Goal: Information Seeking & Learning: Learn about a topic

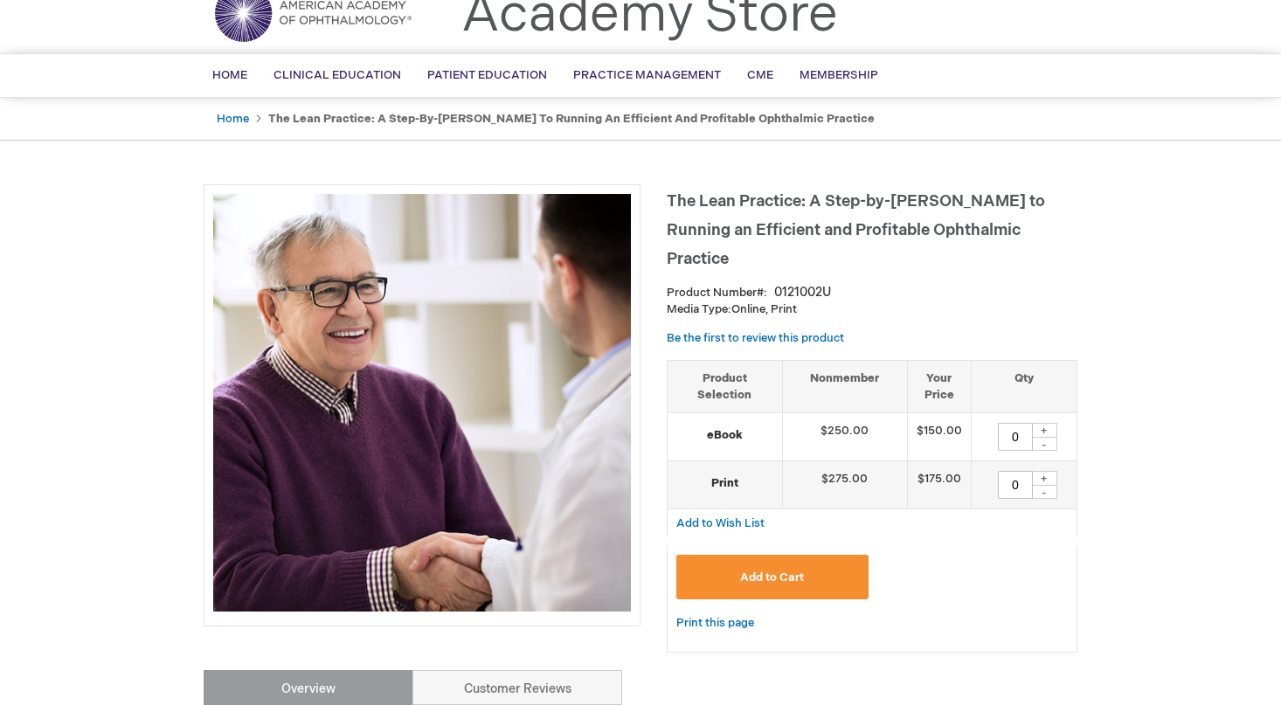
scroll to position [117, 0]
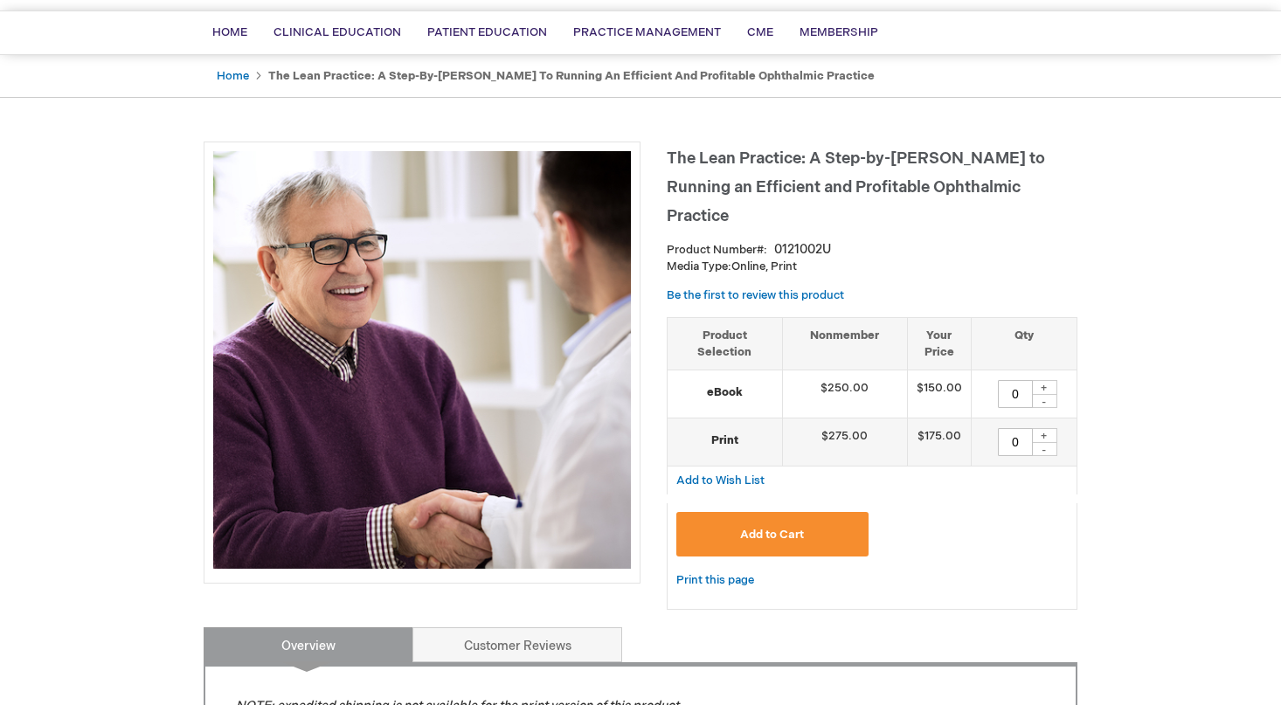
click at [989, 512] on div "Add to Cart" at bounding box center [871, 541] width 391 height 58
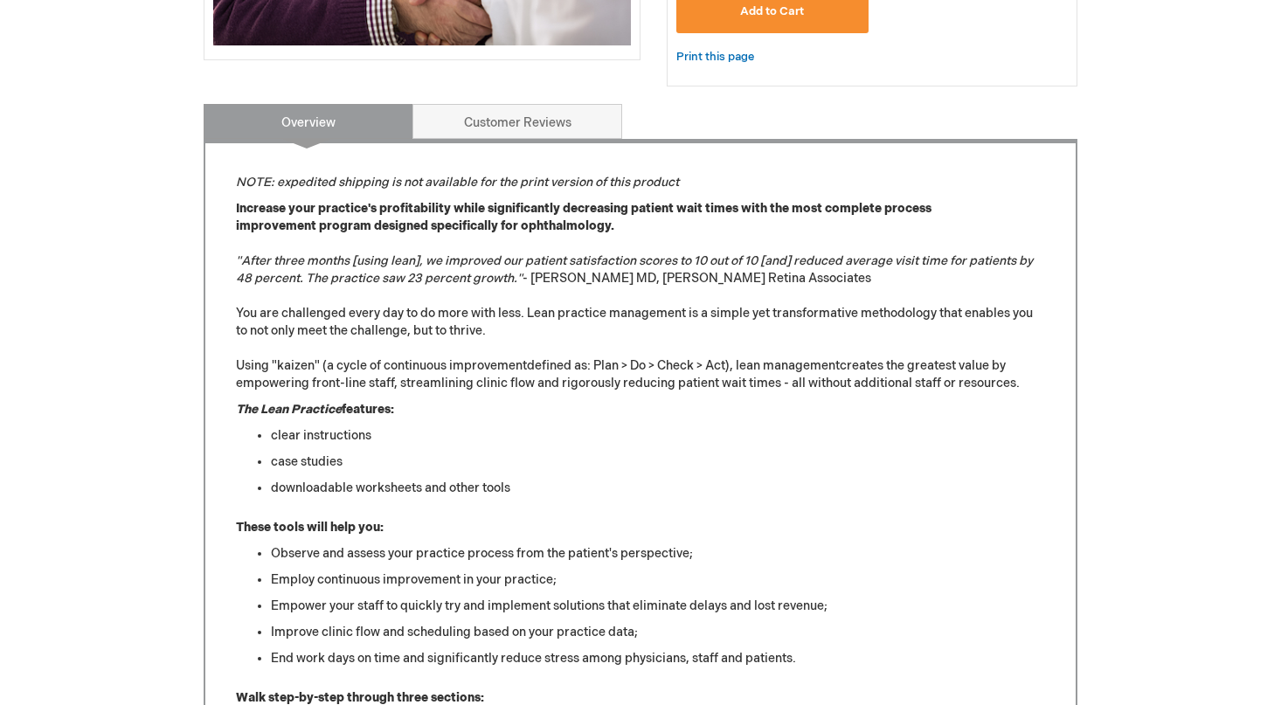
scroll to position [1270, 0]
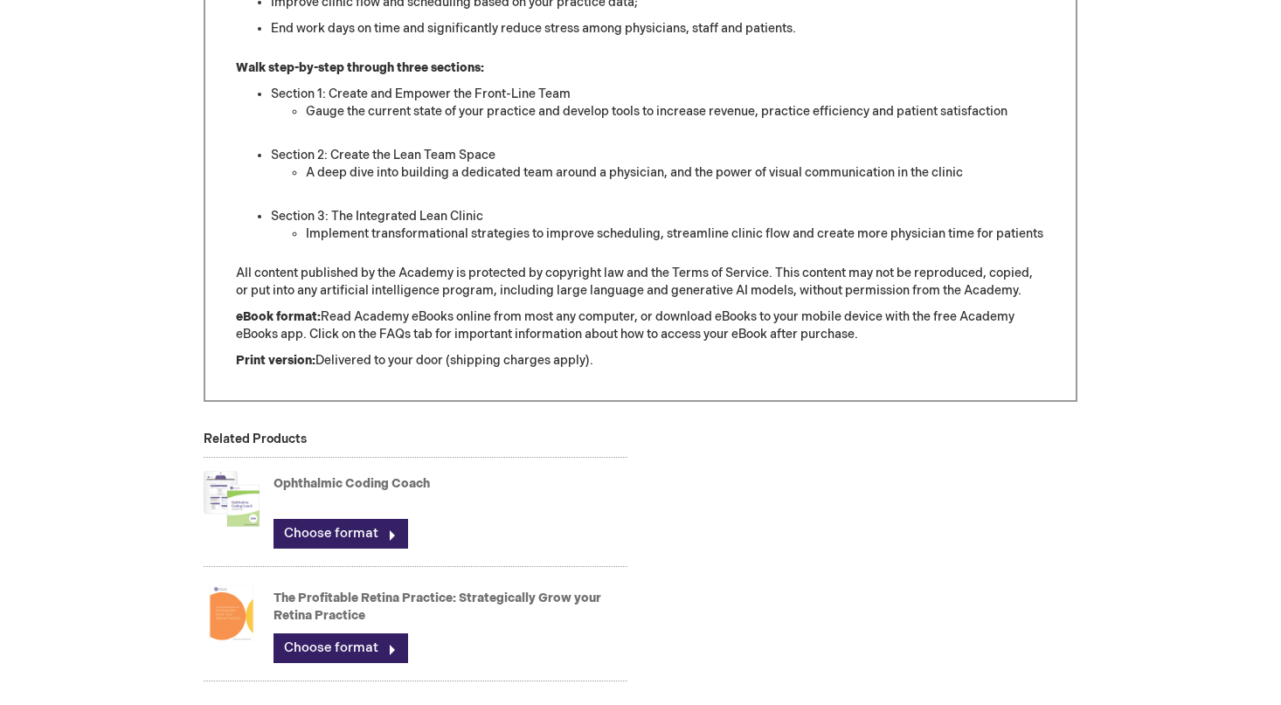
click at [438, 519] on div "Choose format" at bounding box center [450, 534] width 354 height 30
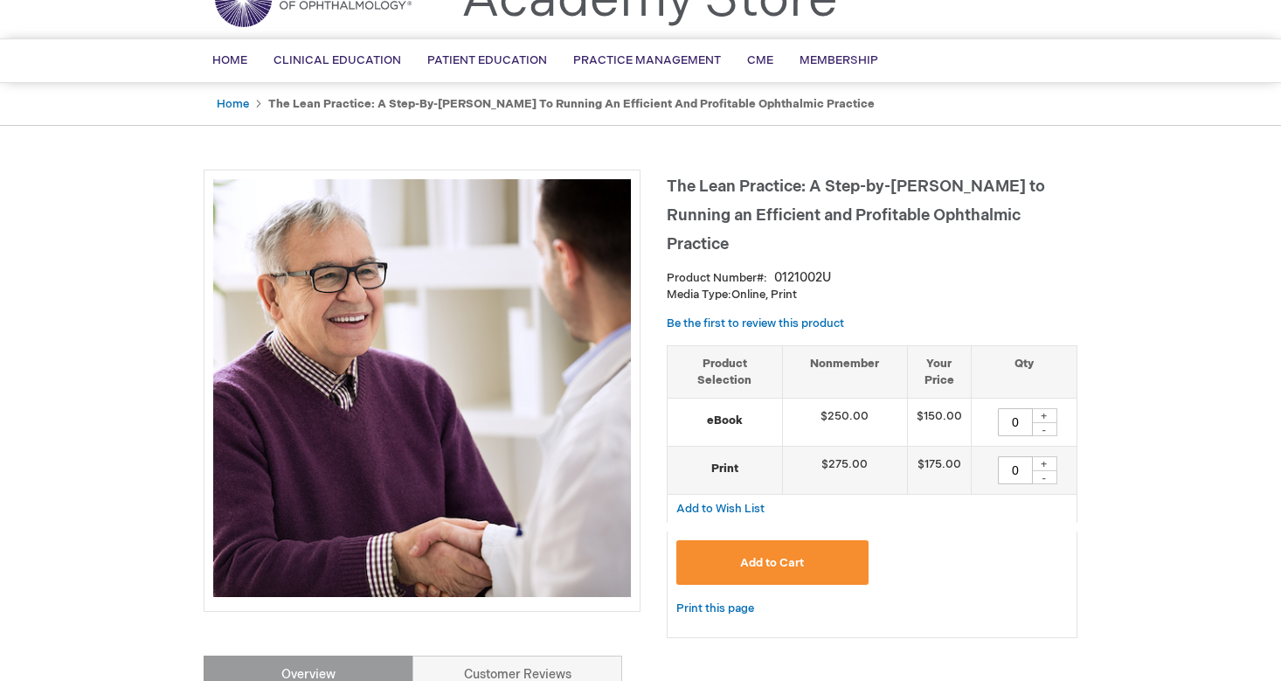
scroll to position [93, 0]
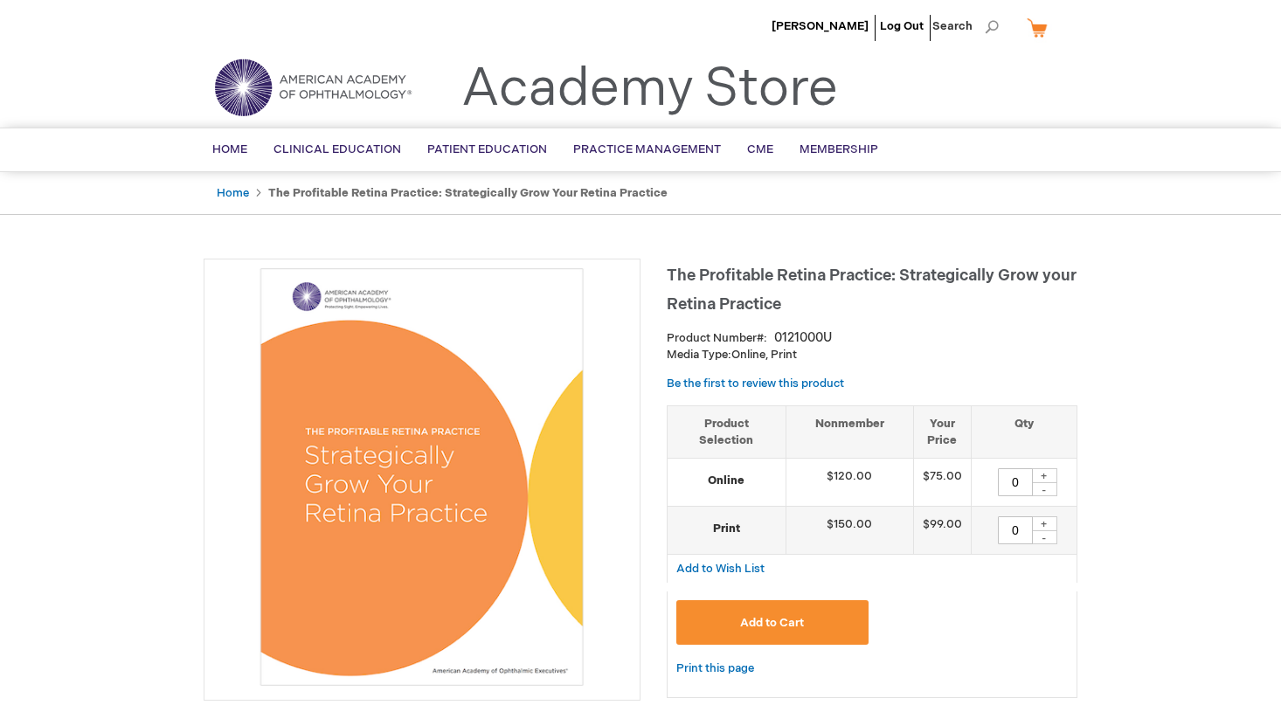
type input "0"
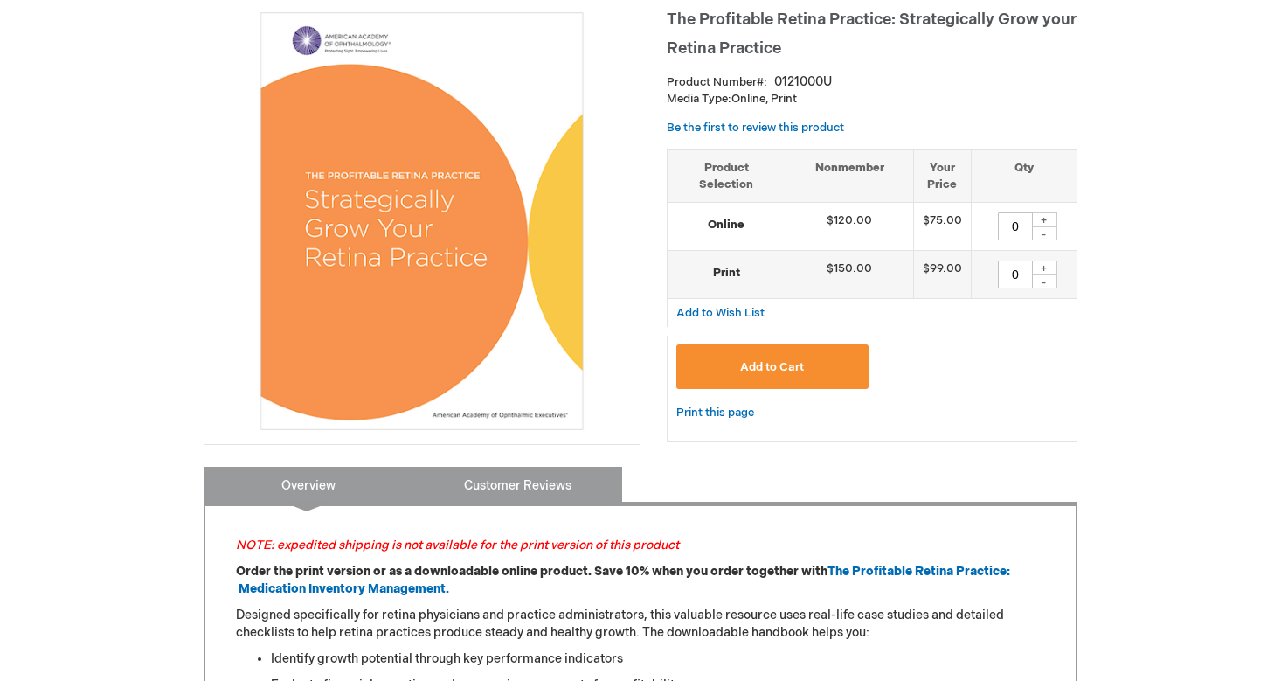
click at [515, 493] on link "Customer Reviews" at bounding box center [517, 484] width 210 height 35
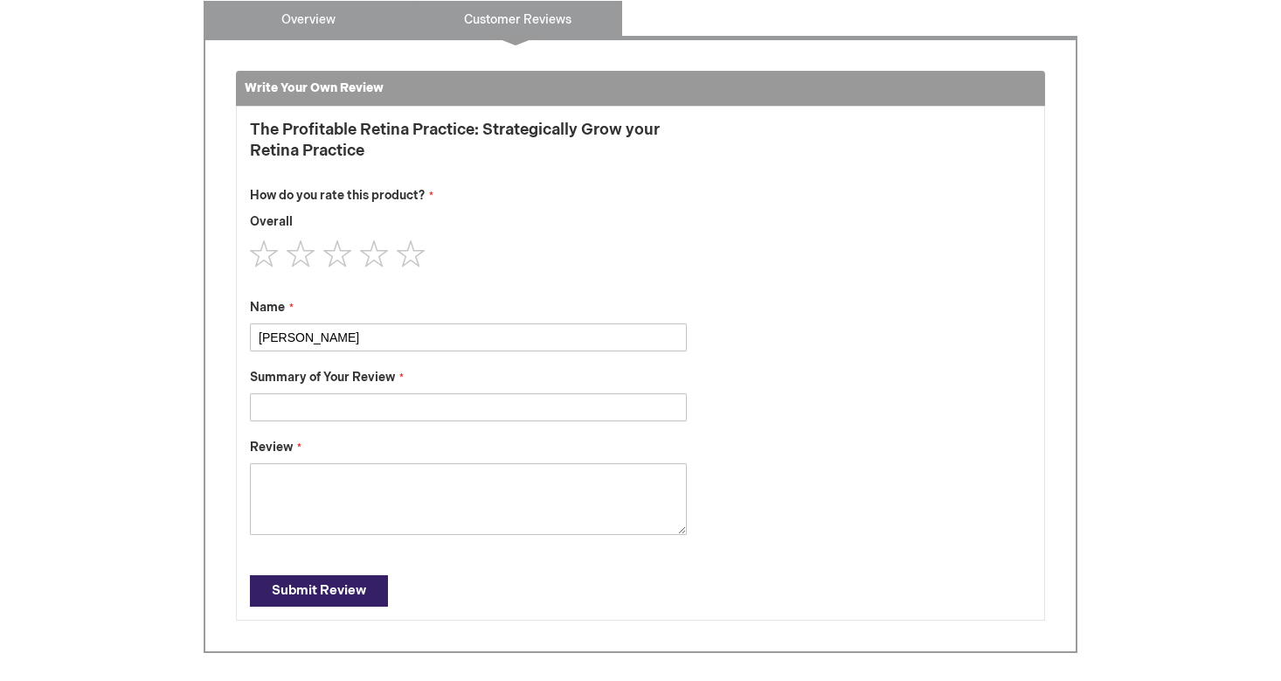
click at [329, 28] on link "Overview" at bounding box center [309, 18] width 210 height 35
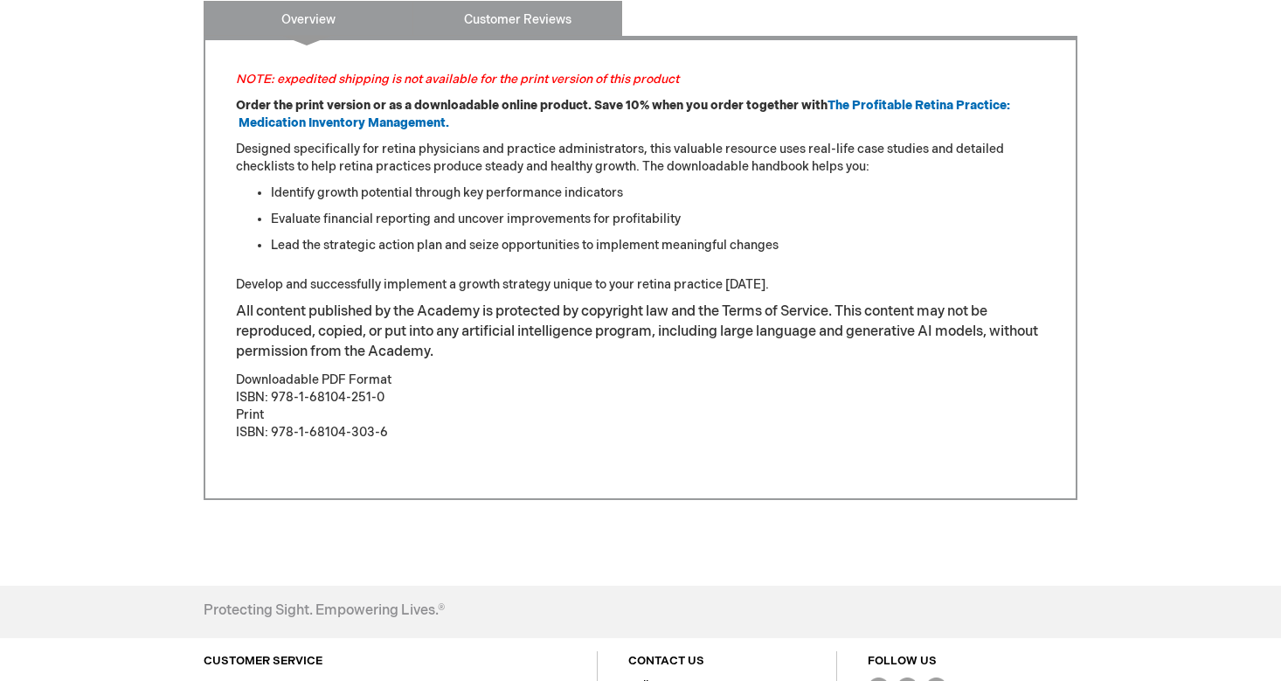
click at [544, 25] on link "Customer Reviews" at bounding box center [517, 18] width 210 height 35
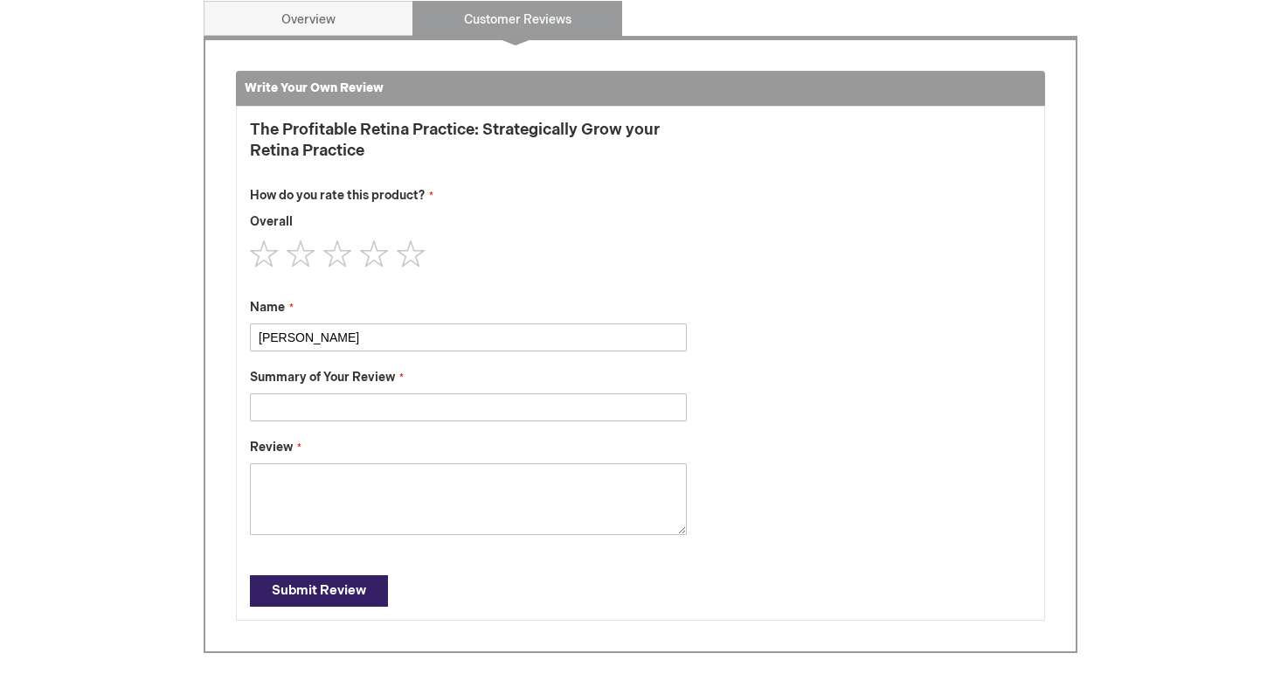
click at [358, 40] on div "Write Your Own Review You're reviewing: The Profitable Retina Practice: Strateg…" at bounding box center [641, 344] width 874 height 617
click at [360, 32] on link "Overview" at bounding box center [309, 18] width 210 height 35
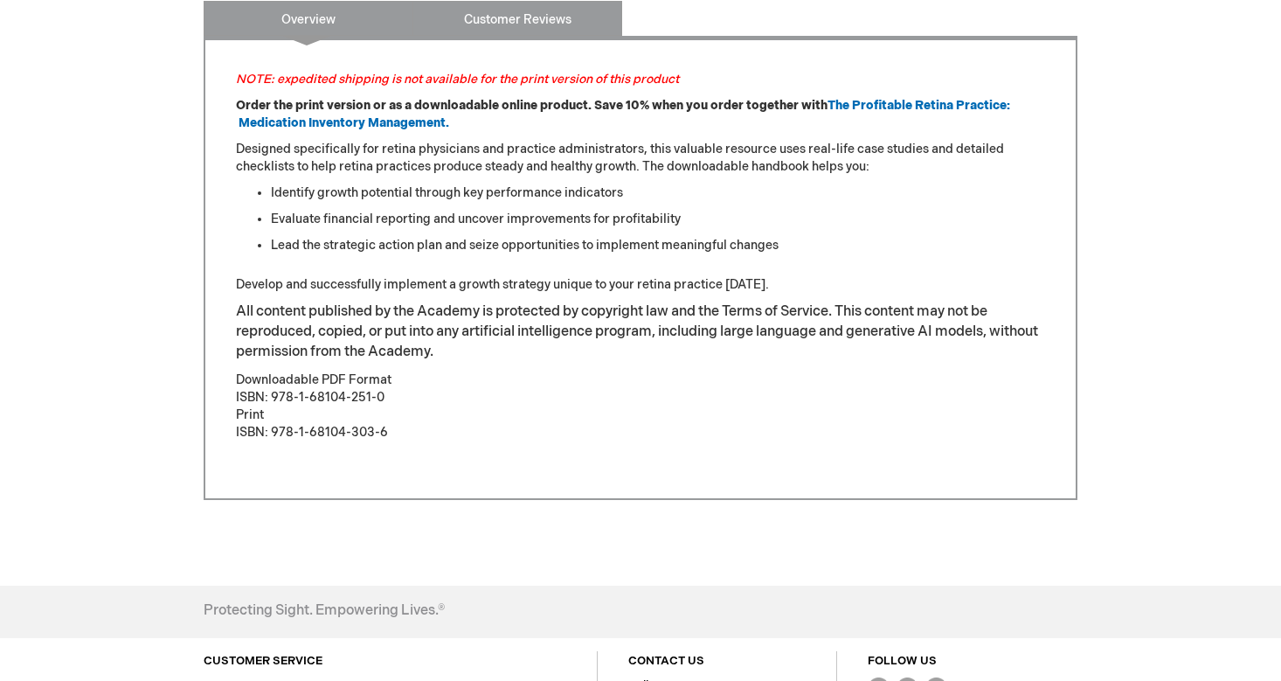
click at [492, 20] on link "Customer Reviews" at bounding box center [517, 18] width 210 height 35
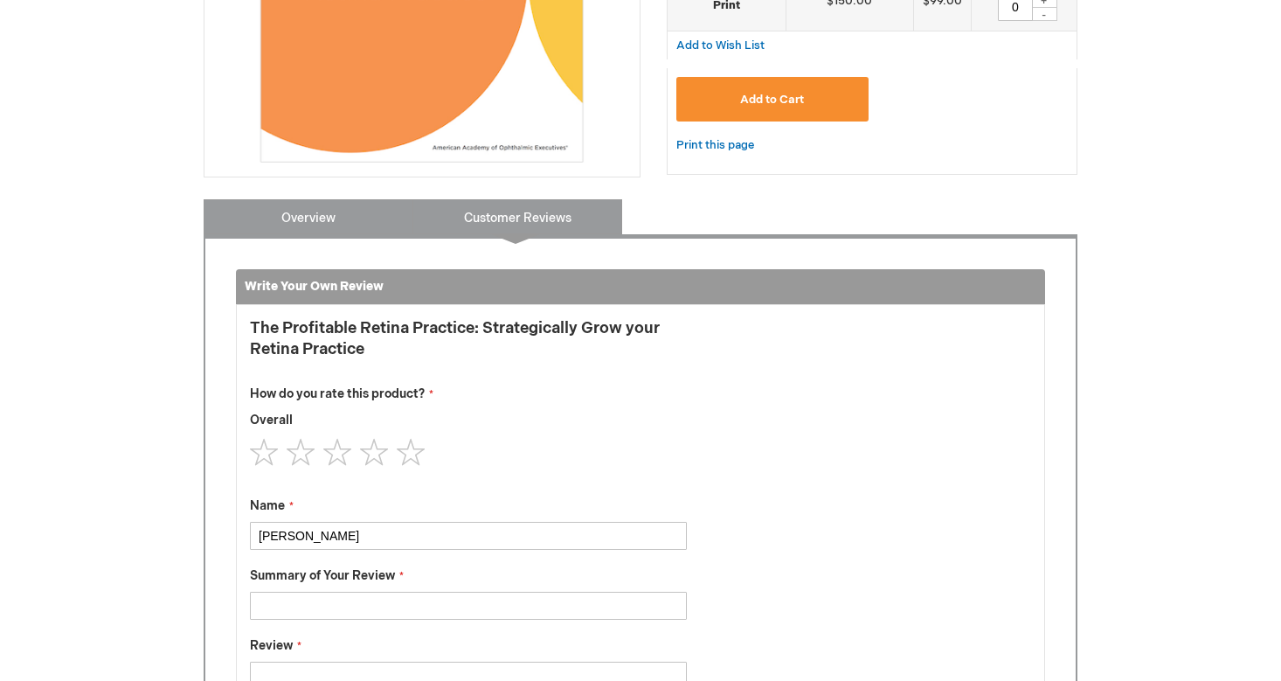
click at [362, 233] on link "Overview" at bounding box center [309, 216] width 210 height 35
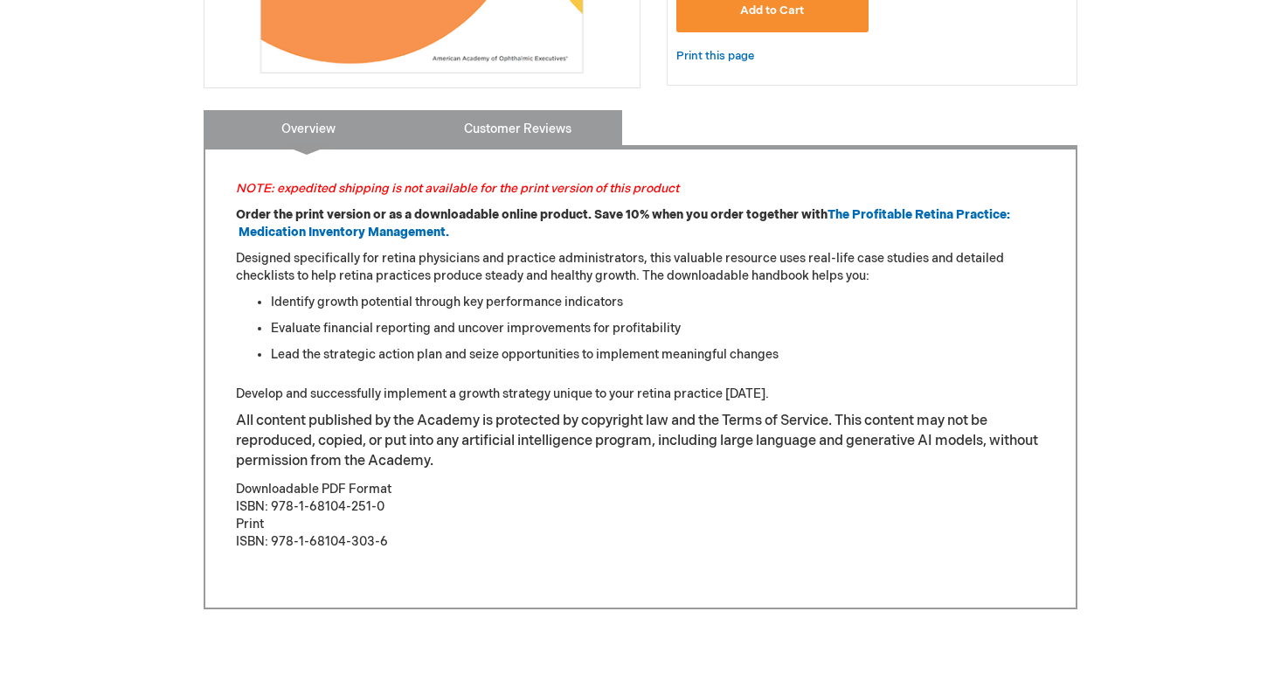
click at [550, 142] on link "Customer Reviews" at bounding box center [517, 127] width 210 height 35
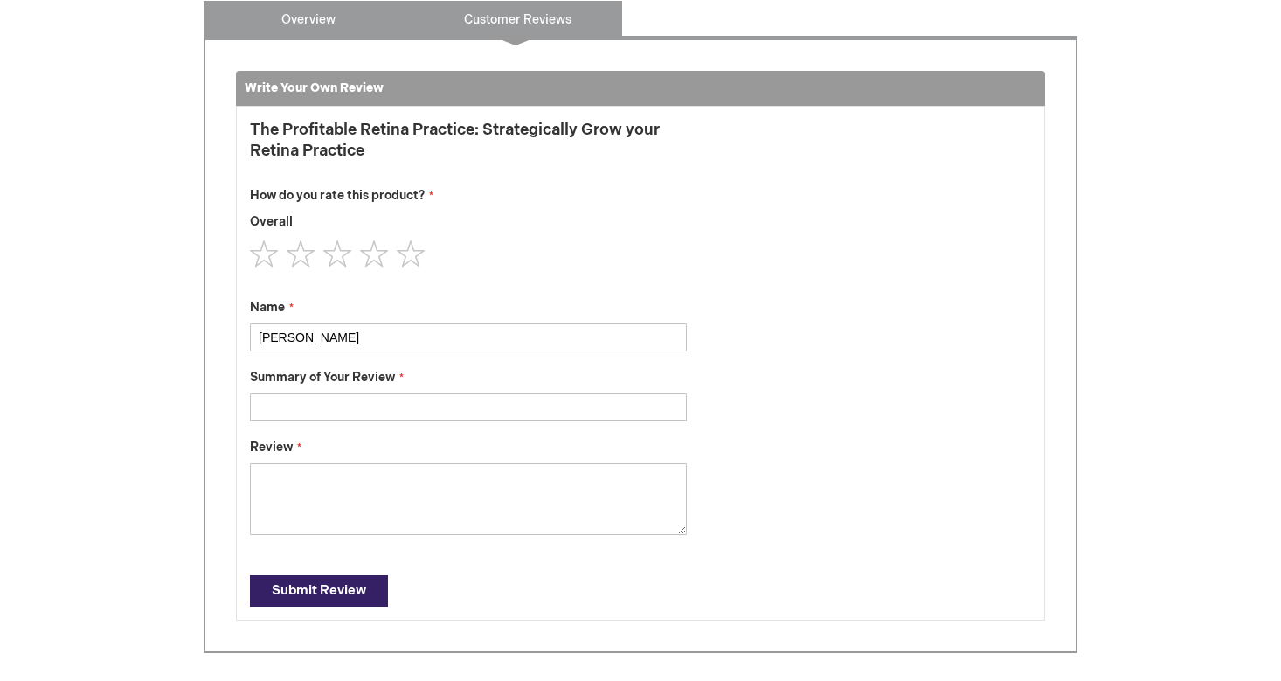
click at [308, 19] on link "Overview" at bounding box center [309, 18] width 210 height 35
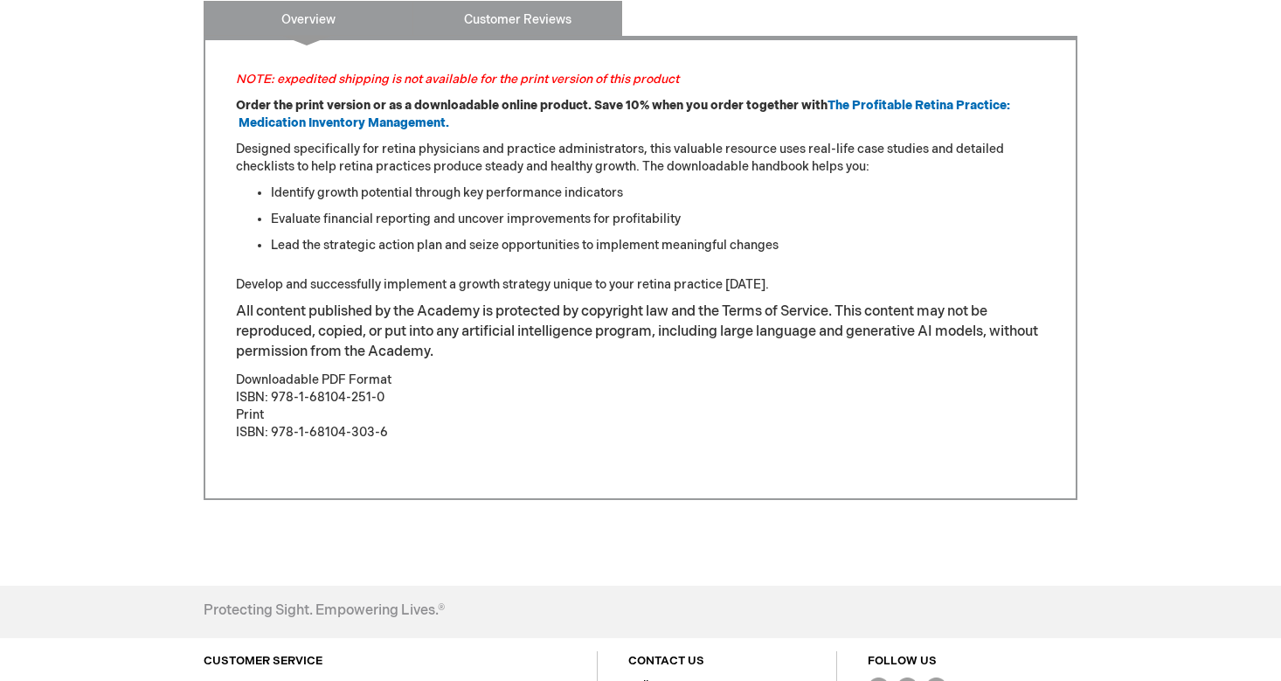
click at [512, 15] on link "Customer Reviews" at bounding box center [517, 18] width 210 height 35
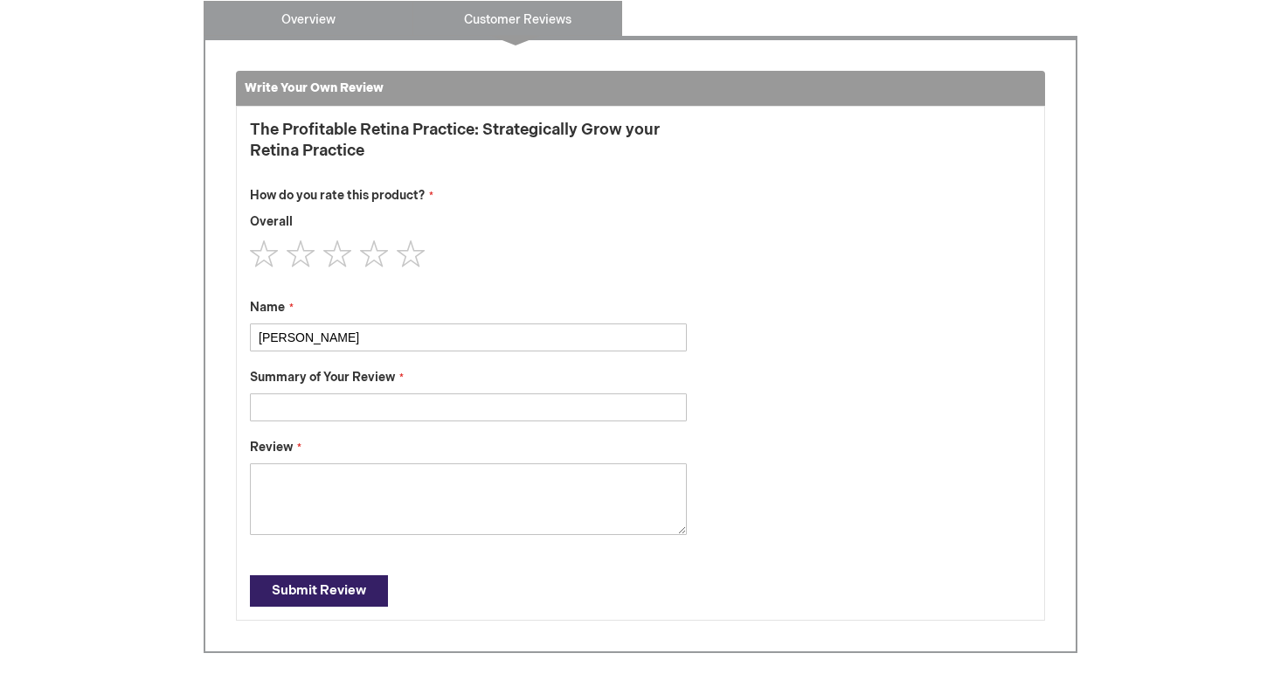
click at [350, 32] on link "Overview" at bounding box center [309, 18] width 210 height 35
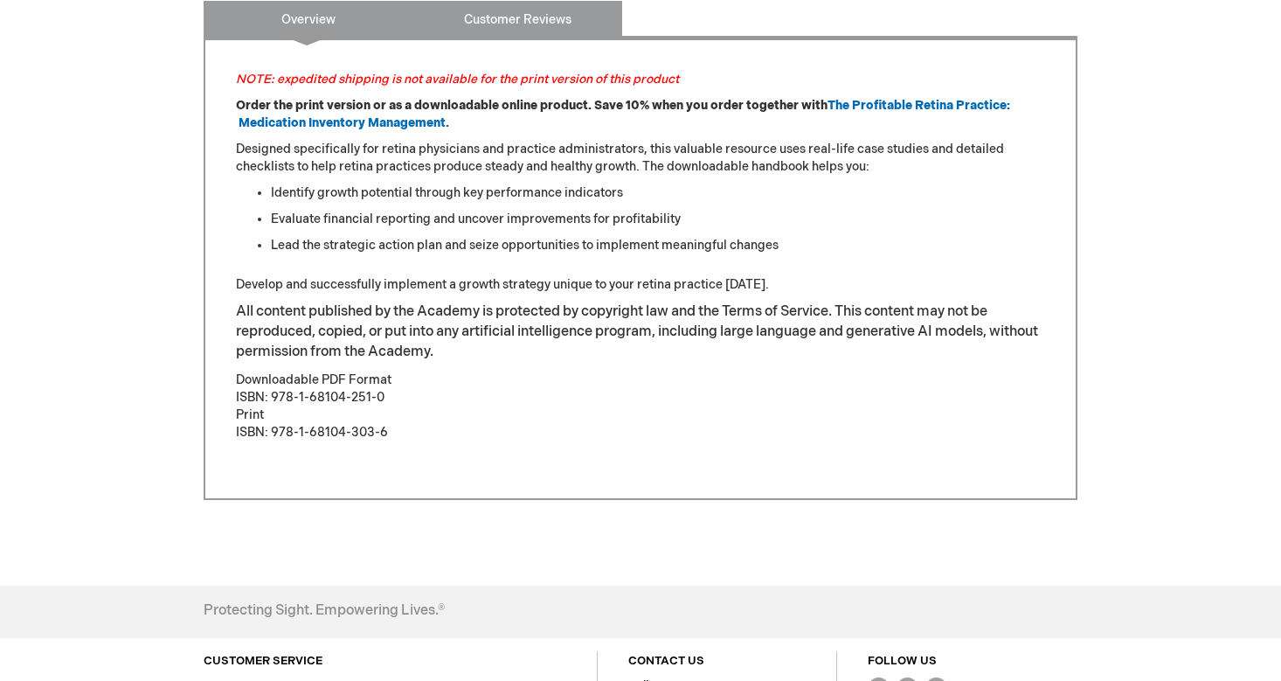
click at [489, 29] on link "Customer Reviews" at bounding box center [517, 18] width 210 height 35
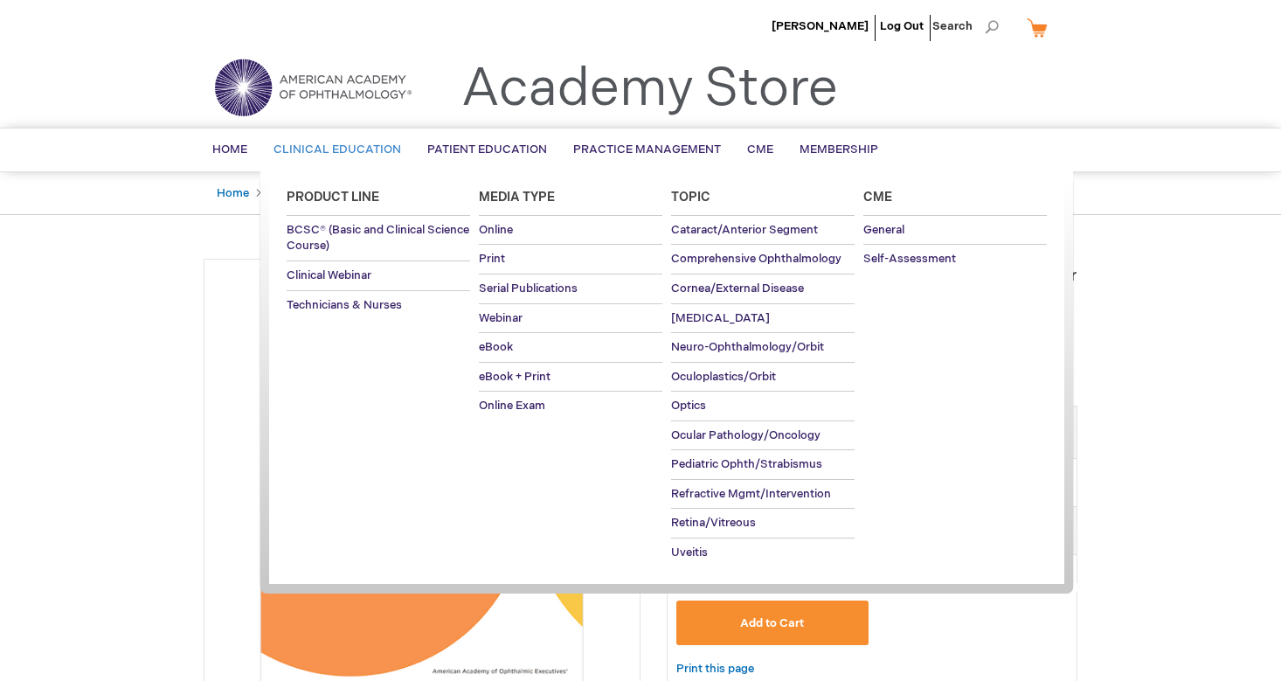
scroll to position [0, 0]
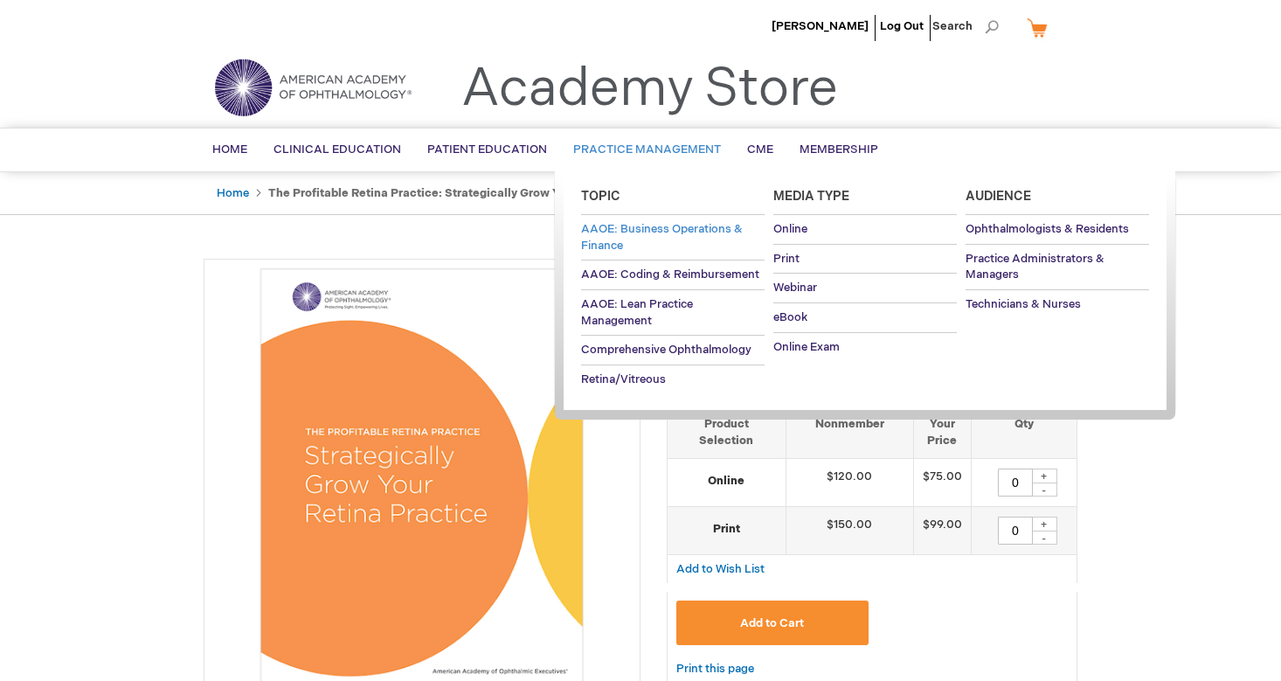
click at [666, 240] on link "AAOE: Business Operations & Finance" at bounding box center [672, 237] width 183 height 45
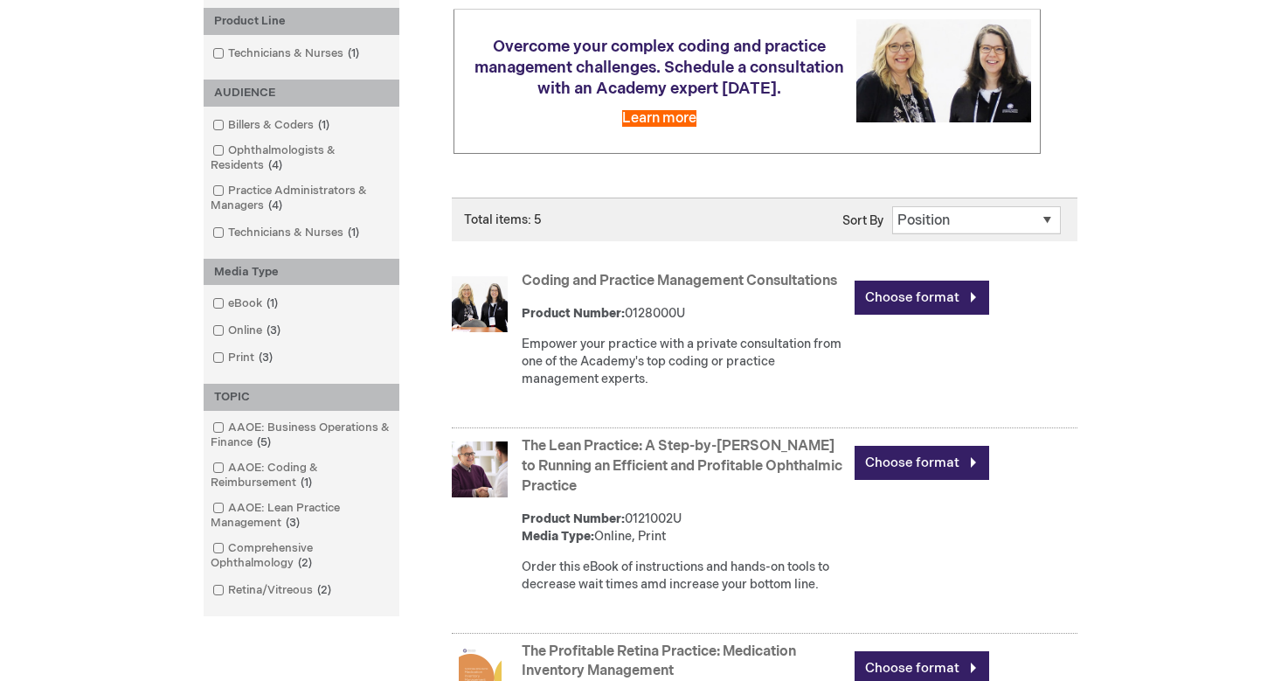
scroll to position [287, 0]
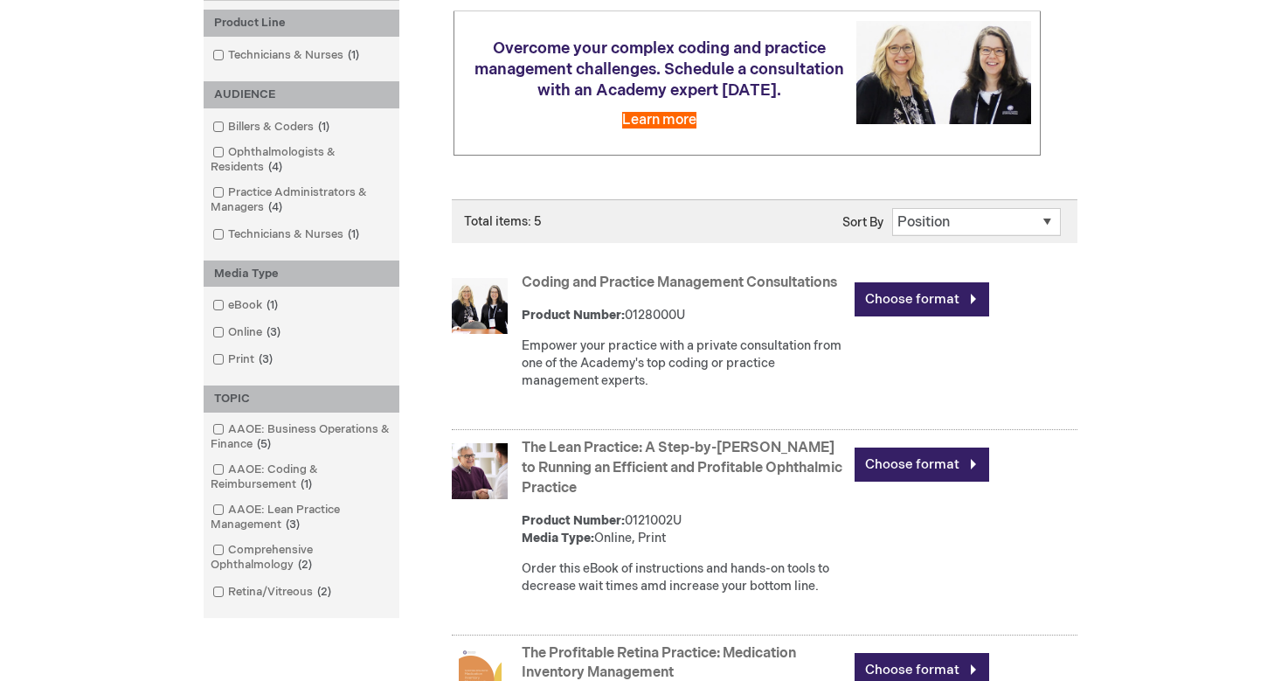
drag, startPoint x: 1012, startPoint y: 604, endPoint x: 572, endPoint y: 492, distance: 453.4
click at [572, 492] on div "The Lean Practice: A Step-by-Step Guide to Running an Efficient and Profitable …" at bounding box center [800, 521] width 556 height 174
click at [624, 581] on div "The Lean Practice: A Step-by-Step Guide to Running an Efficient and Profitable …" at bounding box center [800, 521] width 556 height 174
drag, startPoint x: 831, startPoint y: 623, endPoint x: 525, endPoint y: 478, distance: 338.4
click at [525, 478] on div "The Lean Practice: A Step-by-Step Guide to Running an Efficient and Profitable …" at bounding box center [800, 521] width 556 height 174
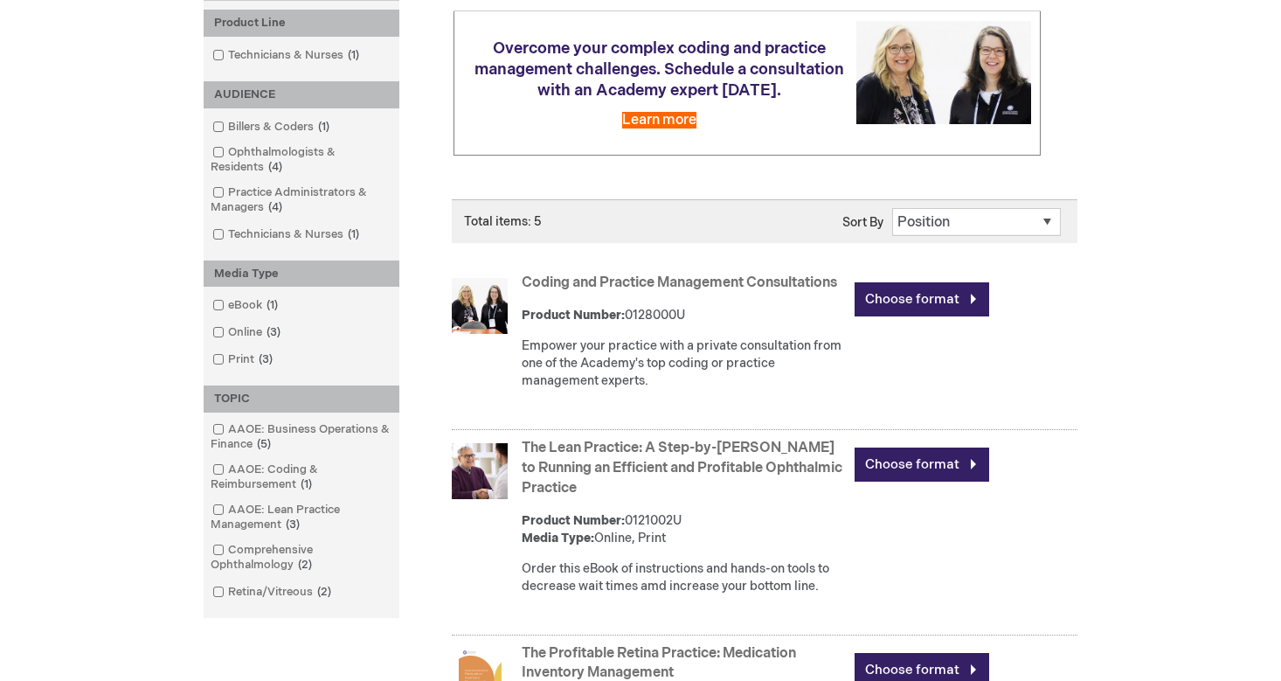
click at [614, 595] on div "Order this eBook of instructions and hands-on tools to decrease wait times amd …" at bounding box center [684, 577] width 324 height 35
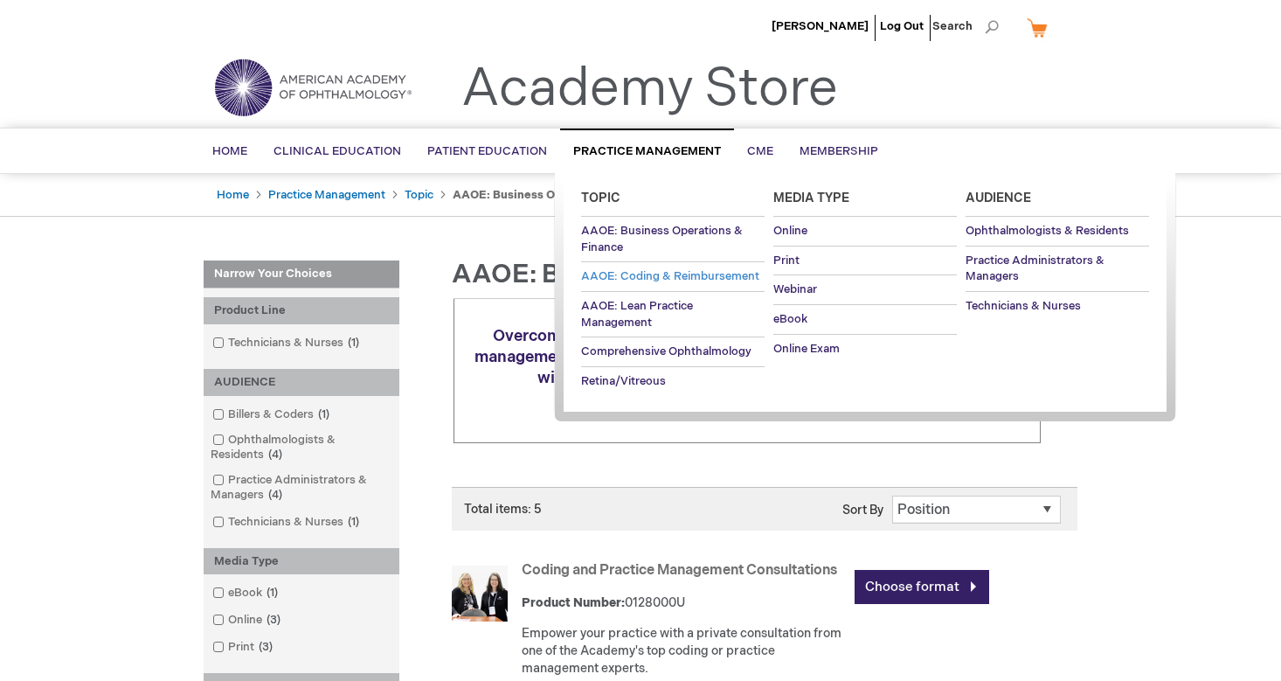
scroll to position [19, 0]
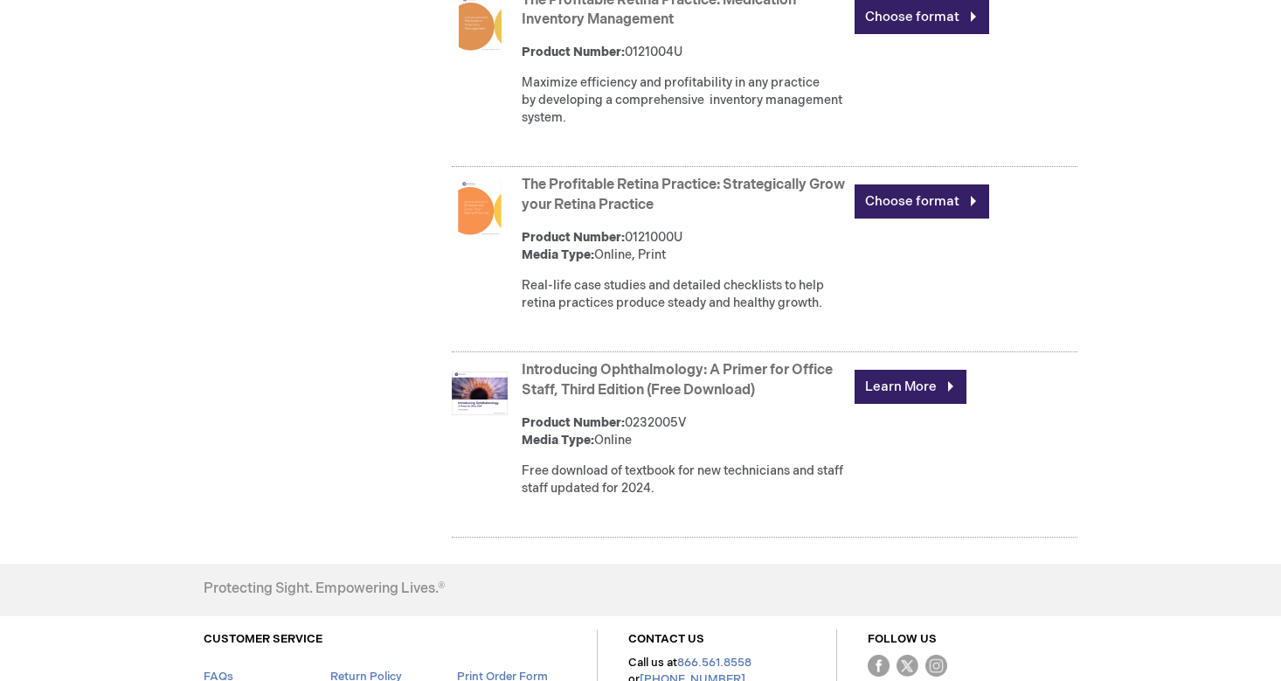
scroll to position [936, 0]
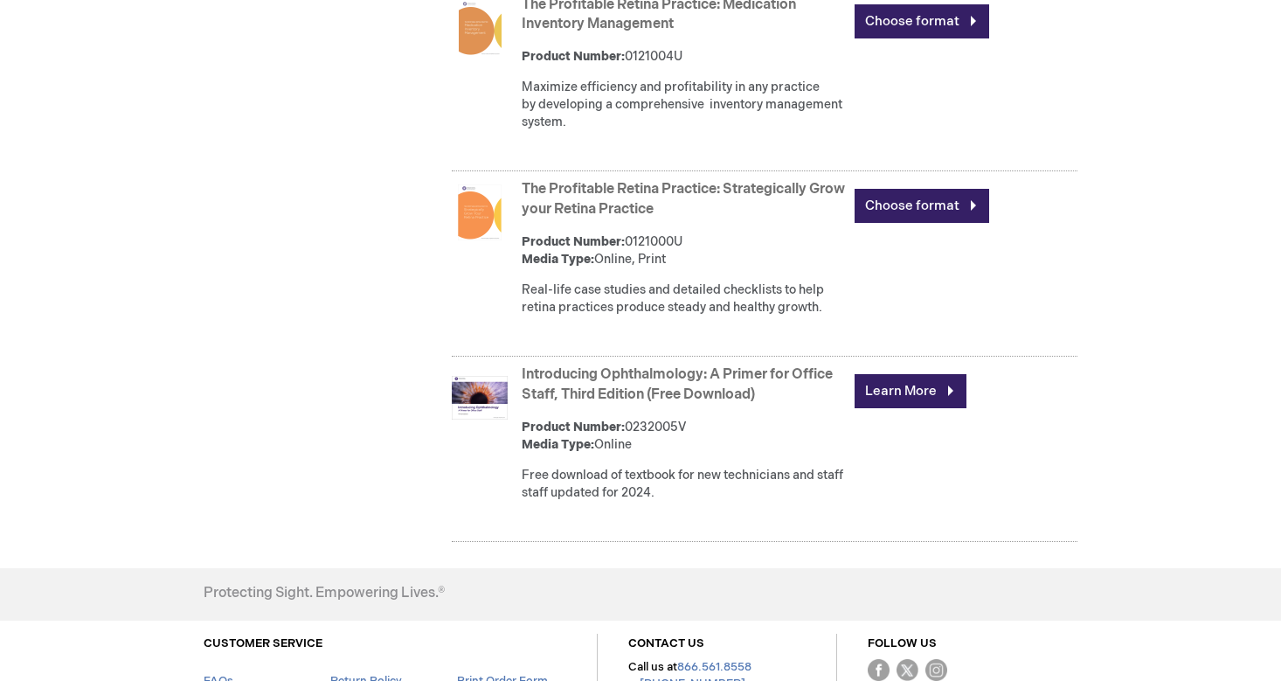
click at [752, 403] on link "Introducing Ophthalmology: A Primer for Office Staff, Third Edition (Free Downl…" at bounding box center [677, 384] width 311 height 37
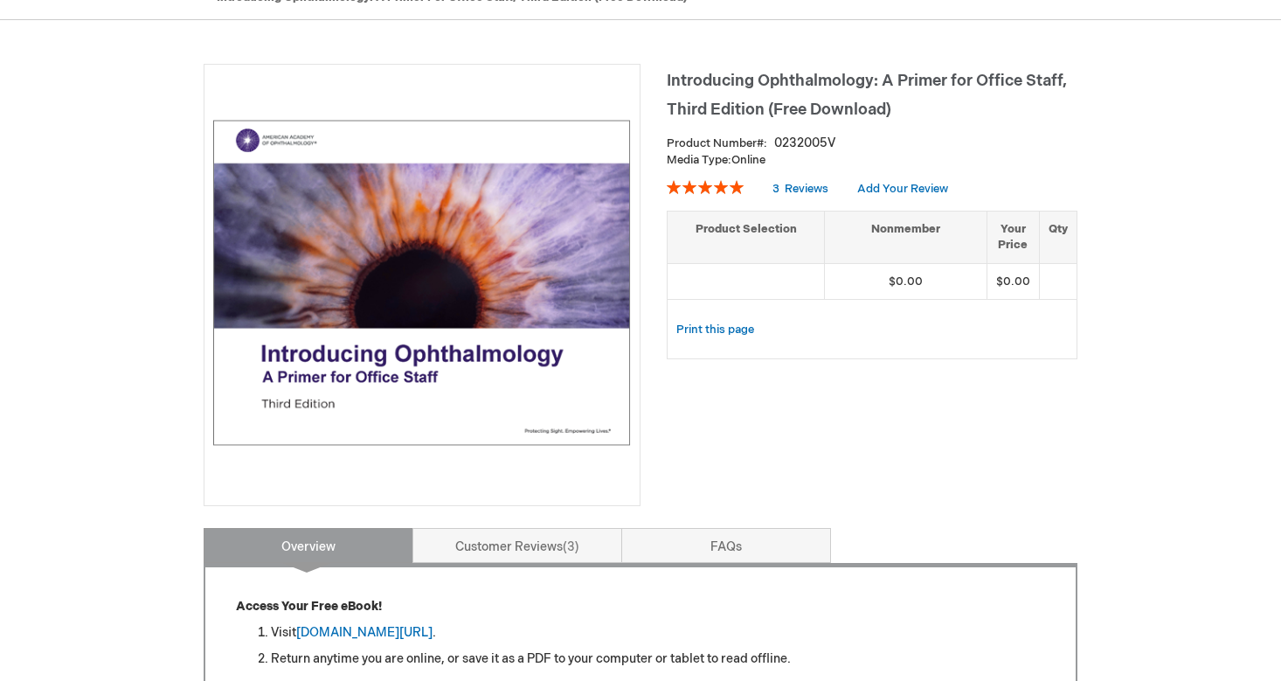
scroll to position [346, 0]
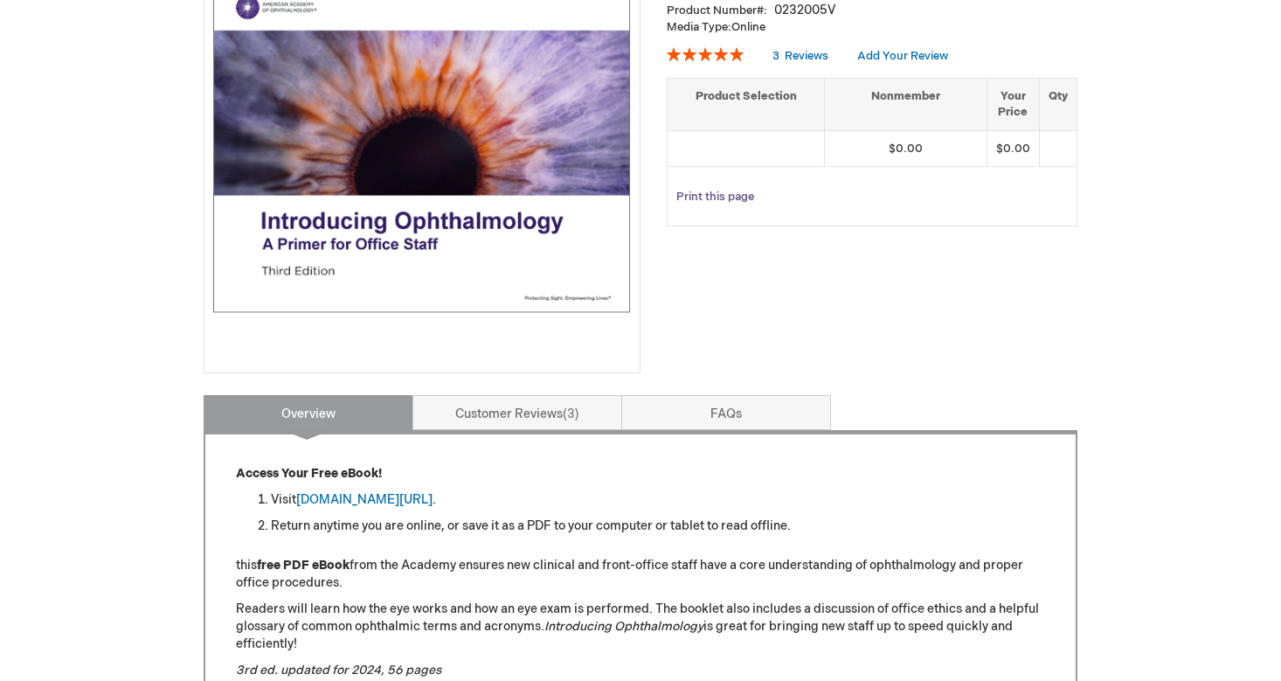
click at [733, 192] on link "Print this page" at bounding box center [715, 197] width 78 height 22
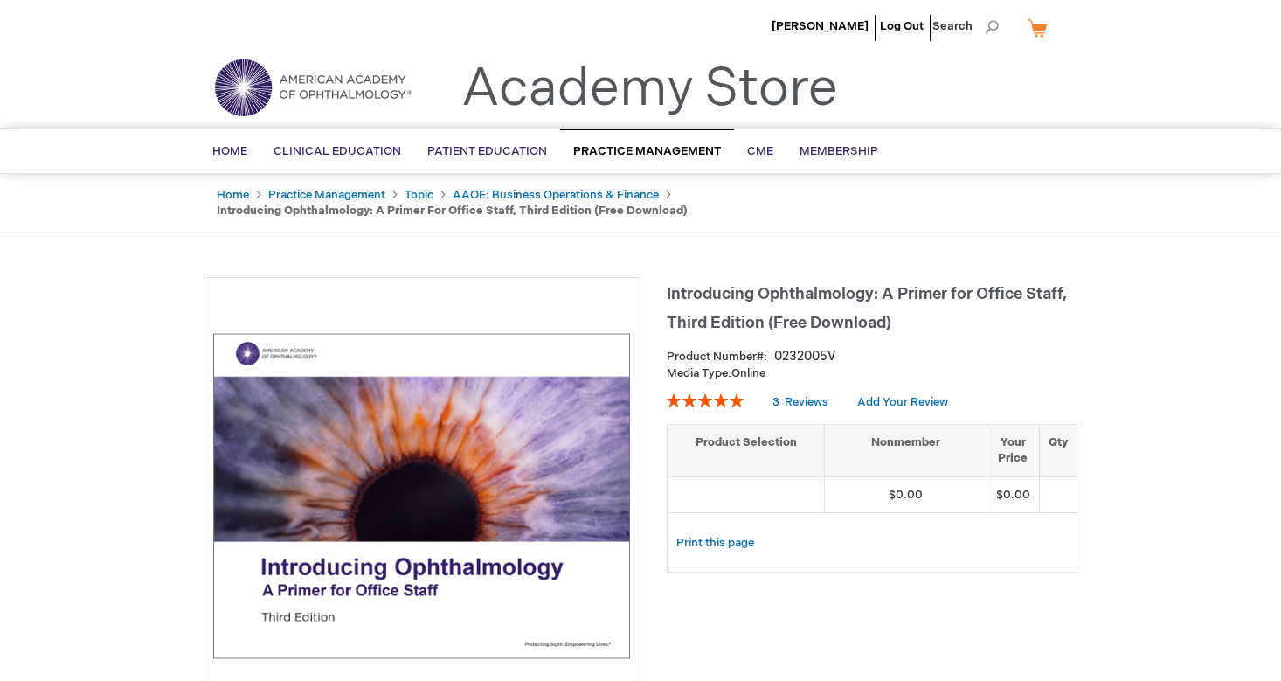
scroll to position [0, 0]
click at [836, 323] on span "Introducing Ophthalmology: A Primer for Office Staff, Third Edition (Free Downl…" at bounding box center [867, 308] width 400 height 47
click at [1040, 493] on td at bounding box center [1058, 494] width 38 height 37
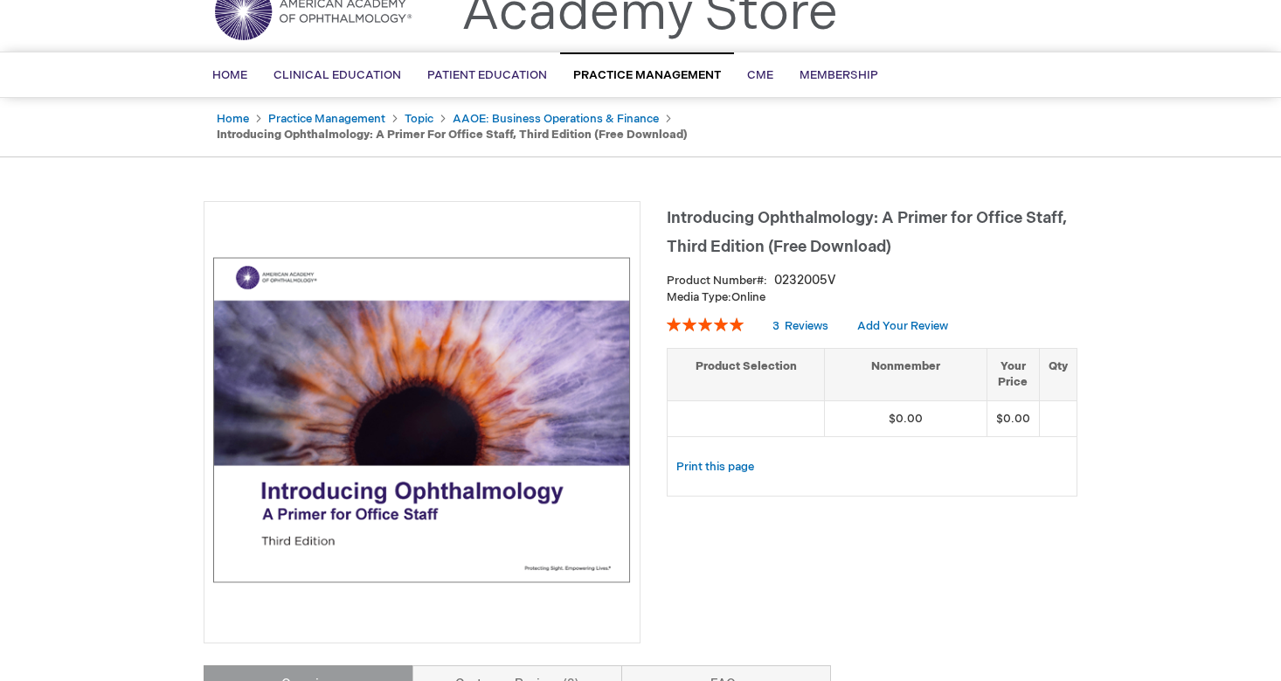
scroll to position [90, 0]
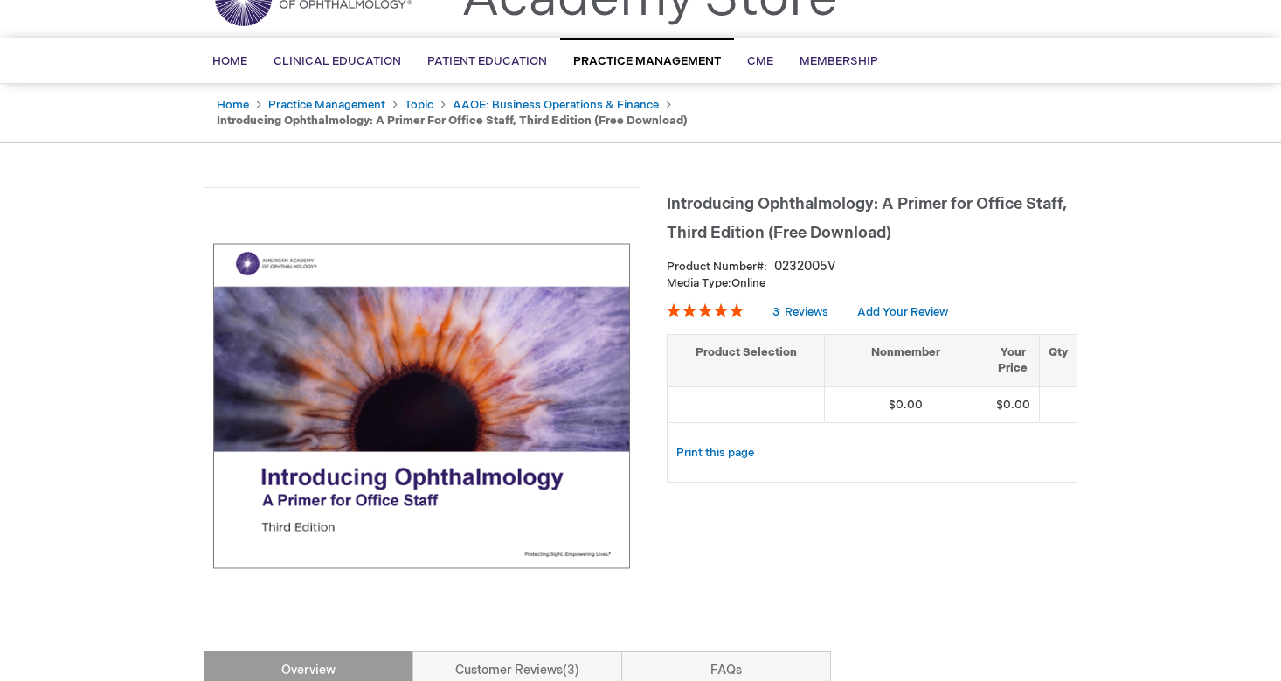
click at [574, 556] on img at bounding box center [422, 406] width 418 height 418
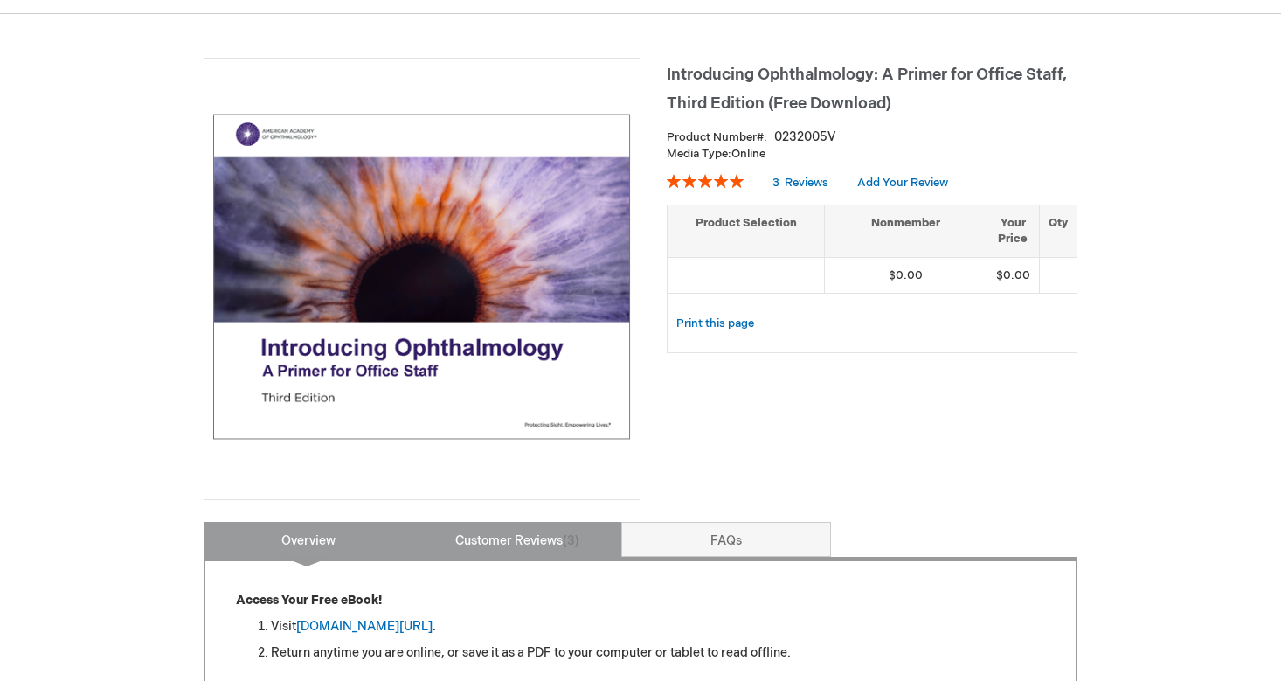
click at [568, 544] on span "3" at bounding box center [571, 540] width 17 height 15
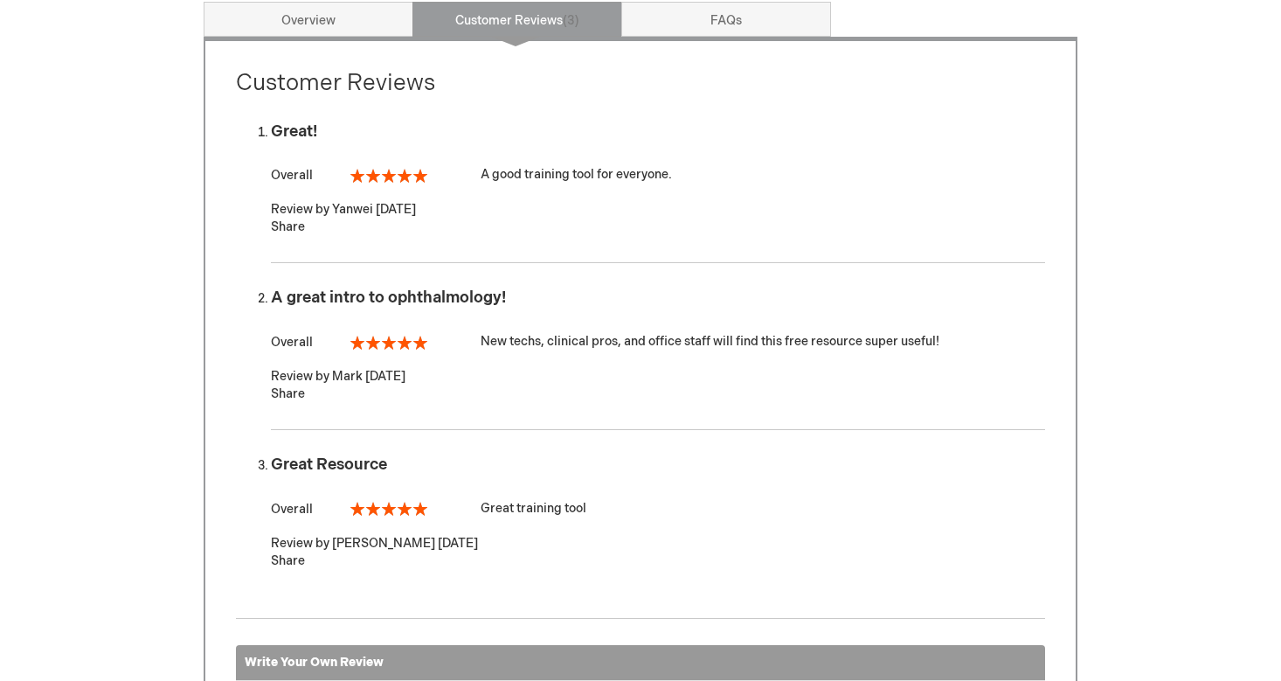
click at [487, 460] on div "Great Resource" at bounding box center [658, 464] width 774 height 17
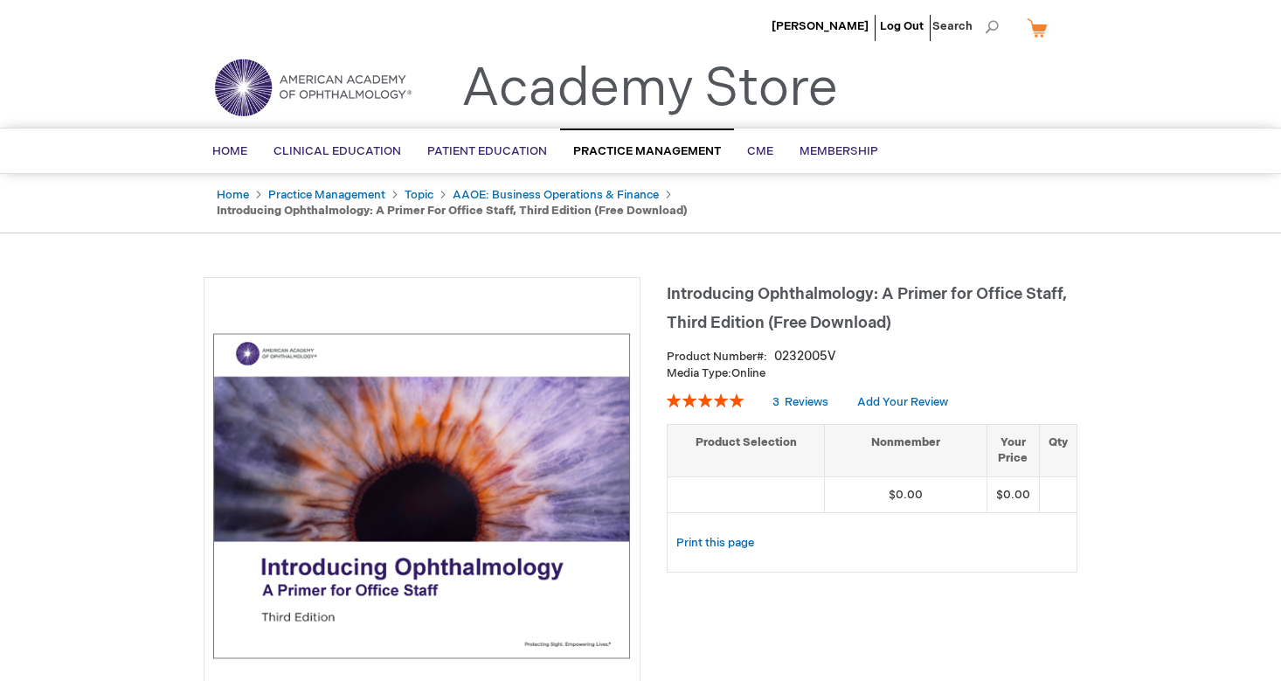
scroll to position [0, 0]
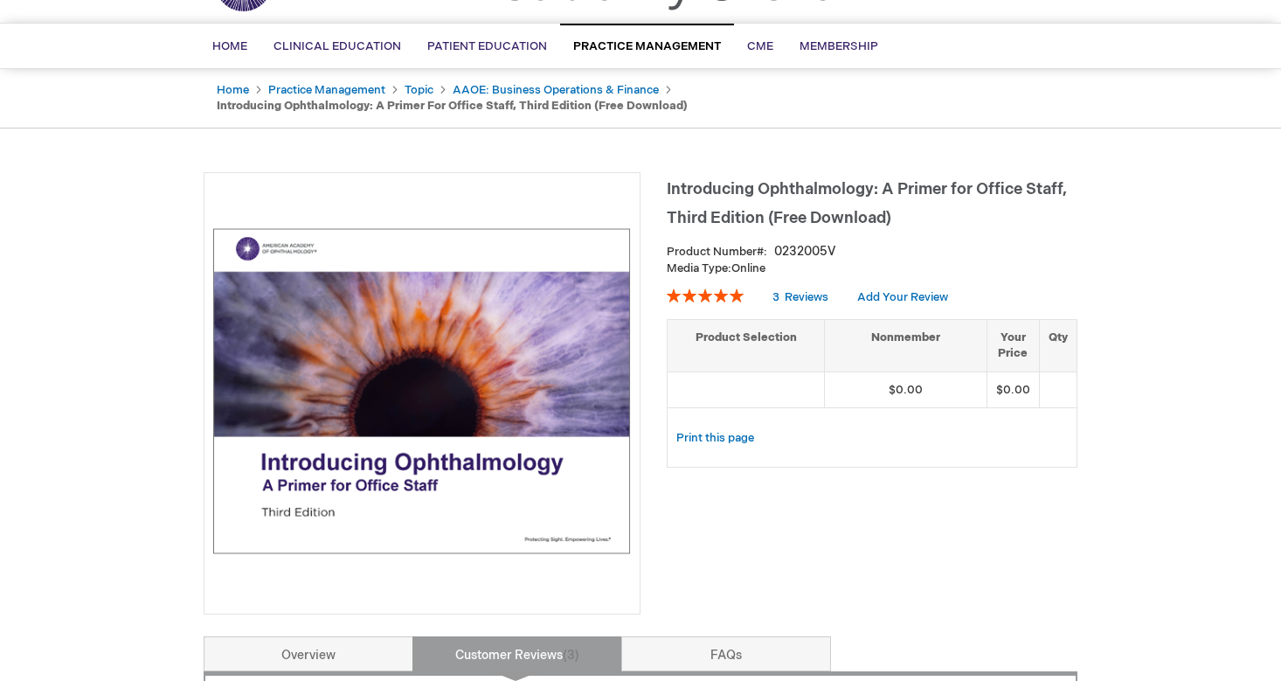
scroll to position [106, 0]
click at [418, 469] on img at bounding box center [422, 390] width 418 height 418
click at [413, 470] on img at bounding box center [422, 390] width 418 height 418
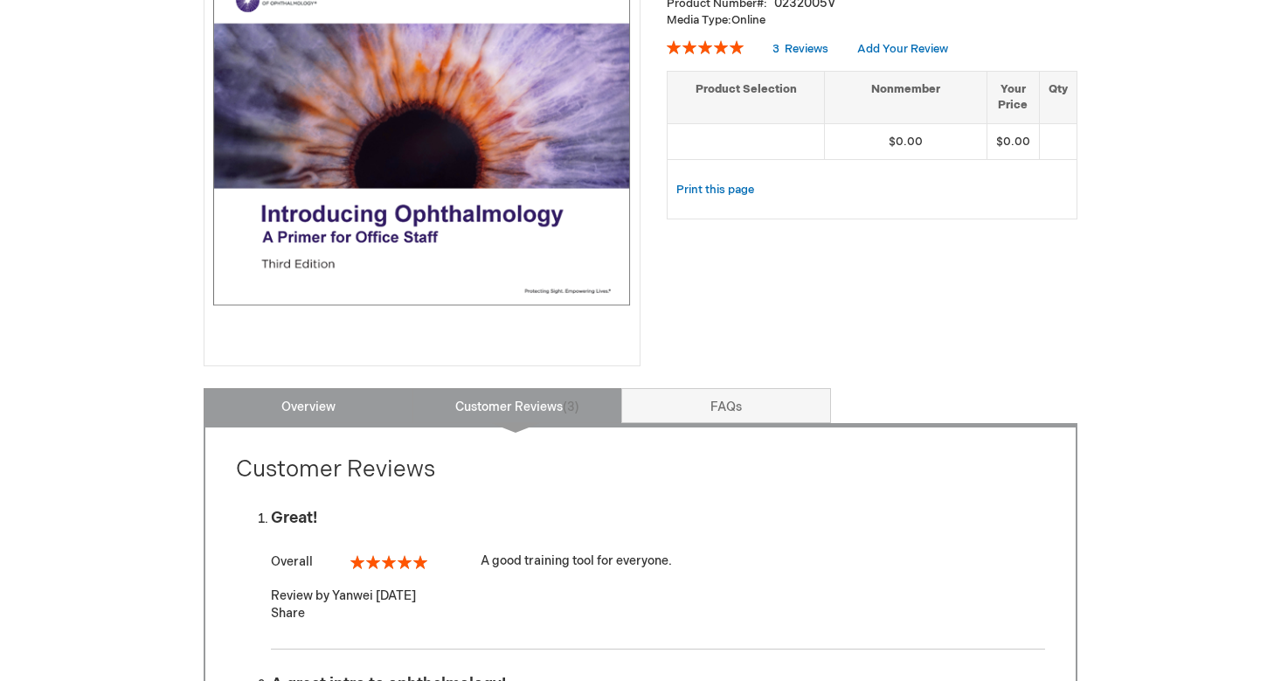
click at [349, 397] on link "Overview" at bounding box center [309, 405] width 210 height 35
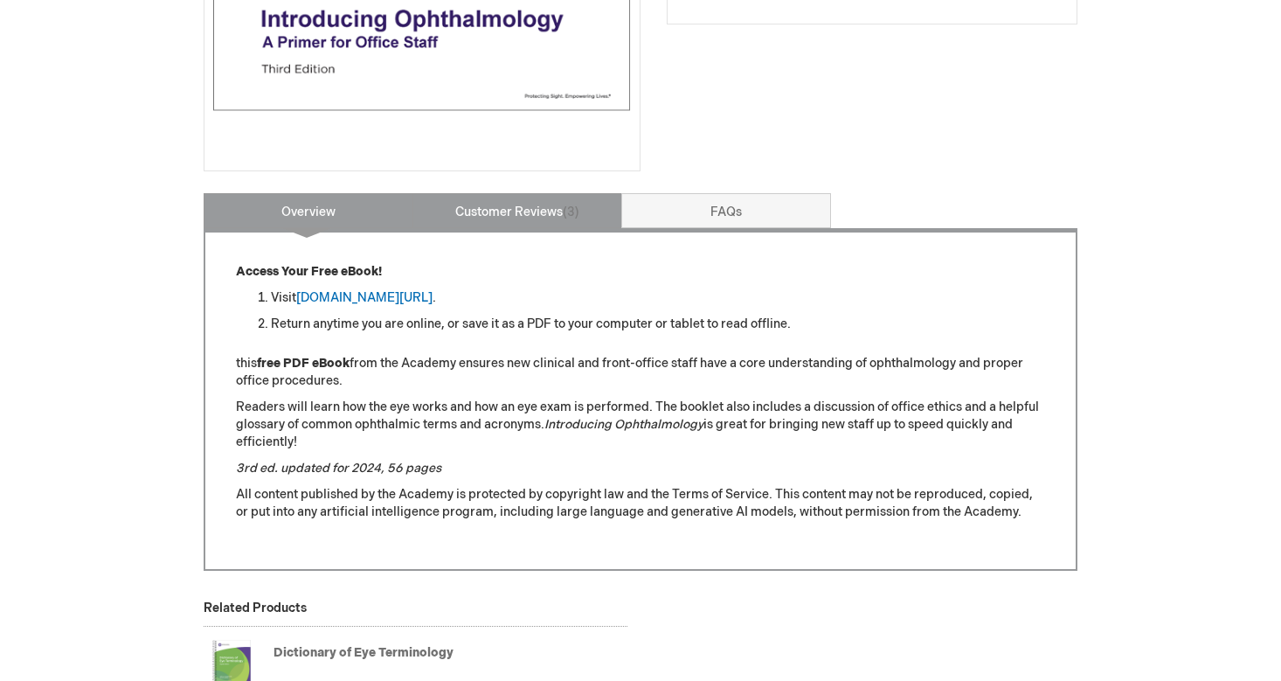
click at [495, 205] on link "Customer Reviews 3" at bounding box center [517, 210] width 210 height 35
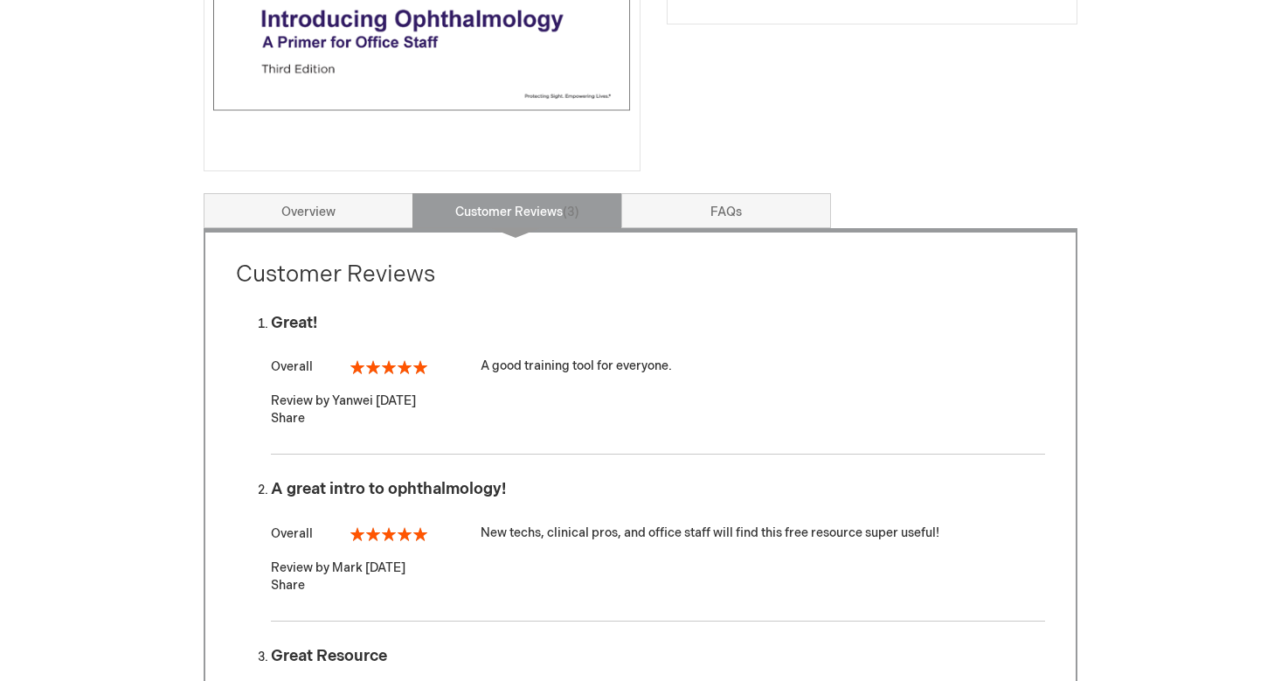
scroll to position [739, 0]
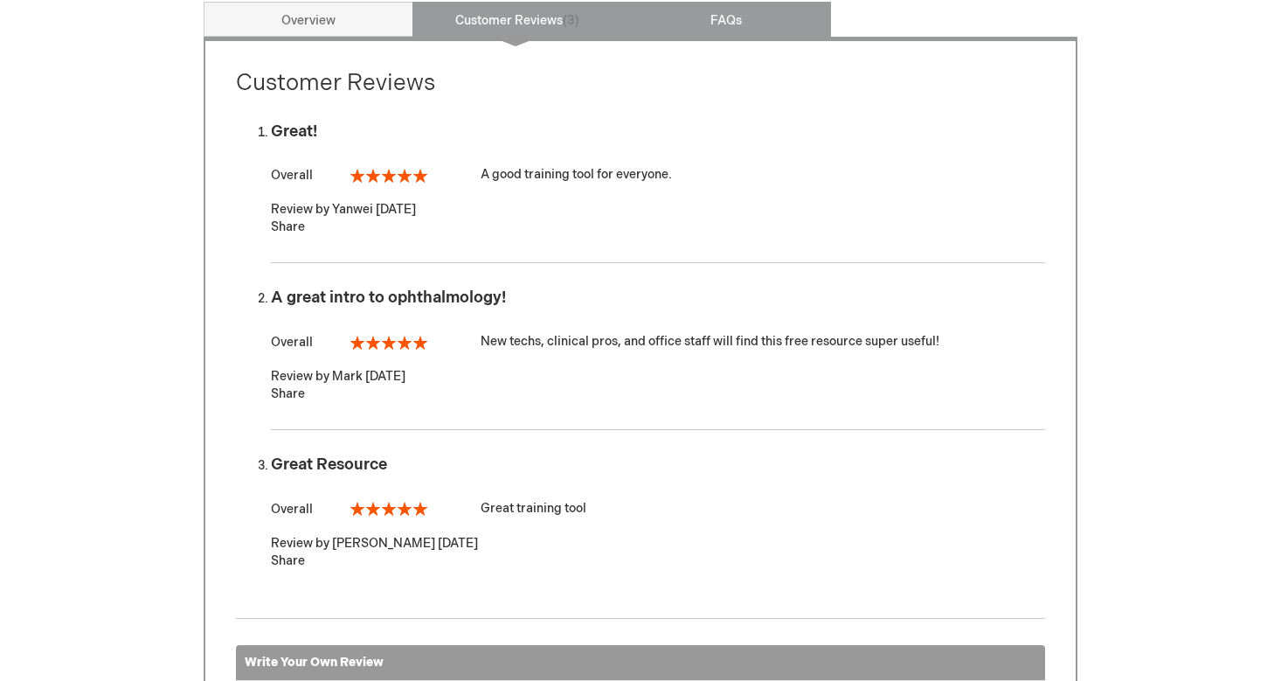
click at [731, 22] on link "FAQs" at bounding box center [726, 19] width 210 height 35
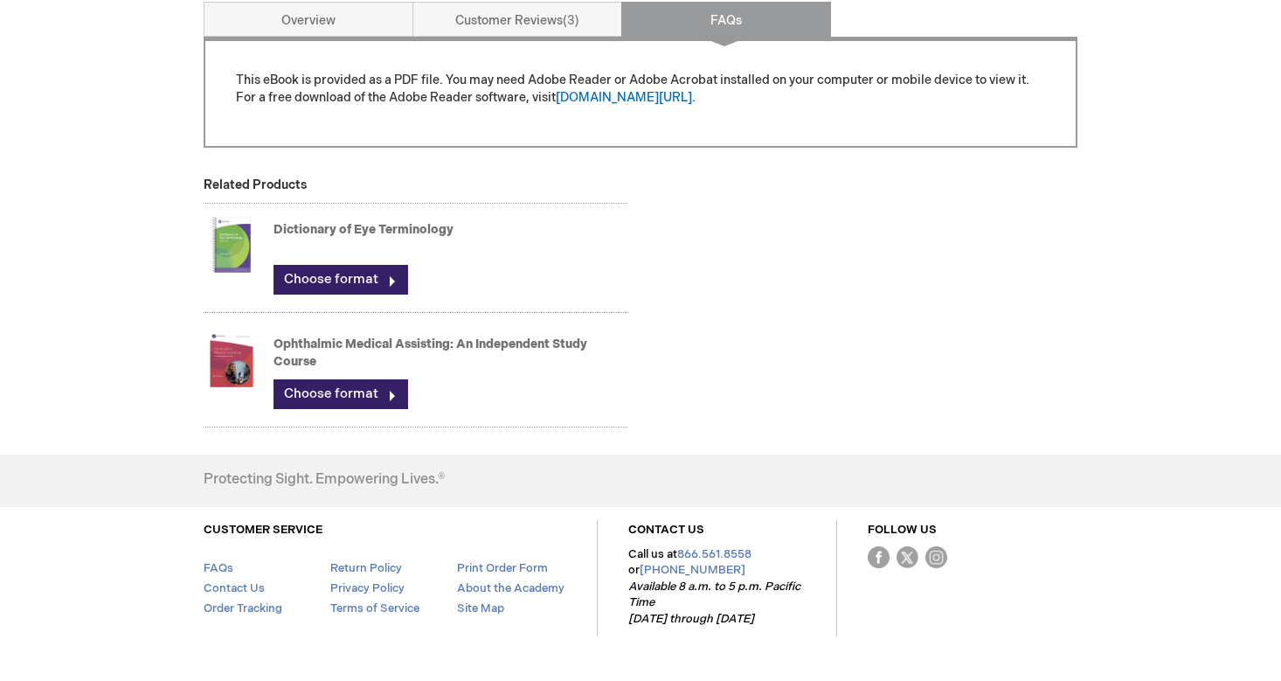
click at [445, 349] on link "Ophthalmic Medical Assisting: An Independent Study Course" at bounding box center [430, 352] width 314 height 32
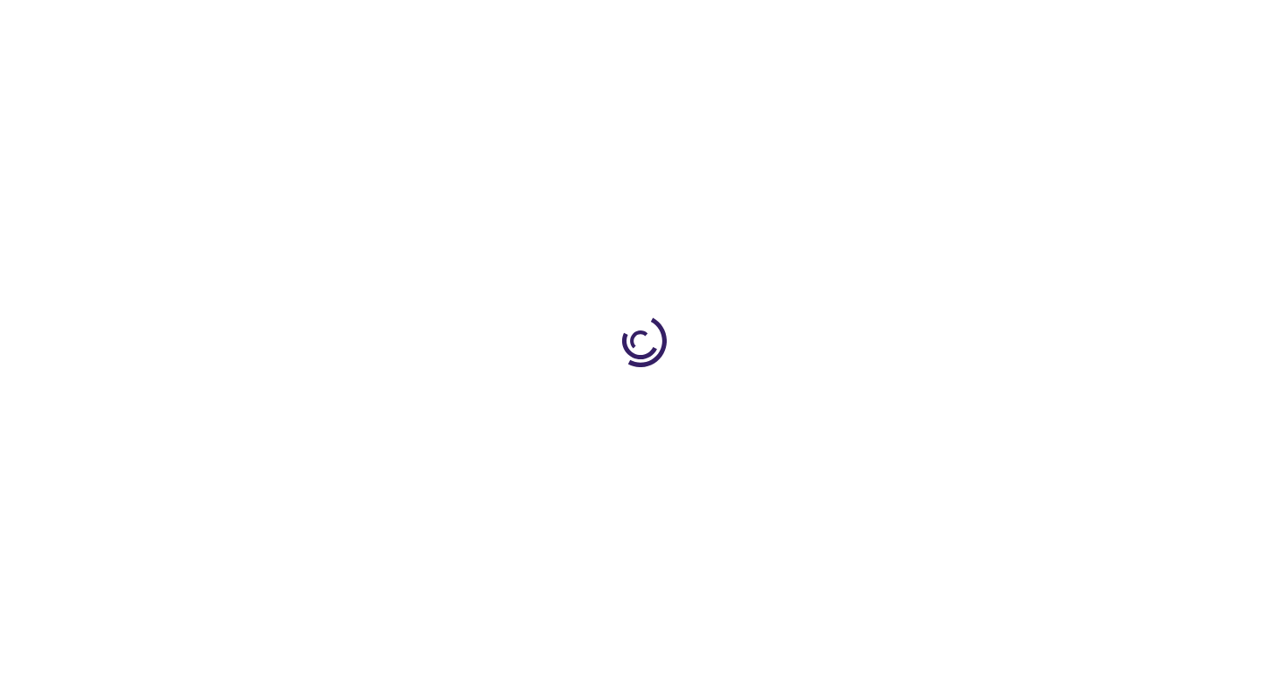
click at [439, 381] on div at bounding box center [640, 340] width 1281 height 681
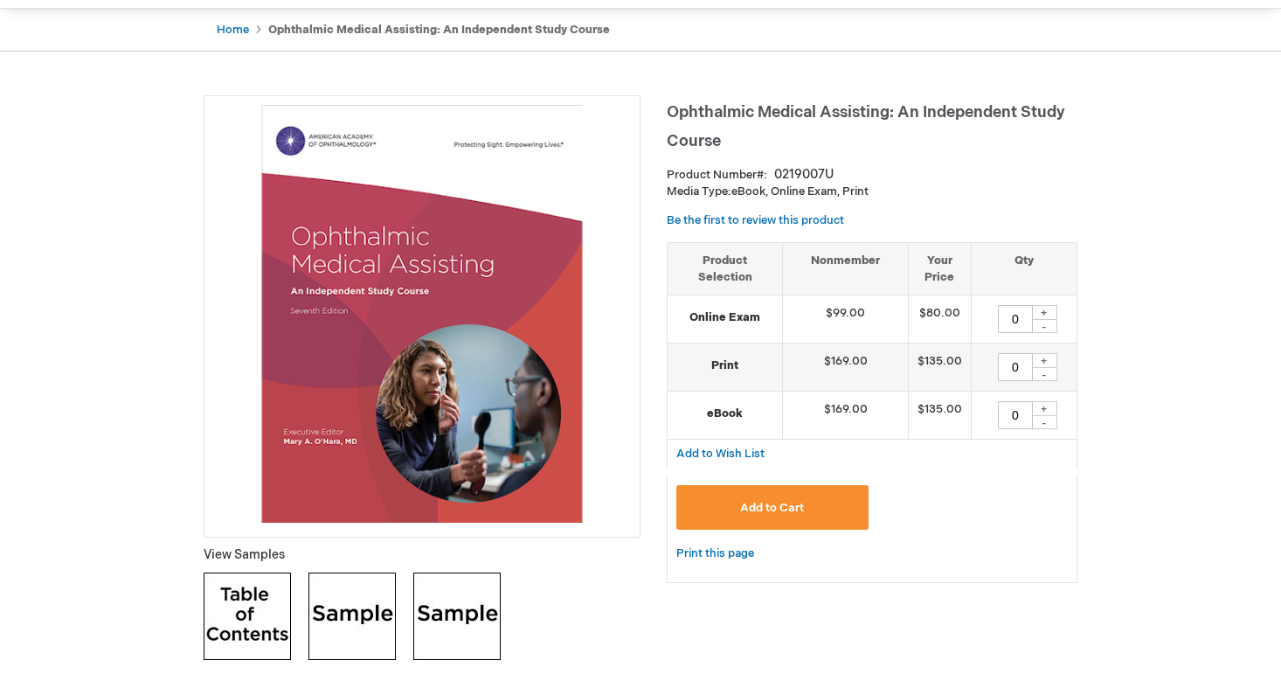
scroll to position [164, 0]
click at [439, 400] on img at bounding box center [422, 313] width 418 height 418
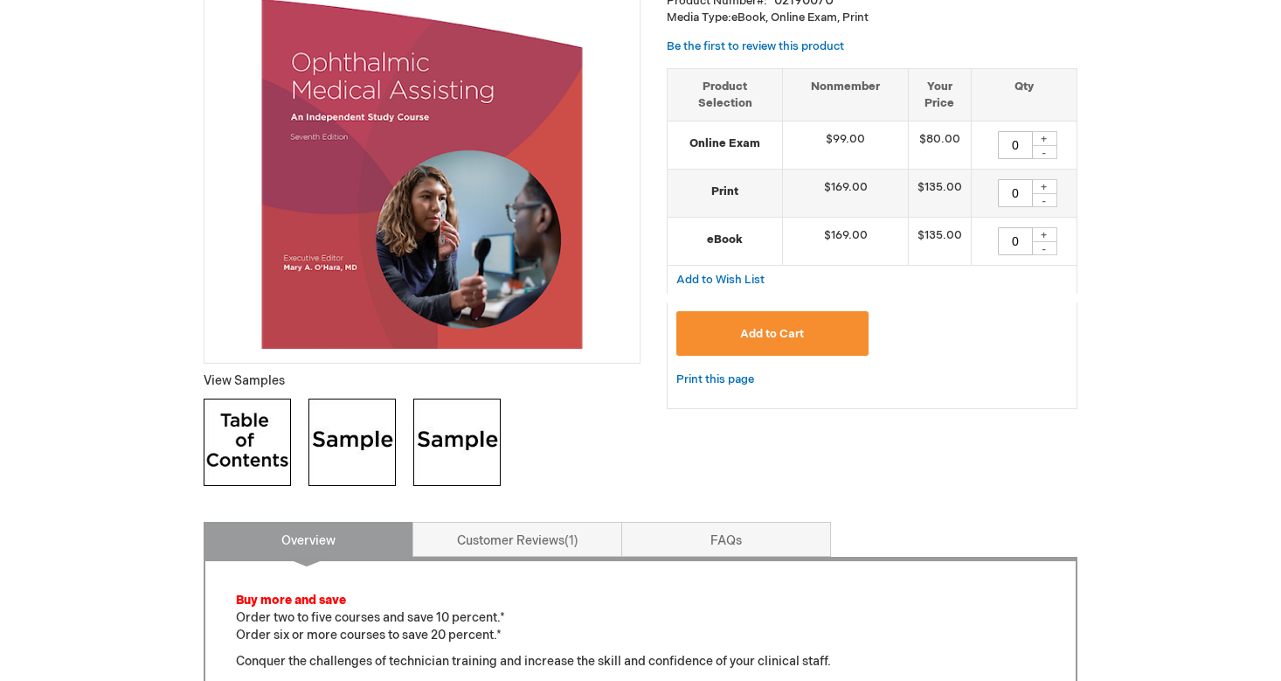
scroll to position [321, 0]
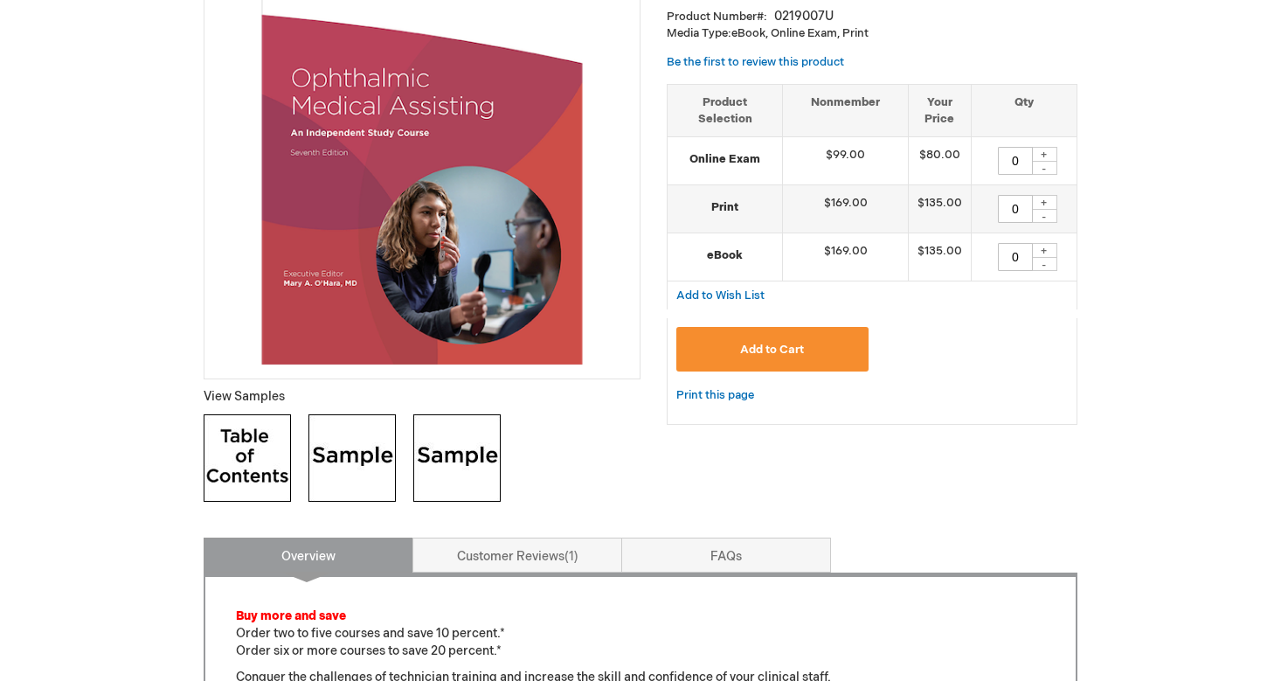
click at [550, 561] on link "Customer Reviews 1" at bounding box center [517, 554] width 210 height 35
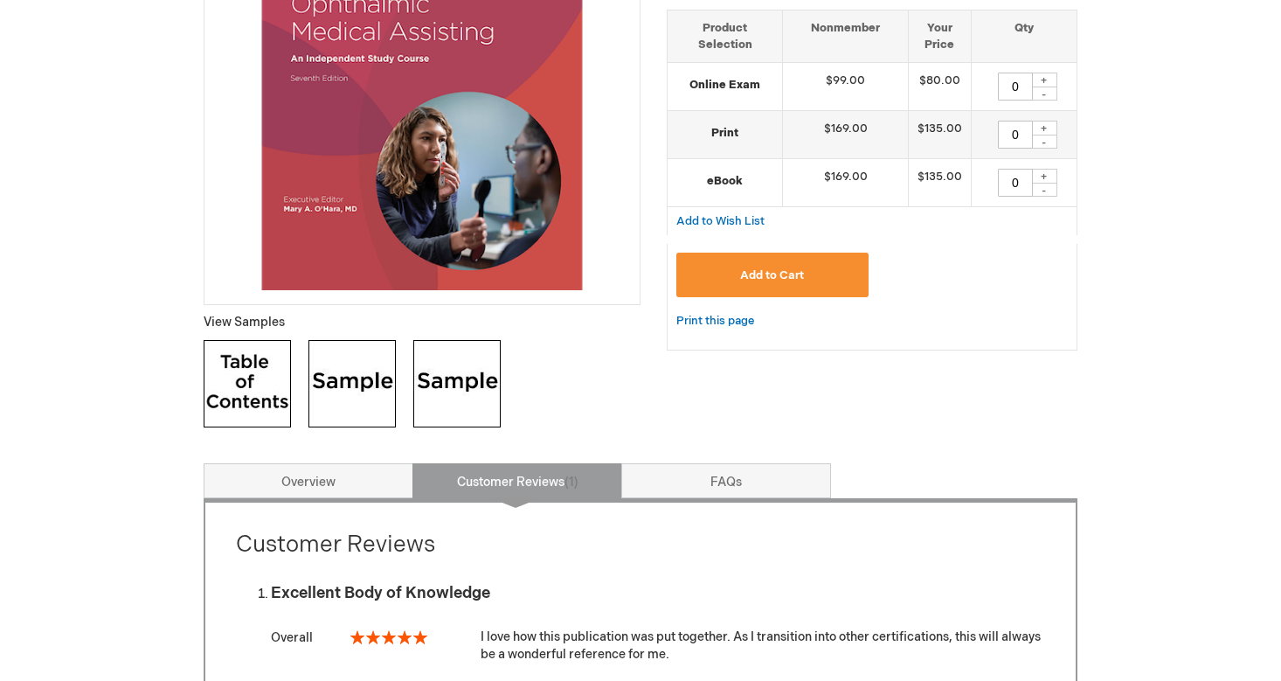
scroll to position [566, 0]
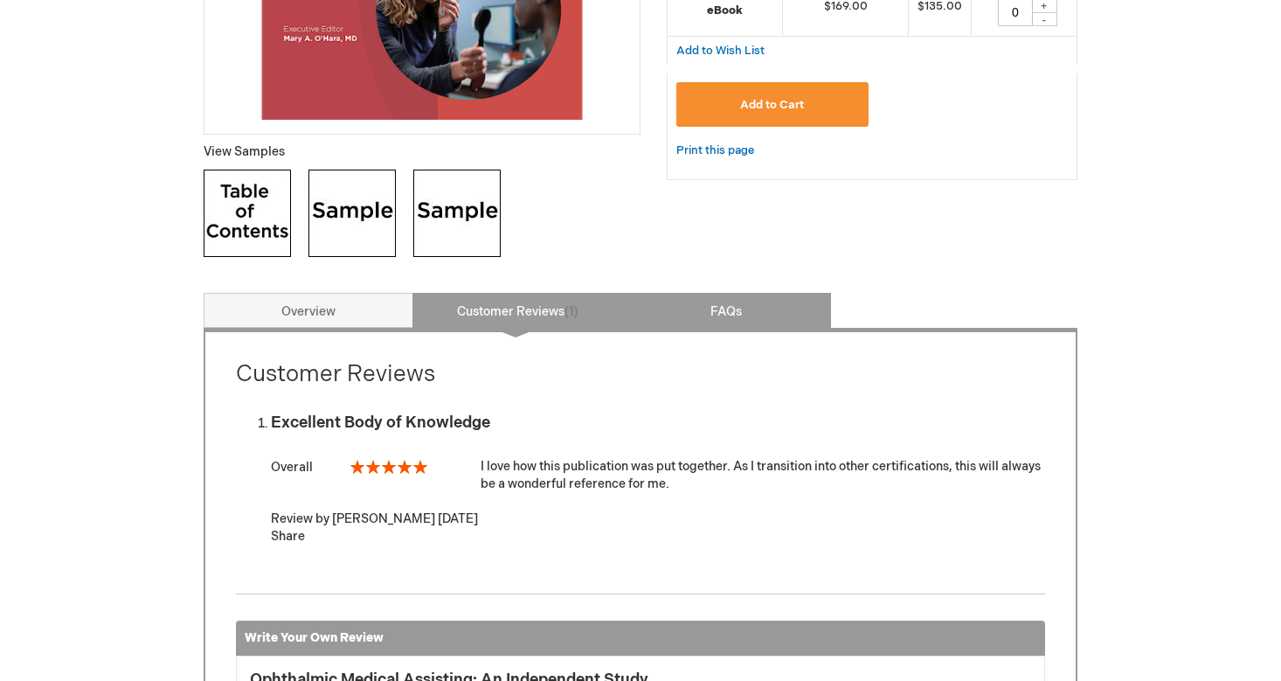
click at [742, 306] on link "FAQs" at bounding box center [726, 310] width 210 height 35
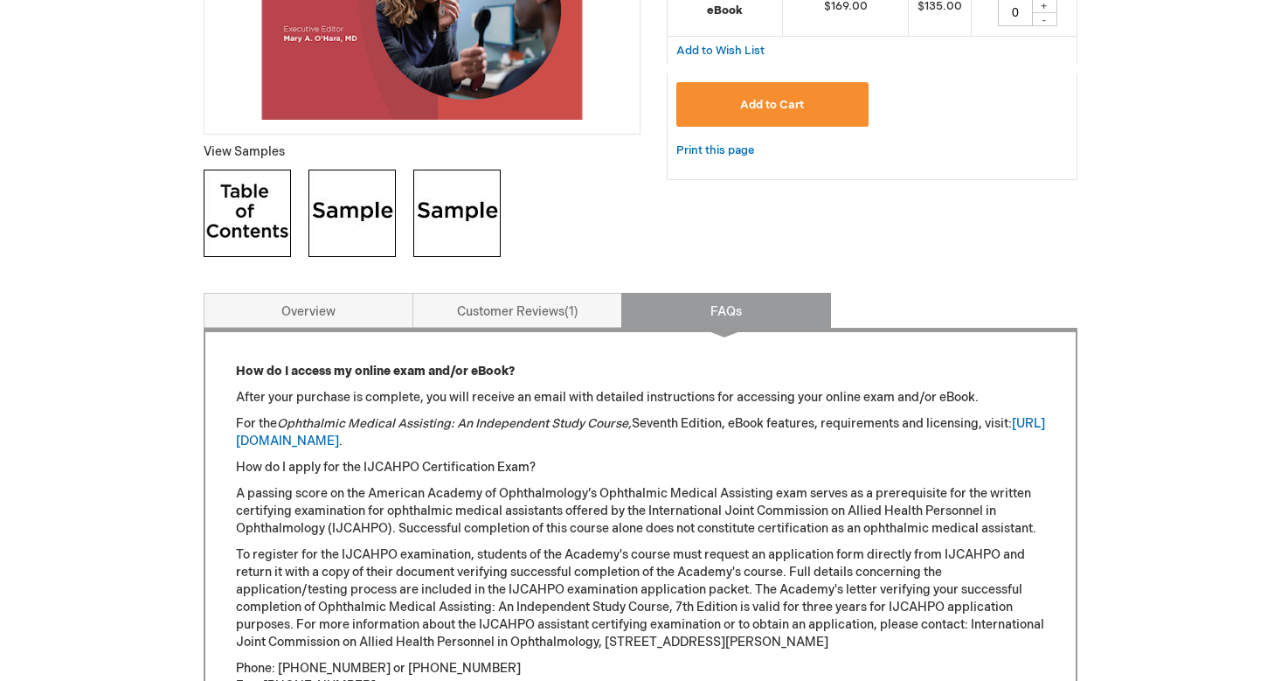
scroll to position [858, 0]
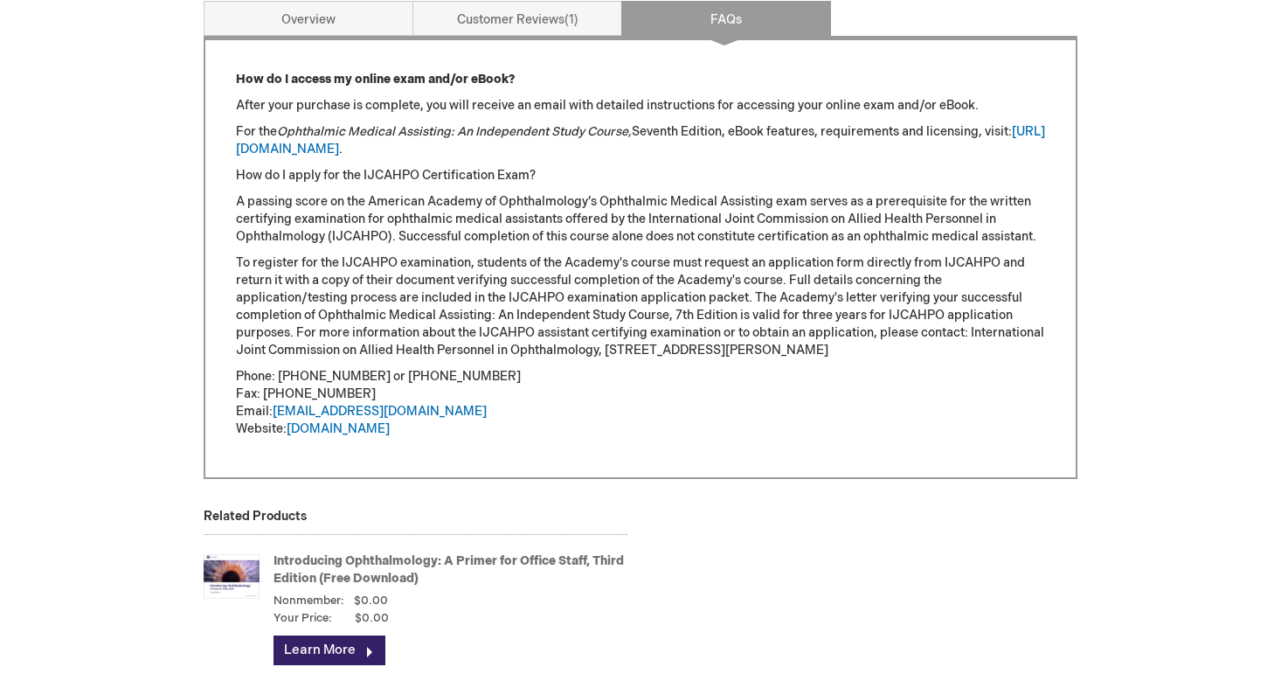
click at [309, 308] on p "To register for the IJCAHPO examination, students of the Academy's course must …" at bounding box center [640, 306] width 809 height 105
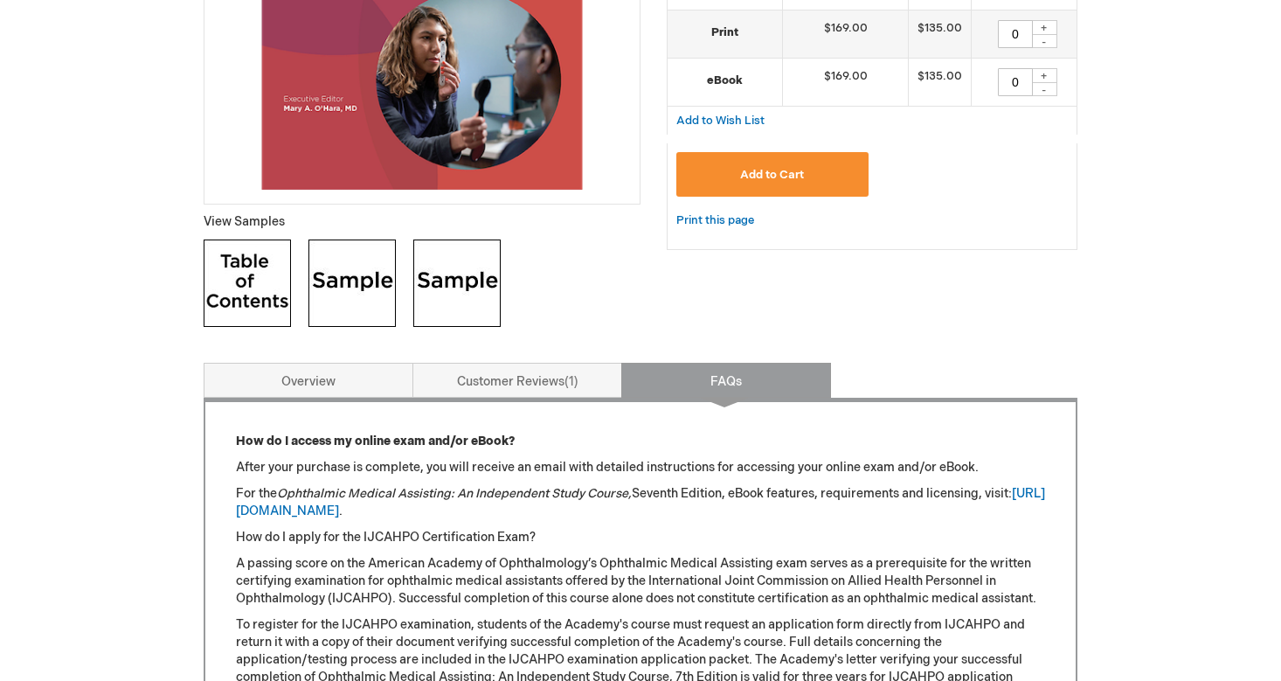
scroll to position [522, 0]
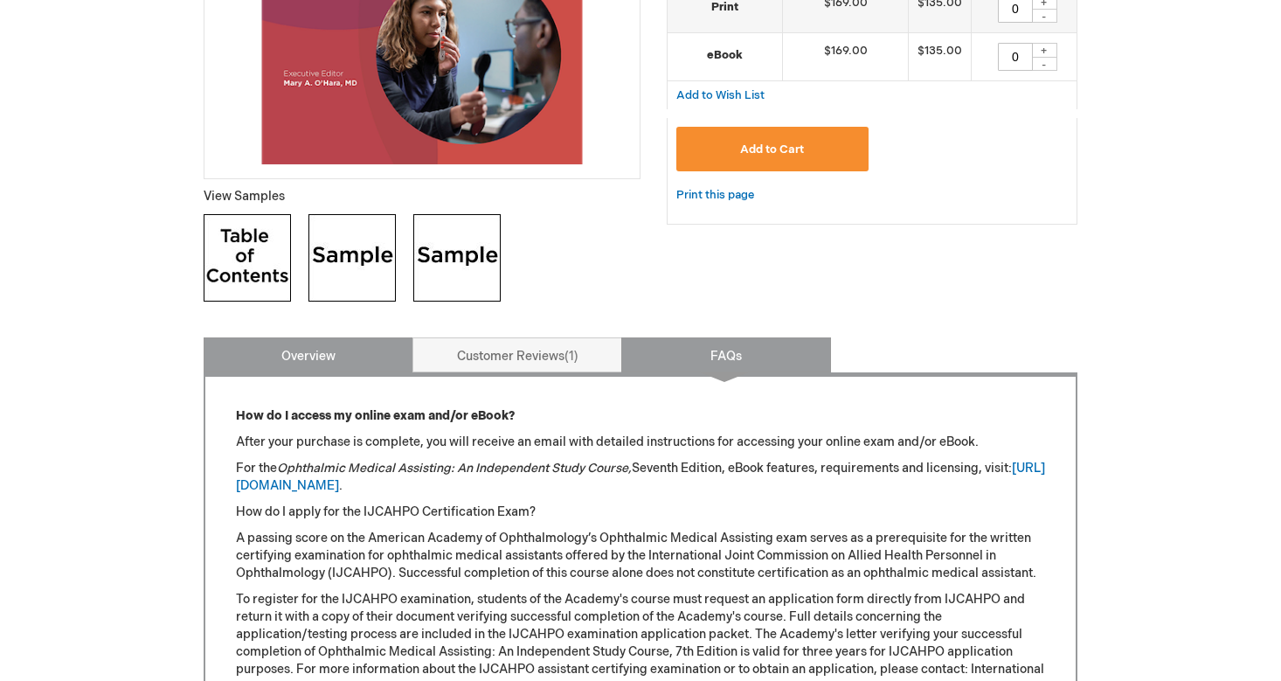
click at [356, 356] on link "Overview" at bounding box center [309, 354] width 210 height 35
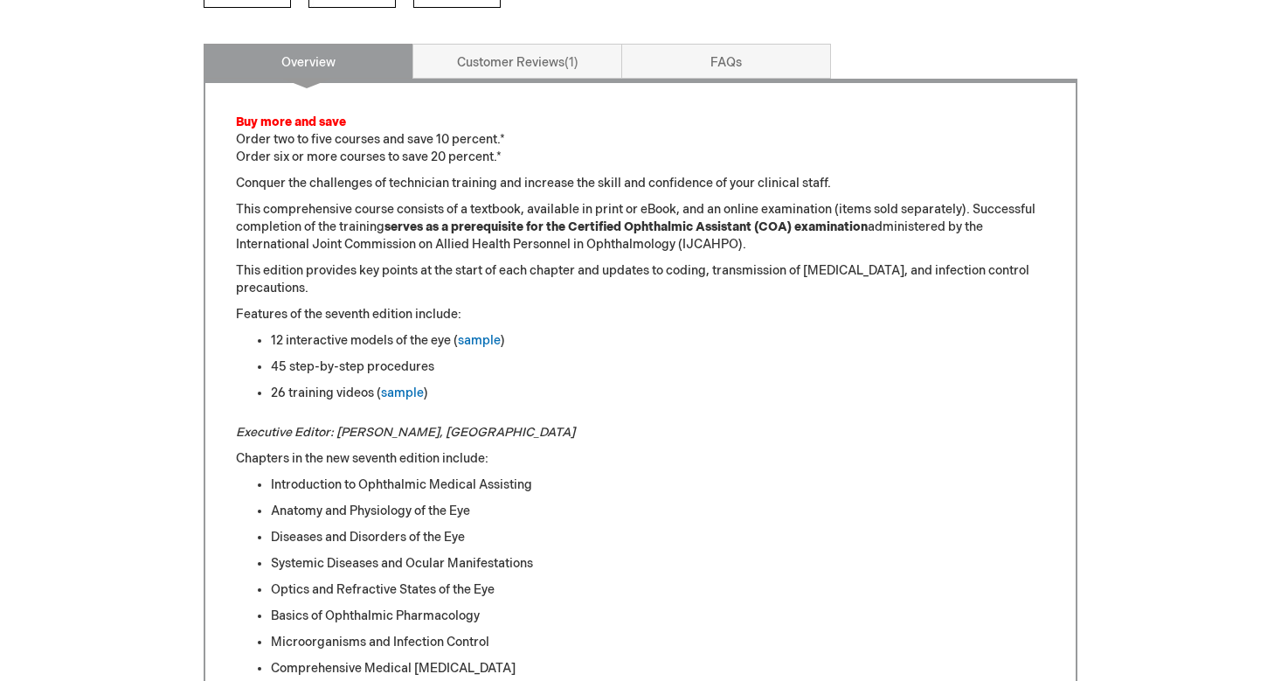
scroll to position [660, 0]
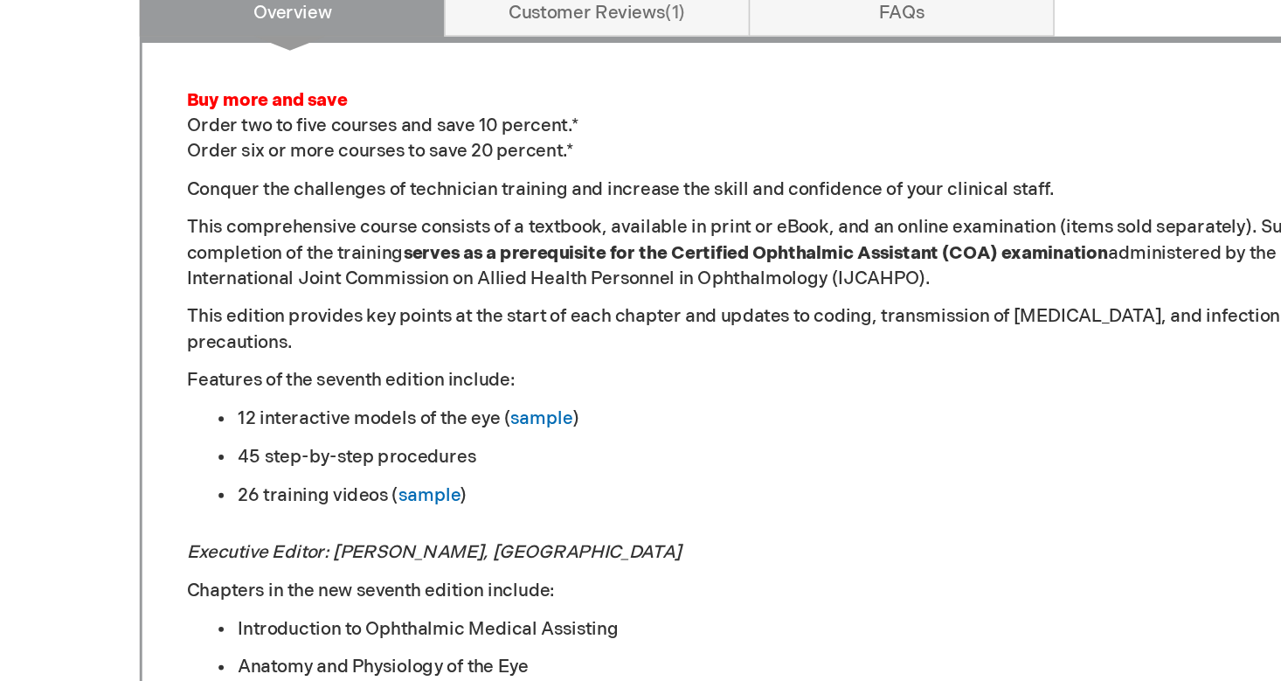
click at [271, 514] on div "45 step-by-step procedures" at bounding box center [658, 522] width 774 height 17
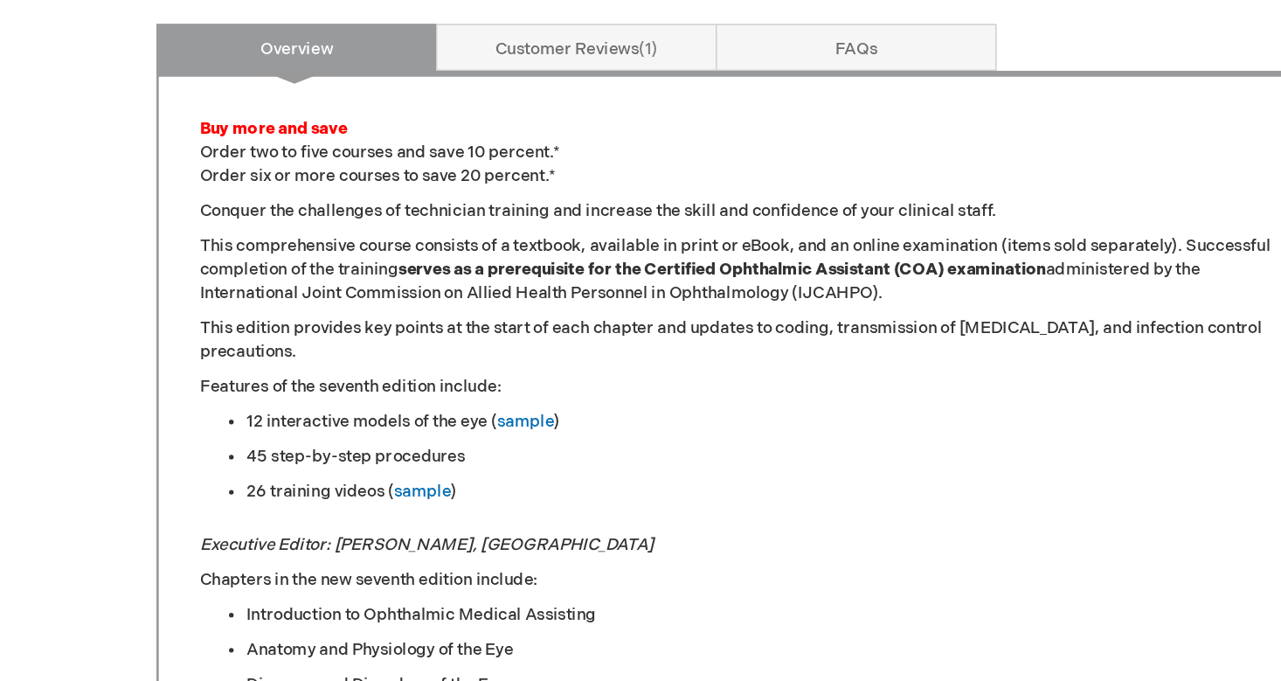
scroll to position [780, 0]
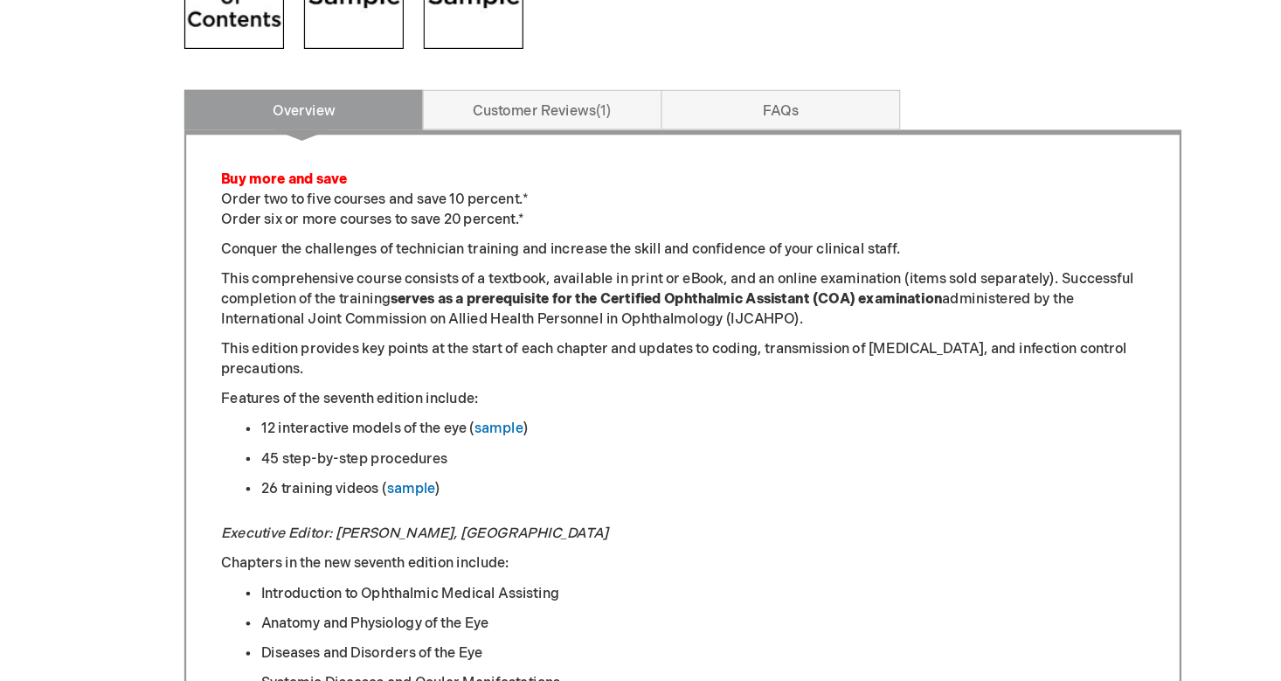
drag, startPoint x: 639, startPoint y: 279, endPoint x: 705, endPoint y: 283, distance: 66.5
click at [705, 283] on p "This comprehensive course consists of a textbook, available in print or eBook, …" at bounding box center [640, 262] width 809 height 52
click at [709, 282] on p "This comprehensive course consists of a textbook, available in print or eBook, …" at bounding box center [640, 262] width 809 height 52
drag, startPoint x: 707, startPoint y: 280, endPoint x: 639, endPoint y: 284, distance: 68.2
click at [639, 284] on p "This comprehensive course consists of a textbook, available in print or eBook, …" at bounding box center [640, 262] width 809 height 52
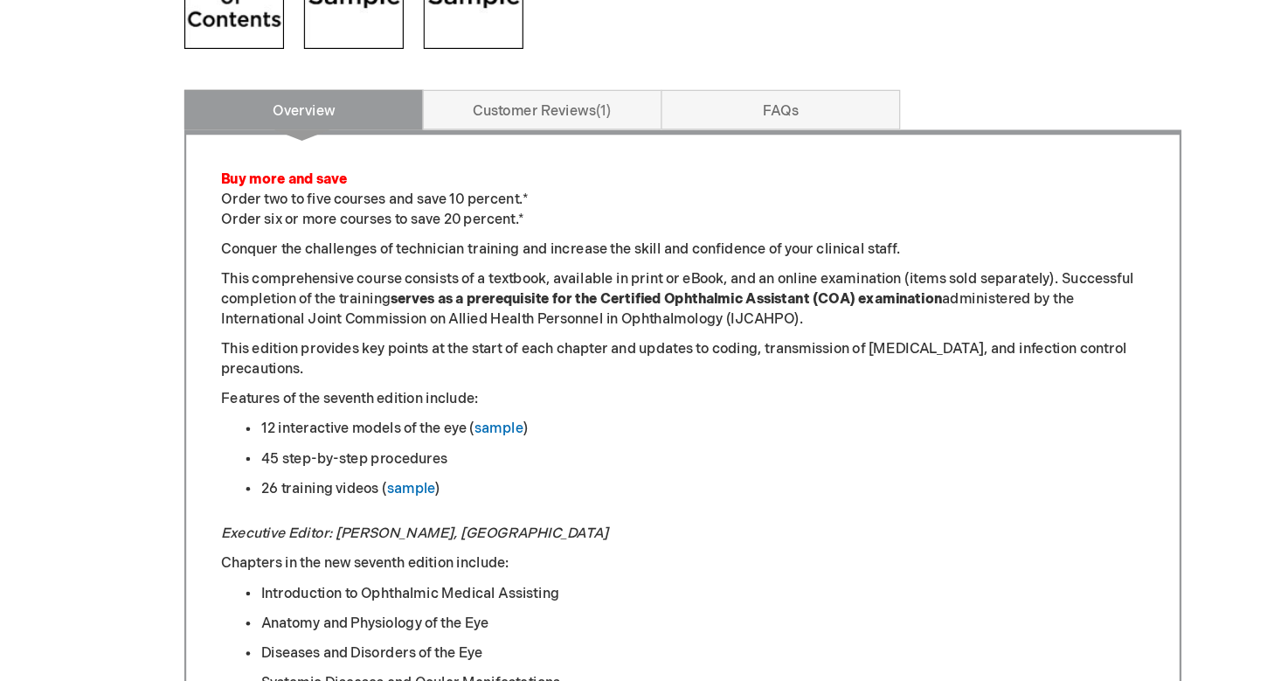
drag, startPoint x: 637, startPoint y: 278, endPoint x: 706, endPoint y: 281, distance: 69.1
click at [706, 281] on p "This comprehensive course consists of a textbook, available in print or eBook, …" at bounding box center [640, 262] width 809 height 52
drag, startPoint x: 705, startPoint y: 280, endPoint x: 638, endPoint y: 280, distance: 67.3
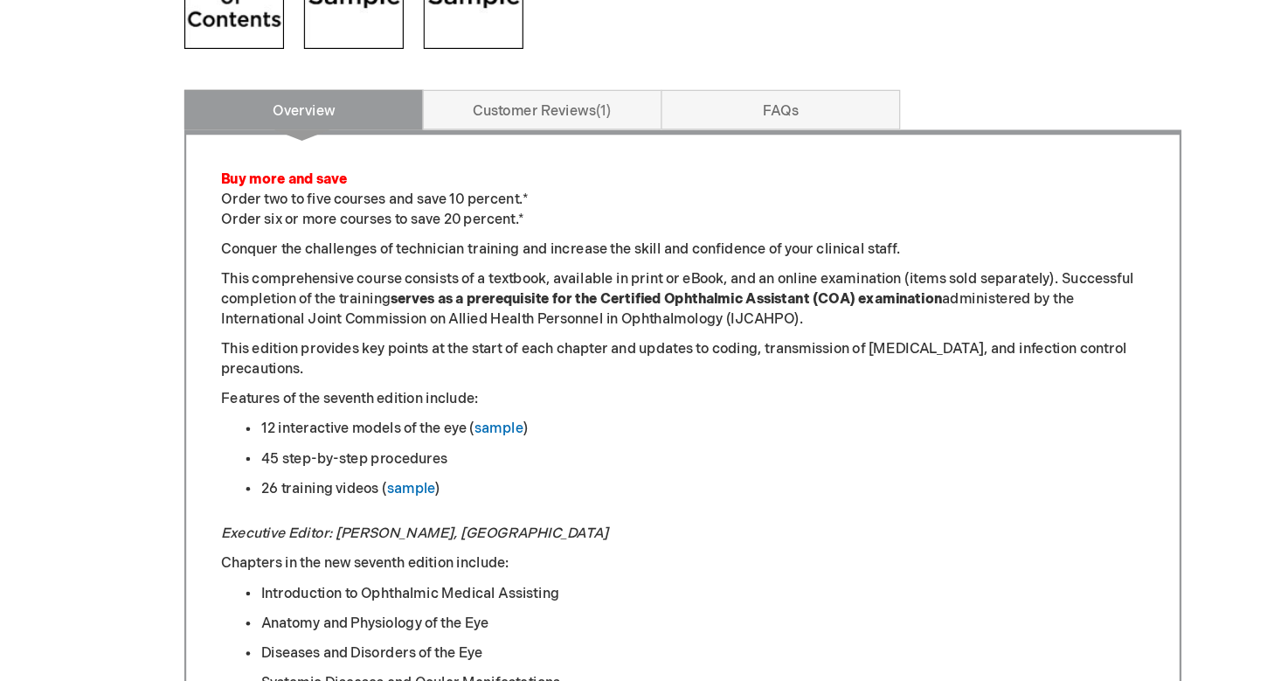
click at [638, 280] on p "This comprehensive course consists of a textbook, available in print or eBook, …" at bounding box center [640, 262] width 809 height 52
drag, startPoint x: 638, startPoint y: 280, endPoint x: 701, endPoint y: 278, distance: 63.0
click at [701, 278] on p "This comprehensive course consists of a textbook, available in print or eBook, …" at bounding box center [640, 262] width 809 height 52
click at [688, 297] on p "This edition provides key points at the start of each chapter and updates to co…" at bounding box center [640, 314] width 809 height 35
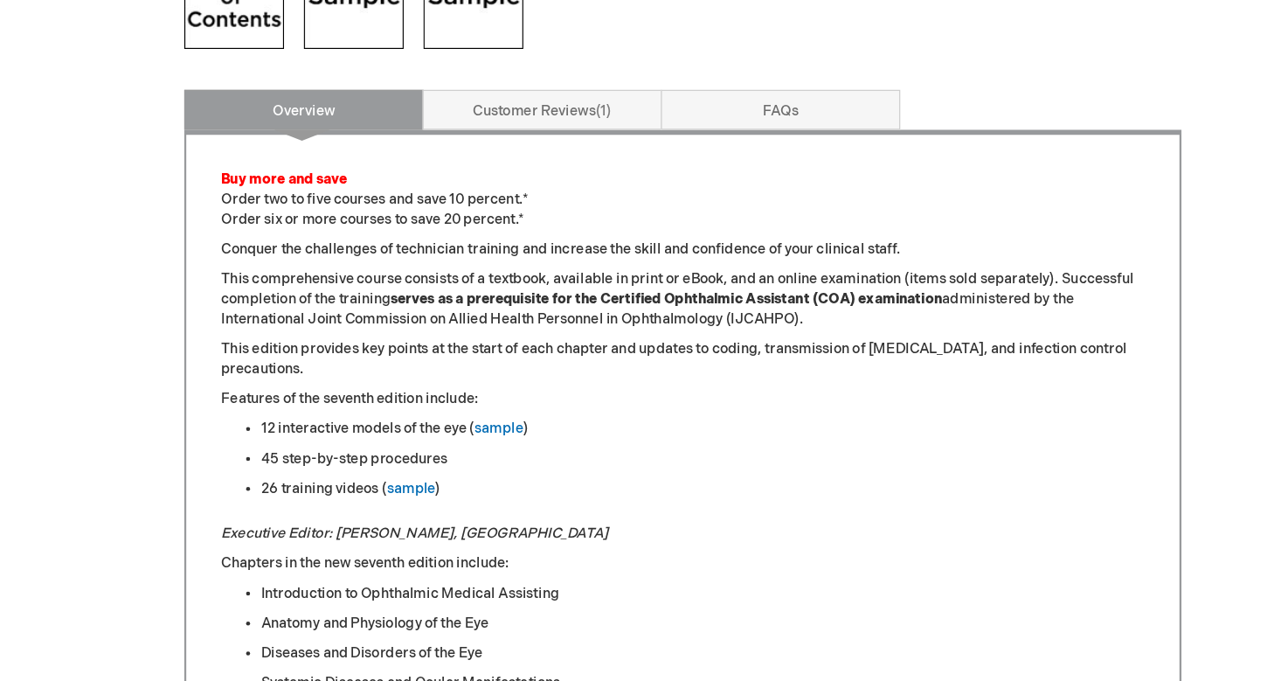
drag, startPoint x: 635, startPoint y: 278, endPoint x: 705, endPoint y: 278, distance: 69.9
click at [705, 278] on p "This comprehensive course consists of a textbook, available in print or eBook, …" at bounding box center [640, 262] width 809 height 52
drag, startPoint x: 705, startPoint y: 278, endPoint x: 639, endPoint y: 280, distance: 66.4
click at [639, 280] on p "This comprehensive course consists of a textbook, available in print or eBook, …" at bounding box center [640, 262] width 809 height 52
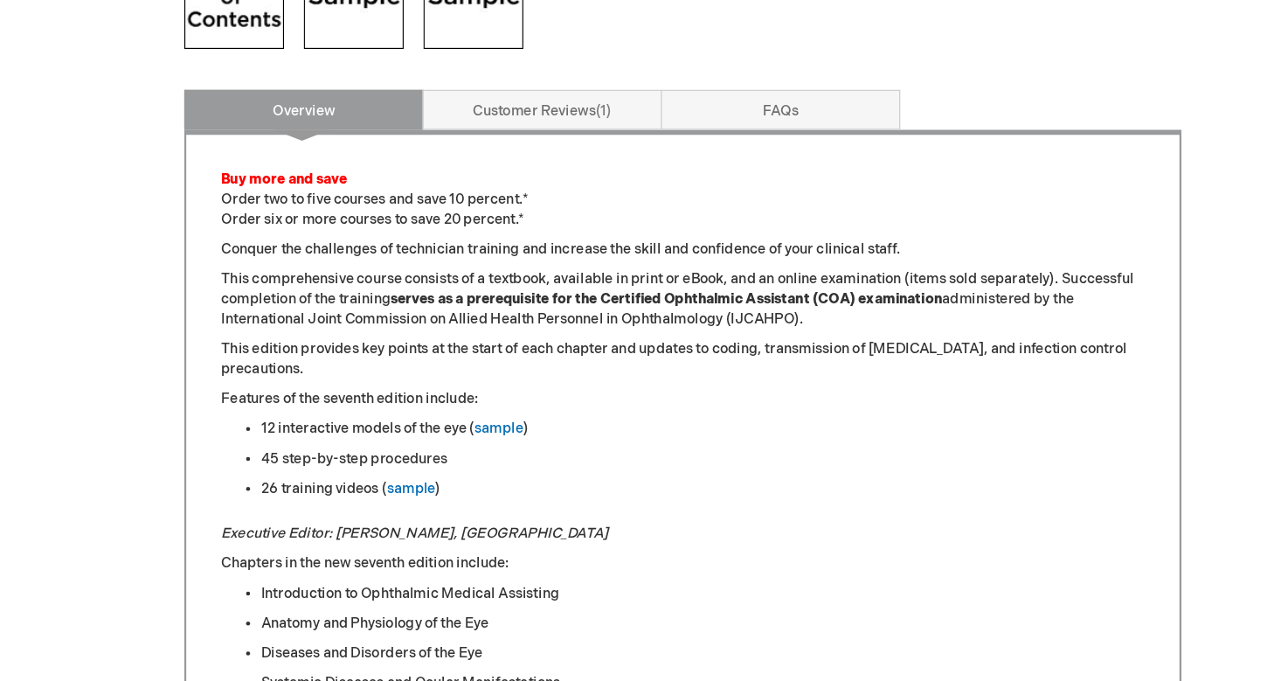
drag, startPoint x: 639, startPoint y: 275, endPoint x: 699, endPoint y: 286, distance: 61.2
click at [699, 286] on p "This comprehensive course consists of a textbook, available in print or eBook, …" at bounding box center [640, 262] width 809 height 52
click at [710, 285] on p "This comprehensive course consists of a textbook, available in print or eBook, …" at bounding box center [640, 262] width 809 height 52
drag, startPoint x: 709, startPoint y: 278, endPoint x: 637, endPoint y: 280, distance: 71.7
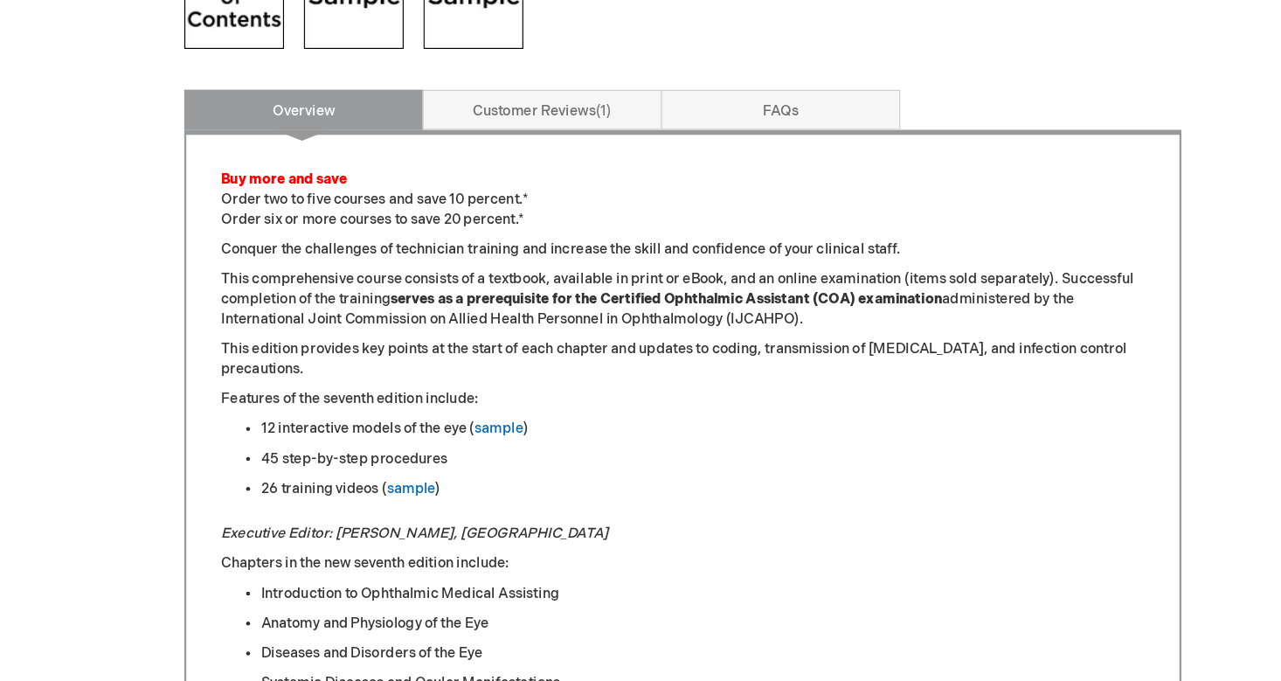
click at [637, 280] on p "This comprehensive course consists of a textbook, available in print or eBook, …" at bounding box center [640, 262] width 809 height 52
drag, startPoint x: 637, startPoint y: 282, endPoint x: 706, endPoint y: 280, distance: 69.0
click at [706, 280] on p "This comprehensive course consists of a textbook, available in print or eBook, …" at bounding box center [640, 262] width 809 height 52
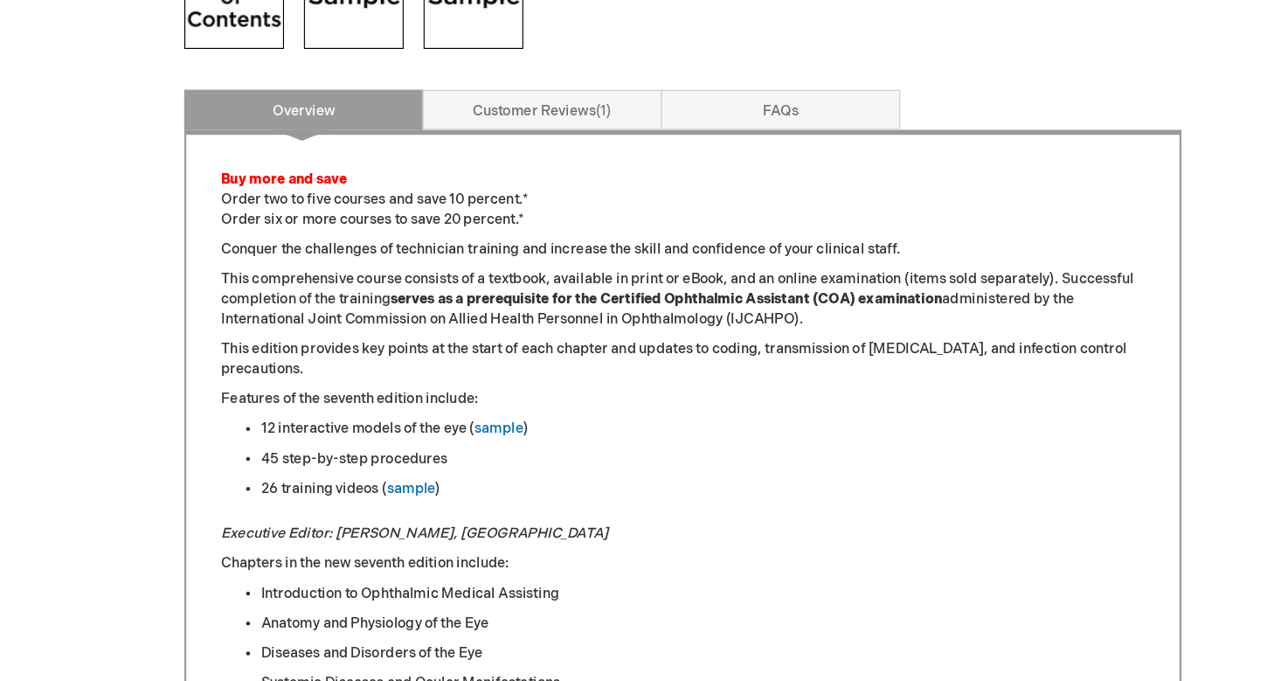
drag, startPoint x: 706, startPoint y: 280, endPoint x: 637, endPoint y: 279, distance: 69.0
click at [637, 279] on p "This comprehensive course consists of a textbook, available in print or eBook, …" at bounding box center [640, 262] width 809 height 52
click at [637, 297] on p "This edition provides key points at the start of each chapter and updates to co…" at bounding box center [640, 314] width 809 height 35
drag, startPoint x: 639, startPoint y: 280, endPoint x: 709, endPoint y: 275, distance: 70.0
click at [709, 275] on p "This comprehensive course consists of a textbook, available in print or eBook, …" at bounding box center [640, 262] width 809 height 52
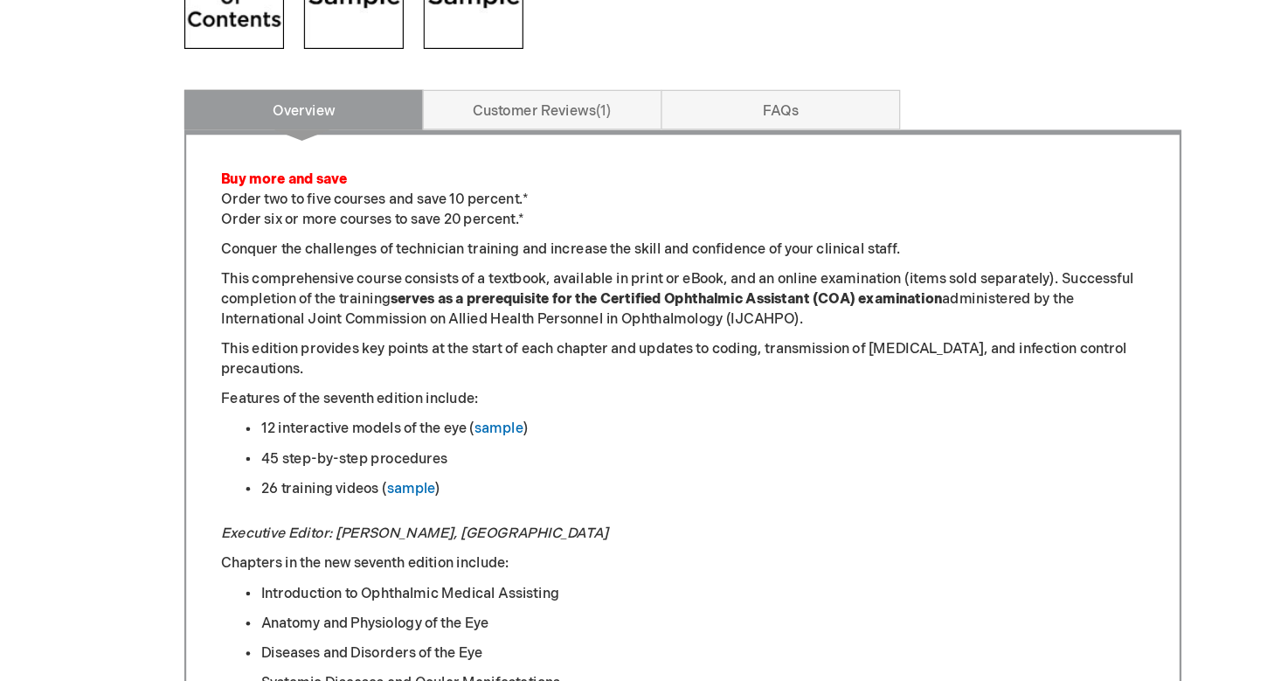
click at [563, 342] on p "Features of the seventh edition include:" at bounding box center [640, 349] width 809 height 17
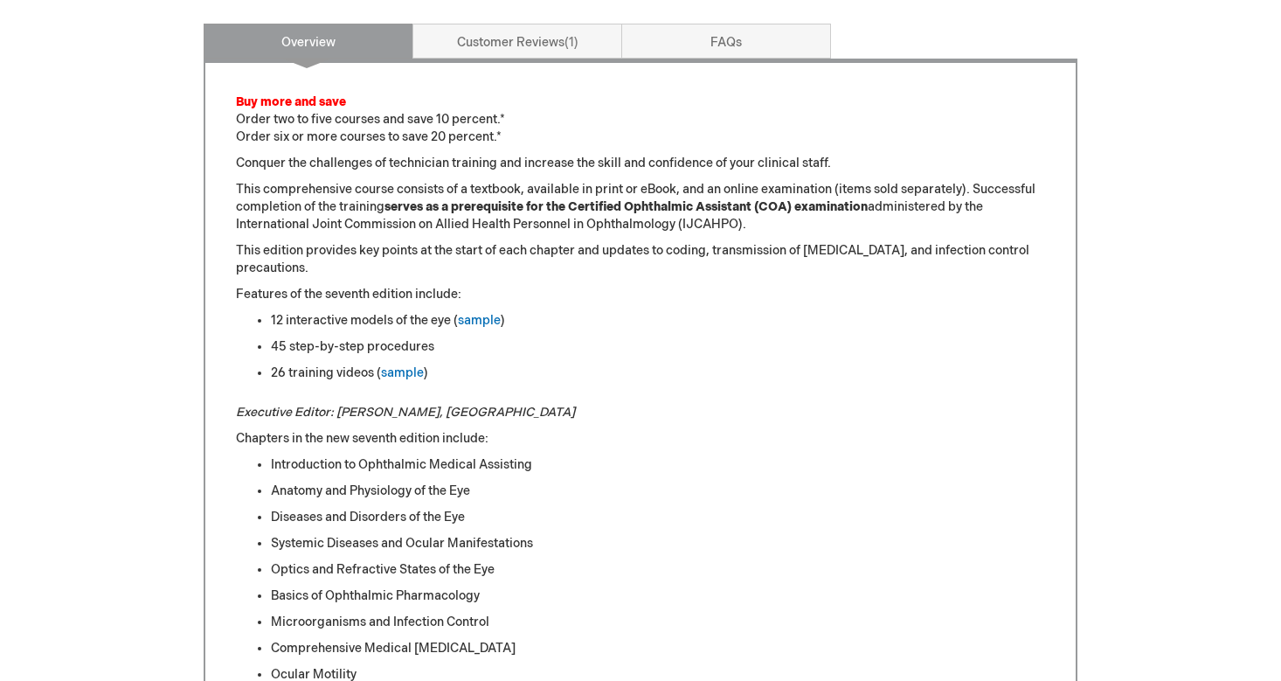
scroll to position [1143, 0]
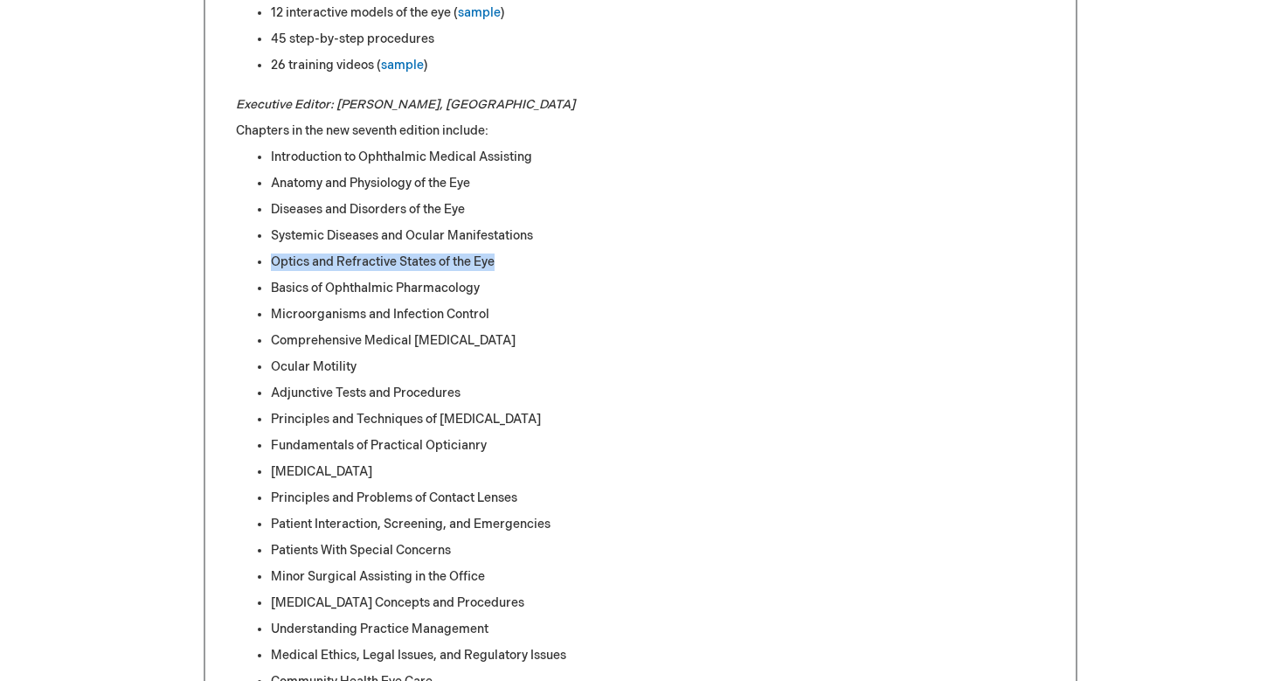
drag, startPoint x: 496, startPoint y: 265, endPoint x: 265, endPoint y: 259, distance: 231.6
click at [265, 259] on ul "Introduction to Ophthalmic Medical Assisting Anatomy and Physiology of the Eye …" at bounding box center [640, 472] width 809 height 646
drag, startPoint x: 269, startPoint y: 283, endPoint x: 481, endPoint y: 284, distance: 212.3
click at [481, 284] on ul "Introduction to Ophthalmic Medical Assisting Anatomy and Physiology of the Eye …" at bounding box center [640, 472] width 809 height 646
click at [481, 284] on li "Basics of Ophthalmic Pharmacology" at bounding box center [658, 288] width 774 height 17
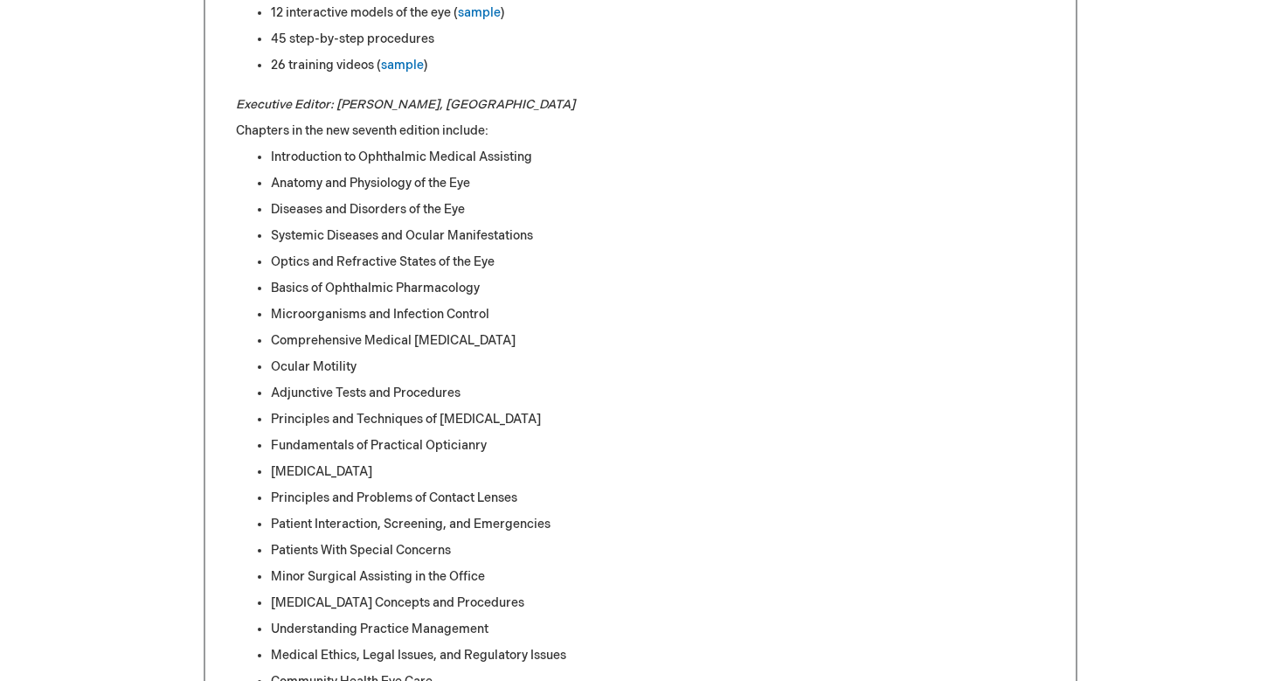
click at [481, 284] on li "Basics of Ophthalmic Pharmacology" at bounding box center [658, 288] width 774 height 17
drag, startPoint x: 495, startPoint y: 315, endPoint x: 266, endPoint y: 315, distance: 229.8
click at [266, 315] on ul "Introduction to Ophthalmic Medical Assisting Anatomy and Physiology of the Eye …" at bounding box center [640, 472] width 809 height 646
drag, startPoint x: 271, startPoint y: 335, endPoint x: 509, endPoint y: 337, distance: 238.5
click at [509, 337] on li "Comprehensive Medical Eye Examination" at bounding box center [658, 340] width 774 height 17
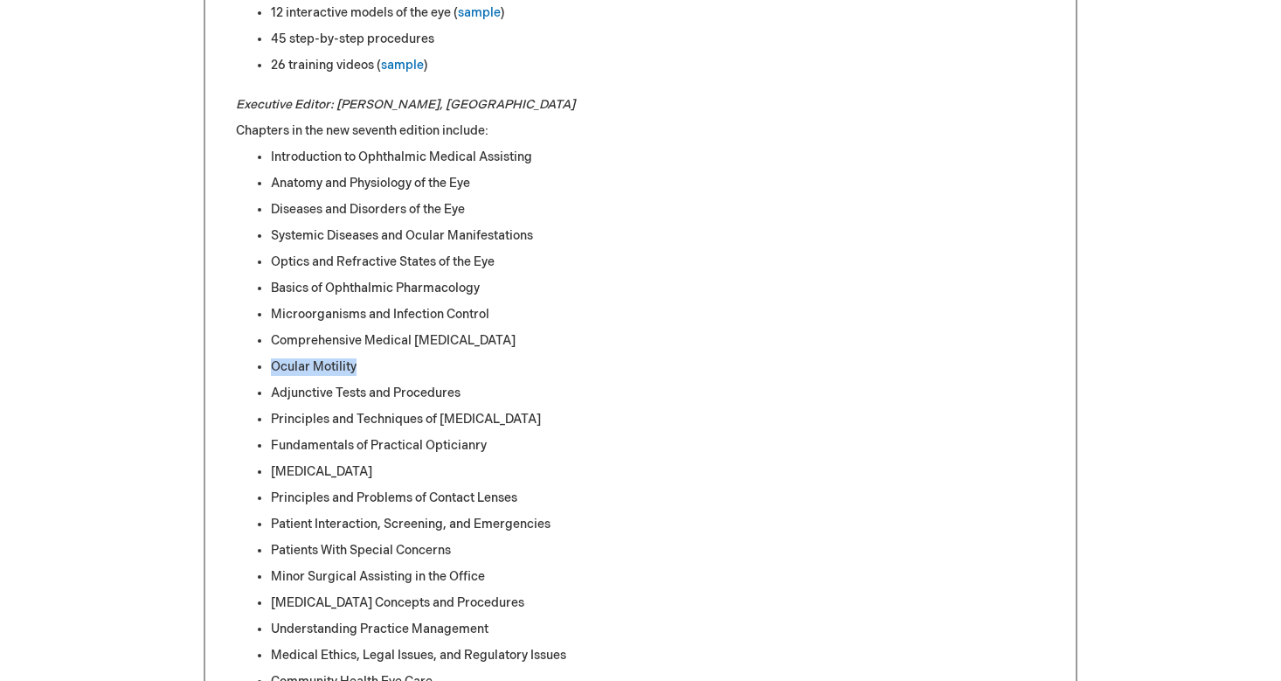
drag, startPoint x: 394, startPoint y: 363, endPoint x: 266, endPoint y: 369, distance: 127.7
click at [266, 369] on ul "Introduction to Ophthalmic Medical Assisting Anatomy and Physiology of the Eye …" at bounding box center [640, 472] width 809 height 646
drag, startPoint x: 271, startPoint y: 388, endPoint x: 487, endPoint y: 391, distance: 215.8
click at [487, 391] on li "Adjunctive Tests and Procedures" at bounding box center [658, 392] width 774 height 17
click at [461, 402] on ul "Introduction to Ophthalmic Medical Assisting Anatomy and Physiology of the Eye …" at bounding box center [640, 472] width 809 height 646
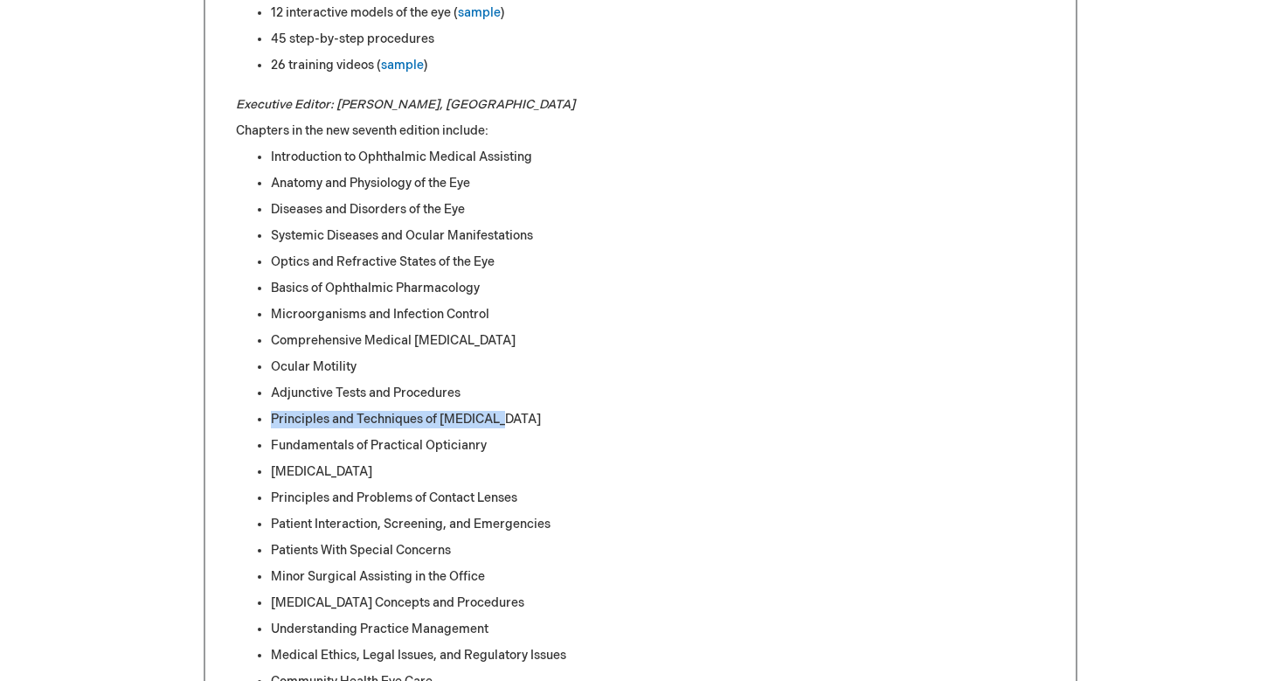
drag, startPoint x: 503, startPoint y: 422, endPoint x: 273, endPoint y: 420, distance: 230.6
click at [273, 420] on li "Principles and Techniques of Perimetry" at bounding box center [658, 419] width 774 height 17
drag, startPoint x: 271, startPoint y: 442, endPoint x: 497, endPoint y: 446, distance: 226.3
click at [497, 446] on li "Fundamentals of Practical Opticianry" at bounding box center [658, 445] width 774 height 17
click at [349, 467] on li "Low Vision" at bounding box center [658, 471] width 774 height 17
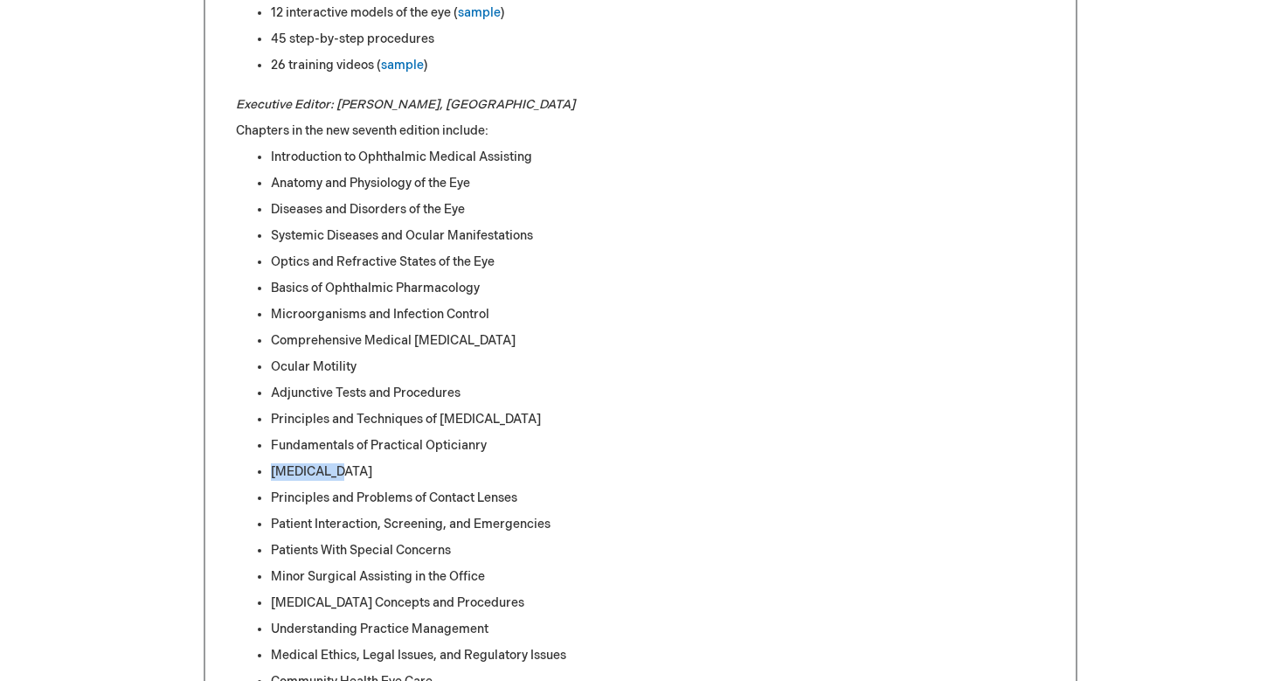
drag, startPoint x: 335, startPoint y: 469, endPoint x: 273, endPoint y: 472, distance: 63.0
click at [273, 472] on li "Low Vision" at bounding box center [658, 471] width 774 height 17
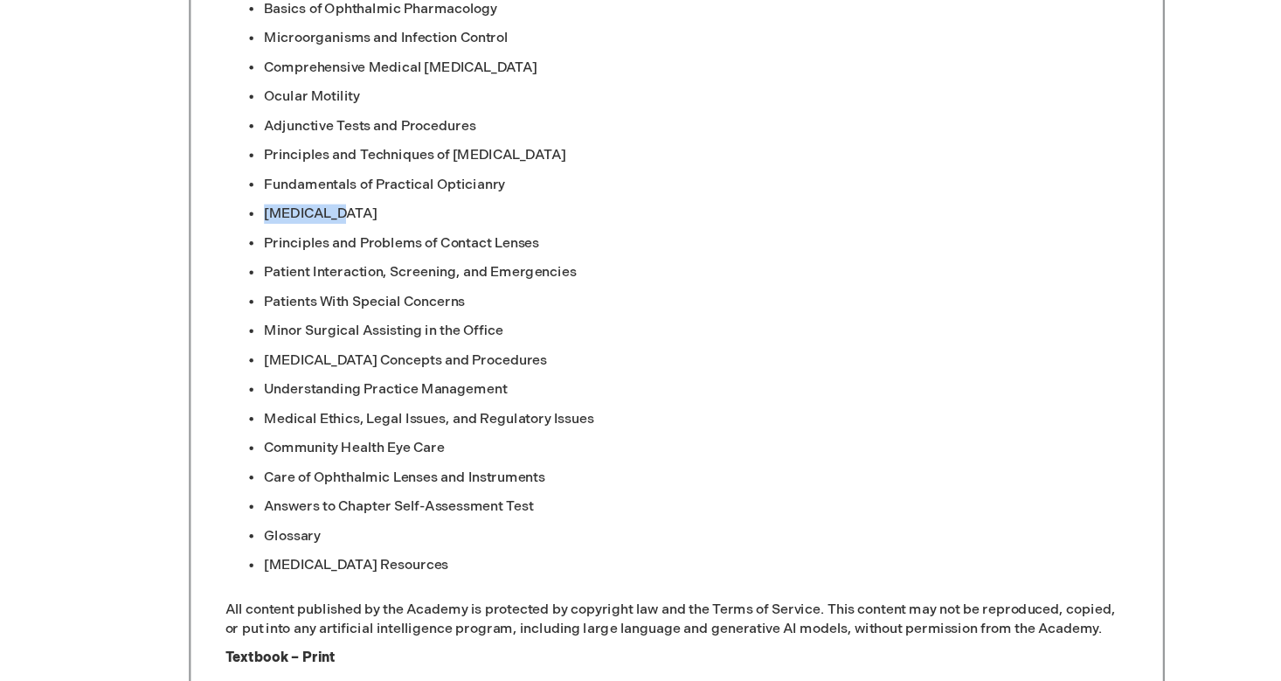
scroll to position [1422, 0]
drag, startPoint x: 237, startPoint y: 218, endPoint x: 500, endPoint y: 221, distance: 263.0
click at [500, 221] on li "Principles and Problems of Contact Lenses" at bounding box center [658, 218] width 774 height 17
click at [489, 220] on li "Principles and Problems of Contact Lenses" at bounding box center [658, 218] width 774 height 17
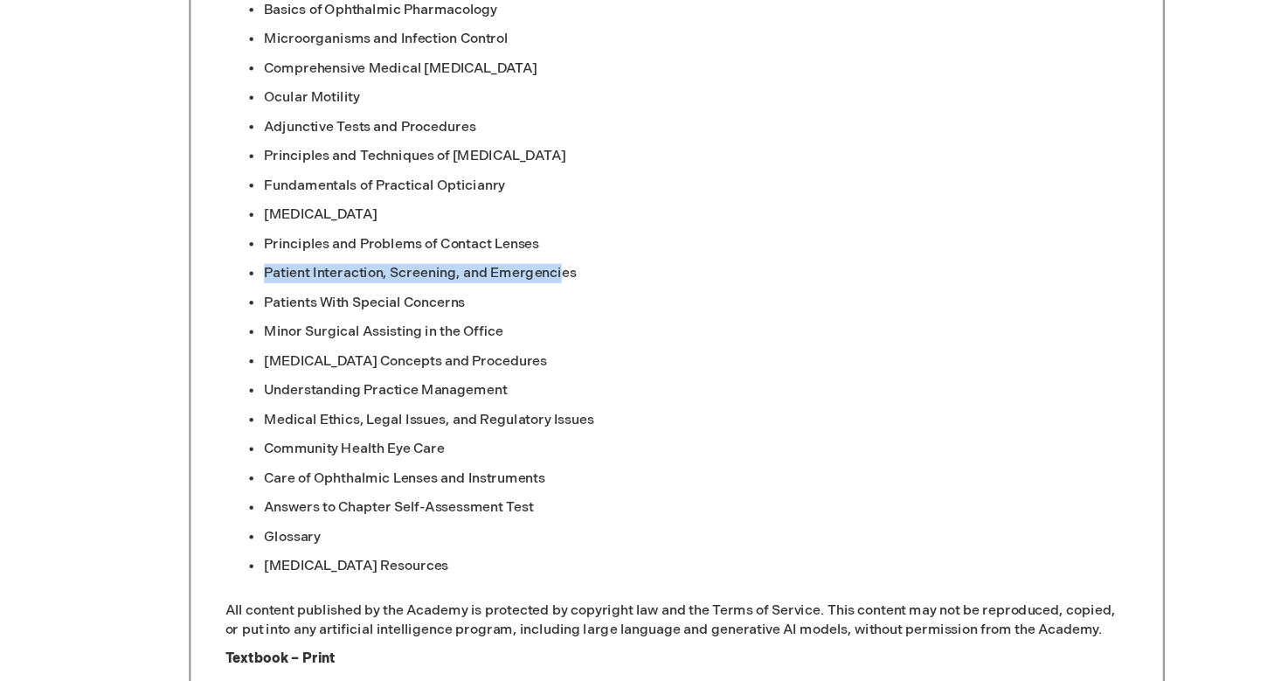
drag, startPoint x: 236, startPoint y: 244, endPoint x: 501, endPoint y: 235, distance: 264.9
click at [501, 235] on ul "Introduction to Ophthalmic Medical Assisting Anatomy and Physiology of the Eye …" at bounding box center [640, 192] width 809 height 646
click at [391, 266] on li "Patients With Special Concerns" at bounding box center [658, 270] width 774 height 17
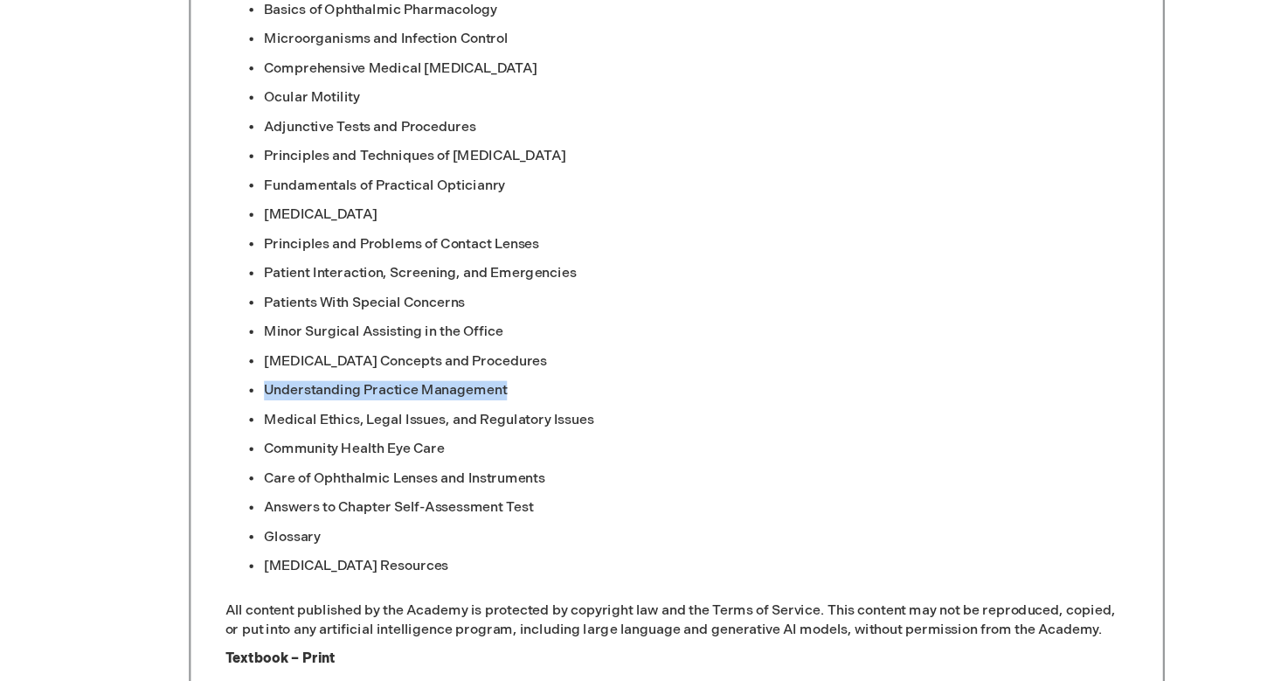
drag, startPoint x: 238, startPoint y: 346, endPoint x: 452, endPoint y: 348, distance: 214.0
click at [452, 348] on li "Understanding Practice Management" at bounding box center [658, 349] width 774 height 17
click at [393, 417] on ul "Introduction to Ophthalmic Medical Assisting Anatomy and Physiology of the Eye …" at bounding box center [640, 192] width 809 height 646
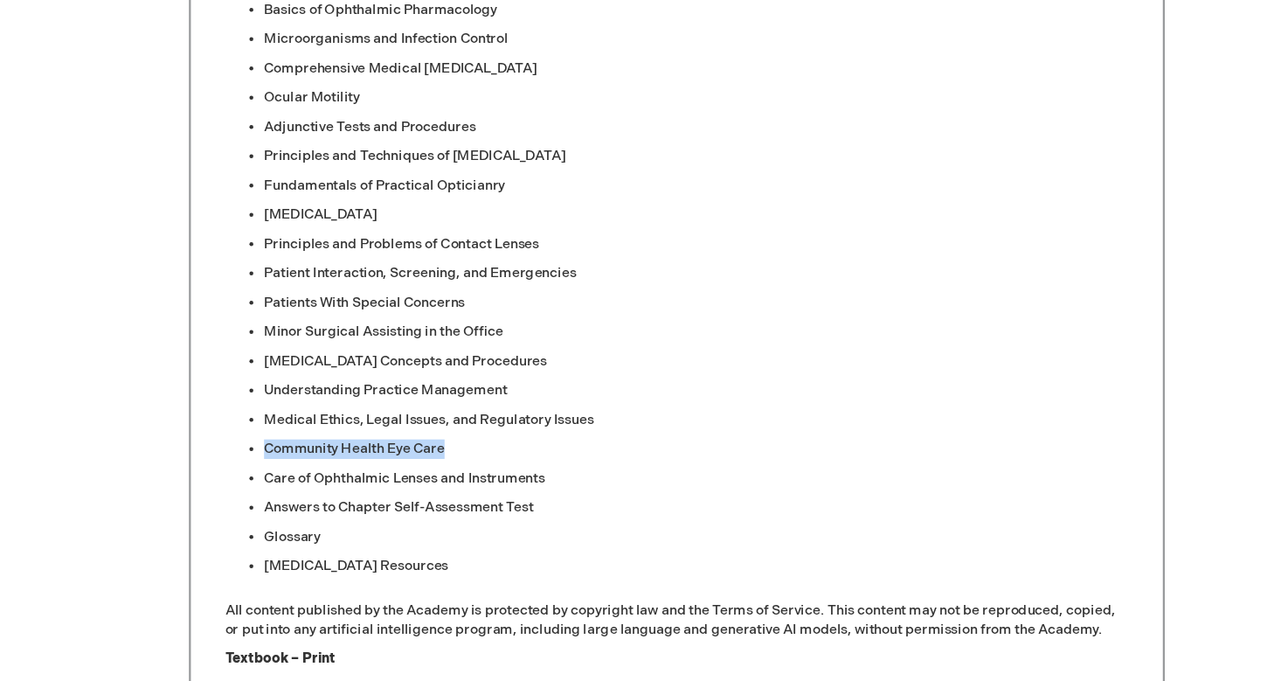
drag, startPoint x: 397, startPoint y: 401, endPoint x: 233, endPoint y: 401, distance: 164.2
click at [236, 401] on ul "Introduction to Ophthalmic Medical Assisting Anatomy and Physiology of the Eye …" at bounding box center [640, 192] width 809 height 646
click at [242, 412] on ul "Introduction to Ophthalmic Medical Assisting Anatomy and Physiology of the Eye …" at bounding box center [640, 192] width 809 height 646
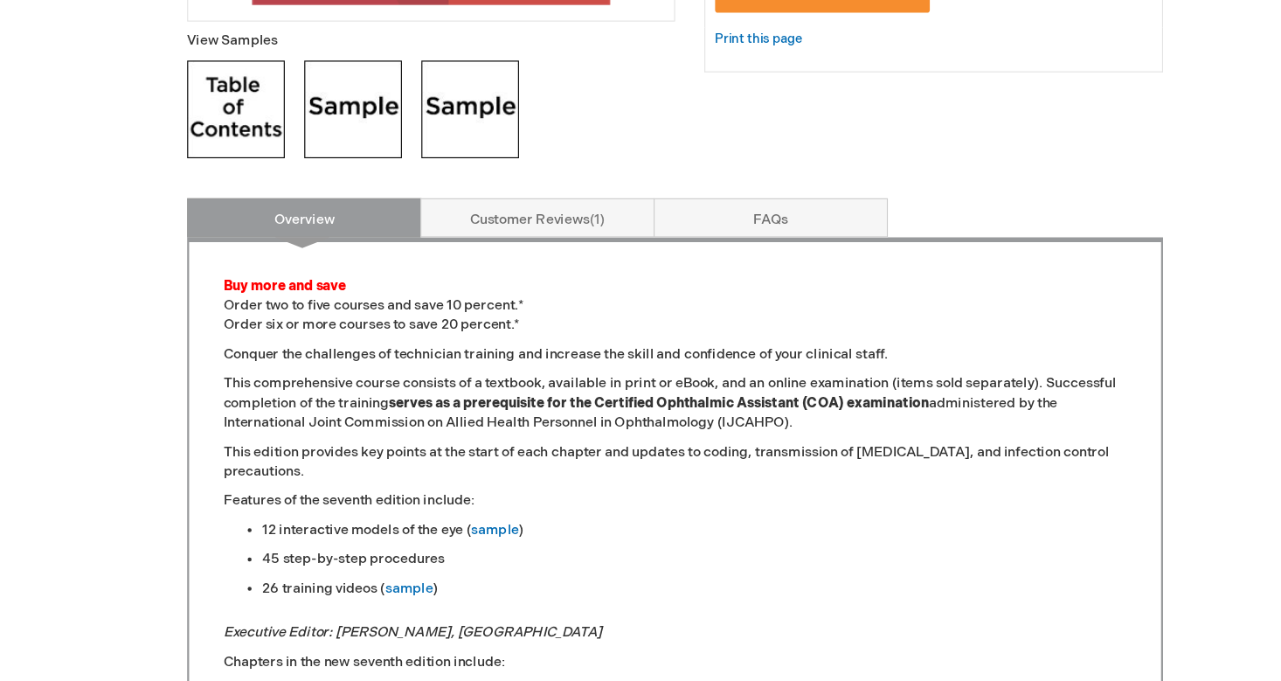
scroll to position [654, 0]
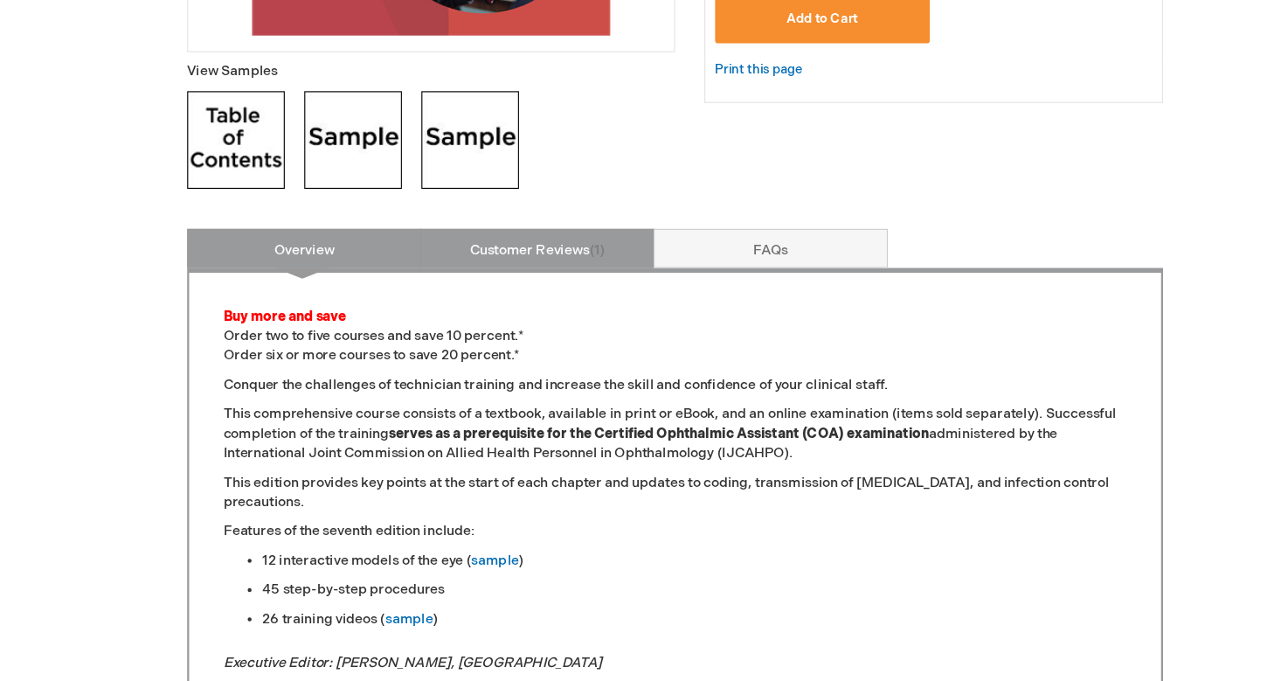
click at [432, 224] on link "Customer Reviews 1" at bounding box center [517, 221] width 210 height 35
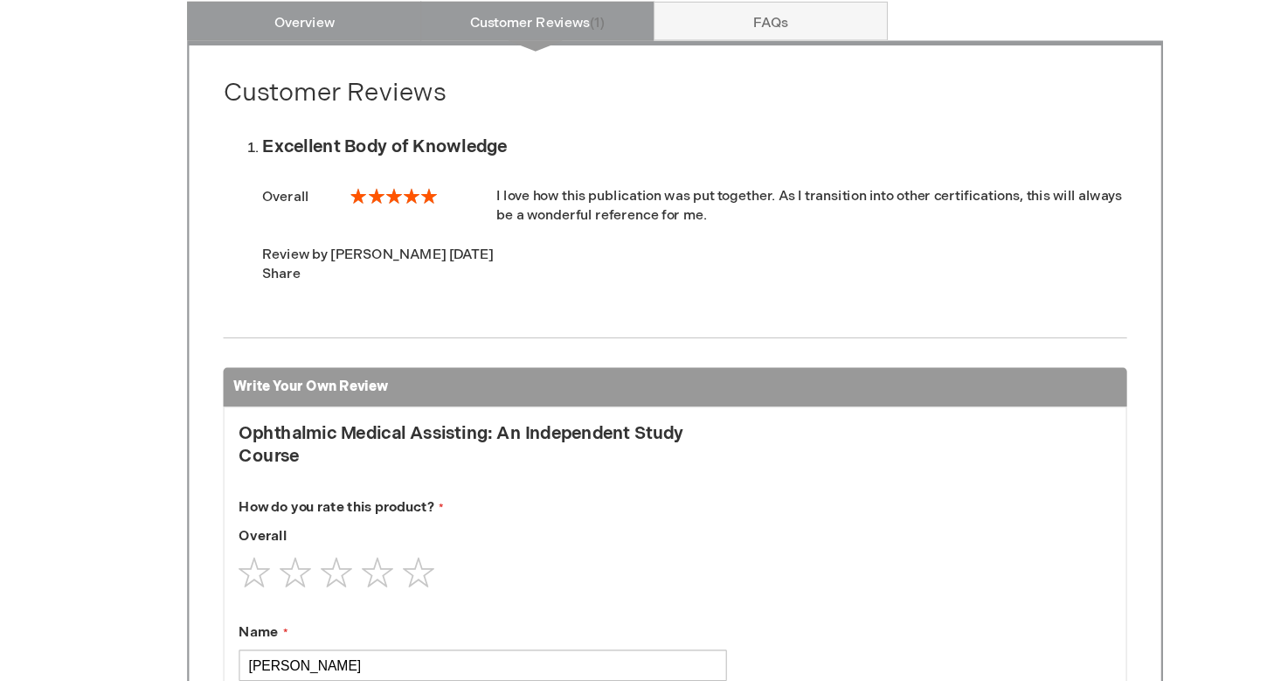
click at [322, 73] on link "Overview" at bounding box center [309, 90] width 210 height 35
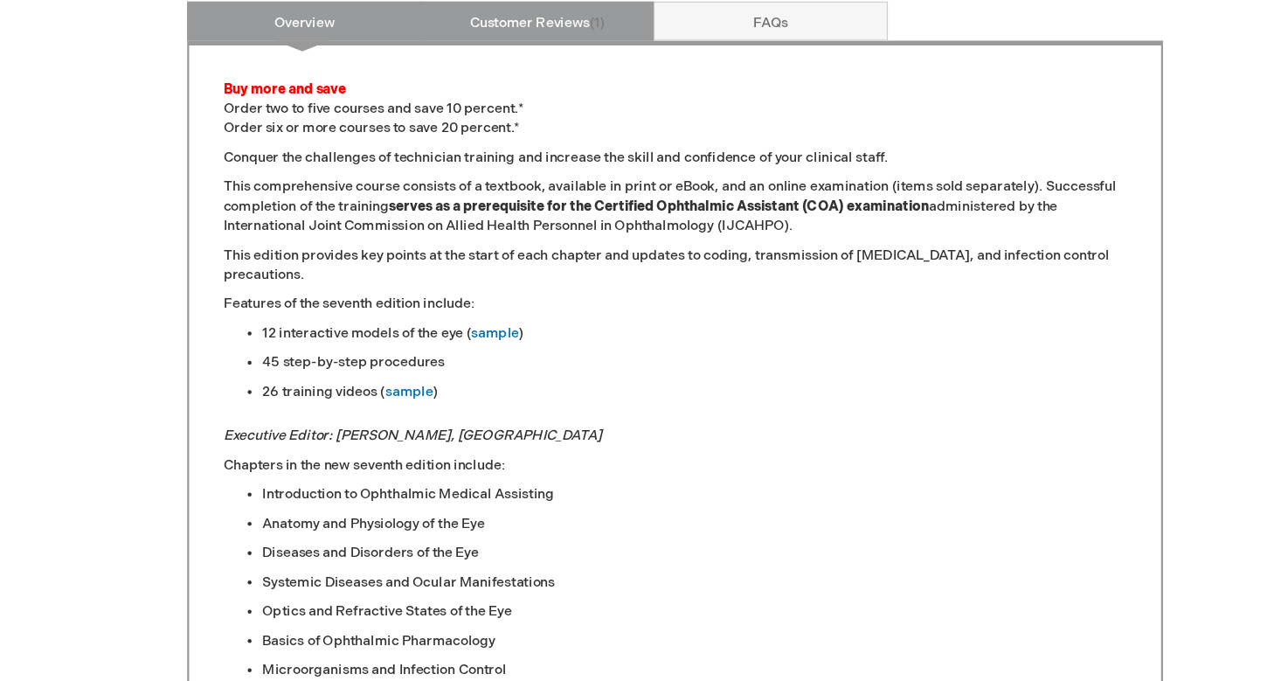
click at [475, 73] on link "Customer Reviews 1" at bounding box center [517, 90] width 210 height 35
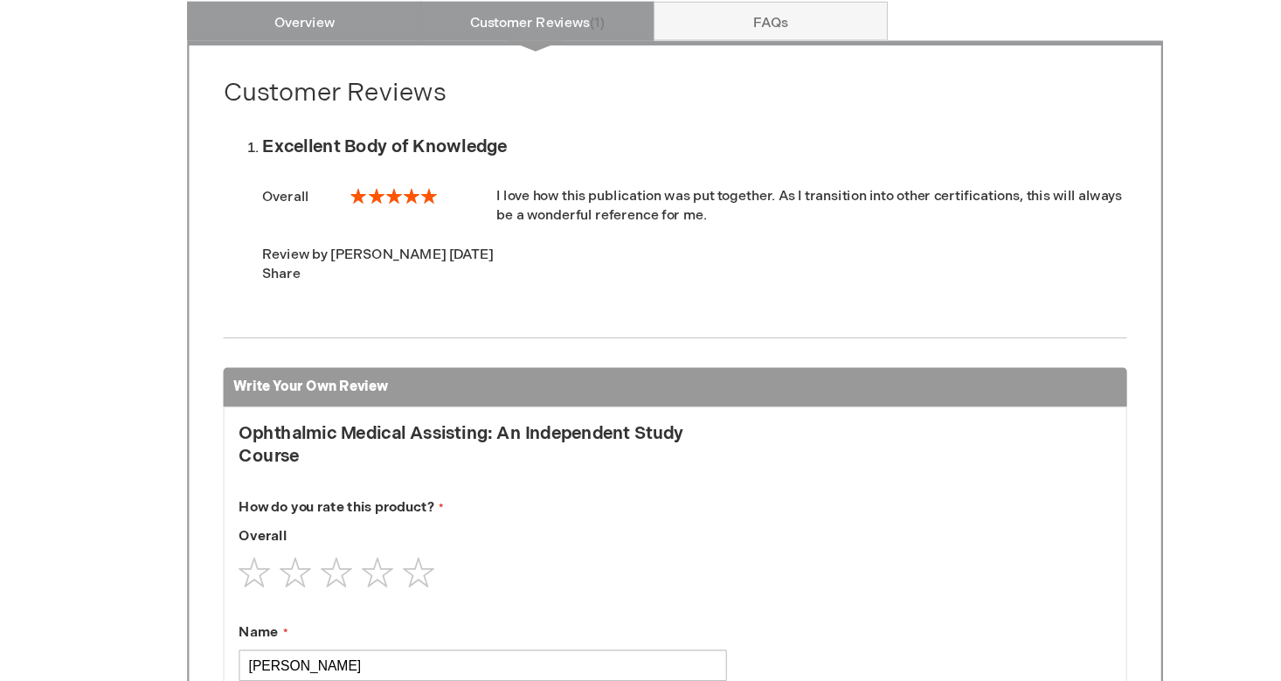
click at [307, 73] on link "Overview" at bounding box center [309, 90] width 210 height 35
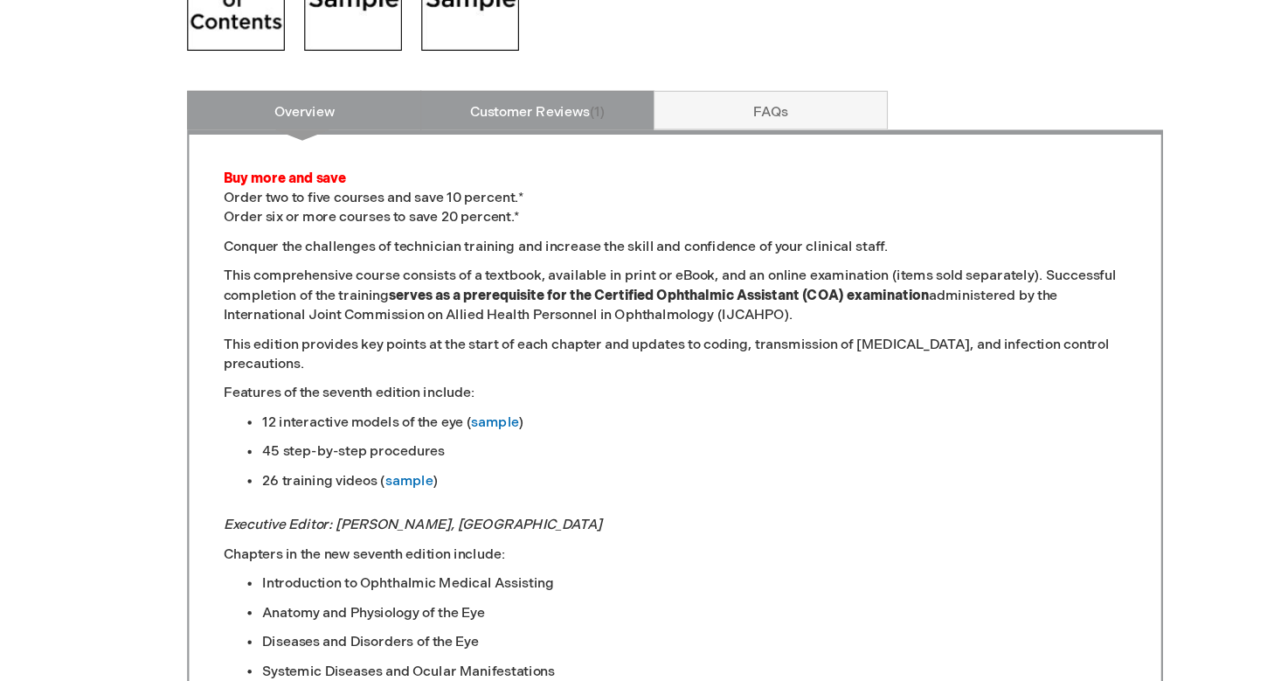
click at [449, 103] on link "Customer Reviews 1" at bounding box center [517, 98] width 210 height 35
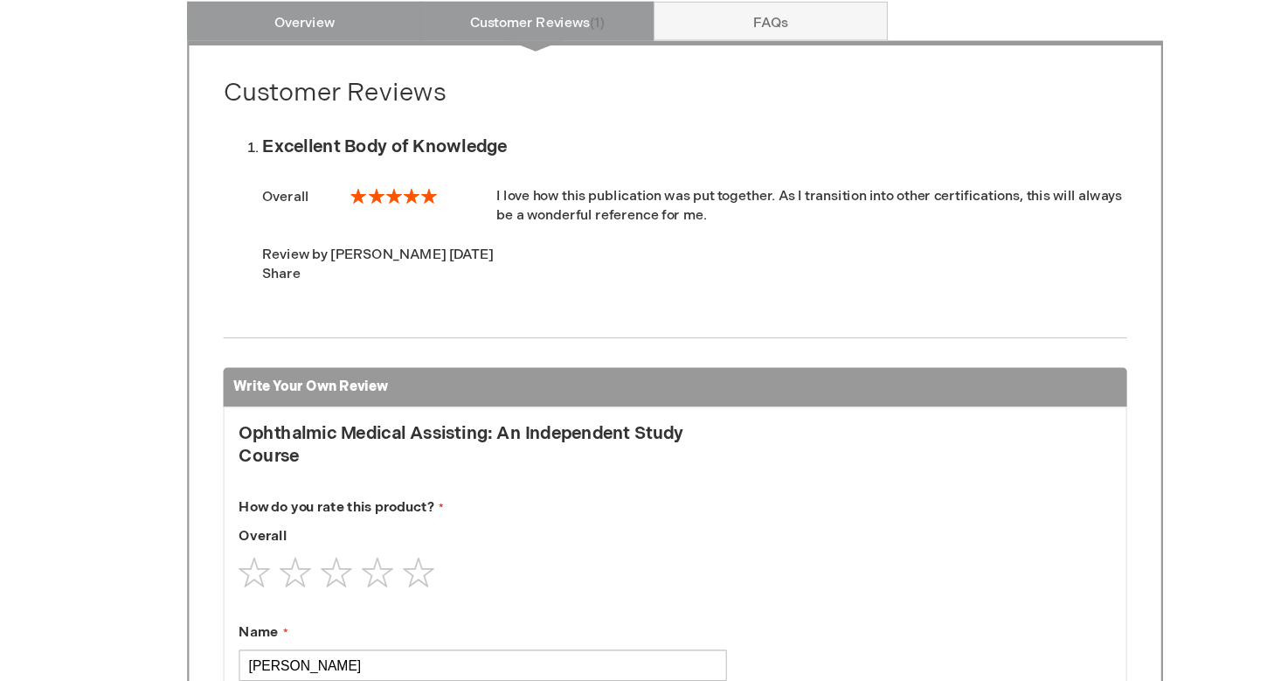
click at [321, 73] on link "Overview" at bounding box center [309, 90] width 210 height 35
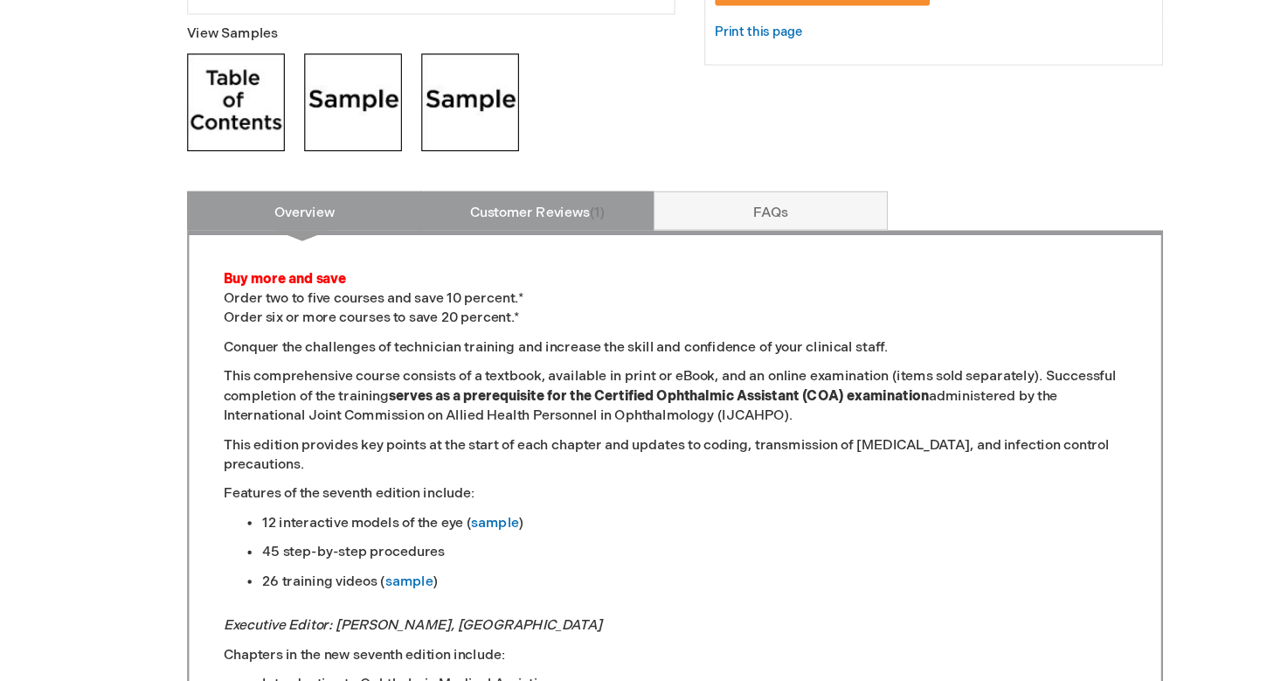
click at [451, 184] on link "Customer Reviews 1" at bounding box center [517, 188] width 210 height 35
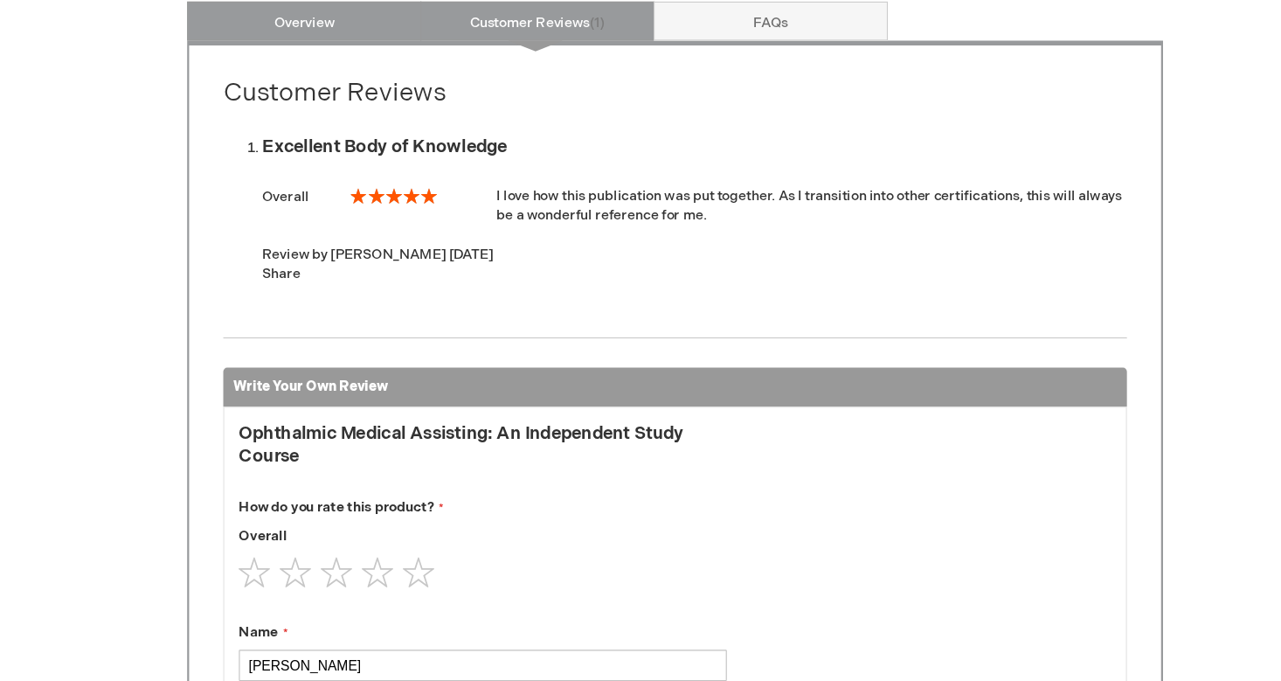
click at [308, 73] on link "Overview" at bounding box center [309, 90] width 210 height 35
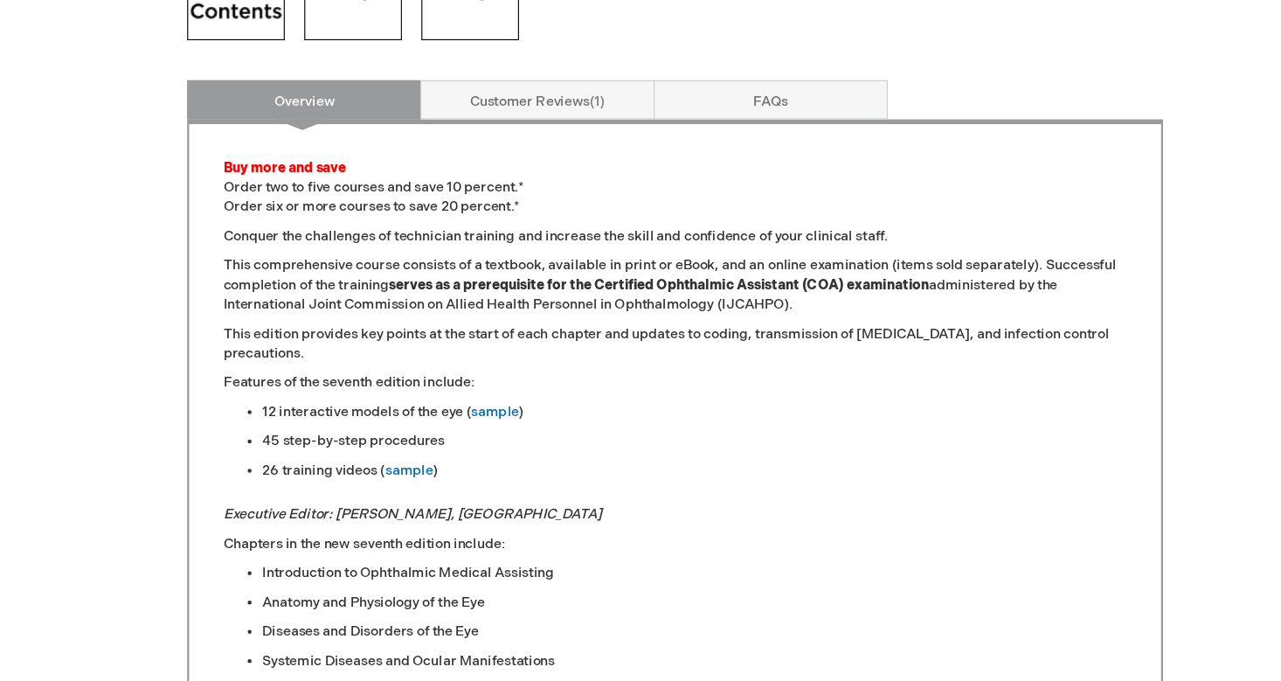
scroll to position [750, 0]
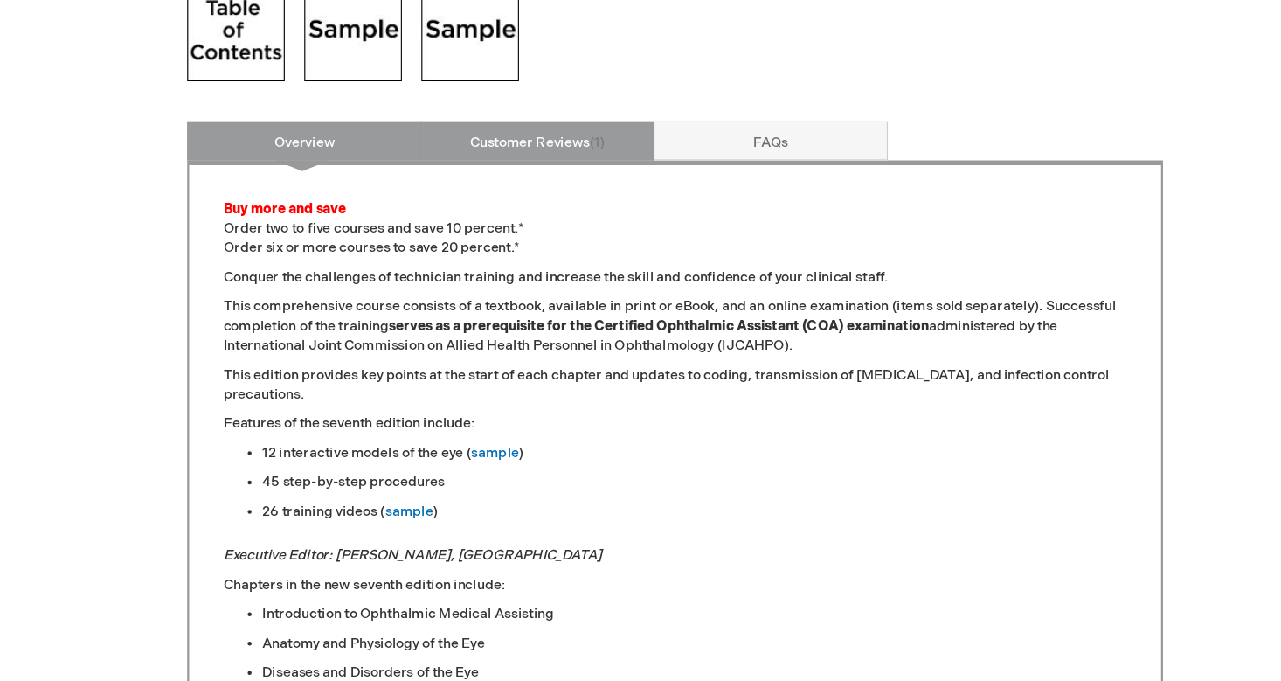
click at [456, 132] on link "Customer Reviews 1" at bounding box center [517, 125] width 210 height 35
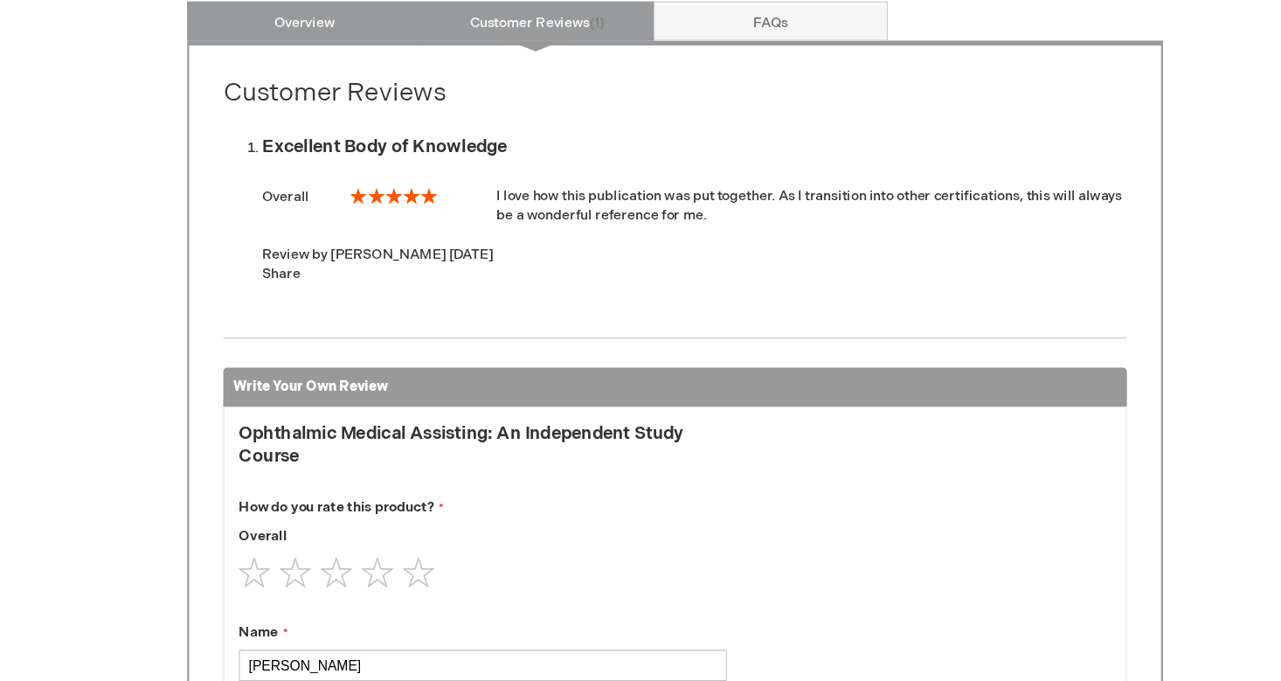
click at [311, 73] on link "Overview" at bounding box center [309, 90] width 210 height 35
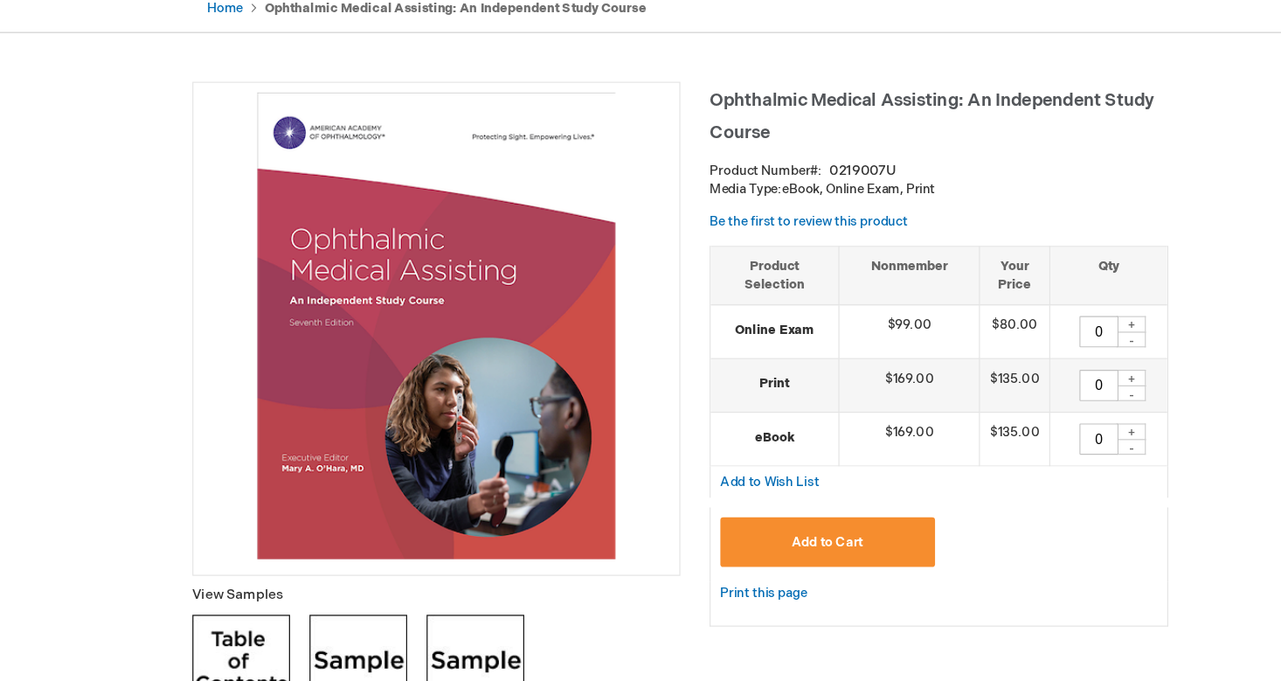
scroll to position [123, 0]
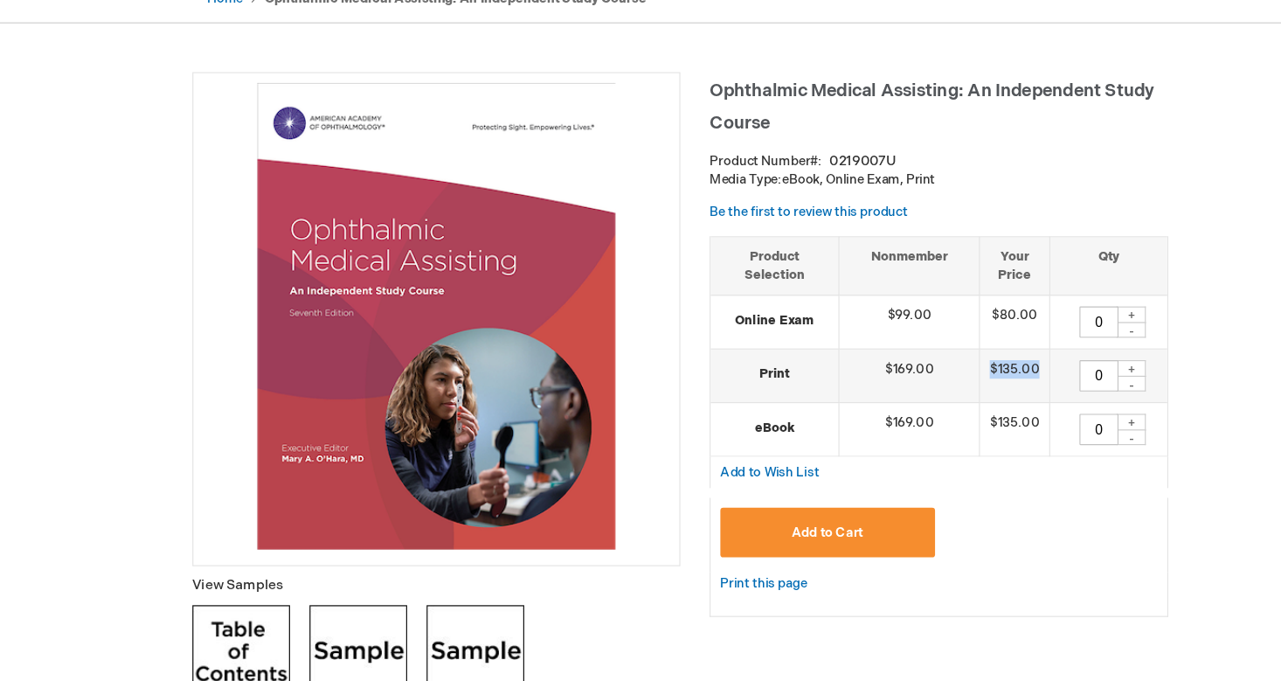
drag, startPoint x: 889, startPoint y: 328, endPoint x: 930, endPoint y: 331, distance: 41.1
click at [930, 384] on td "$135.00" at bounding box center [939, 408] width 63 height 48
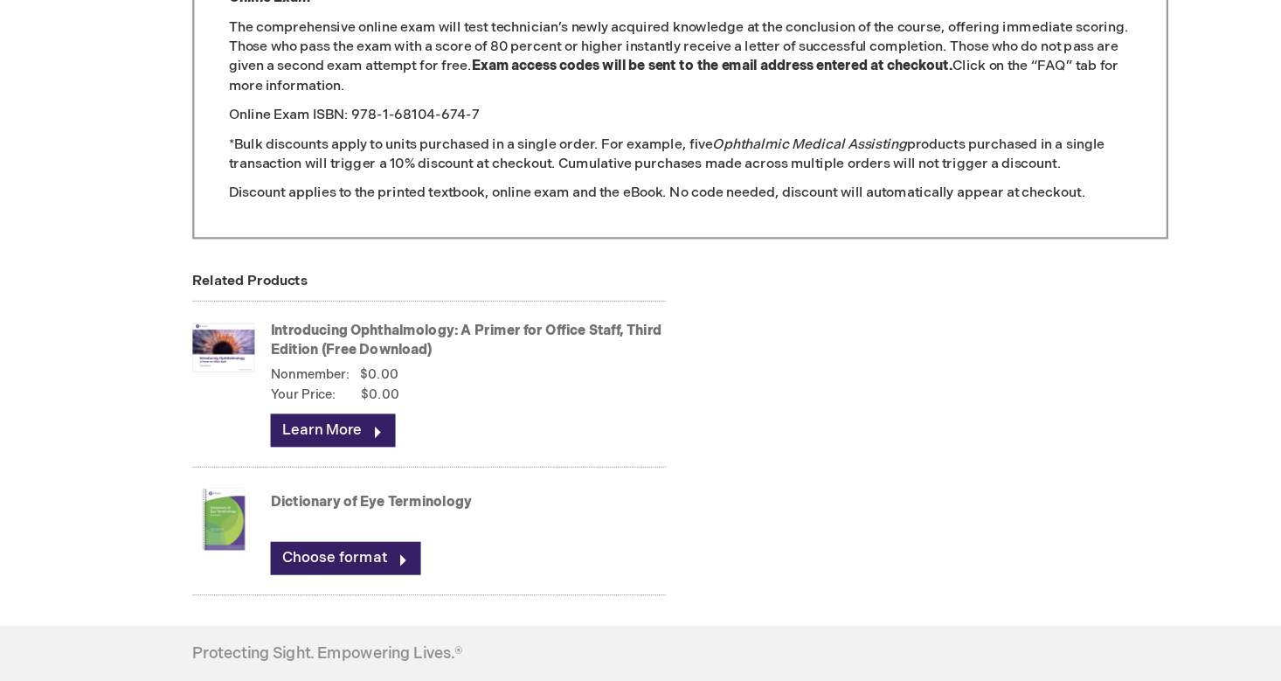
scroll to position [2313, 0]
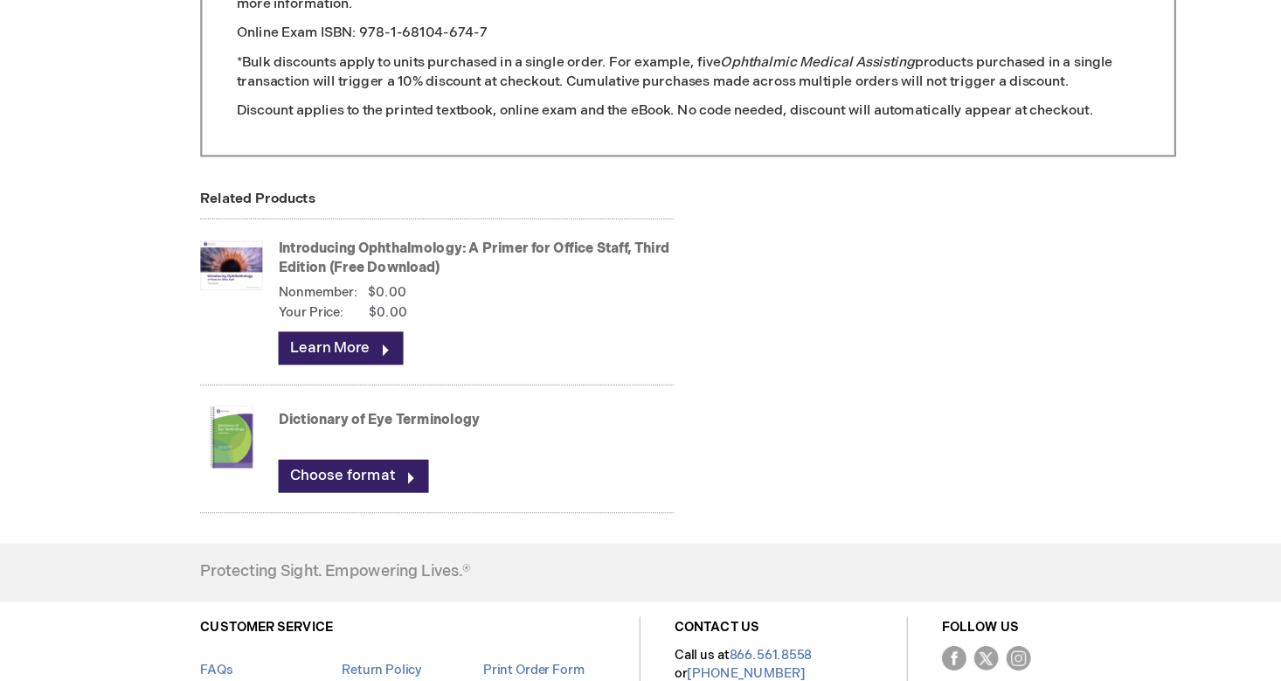
click at [494, 286] on link "Introducing Ophthalmology: A Primer for Office Staff, Third Edition (Free Downl…" at bounding box center [448, 302] width 350 height 32
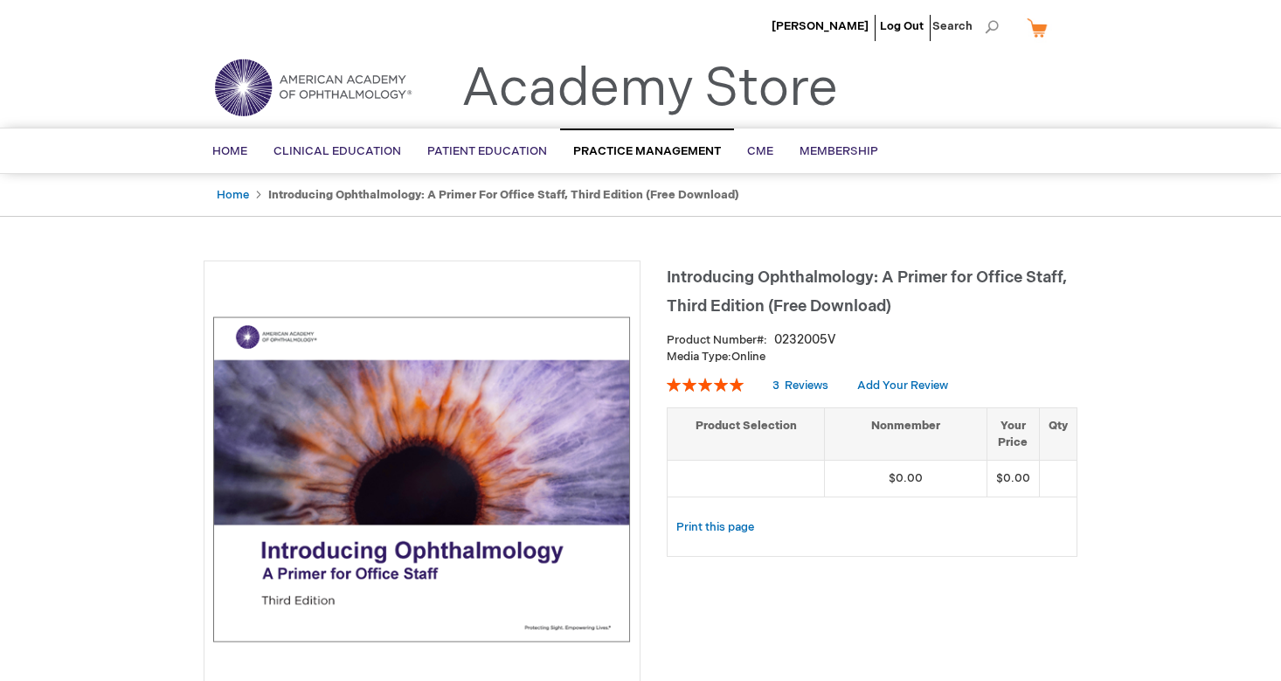
click at [1055, 467] on td at bounding box center [1058, 478] width 38 height 37
click at [695, 529] on link "Print this page" at bounding box center [715, 527] width 78 height 22
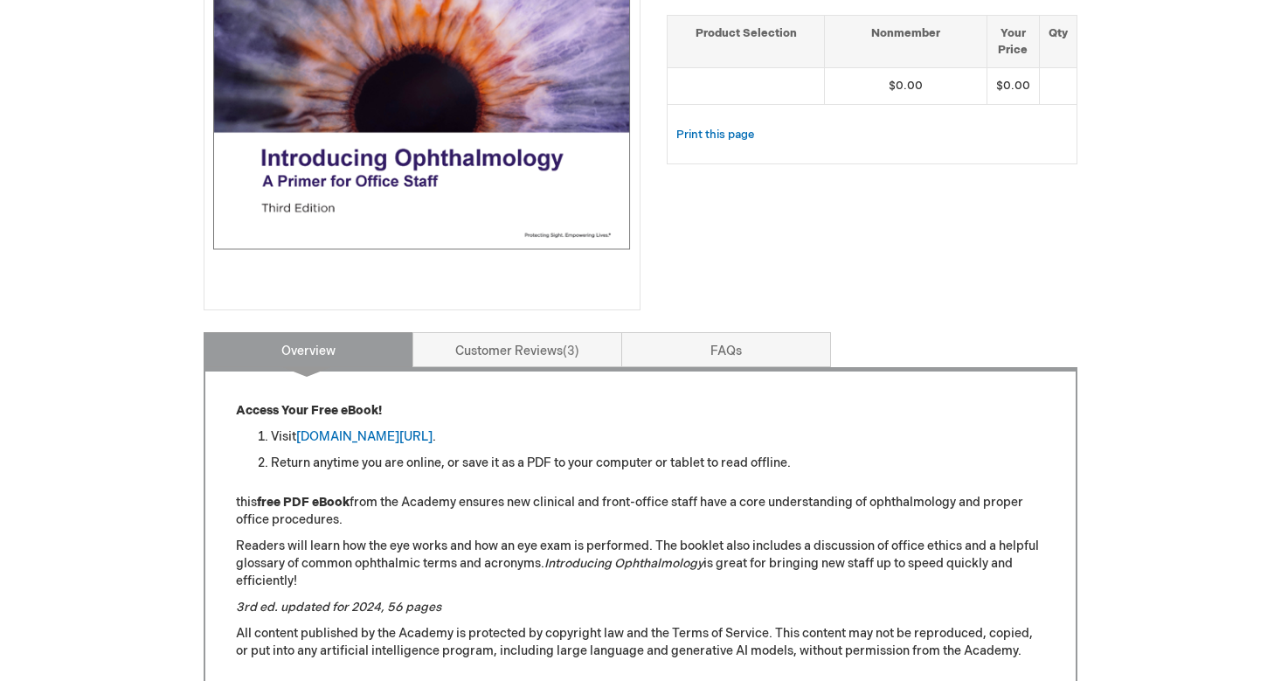
scroll to position [444, 0]
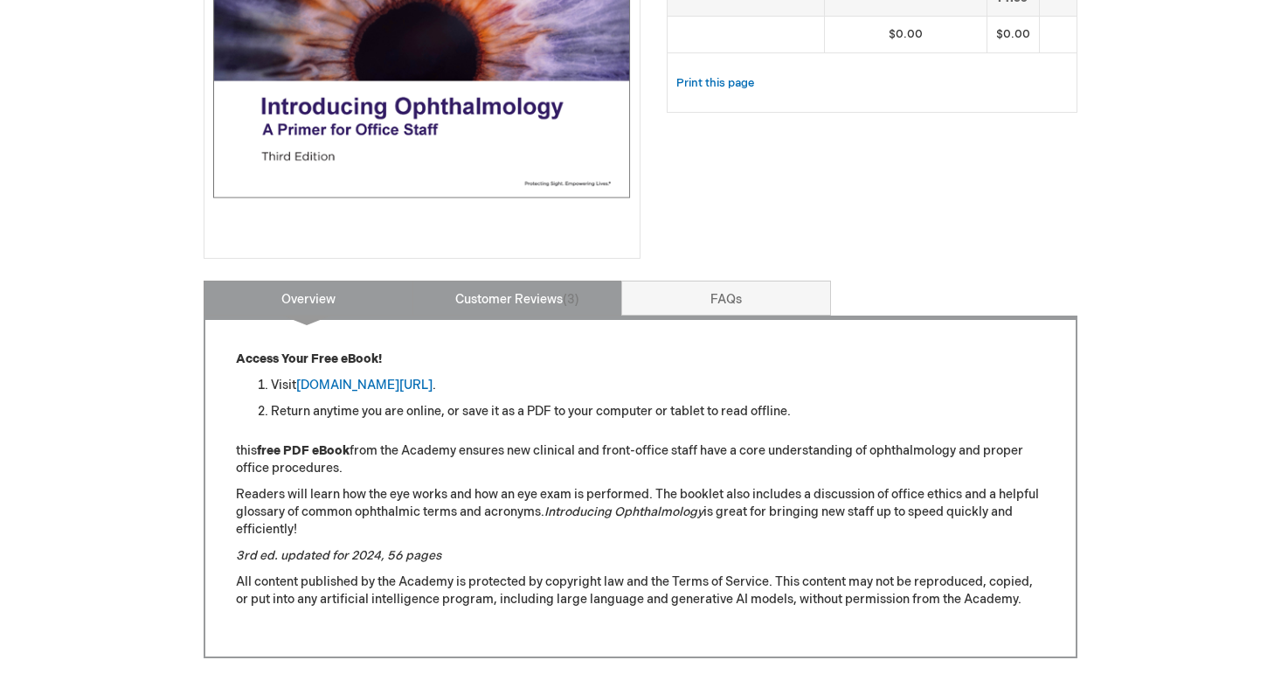
click at [498, 302] on link "Customer Reviews 3" at bounding box center [517, 297] width 210 height 35
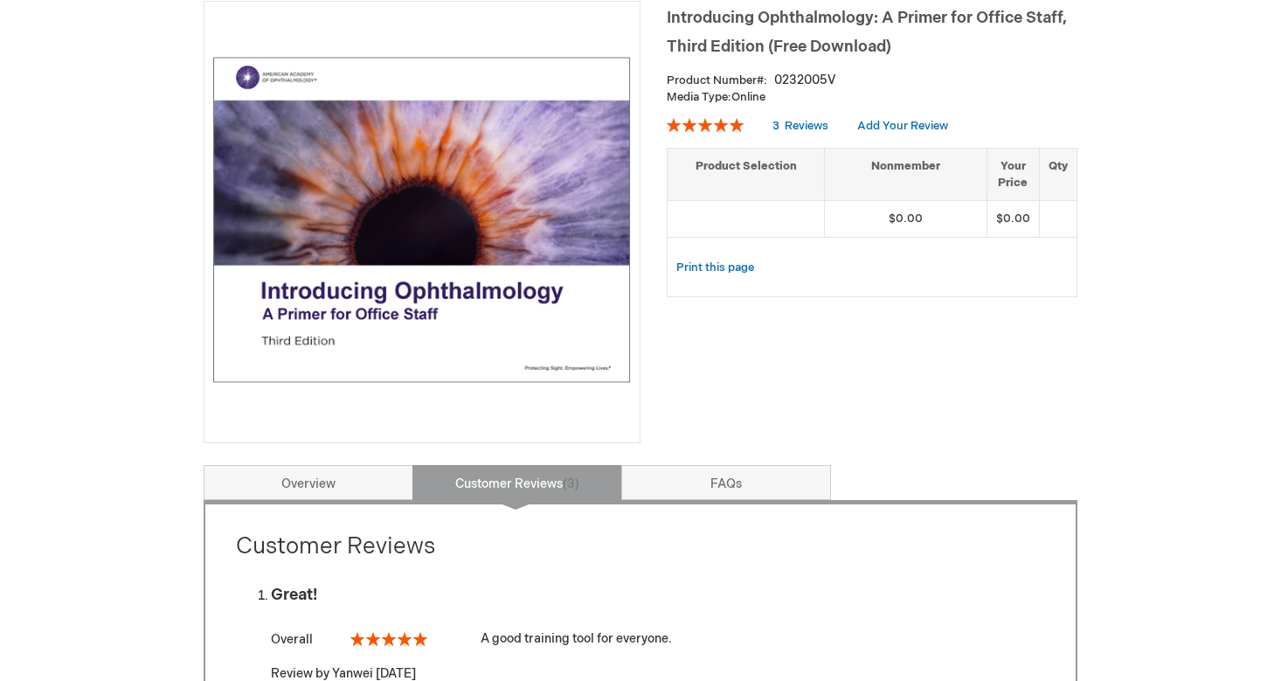
scroll to position [183, 0]
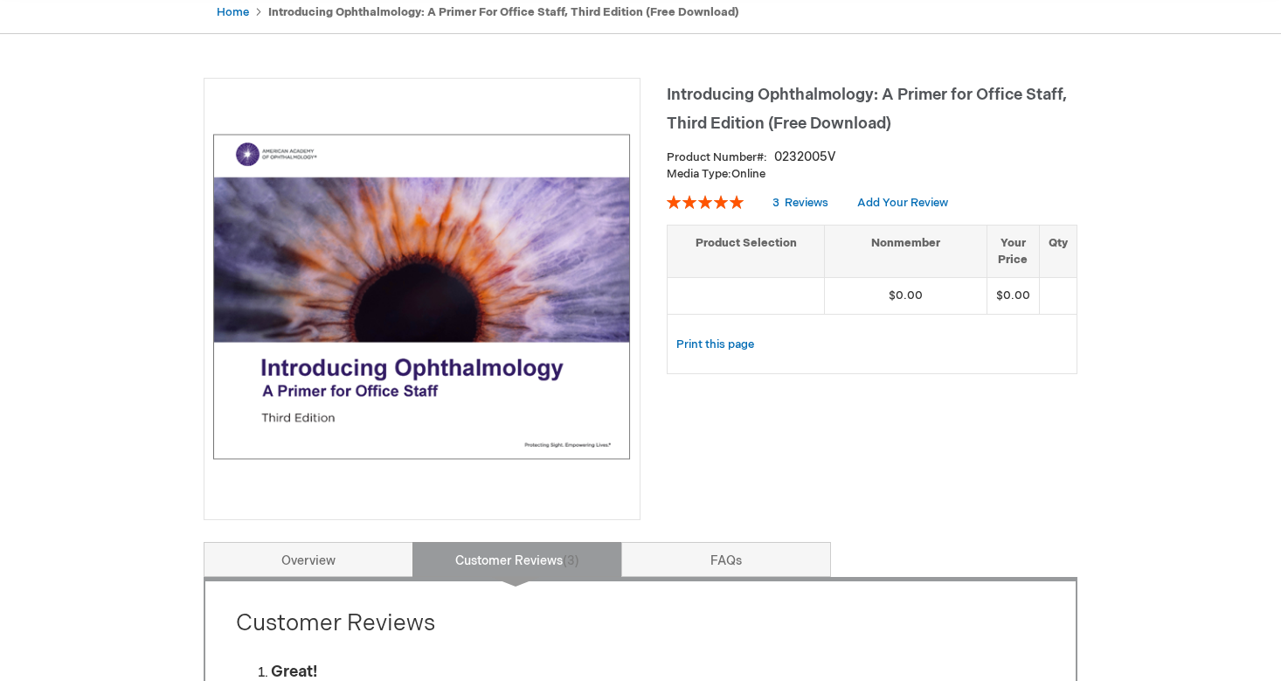
click at [456, 293] on img at bounding box center [422, 296] width 418 height 418
click at [383, 500] on img at bounding box center [422, 296] width 418 height 418
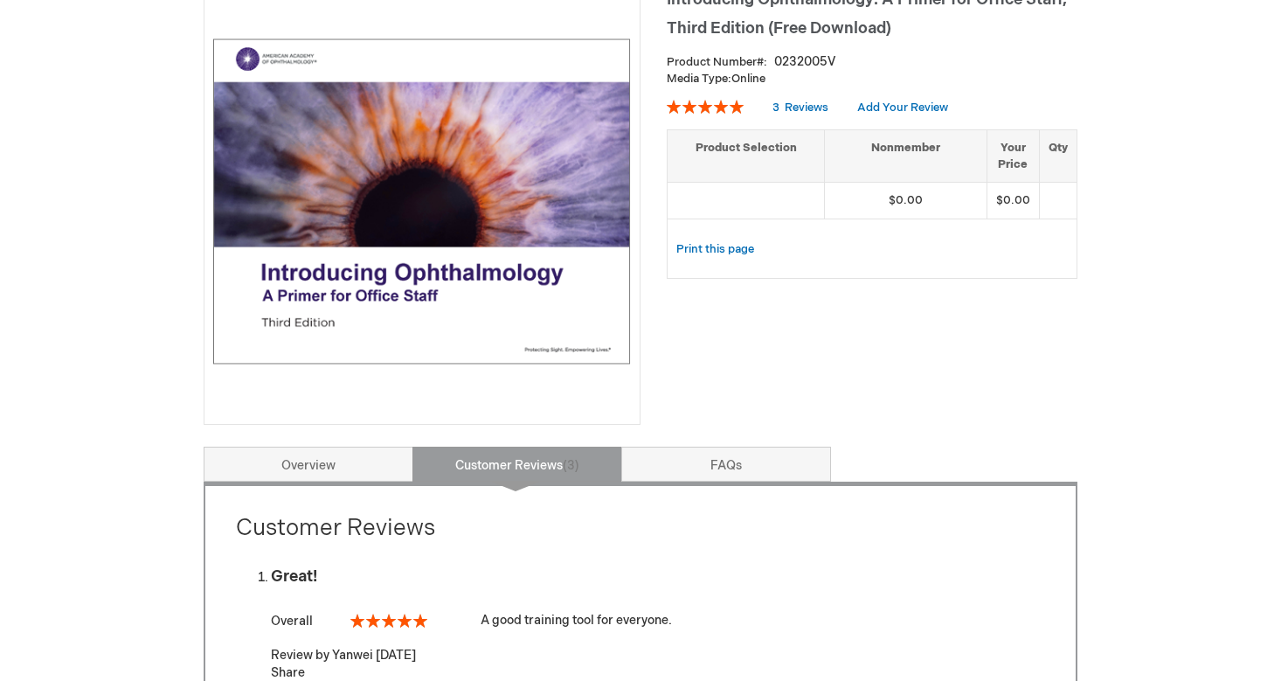
scroll to position [467, 0]
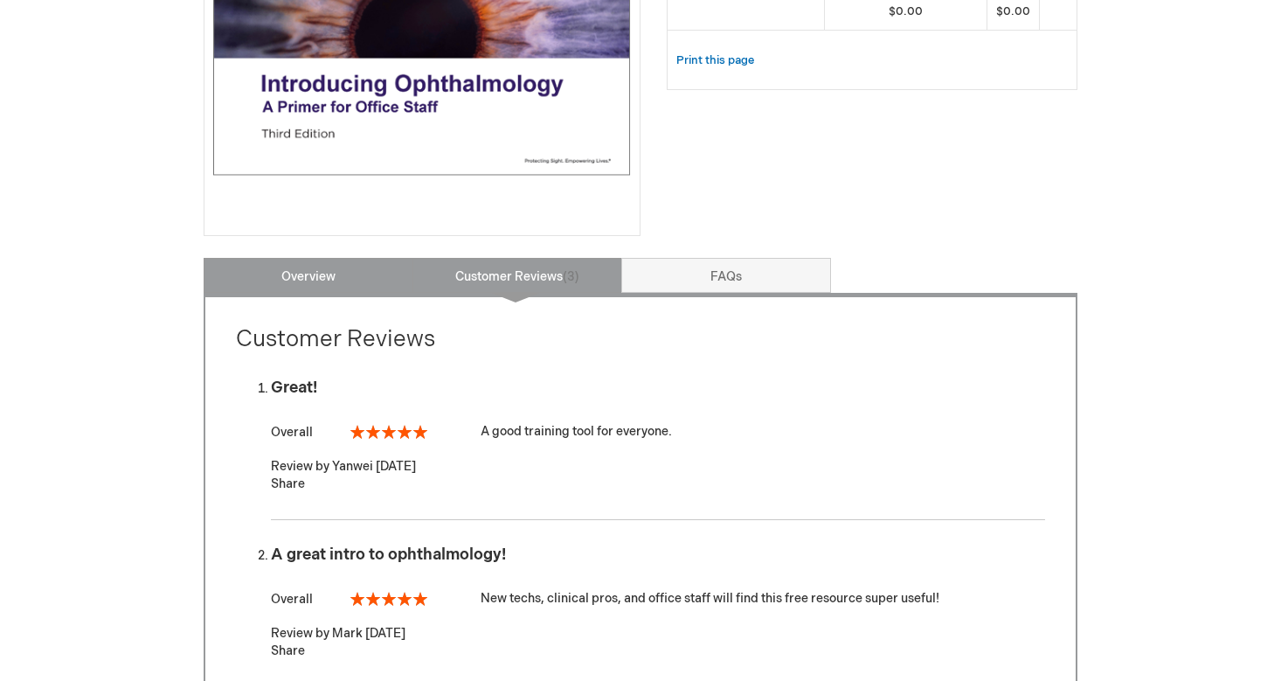
click at [388, 273] on link "Overview" at bounding box center [309, 275] width 210 height 35
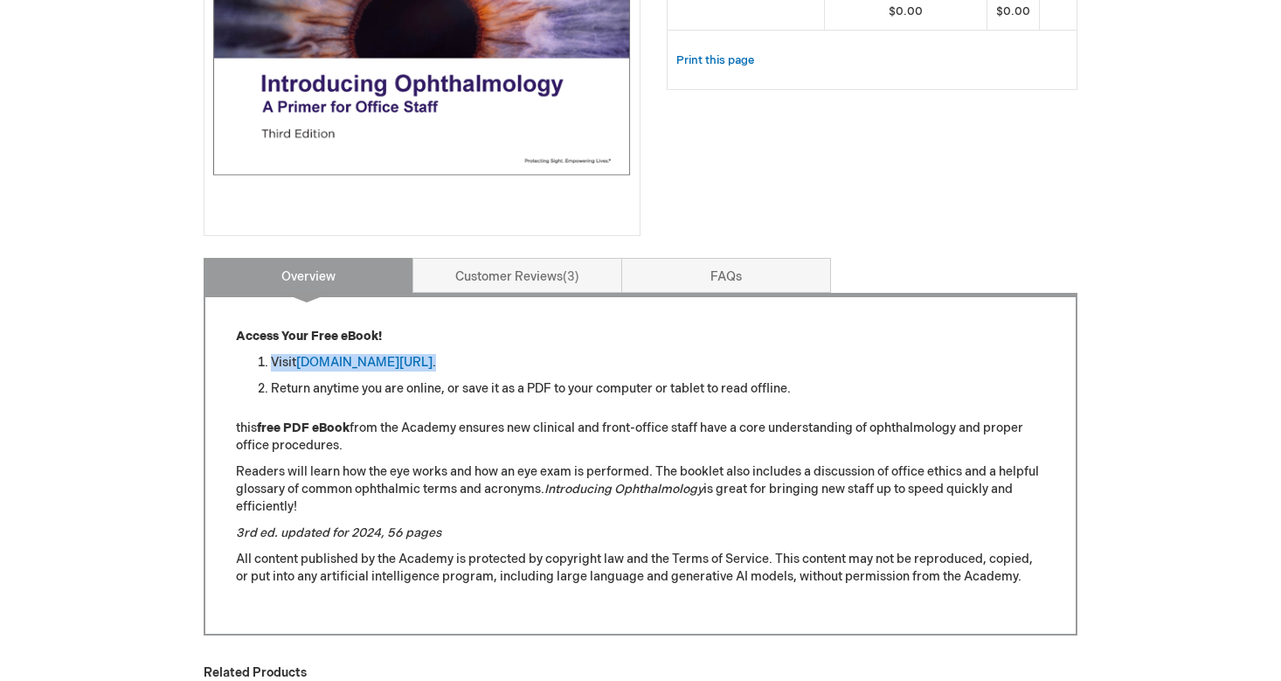
drag, startPoint x: 529, startPoint y: 364, endPoint x: 255, endPoint y: 354, distance: 274.5
click at [271, 354] on li "Visit aao.org/introducing_ophthalmology ." at bounding box center [658, 362] width 774 height 17
click at [299, 455] on div "Access Your Free eBook! Visit aao.org/introducing_ophthalmology . Return anytim…" at bounding box center [640, 465] width 809 height 275
drag, startPoint x: 537, startPoint y: 363, endPoint x: 263, endPoint y: 359, distance: 274.3
click at [271, 359] on li "Visit aao.org/introducing_ophthalmology ." at bounding box center [658, 362] width 774 height 17
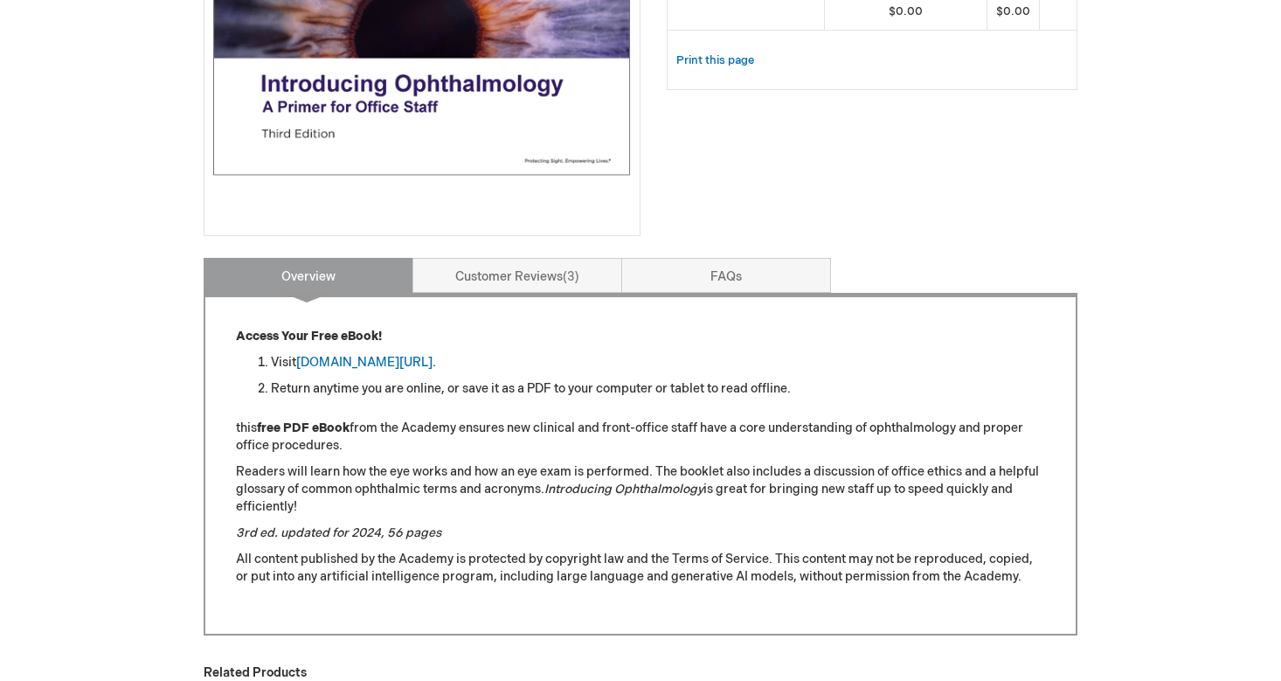
click at [339, 424] on strong "free PDF eBook" at bounding box center [303, 427] width 93 height 15
drag, startPoint x: 522, startPoint y: 361, endPoint x: 264, endPoint y: 359, distance: 257.7
click at [271, 359] on li "Visit aao.org/introducing_ophthalmology ." at bounding box center [658, 362] width 774 height 17
click at [400, 405] on div "Access Your Free eBook! Visit aao.org/introducing_ophthalmology . Return anytim…" at bounding box center [640, 465] width 809 height 275
drag, startPoint x: 524, startPoint y: 356, endPoint x: 270, endPoint y: 364, distance: 254.3
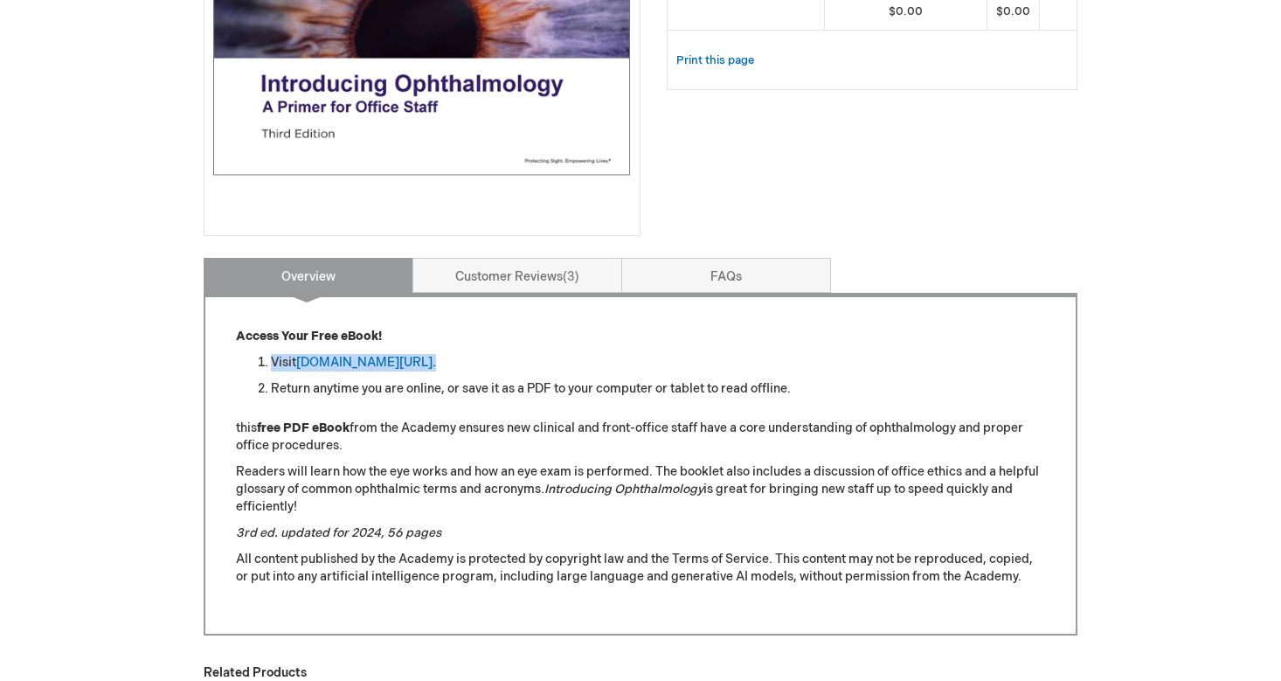
click at [270, 364] on ol "Visit aao.org/introducing_ophthalmology . Return anytime you are online, or sav…" at bounding box center [640, 376] width 809 height 44
click at [304, 408] on div "Access Your Free eBook! Visit aao.org/introducing_ophthalmology . Return anytim…" at bounding box center [640, 465] width 809 height 275
drag, startPoint x: 526, startPoint y: 361, endPoint x: 312, endPoint y: 352, distance: 214.2
click at [312, 352] on div "Access Your Free eBook! Visit aao.org/introducing_ophthalmology . Return anytim…" at bounding box center [640, 465] width 809 height 275
click at [409, 407] on div "Access Your Free eBook! Visit aao.org/introducing_ophthalmology . Return anytim…" at bounding box center [640, 465] width 809 height 275
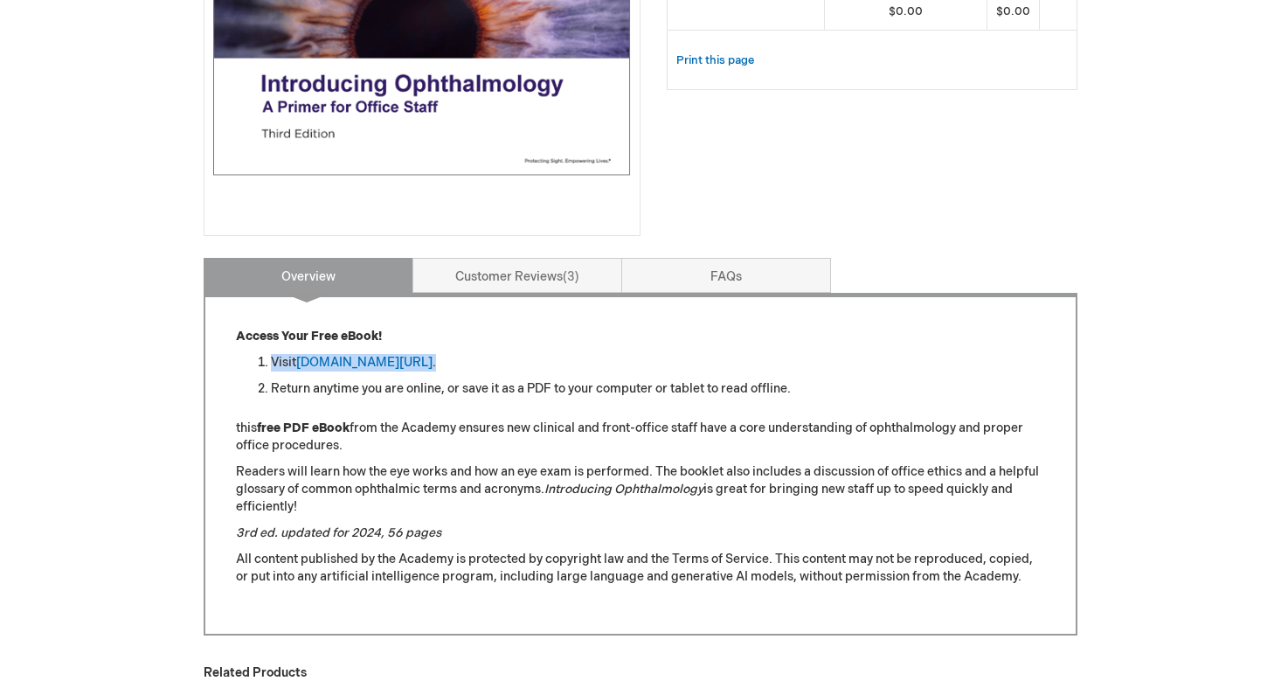
drag, startPoint x: 516, startPoint y: 367, endPoint x: 266, endPoint y: 356, distance: 251.0
click at [271, 356] on li "Visit aao.org/introducing_ophthalmology ." at bounding box center [658, 362] width 774 height 17
click at [568, 277] on span "3" at bounding box center [571, 276] width 17 height 15
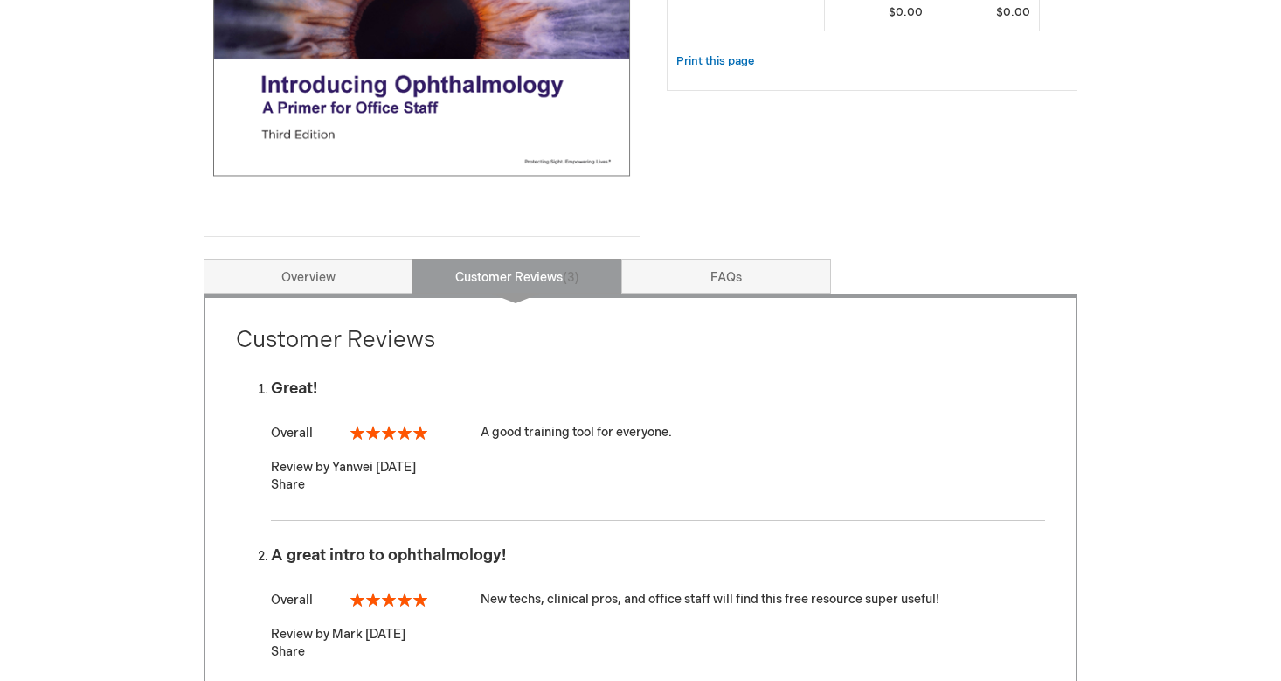
scroll to position [470, 0]
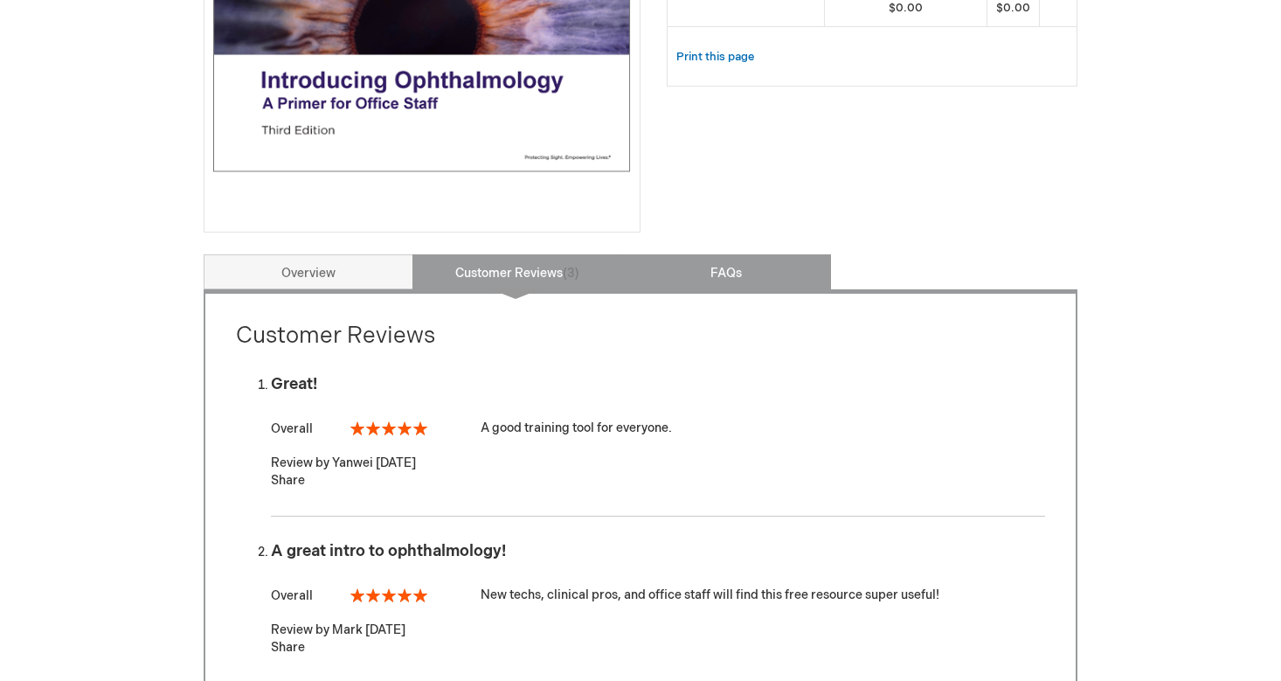
click at [738, 286] on link "FAQs" at bounding box center [726, 271] width 210 height 35
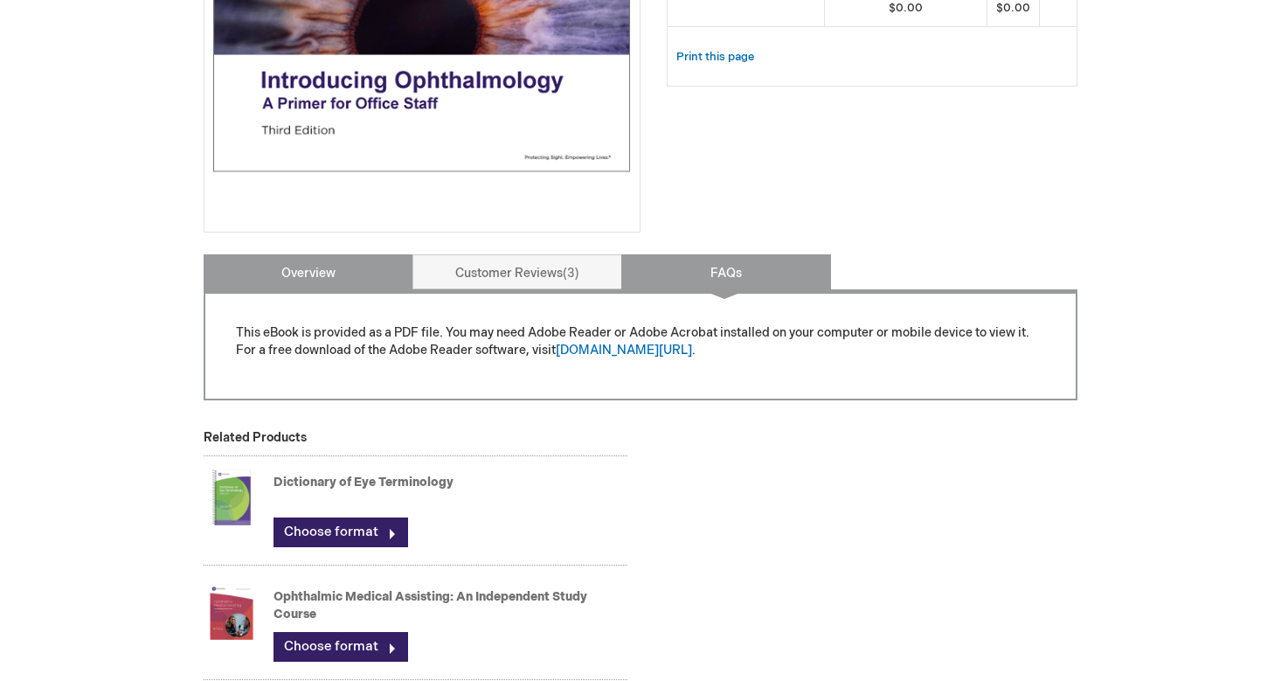
click at [307, 273] on link "Overview" at bounding box center [309, 271] width 210 height 35
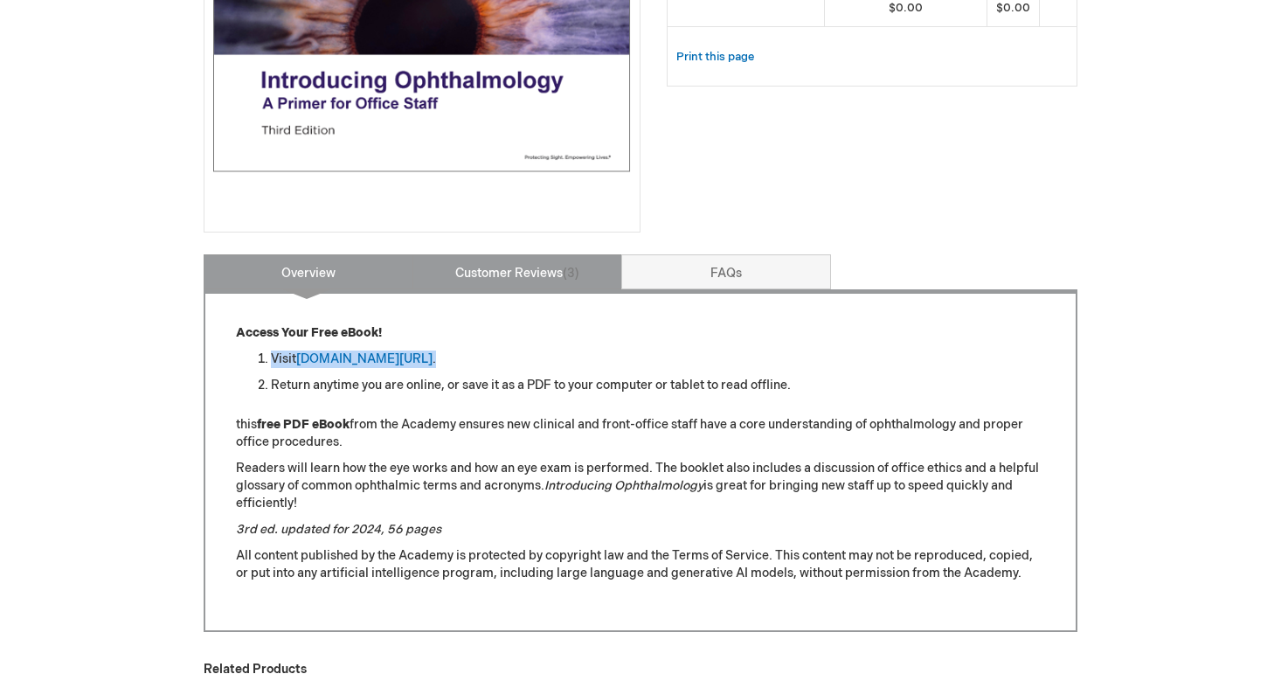
click at [529, 256] on link "Customer Reviews 3" at bounding box center [517, 271] width 210 height 35
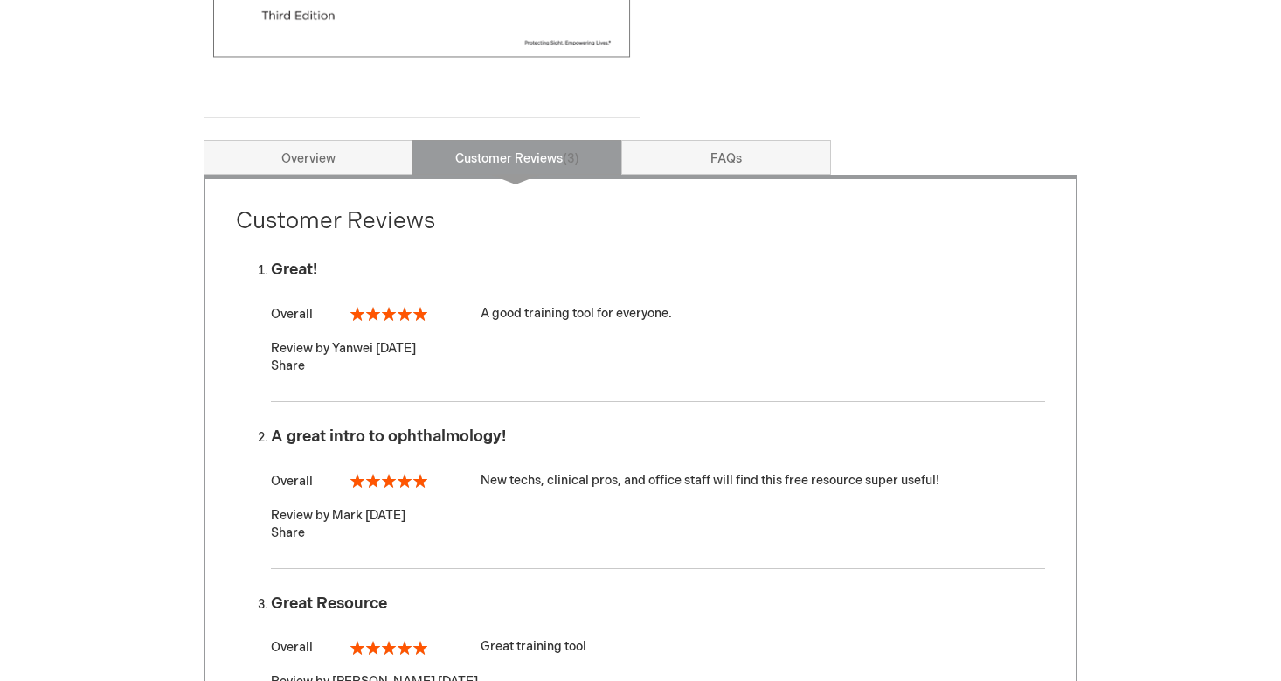
scroll to position [521, 0]
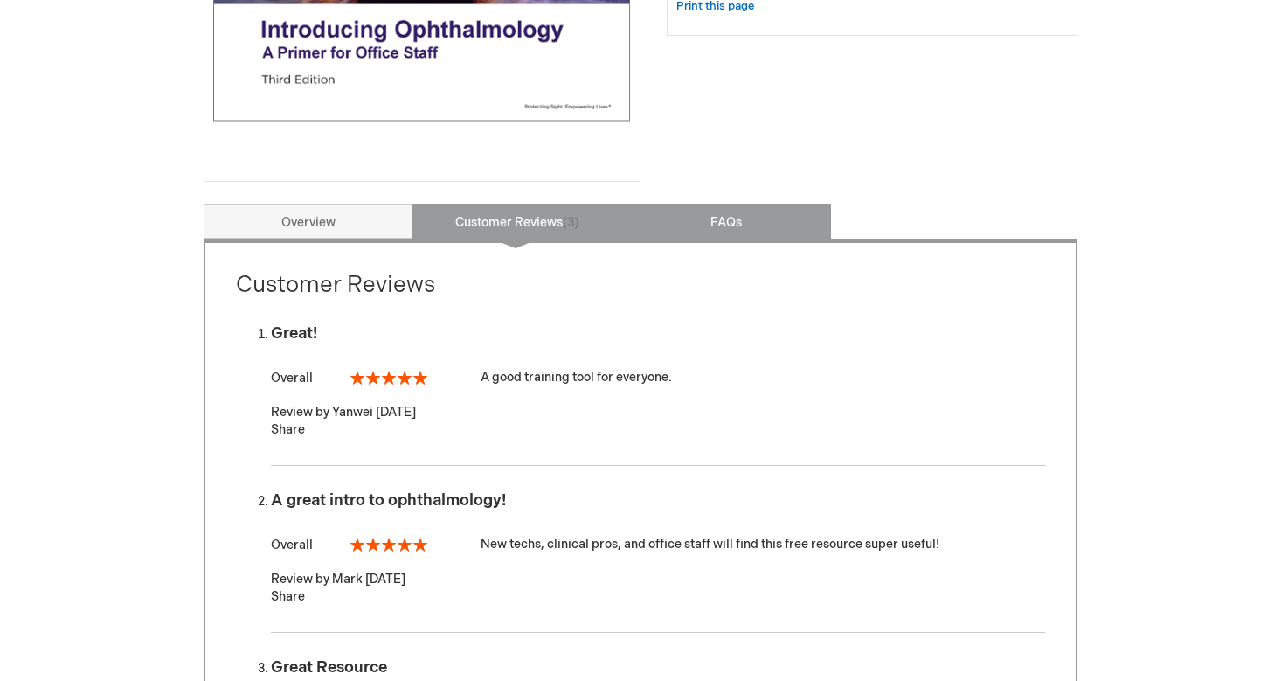
click at [732, 229] on link "FAQs" at bounding box center [726, 221] width 210 height 35
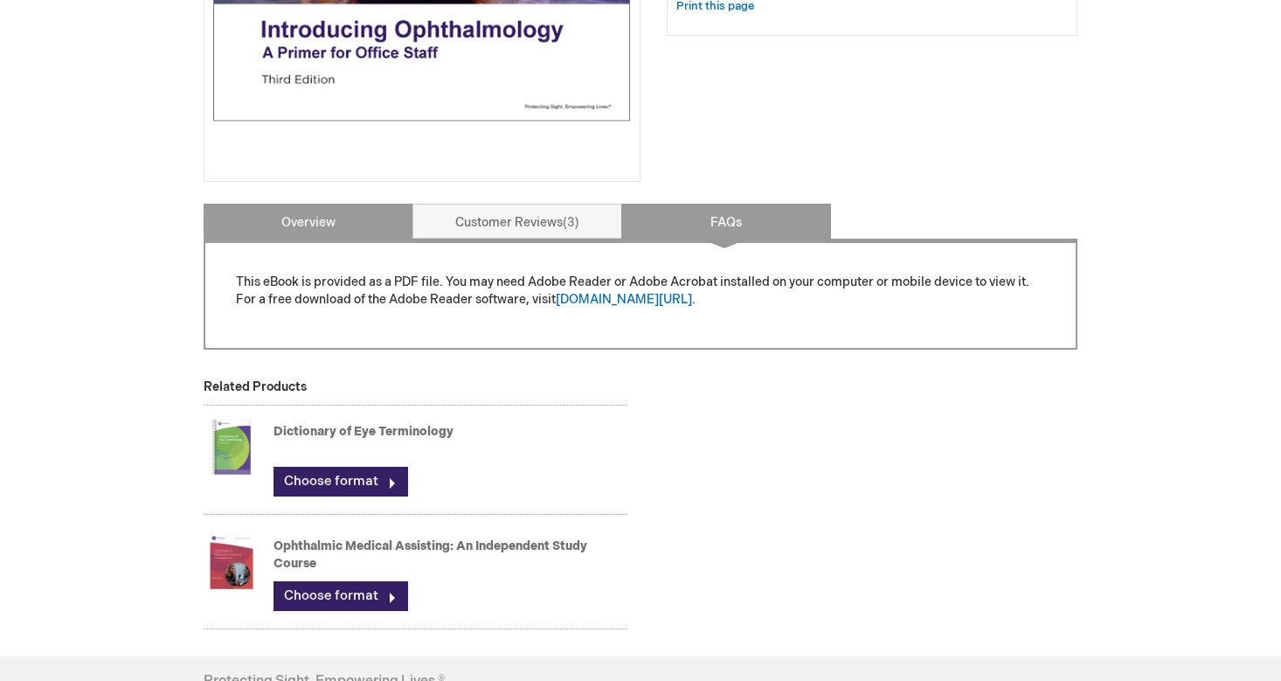
click at [376, 209] on link "Overview" at bounding box center [309, 221] width 210 height 35
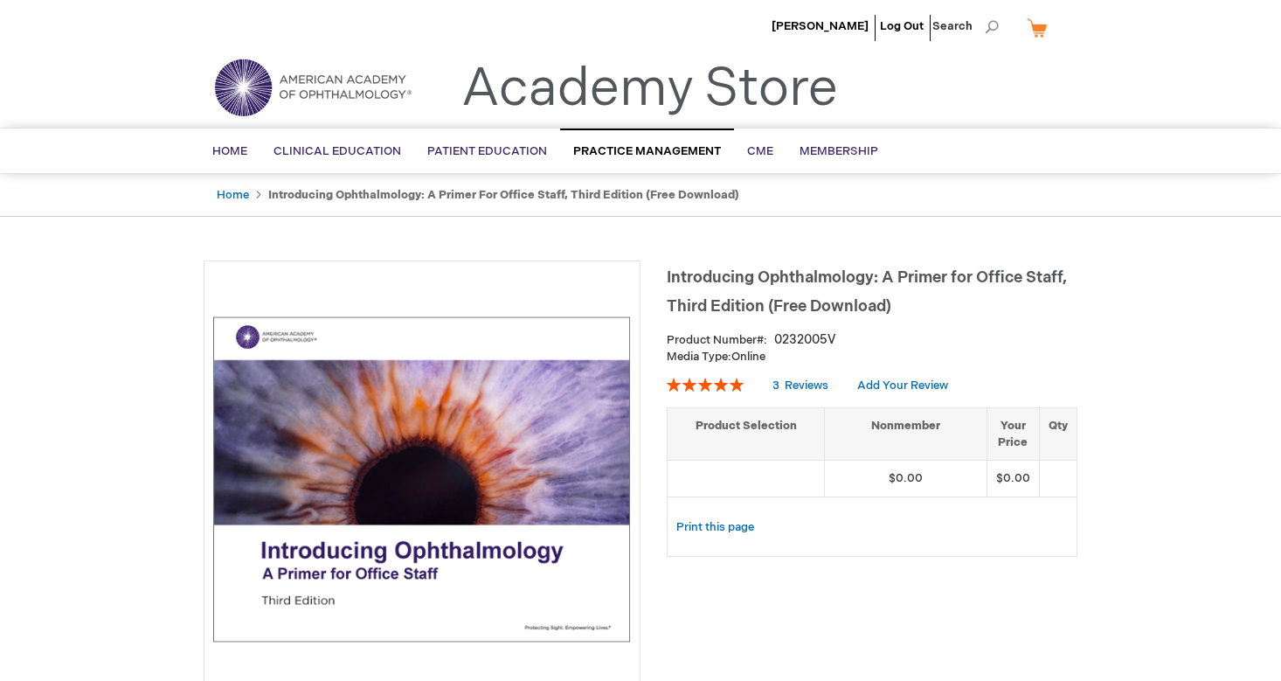
scroll to position [0, 0]
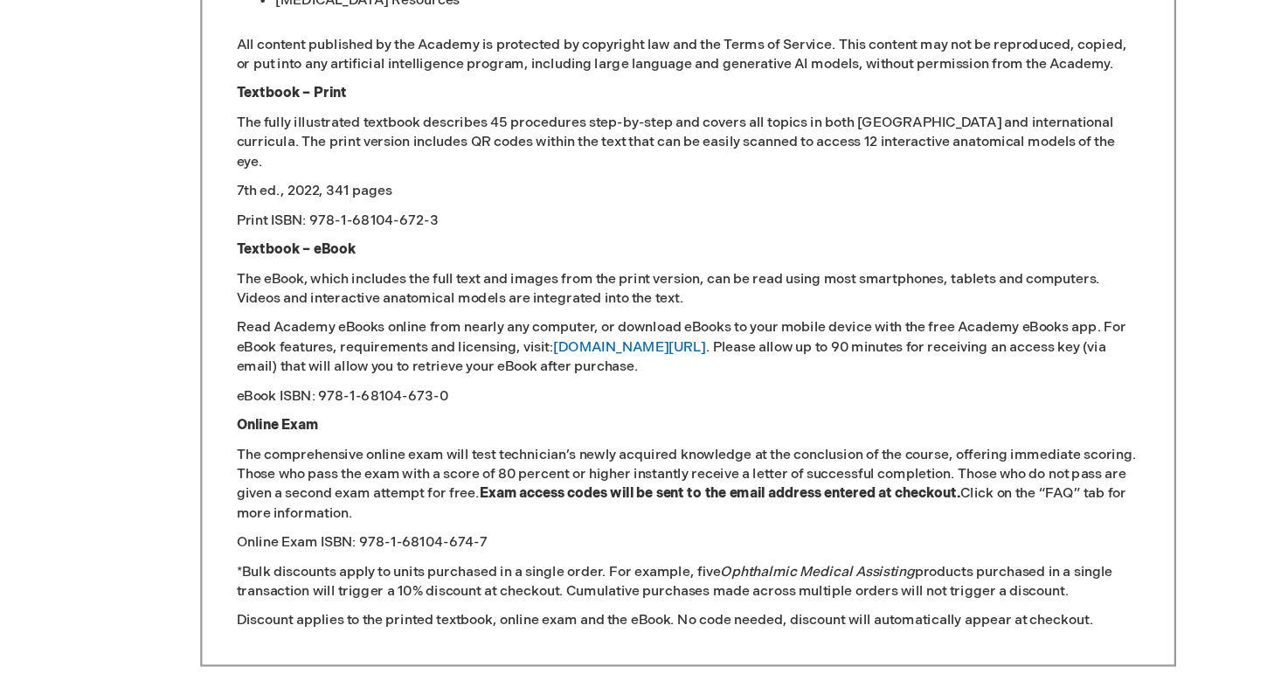
scroll to position [1859, 0]
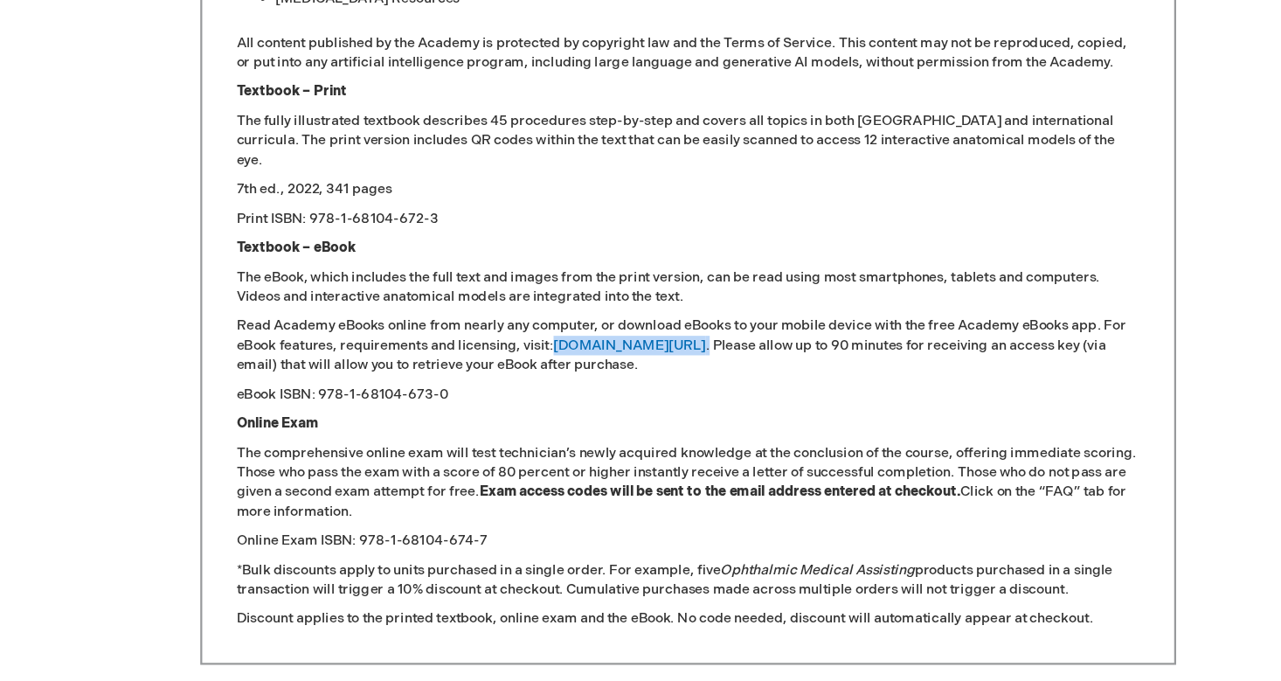
drag, startPoint x: 591, startPoint y: 308, endPoint x: 494, endPoint y: 313, distance: 97.1
click at [494, 354] on p "Read Academy eBooks online from nearly any computer, or download eBooks to your…" at bounding box center [640, 380] width 809 height 52
click at [501, 415] on p "eBook ISBN: 978-1-68104-673-0" at bounding box center [640, 423] width 809 height 17
drag, startPoint x: 495, startPoint y: 307, endPoint x: 591, endPoint y: 309, distance: 95.3
click at [591, 354] on p "Read Academy eBooks online from nearly any computer, or download eBooks to your…" at bounding box center [640, 380] width 809 height 52
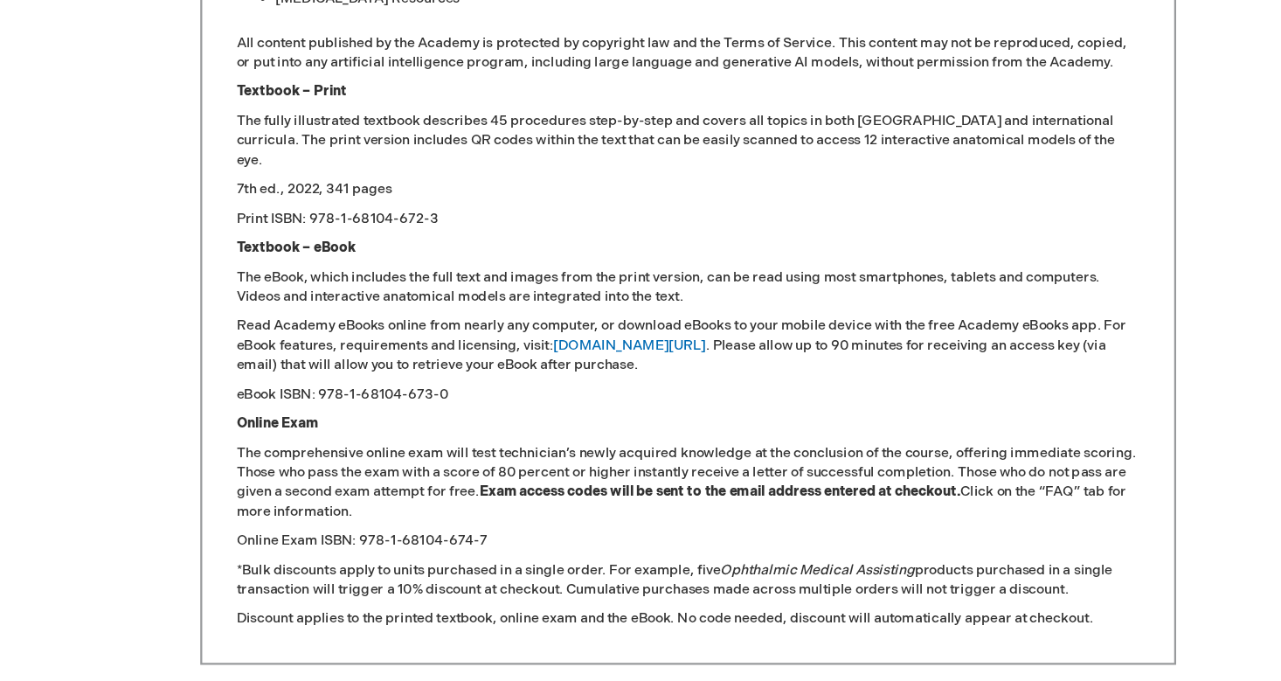
drag, startPoint x: 590, startPoint y: 310, endPoint x: 500, endPoint y: 309, distance: 90.0
click at [500, 354] on p "Read Academy eBooks online from nearly any computer, or download eBooks to your…" at bounding box center [640, 380] width 809 height 52
click at [500, 415] on p "eBook ISBN: 978-1-68104-673-0" at bounding box center [640, 423] width 809 height 17
drag, startPoint x: 494, startPoint y: 301, endPoint x: 586, endPoint y: 301, distance: 91.7
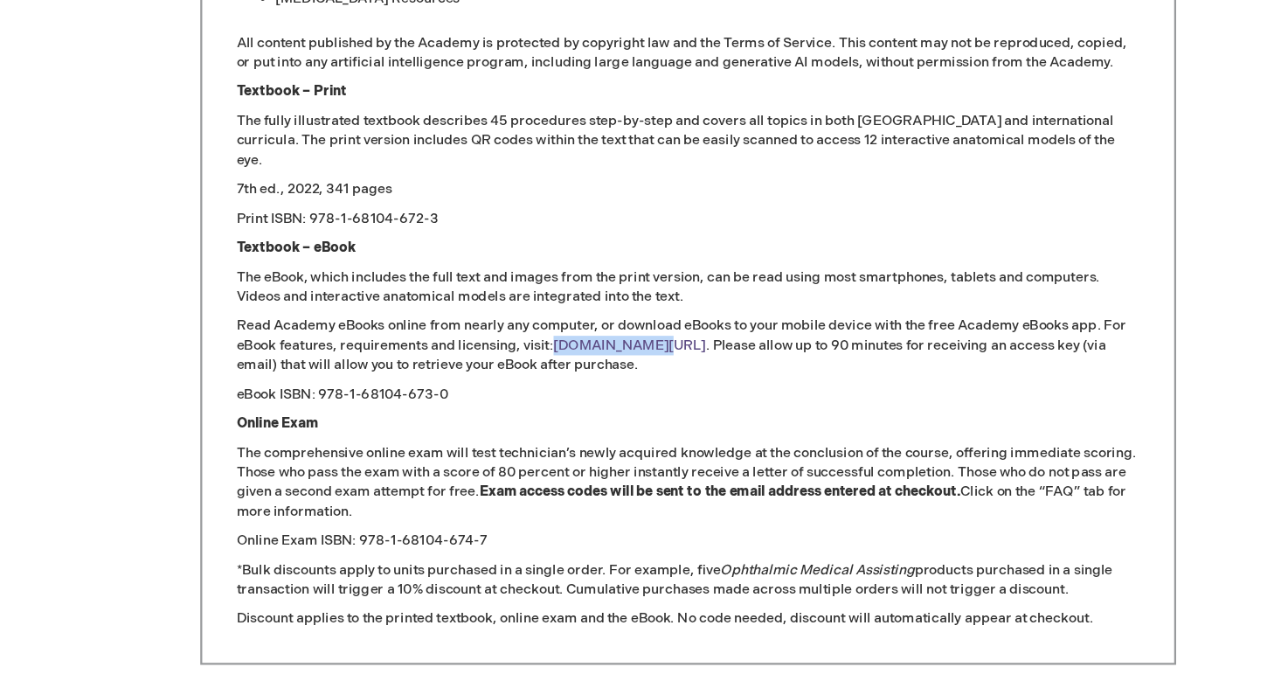
click at [586, 354] on p "Read Academy eBooks online from nearly any computer, or download eBooks to your…" at bounding box center [640, 380] width 809 height 52
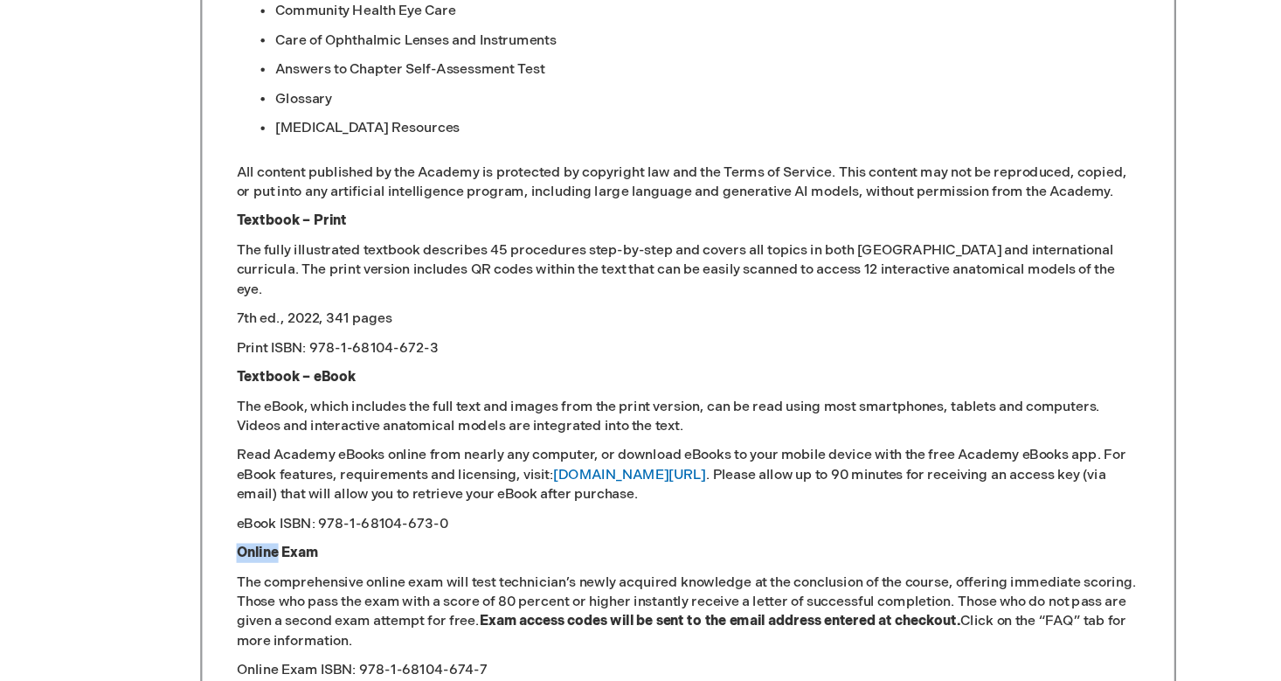
scroll to position [1917, 0]
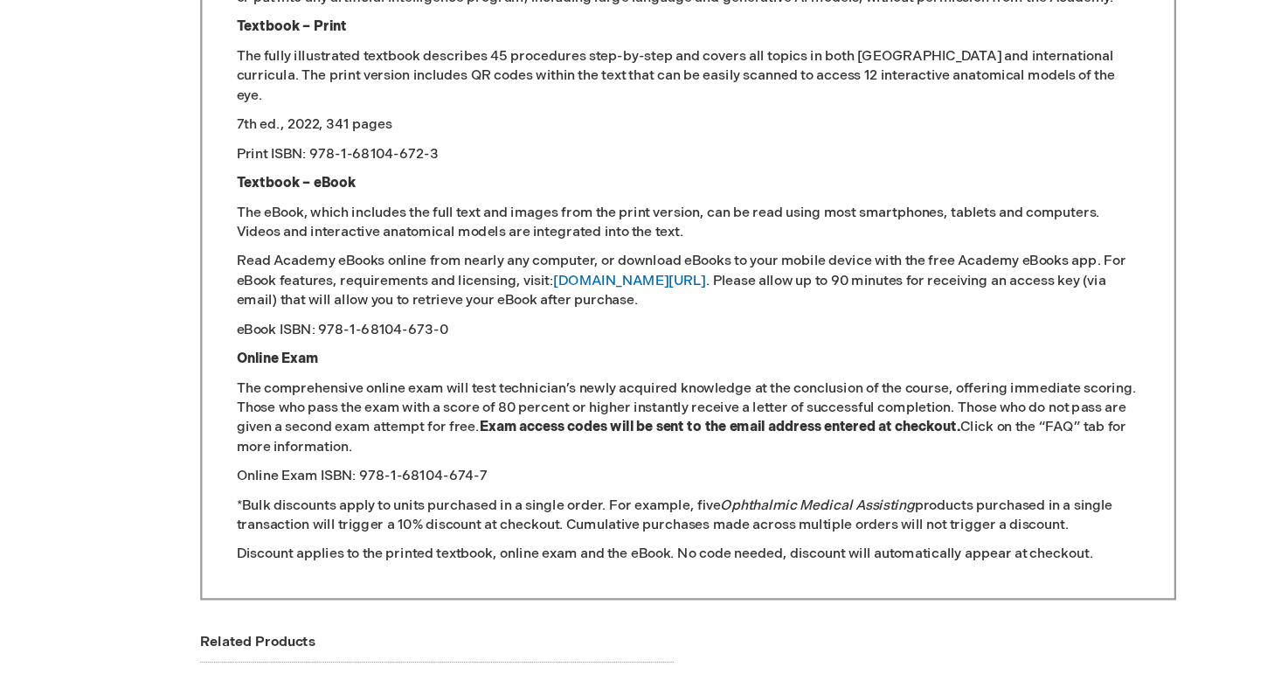
click at [550, 410] on p "The comprehensive online exam will test technician’s newly acquired knowledge a…" at bounding box center [640, 445] width 809 height 70
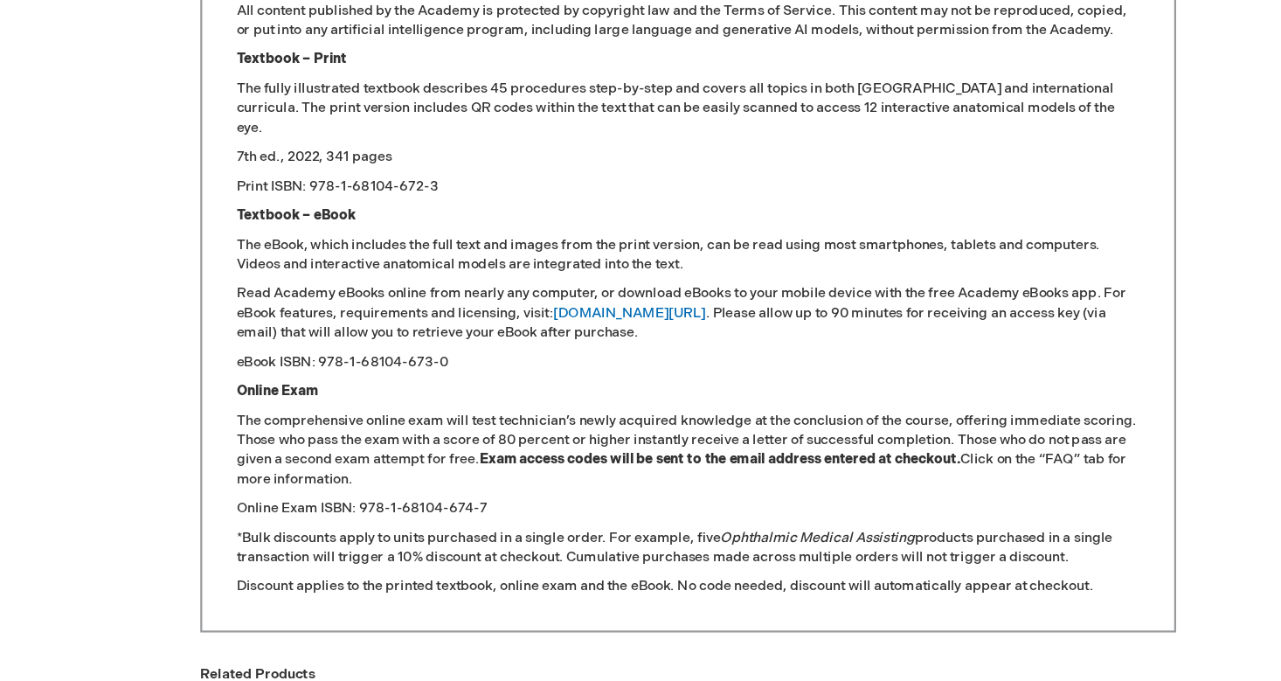
click at [540, 389] on p "The comprehensive online exam will test technician’s newly acquired knowledge a…" at bounding box center [640, 403] width 809 height 70
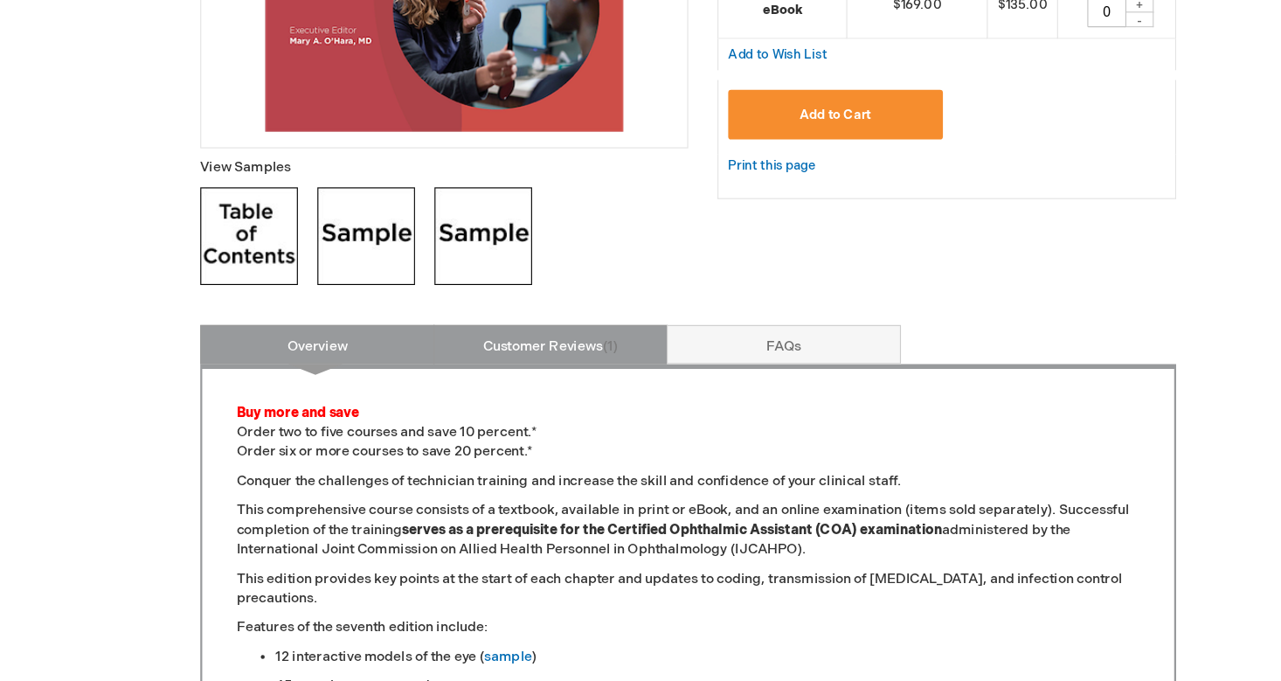
click at [543, 320] on link "Customer Reviews 1" at bounding box center [517, 308] width 210 height 35
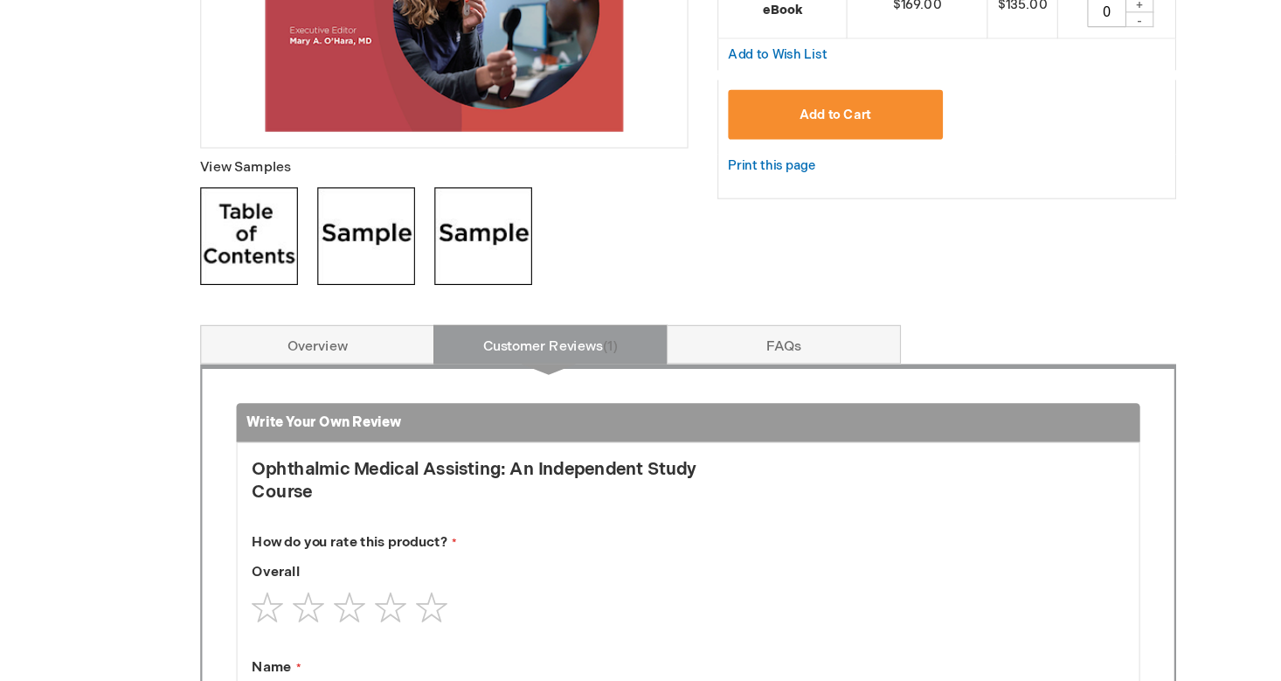
scroll to position [786, 0]
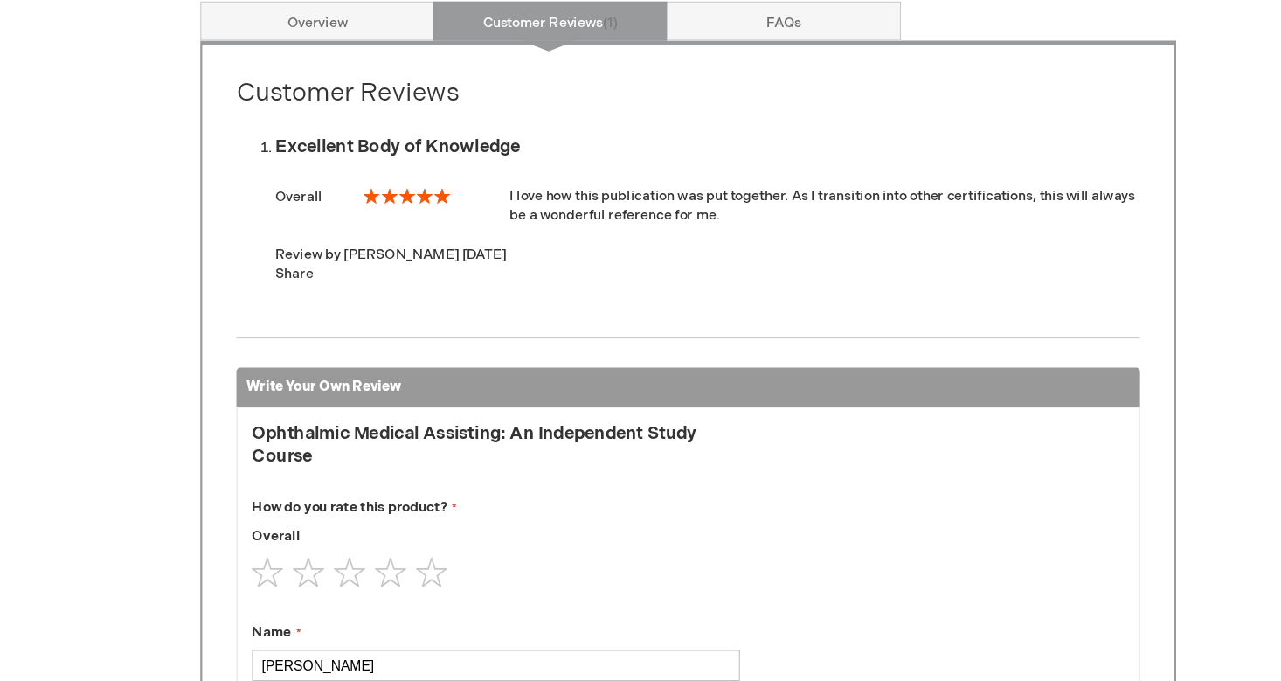
click at [703, 107] on div "Customer Reviews Excellent Body of Knowledge Overall 100% I love how this publi…" at bounding box center [641, 544] width 874 height 874
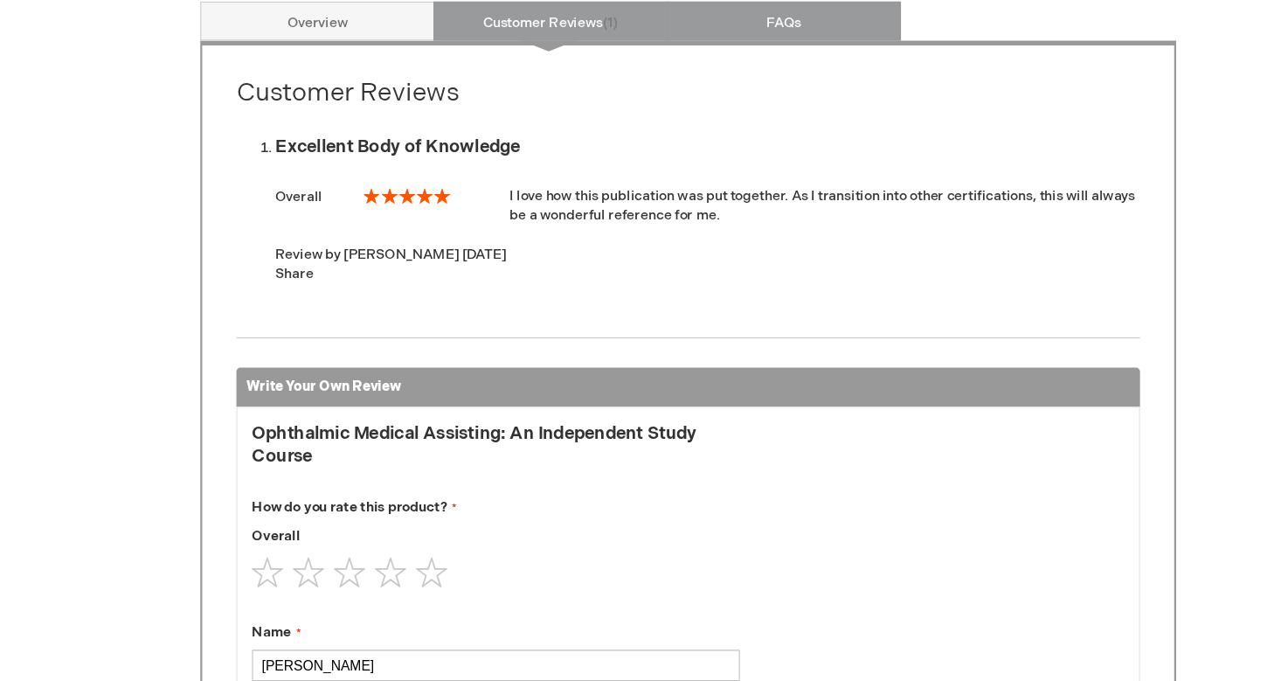
click at [698, 73] on link "FAQs" at bounding box center [726, 90] width 210 height 35
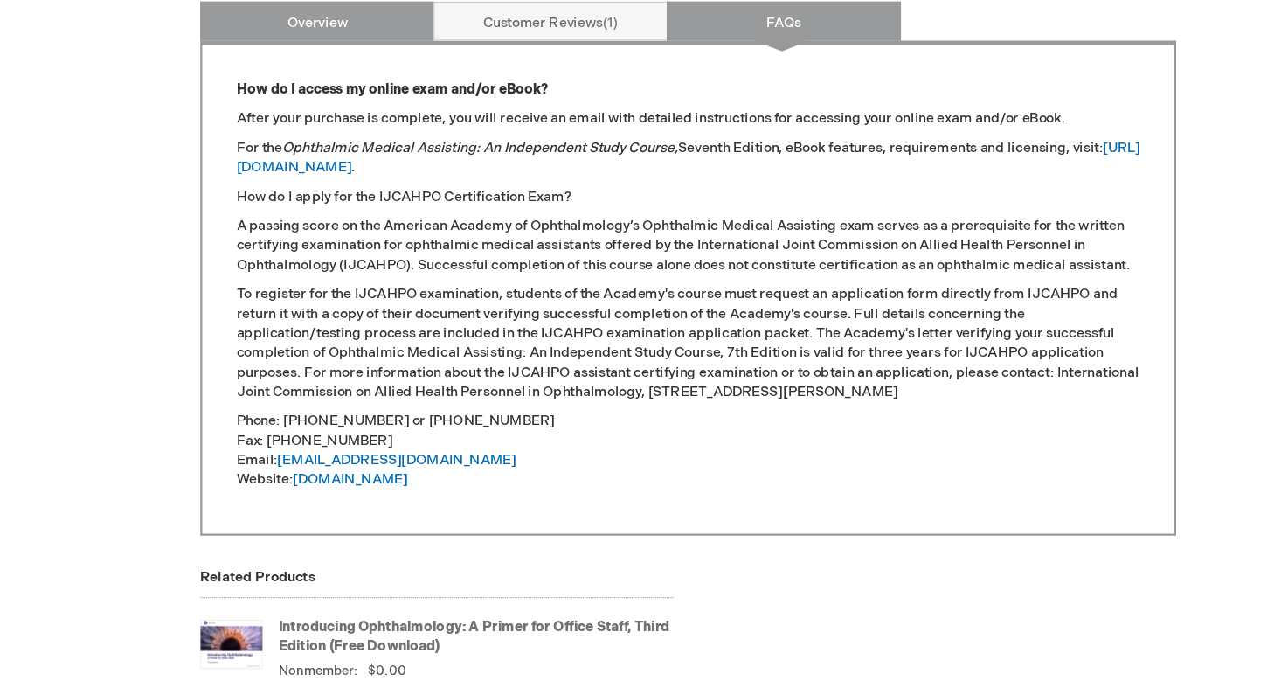
click at [328, 73] on link "Overview" at bounding box center [309, 90] width 210 height 35
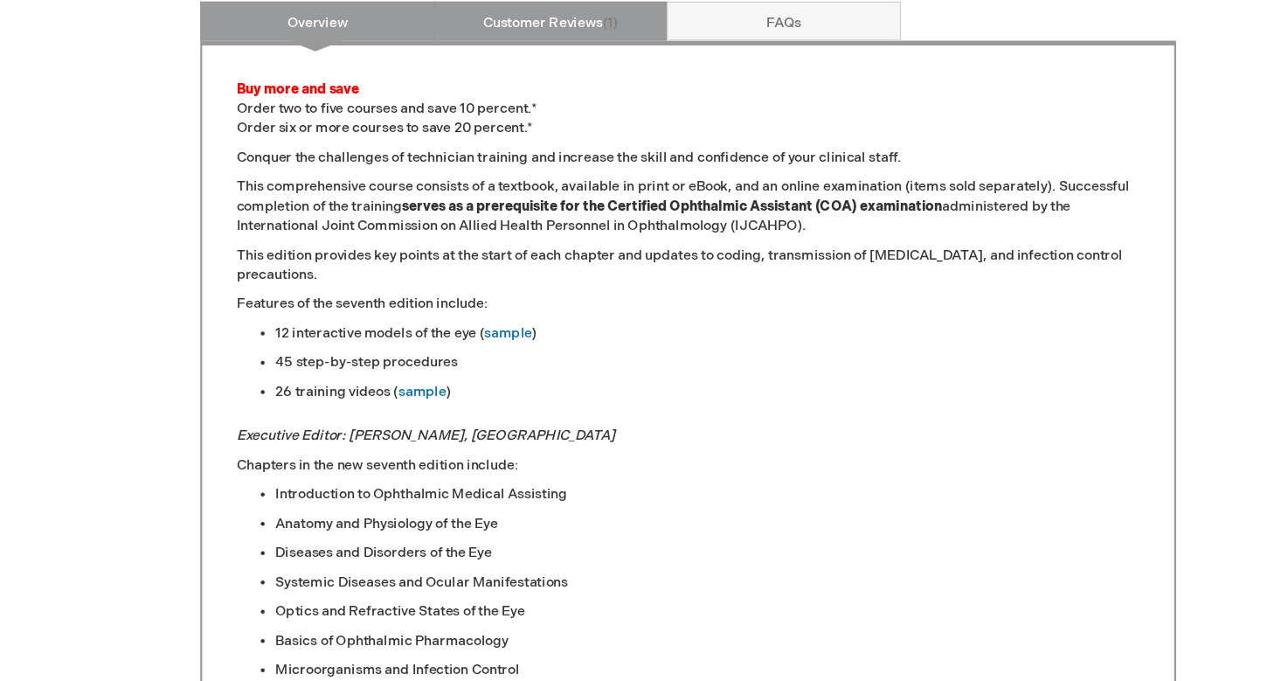
click at [525, 73] on link "Customer Reviews 1" at bounding box center [517, 90] width 210 height 35
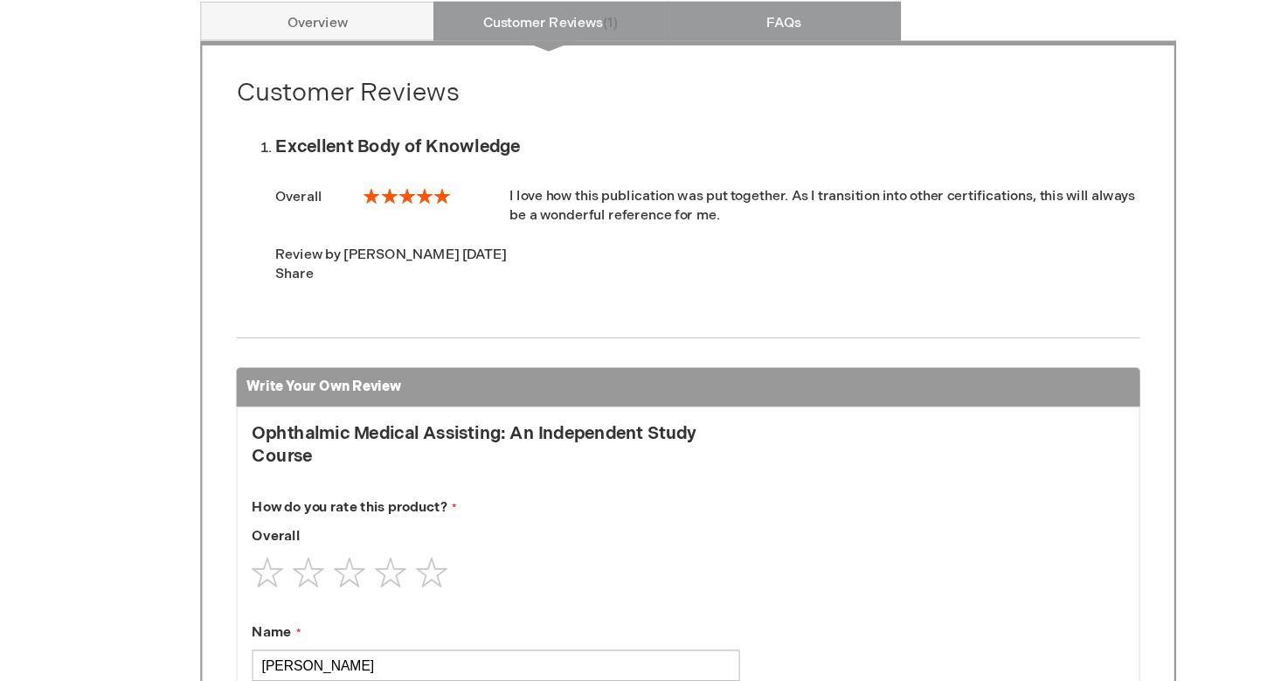
click at [634, 73] on link "FAQs" at bounding box center [726, 90] width 210 height 35
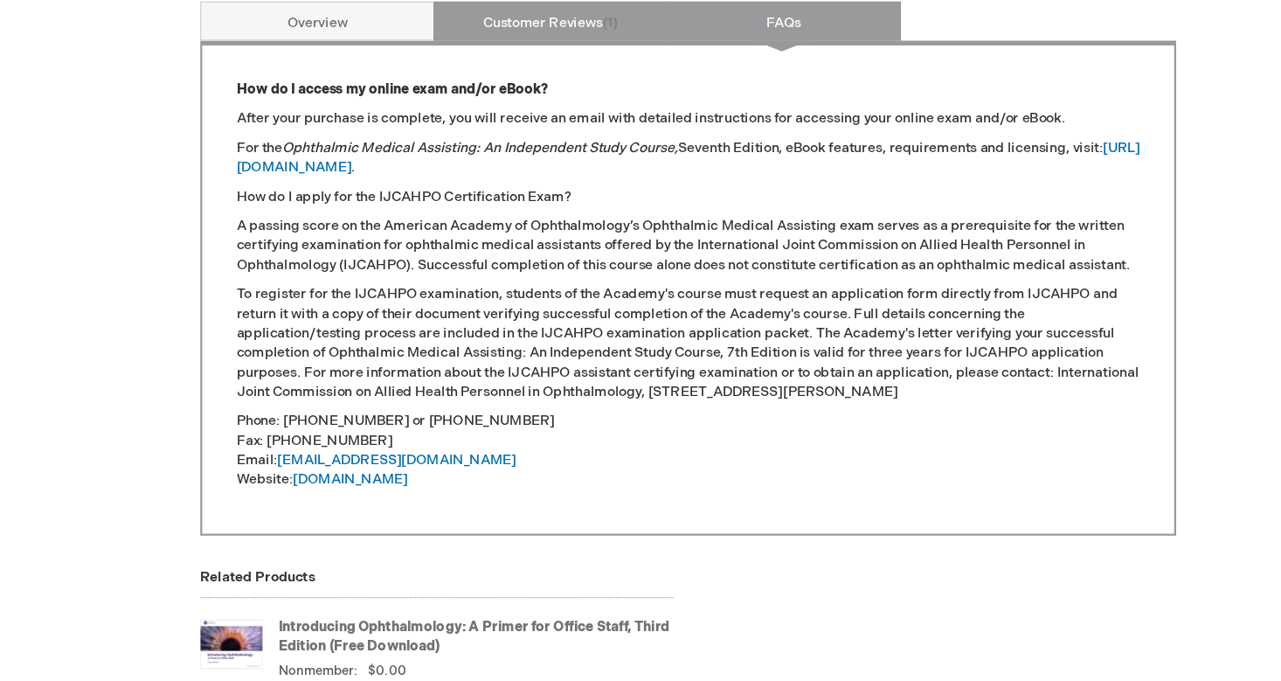
click at [487, 73] on link "Customer Reviews 1" at bounding box center [517, 90] width 210 height 35
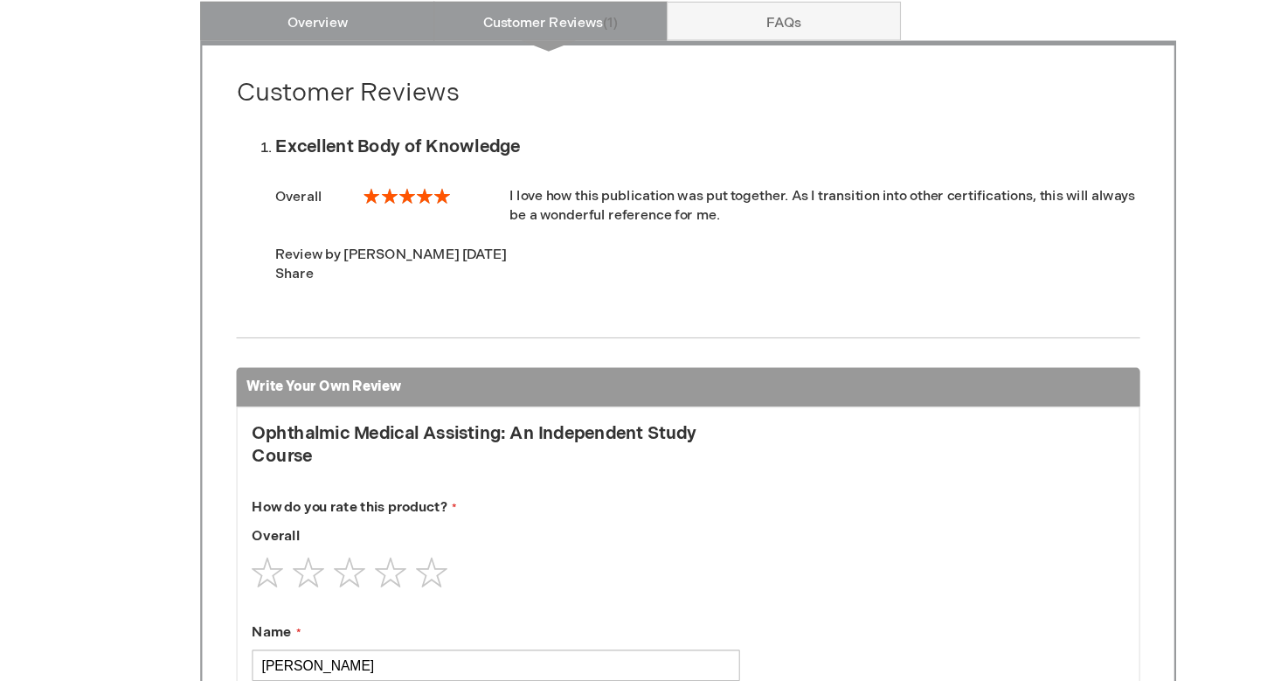
click at [291, 73] on link "Overview" at bounding box center [309, 90] width 210 height 35
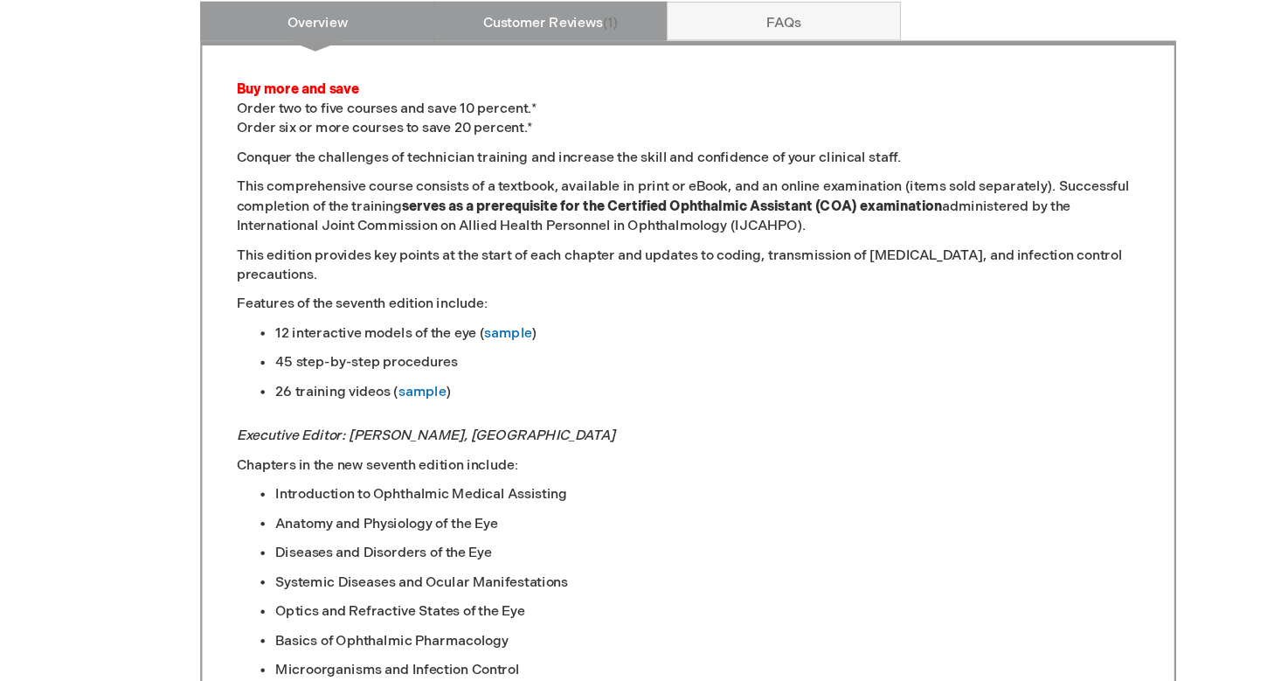
click at [530, 73] on link "Customer Reviews 1" at bounding box center [517, 90] width 210 height 35
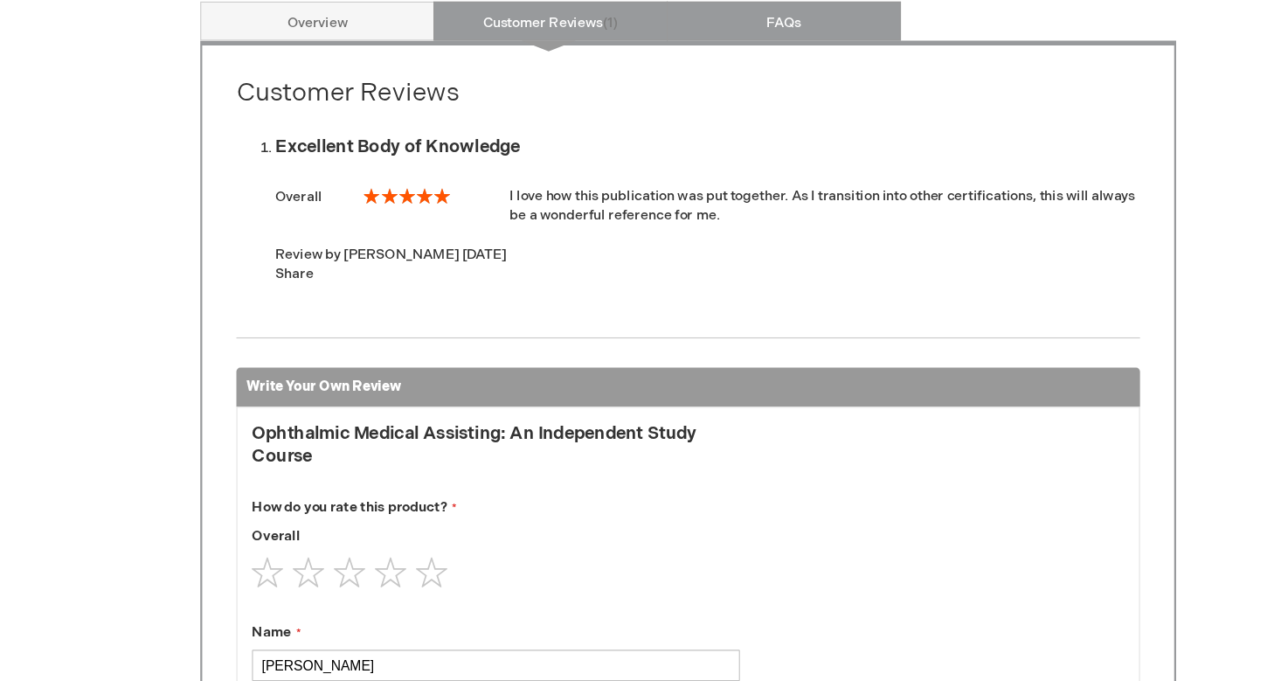
click at [710, 73] on link "FAQs" at bounding box center [726, 90] width 210 height 35
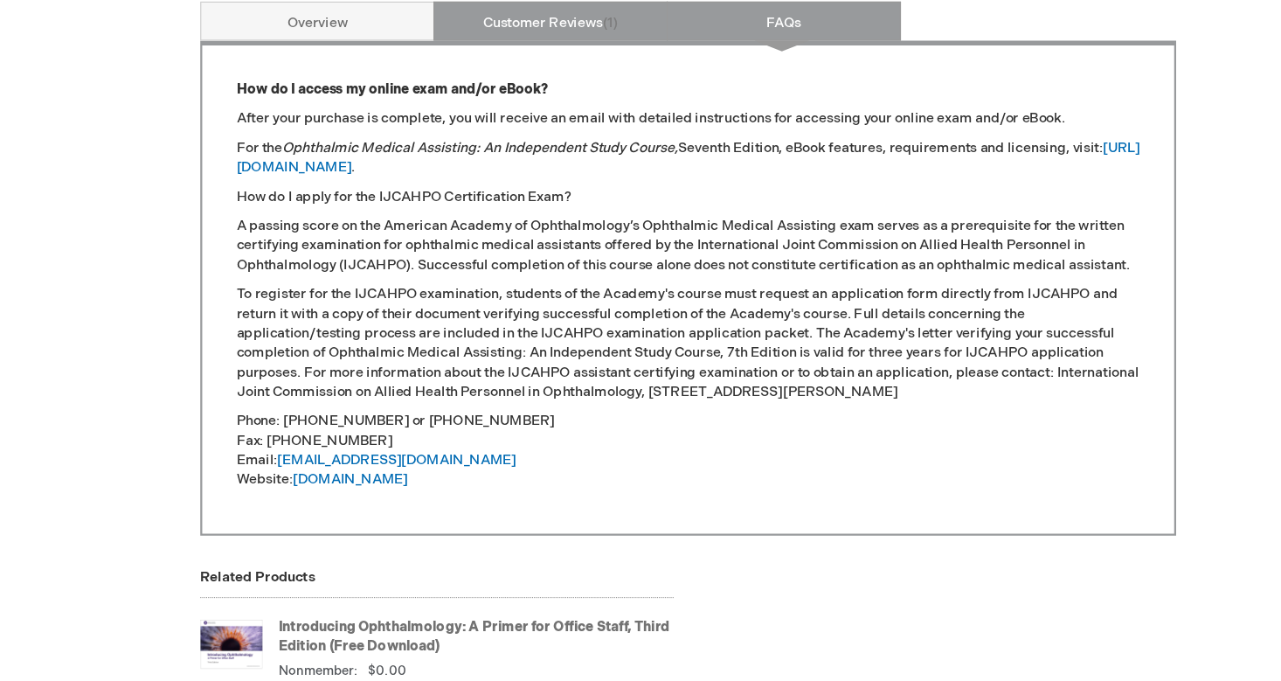
click at [515, 73] on link "Customer Reviews 1" at bounding box center [517, 90] width 210 height 35
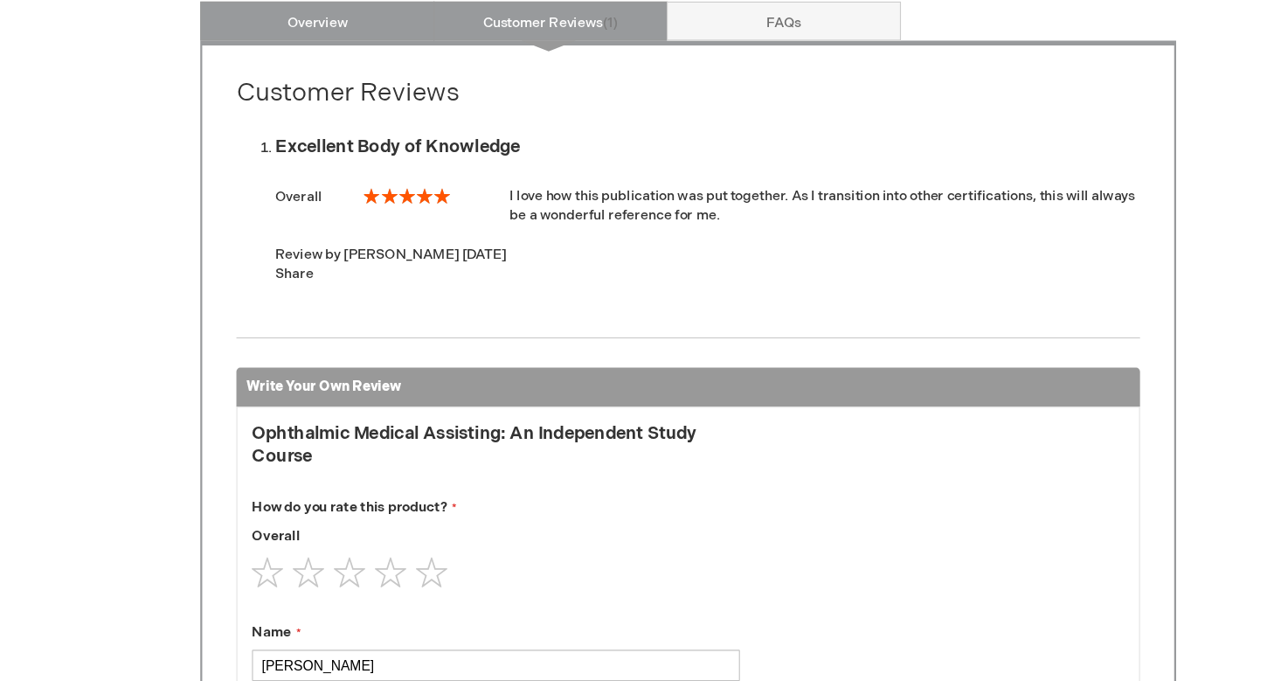
click at [315, 73] on link "Overview" at bounding box center [309, 90] width 210 height 35
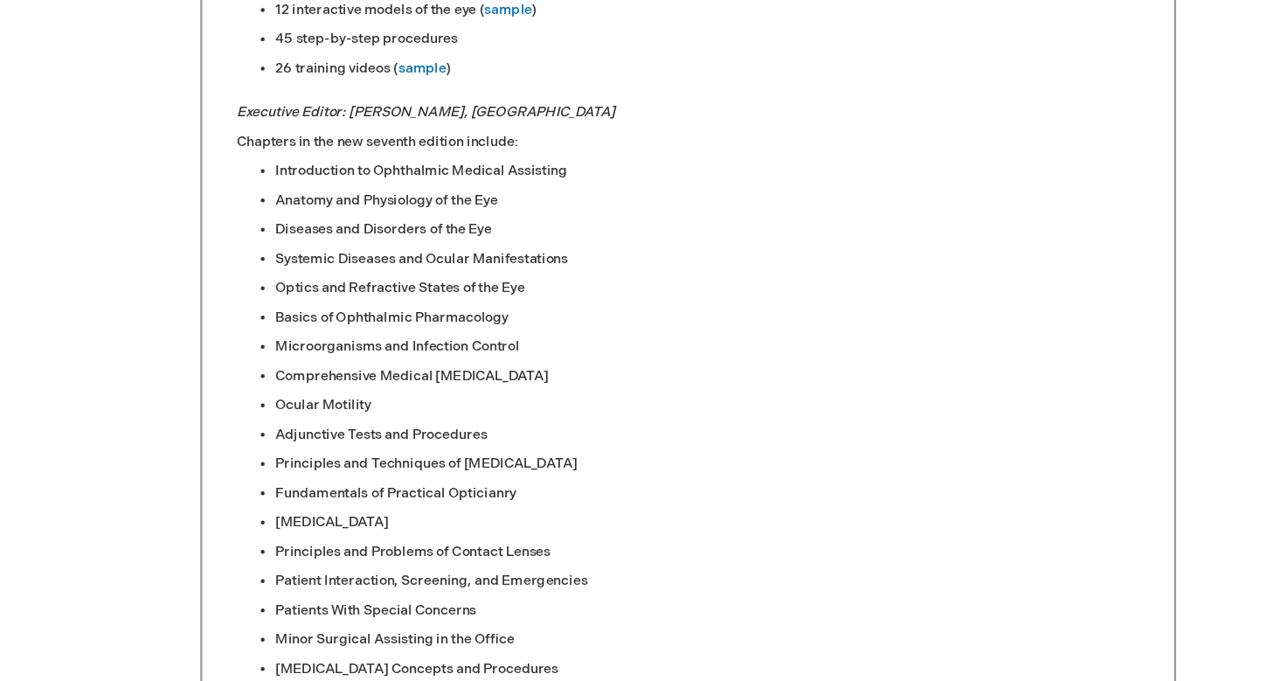
scroll to position [1108, 0]
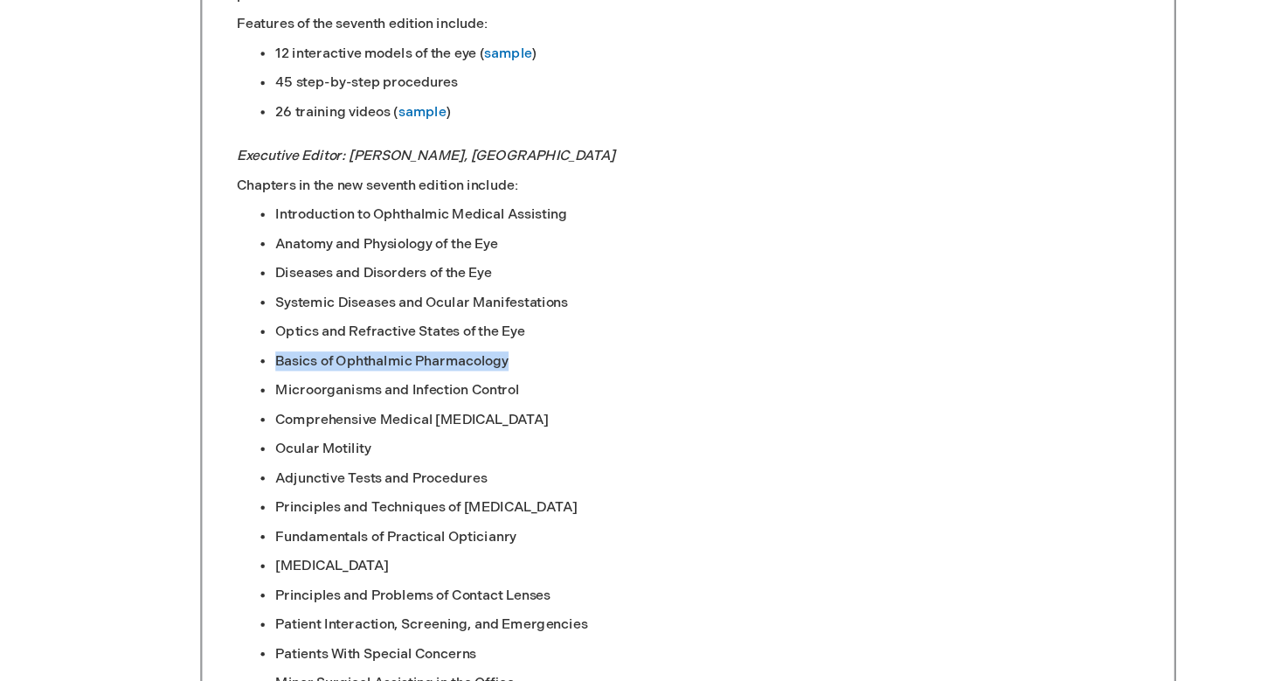
drag, startPoint x: 250, startPoint y: 322, endPoint x: 490, endPoint y: 323, distance: 240.2
click at [490, 323] on li "Basics of Ophthalmic Pharmacology" at bounding box center [658, 323] width 774 height 17
click at [471, 321] on li "Basics of Ophthalmic Pharmacology" at bounding box center [658, 323] width 774 height 17
click at [460, 320] on li "Basics of Ophthalmic Pharmacology" at bounding box center [658, 323] width 774 height 17
drag, startPoint x: 460, startPoint y: 320, endPoint x: 239, endPoint y: 323, distance: 221.1
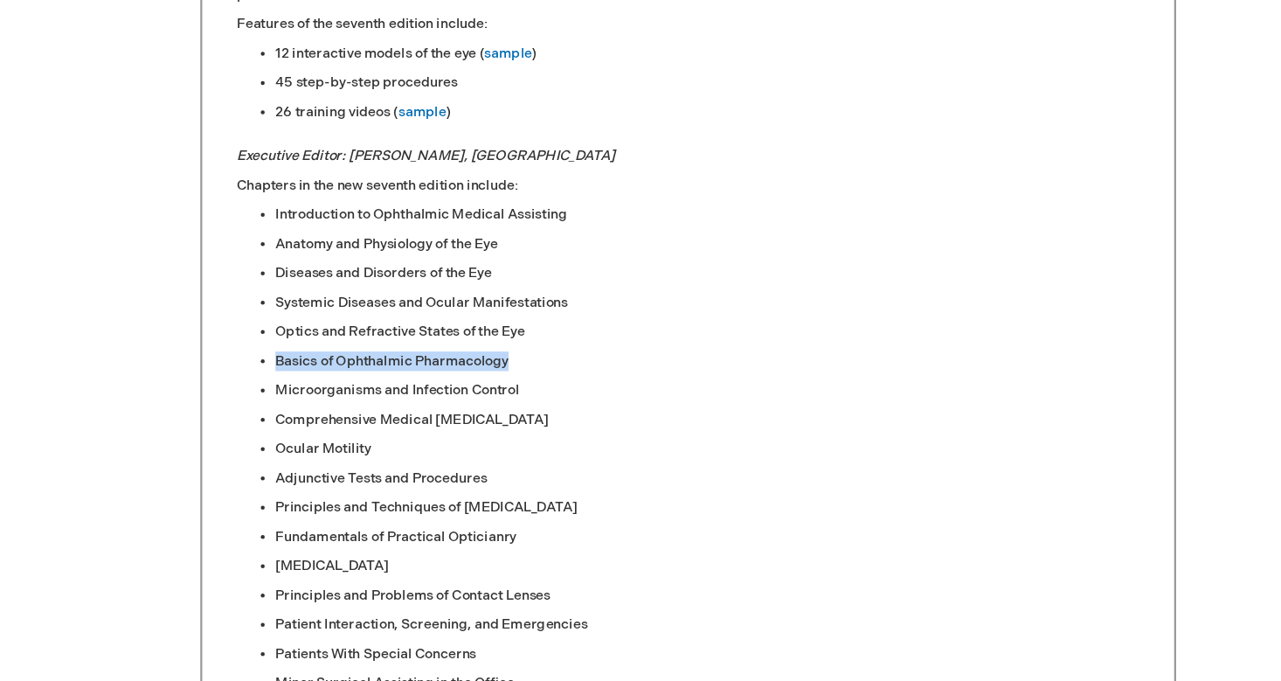
click at [239, 323] on ul "Introduction to Ophthalmic Medical Assisting Anatomy and Physiology of the Eye …" at bounding box center [640, 506] width 809 height 646
click at [271, 349] on li "Microorganisms and Infection Control" at bounding box center [658, 349] width 774 height 17
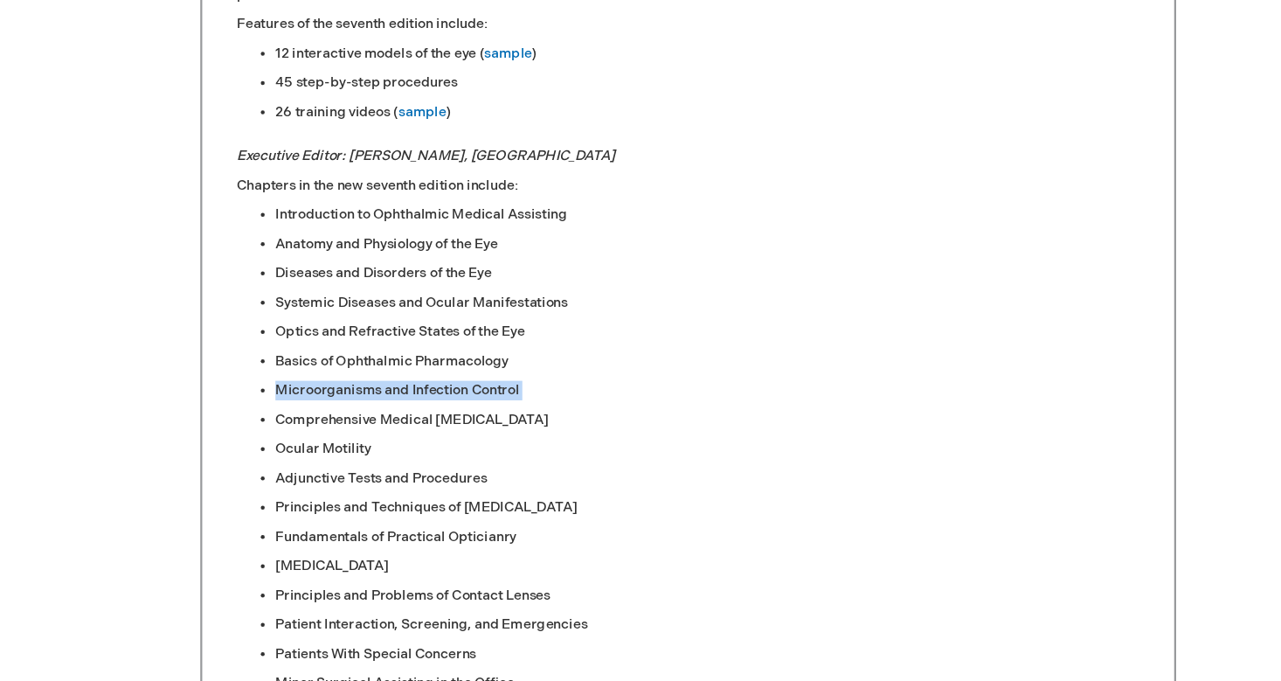
drag, startPoint x: 245, startPoint y: 345, endPoint x: 464, endPoint y: 357, distance: 219.6
click at [464, 357] on ul "Introduction to Ophthalmic Medical Assisting Anatomy and Physiology of the Eye …" at bounding box center [640, 506] width 809 height 646
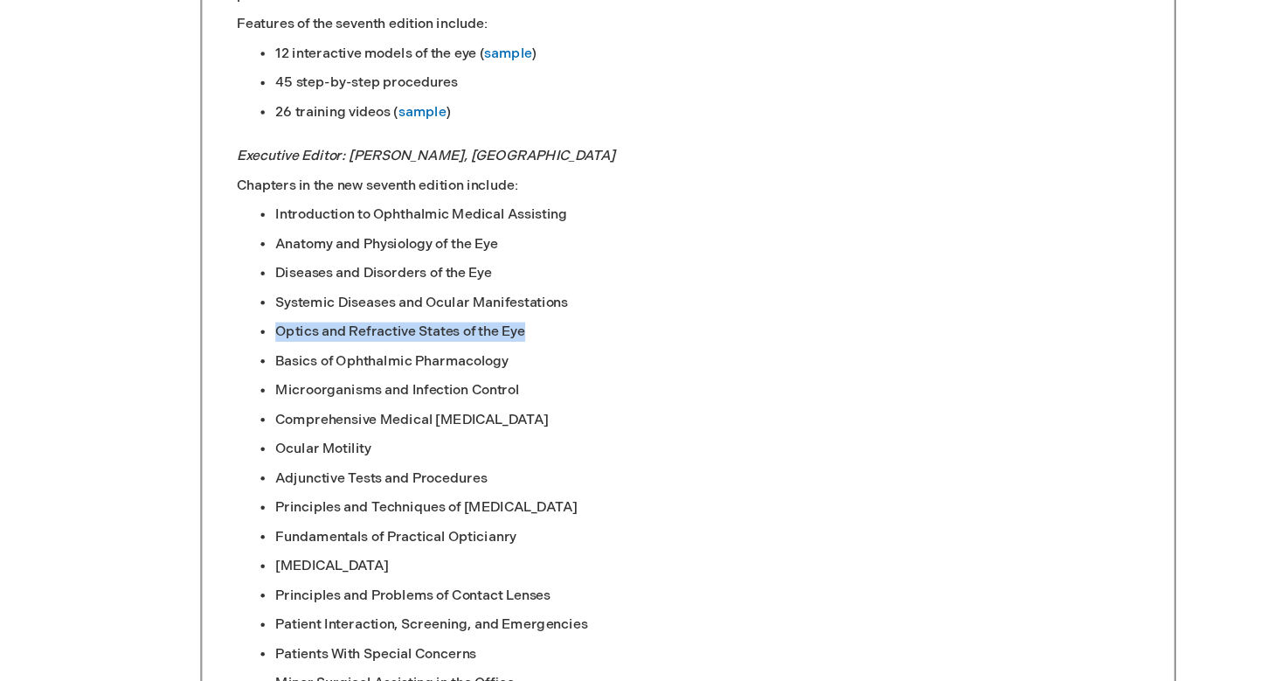
drag, startPoint x: 473, startPoint y: 295, endPoint x: 250, endPoint y: 298, distance: 222.8
click at [271, 298] on li "Optics and Refractive States of the Eye" at bounding box center [658, 296] width 774 height 17
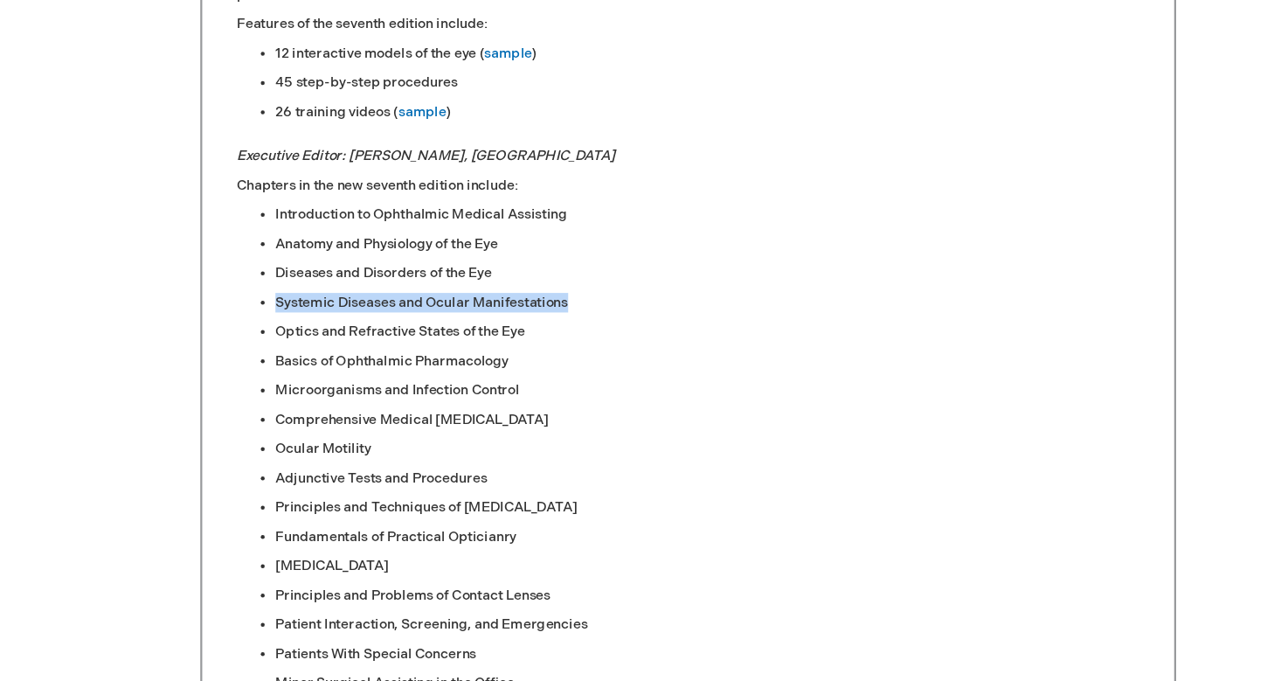
drag, startPoint x: 248, startPoint y: 272, endPoint x: 518, endPoint y: 268, distance: 270.0
click at [518, 268] on li "Systemic Diseases and Ocular Manifestations" at bounding box center [658, 270] width 774 height 17
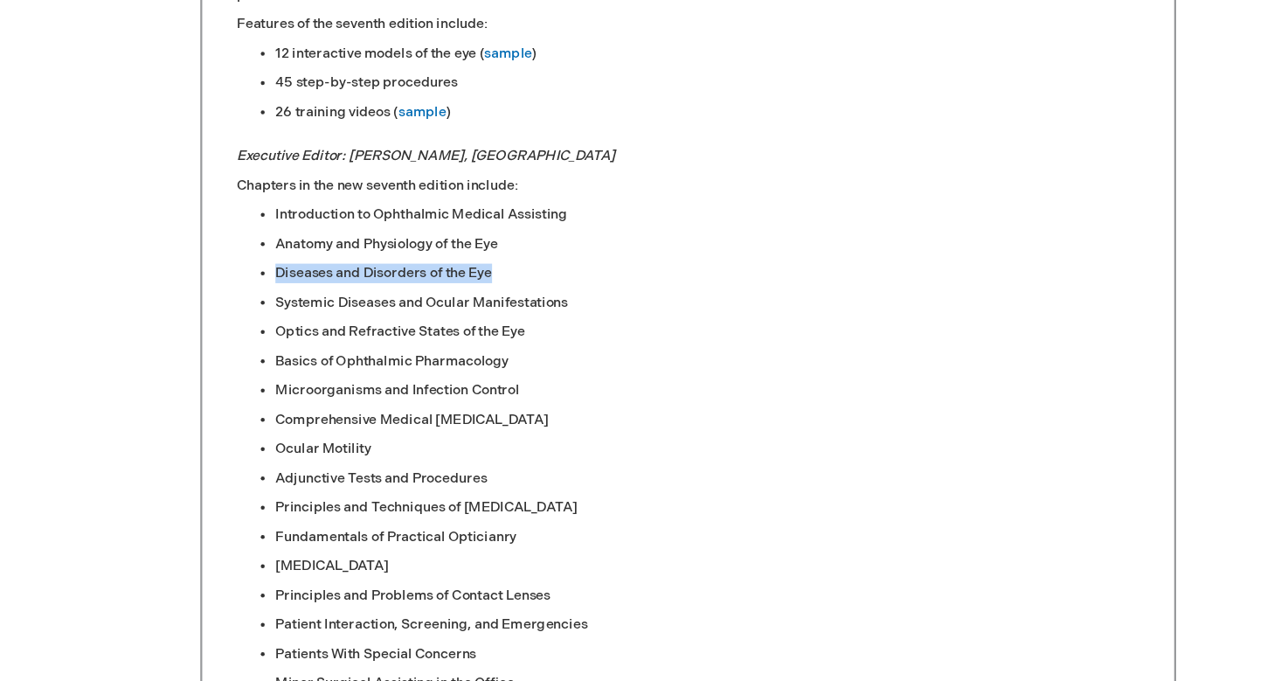
drag, startPoint x: 447, startPoint y: 245, endPoint x: 245, endPoint y: 238, distance: 201.9
click at [245, 238] on ul "Introduction to Ophthalmic Medical Assisting Anatomy and Physiology of the Eye …" at bounding box center [640, 506] width 809 height 646
drag, startPoint x: 446, startPoint y: 219, endPoint x: 227, endPoint y: 212, distance: 219.4
click at [236, 212] on ul "Introduction to Ophthalmic Medical Assisting Anatomy and Physiology of the Eye …" at bounding box center [640, 506] width 809 height 646
click at [321, 251] on li "Diseases and Disorders of the Eye" at bounding box center [658, 244] width 774 height 17
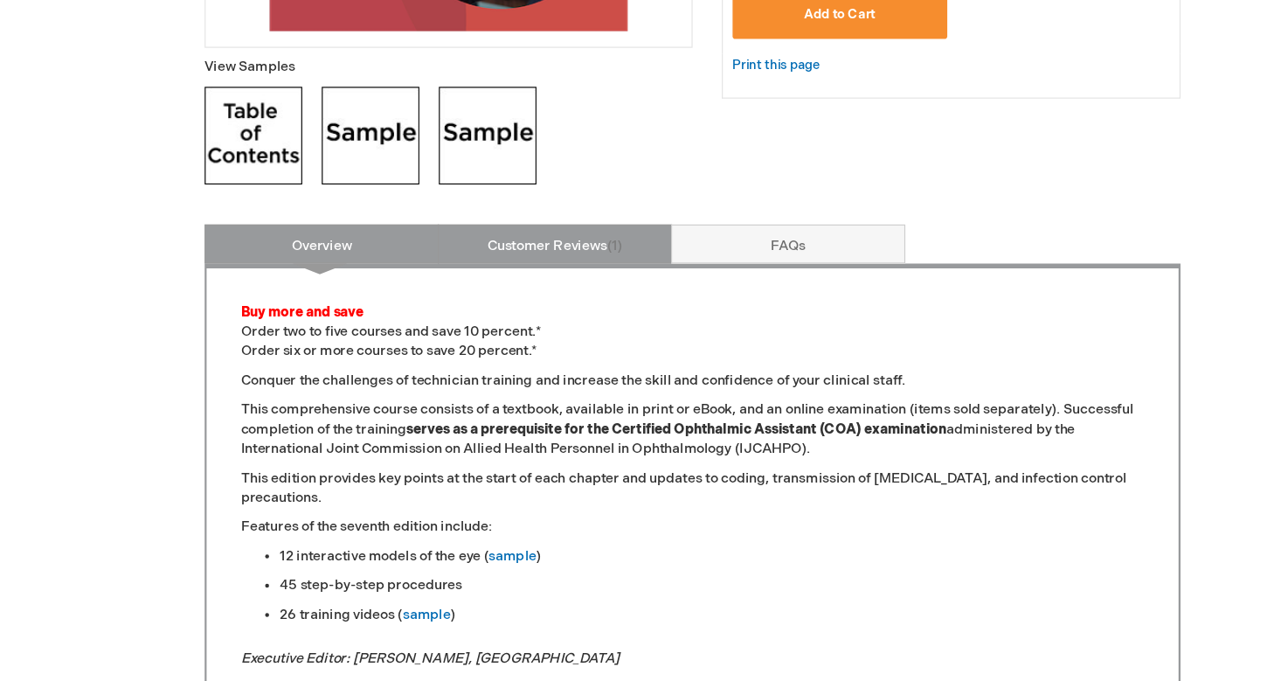
click at [550, 208] on link "Customer Reviews 1" at bounding box center [517, 218] width 210 height 35
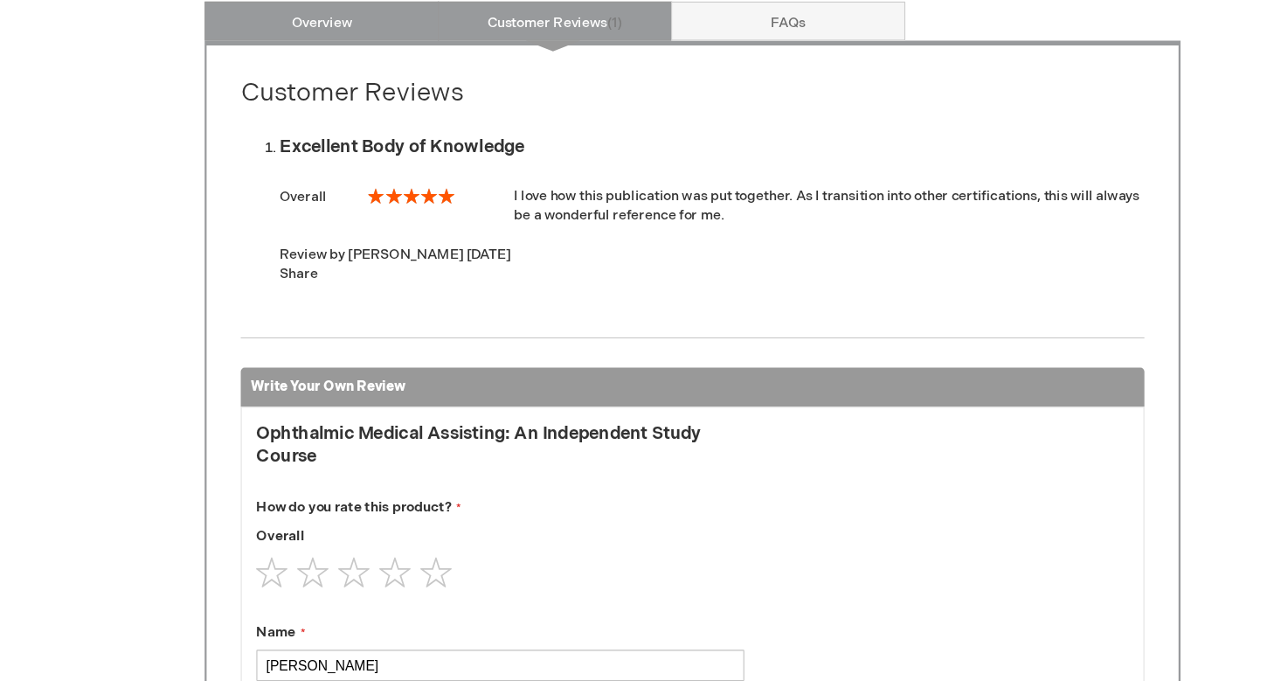
click at [306, 73] on link "Overview" at bounding box center [309, 90] width 210 height 35
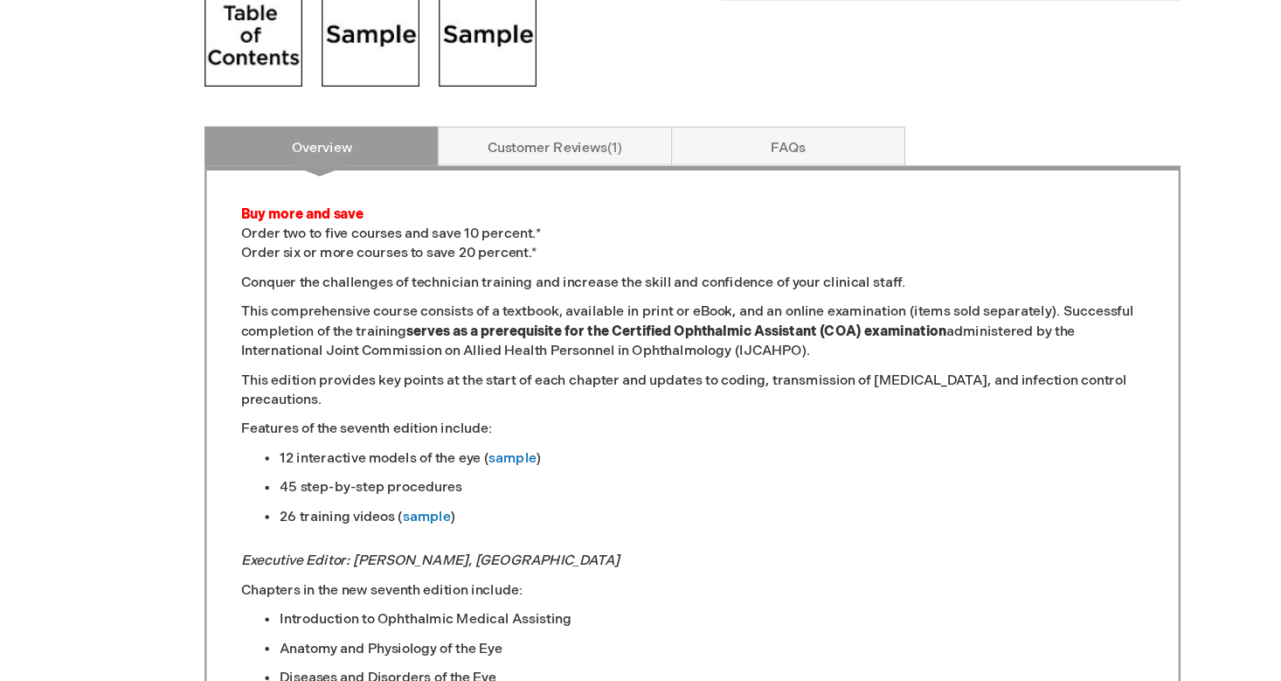
scroll to position [737, 0]
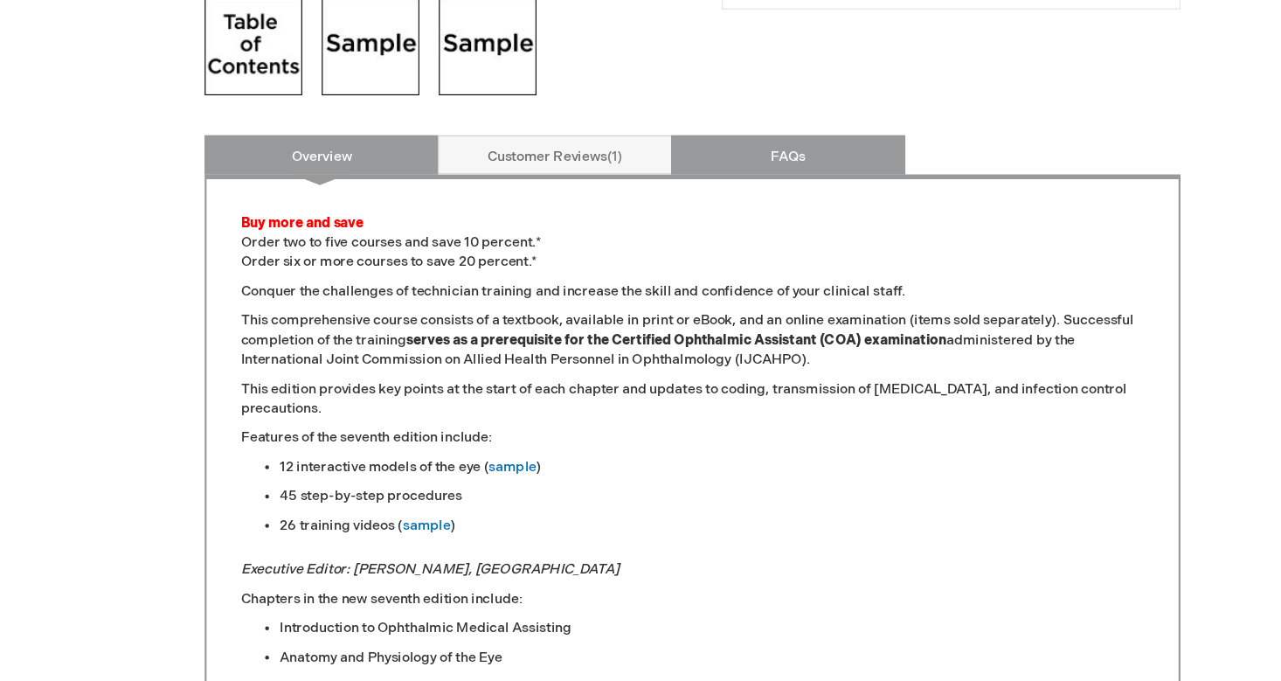
click at [658, 140] on link "FAQs" at bounding box center [726, 138] width 210 height 35
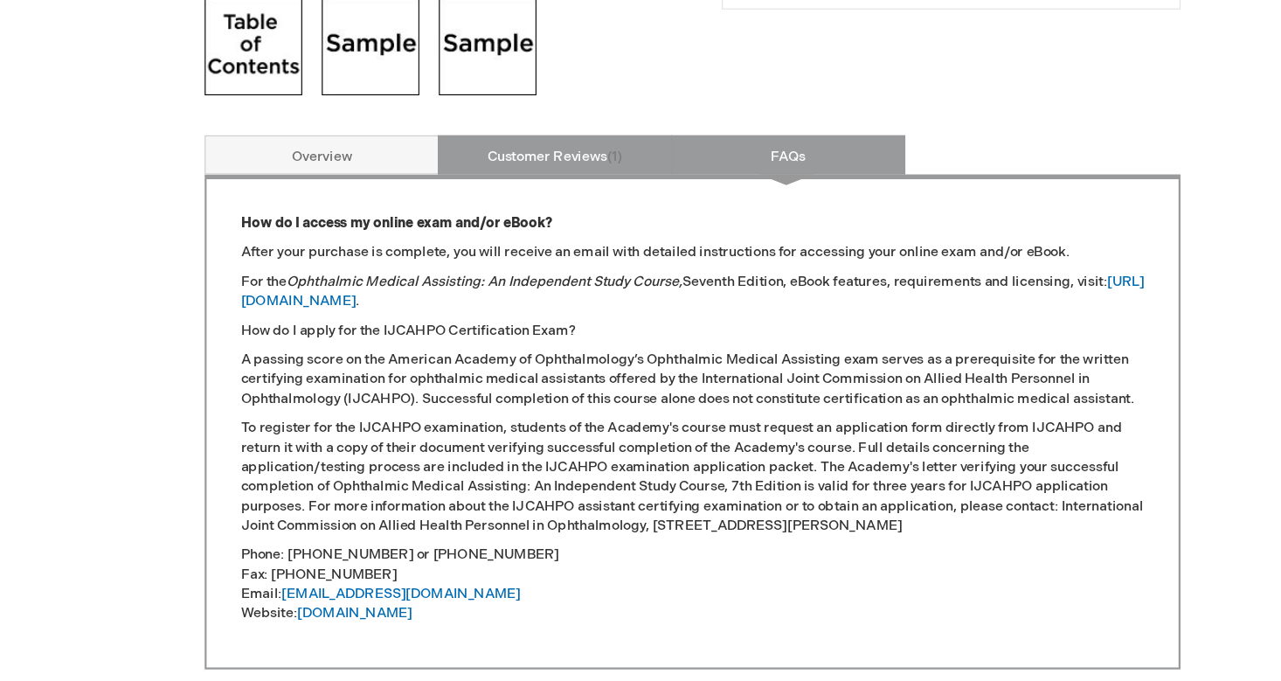
click at [560, 142] on link "Customer Reviews 1" at bounding box center [517, 138] width 210 height 35
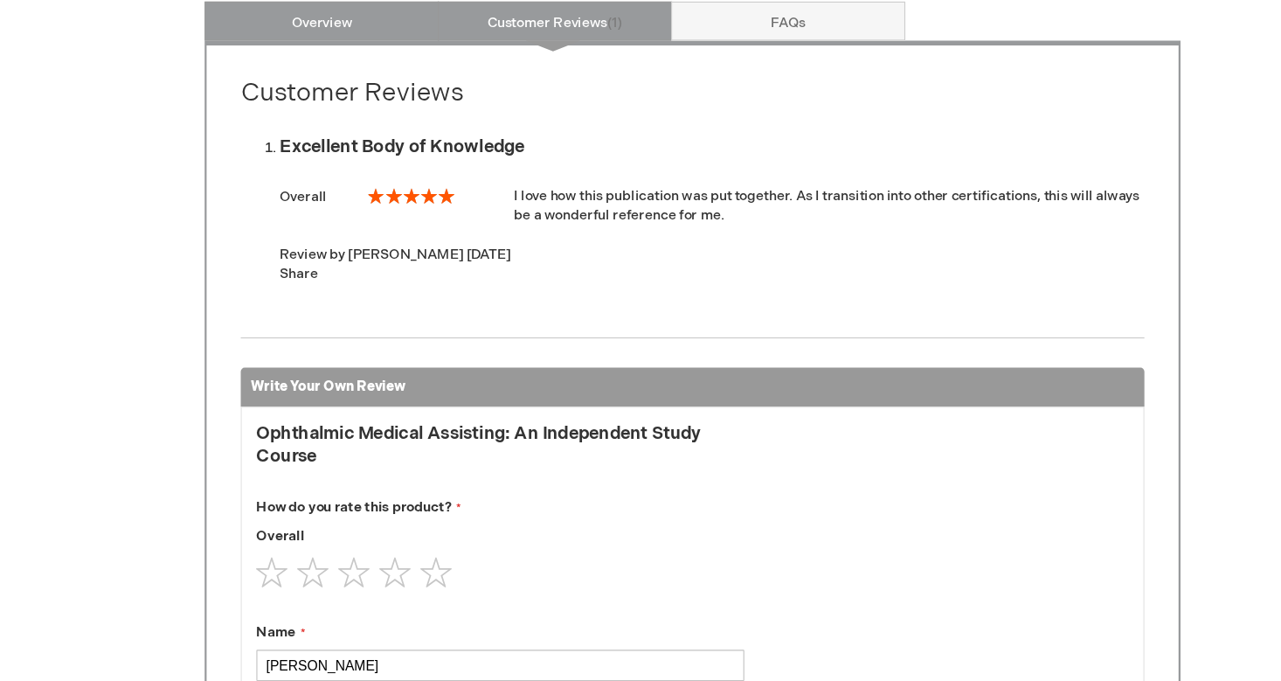
click at [325, 73] on link "Overview" at bounding box center [309, 90] width 210 height 35
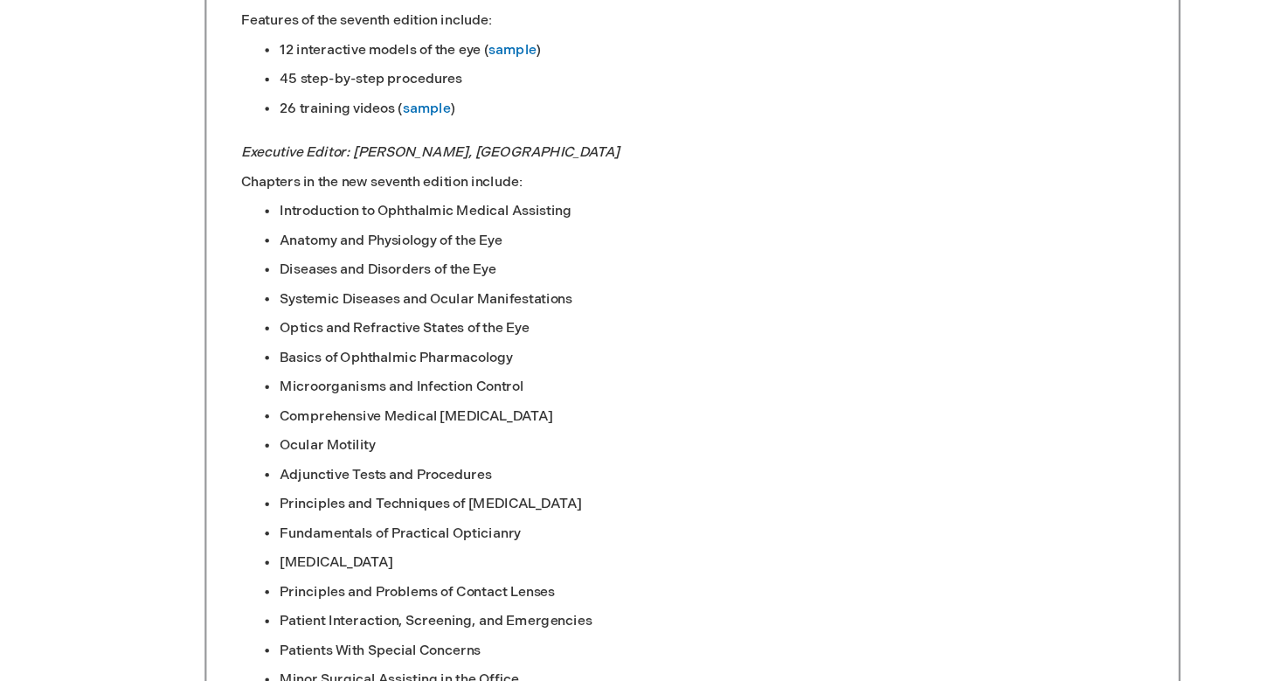
scroll to position [1134, 0]
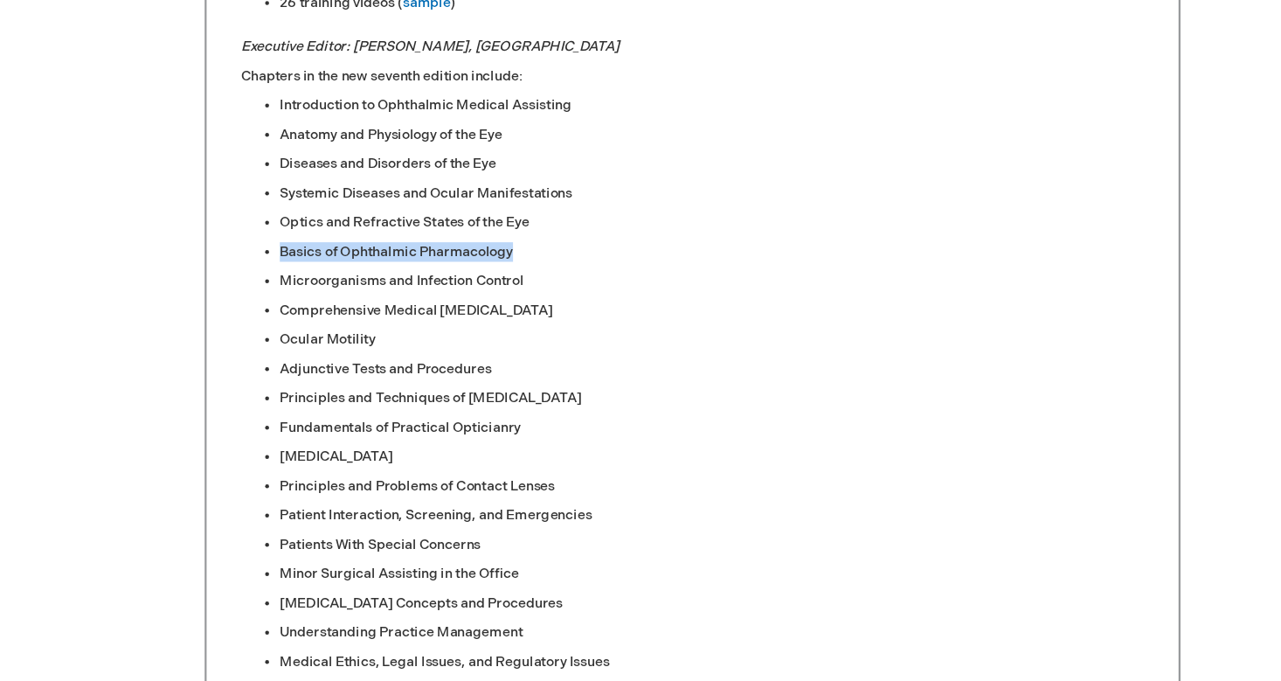
drag, startPoint x: 252, startPoint y: 225, endPoint x: 460, endPoint y: 230, distance: 208.0
click at [460, 288] on li "Basics of Ophthalmic Pharmacology" at bounding box center [658, 296] width 774 height 17
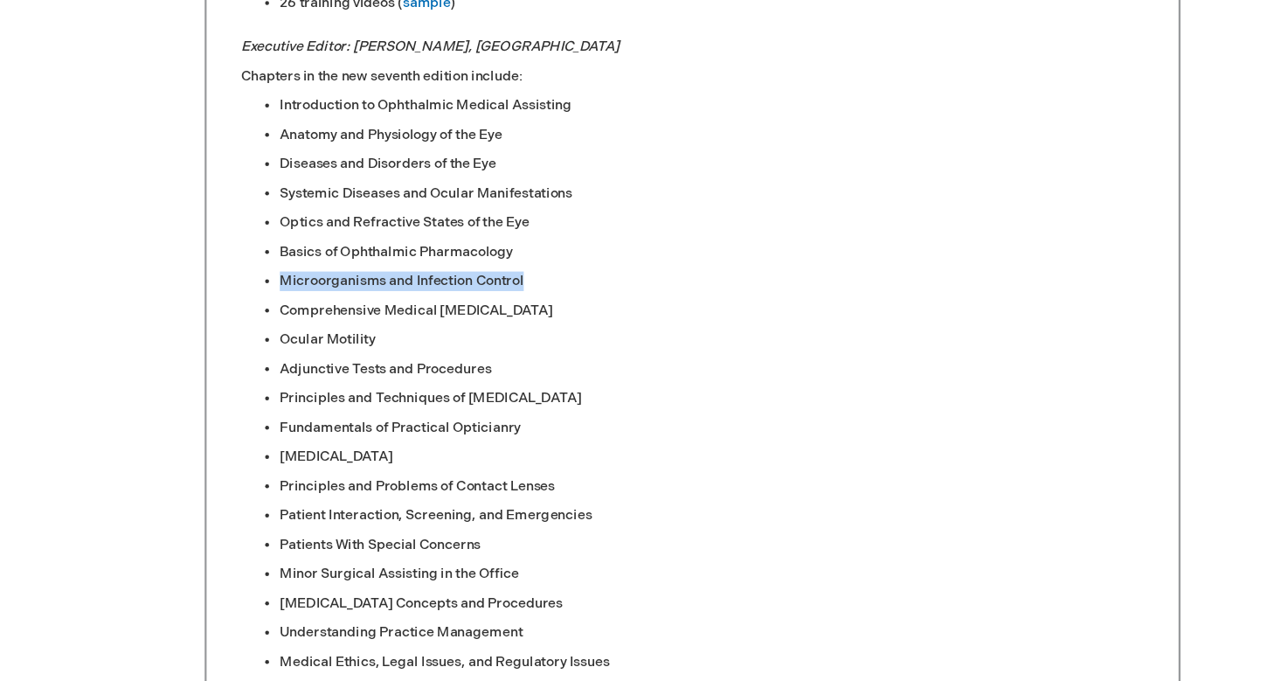
drag, startPoint x: 249, startPoint y: 252, endPoint x: 467, endPoint y: 243, distance: 218.6
click at [467, 243] on ul "Introduction to Ophthalmic Medical Assisting Anatomy and Physiology of the Eye …" at bounding box center [640, 480] width 809 height 646
drag, startPoint x: 252, startPoint y: 277, endPoint x: 493, endPoint y: 277, distance: 240.2
click at [493, 341] on li "Comprehensive Medical Eye Examination" at bounding box center [658, 349] width 774 height 17
drag, startPoint x: 252, startPoint y: 307, endPoint x: 336, endPoint y: 311, distance: 84.9
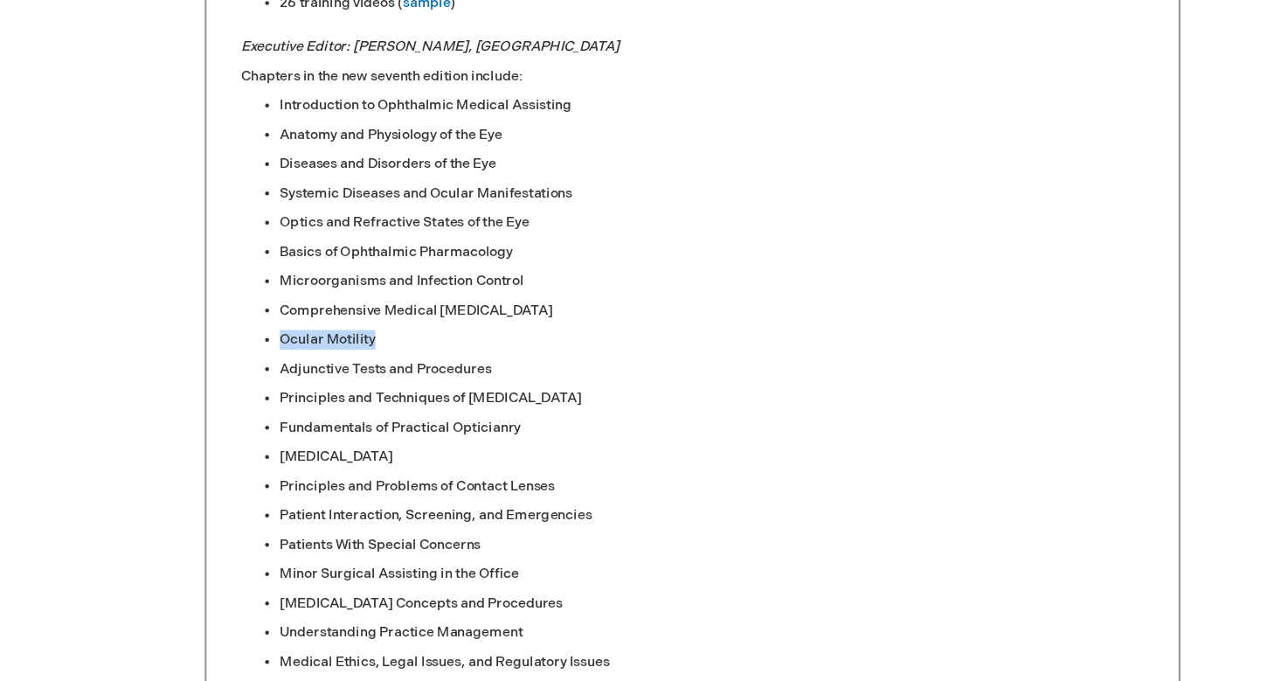
click at [336, 367] on li "Ocular Motility" at bounding box center [658, 375] width 774 height 17
drag, startPoint x: 251, startPoint y: 333, endPoint x: 443, endPoint y: 330, distance: 192.2
click at [443, 393] on li "Adjunctive Tests and Procedures" at bounding box center [658, 401] width 774 height 17
drag, startPoint x: 252, startPoint y: 355, endPoint x: 477, endPoint y: 349, distance: 225.5
click at [477, 419] on li "Principles and Techniques of Perimetry" at bounding box center [658, 427] width 774 height 17
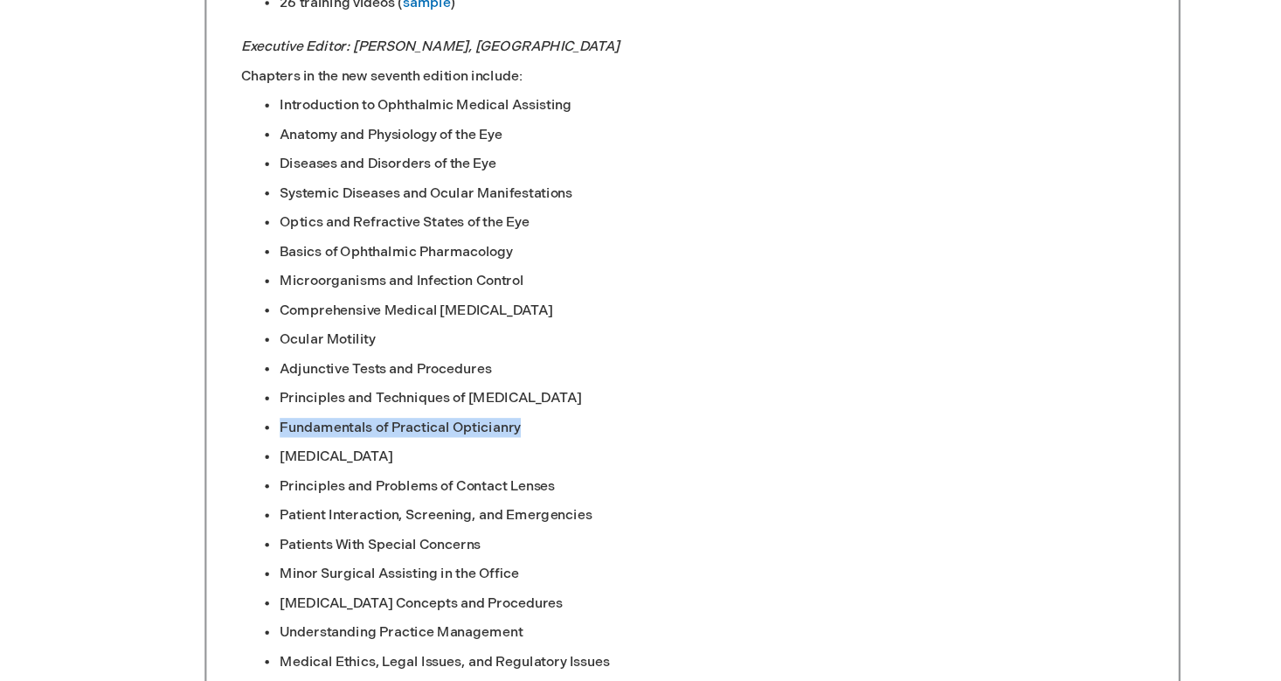
drag, startPoint x: 252, startPoint y: 383, endPoint x: 467, endPoint y: 384, distance: 214.9
click at [467, 446] on li "Fundamentals of Practical Opticianry" at bounding box center [658, 454] width 774 height 17
drag, startPoint x: 248, startPoint y: 404, endPoint x: 318, endPoint y: 404, distance: 69.9
click at [318, 404] on ul "Introduction to Ophthalmic Medical Assisting Anatomy and Physiology of the Eye …" at bounding box center [640, 480] width 809 height 646
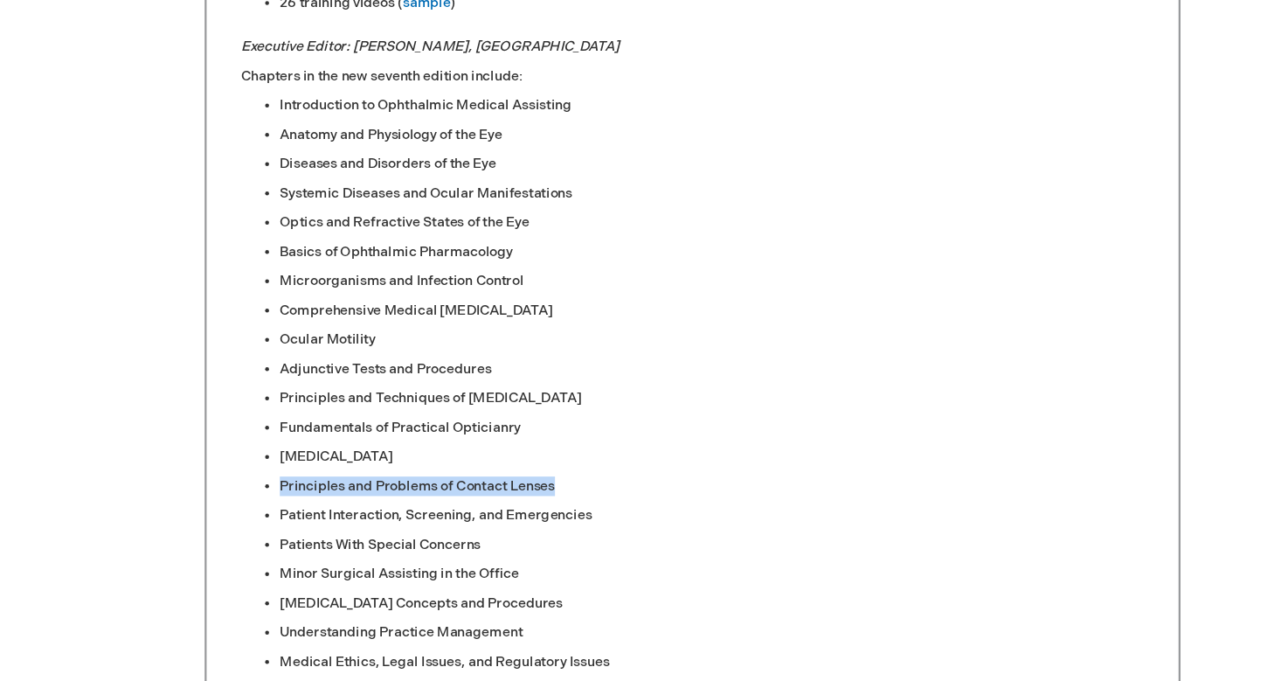
drag, startPoint x: 251, startPoint y: 435, endPoint x: 497, endPoint y: 438, distance: 246.4
click at [497, 498] on li "Principles and Problems of Contact Lenses" at bounding box center [658, 506] width 774 height 17
click at [392, 524] on li "Patient Interaction, Screening, and Emergencies" at bounding box center [658, 532] width 774 height 17
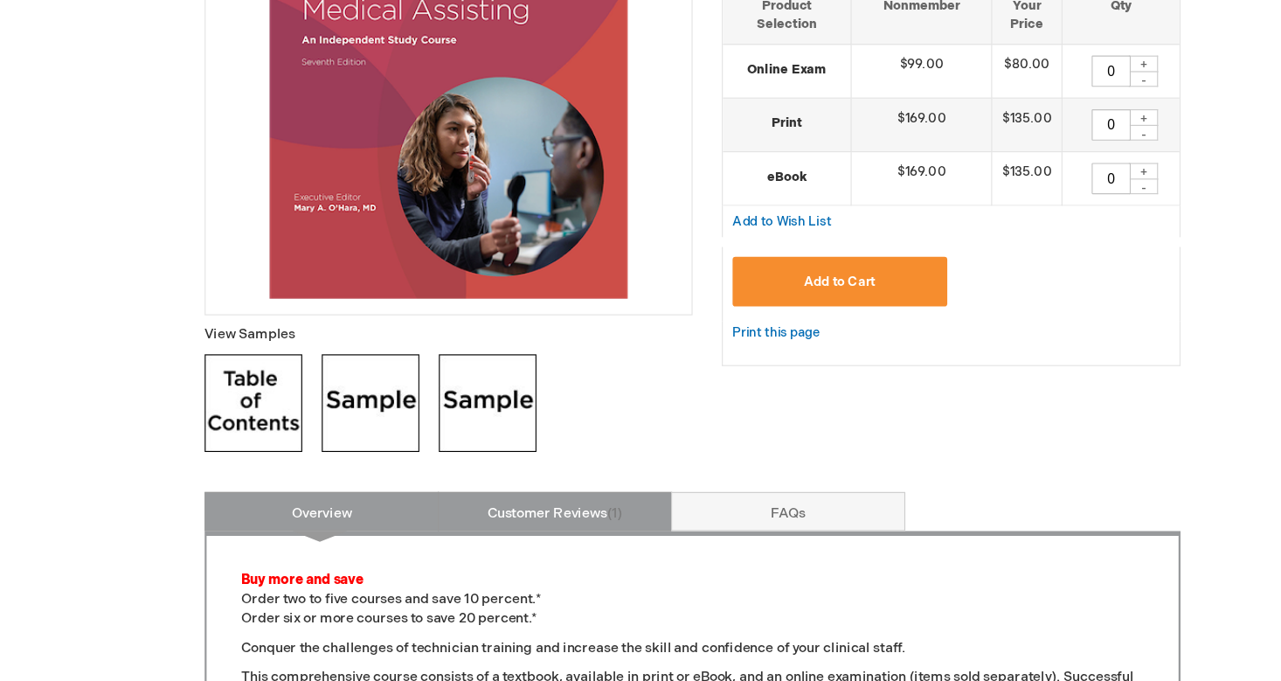
click at [489, 454] on link "Customer Reviews 1" at bounding box center [517, 457] width 210 height 35
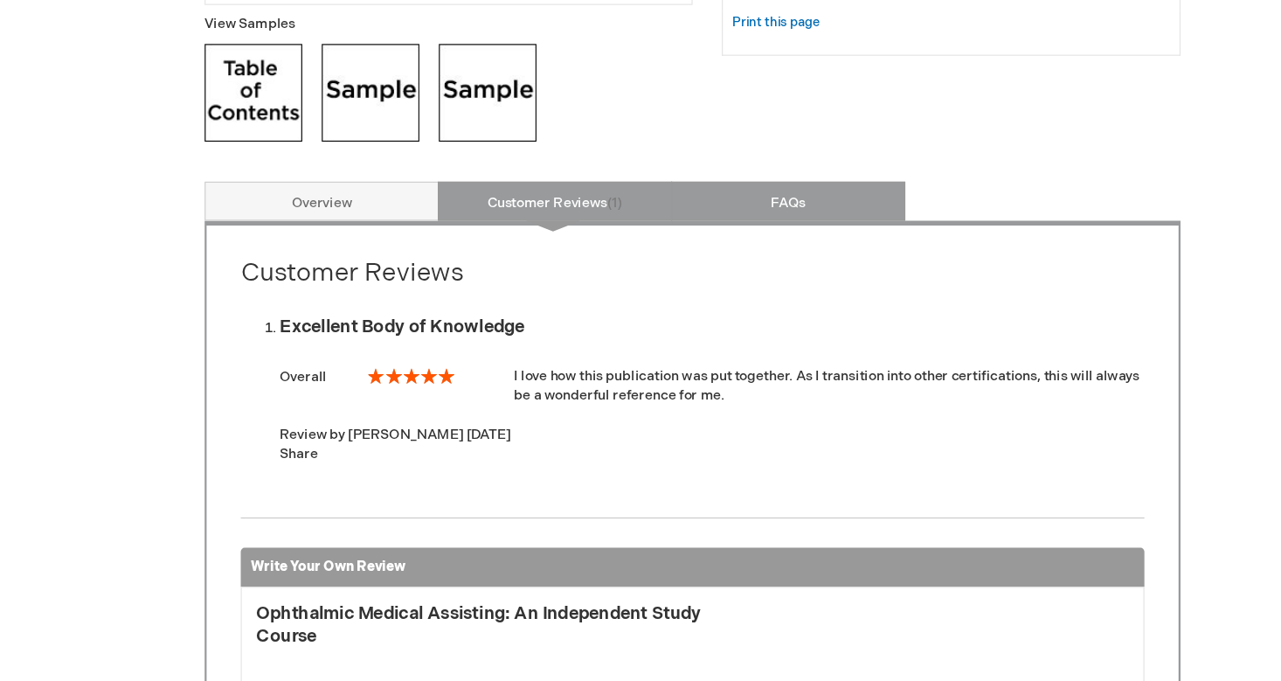
click at [696, 195] on link "FAQs" at bounding box center [726, 179] width 210 height 35
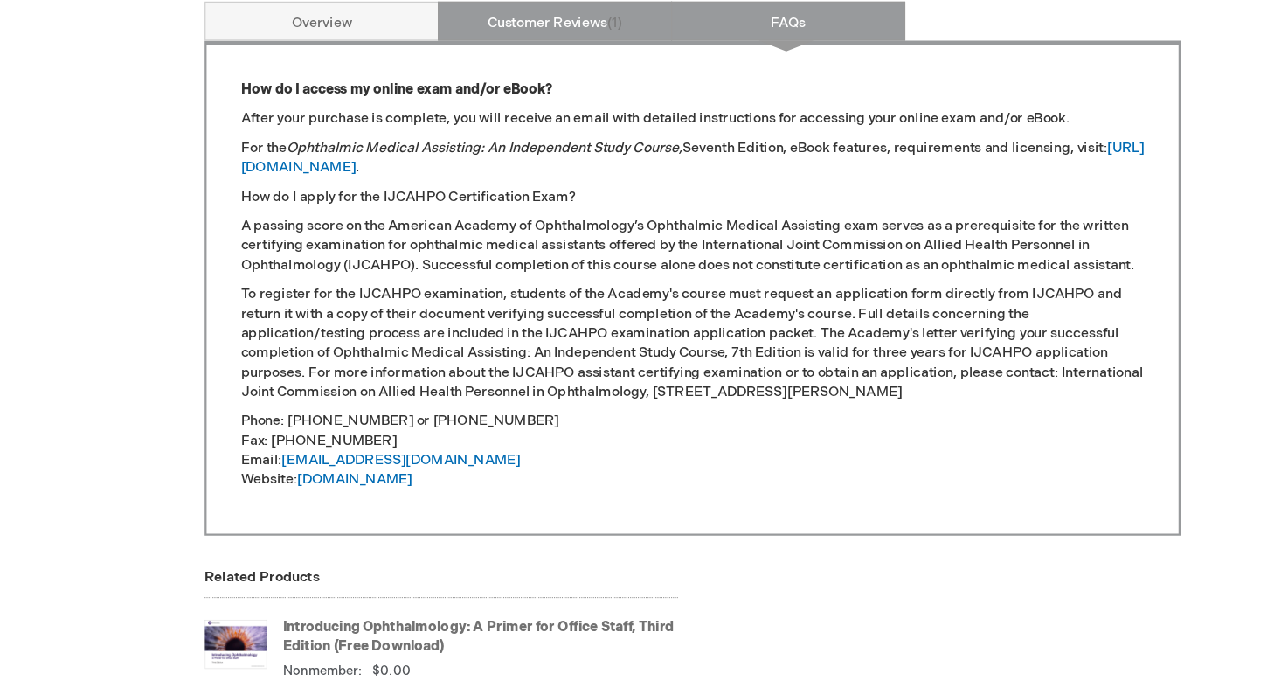
click at [541, 73] on link "Customer Reviews 1" at bounding box center [517, 90] width 210 height 35
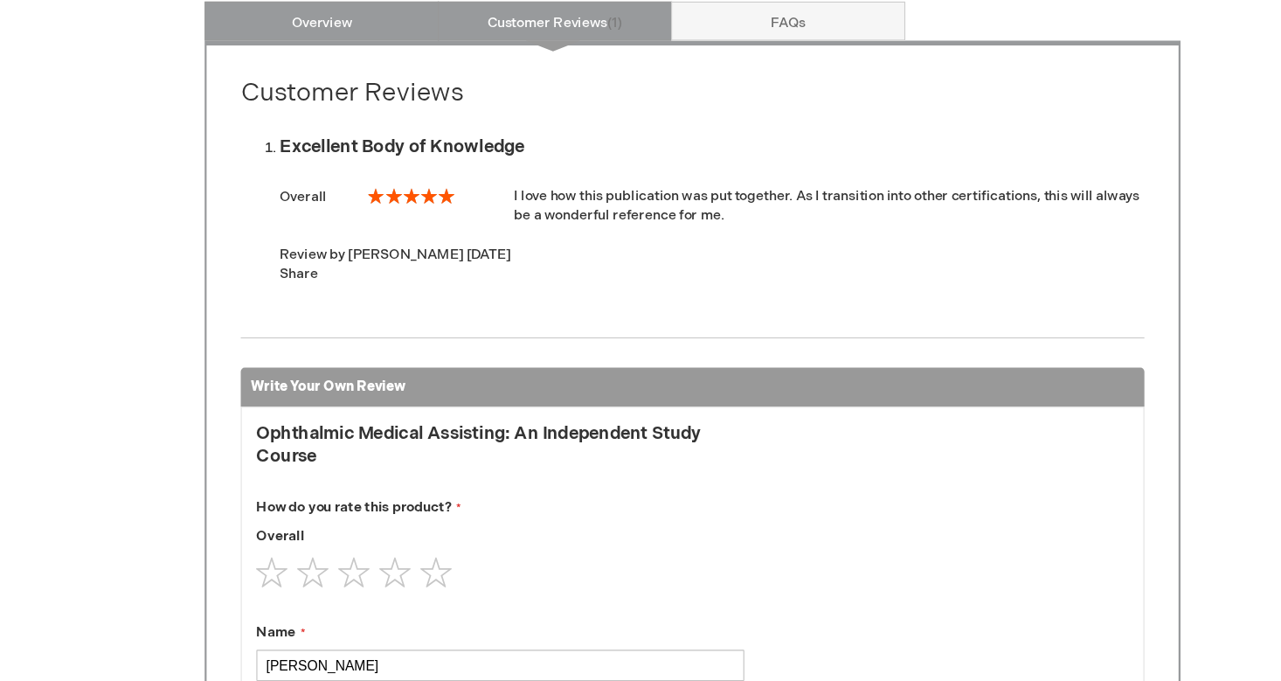
click at [319, 73] on link "Overview" at bounding box center [309, 90] width 210 height 35
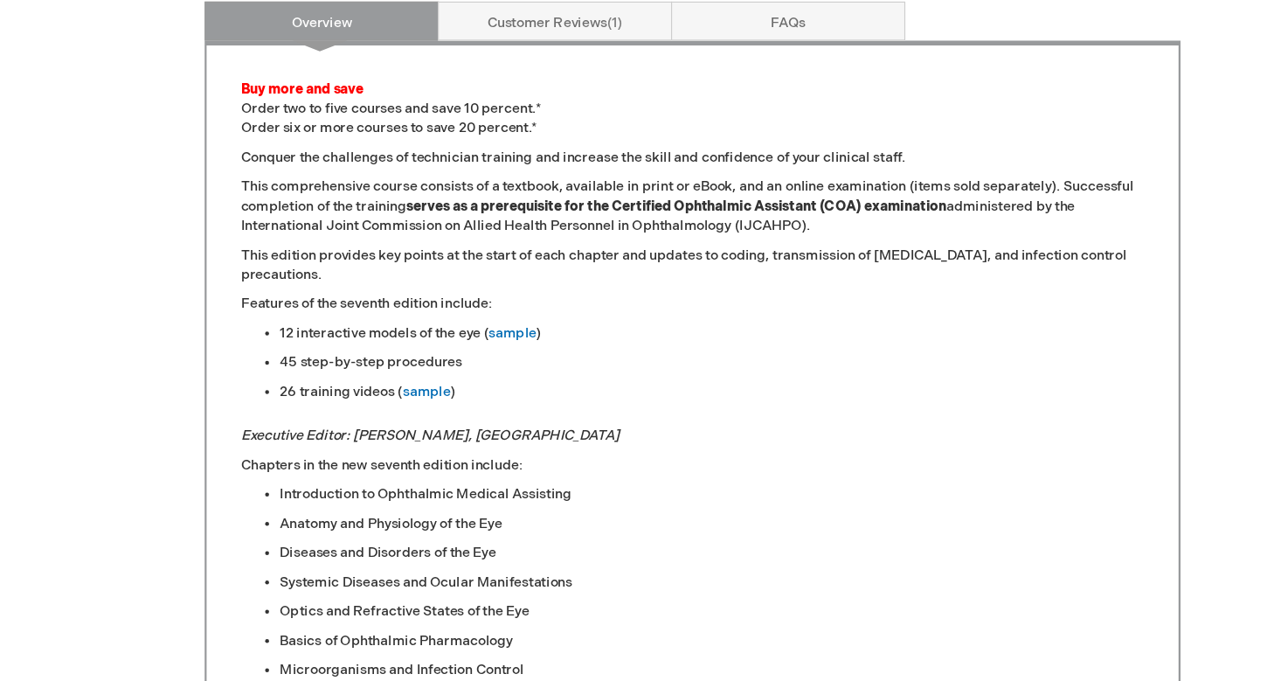
click at [325, 230] on p "This comprehensive course consists of a textbook, available in print or eBook, …" at bounding box center [640, 256] width 809 height 52
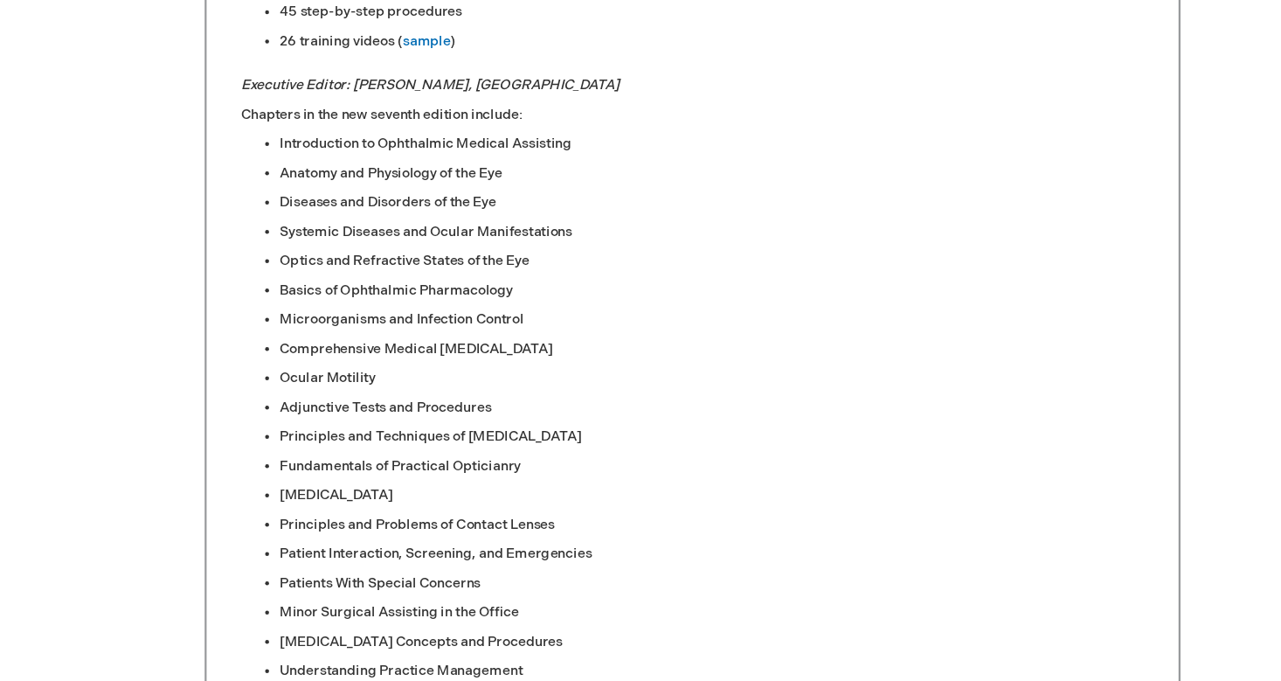
scroll to position [1272, 0]
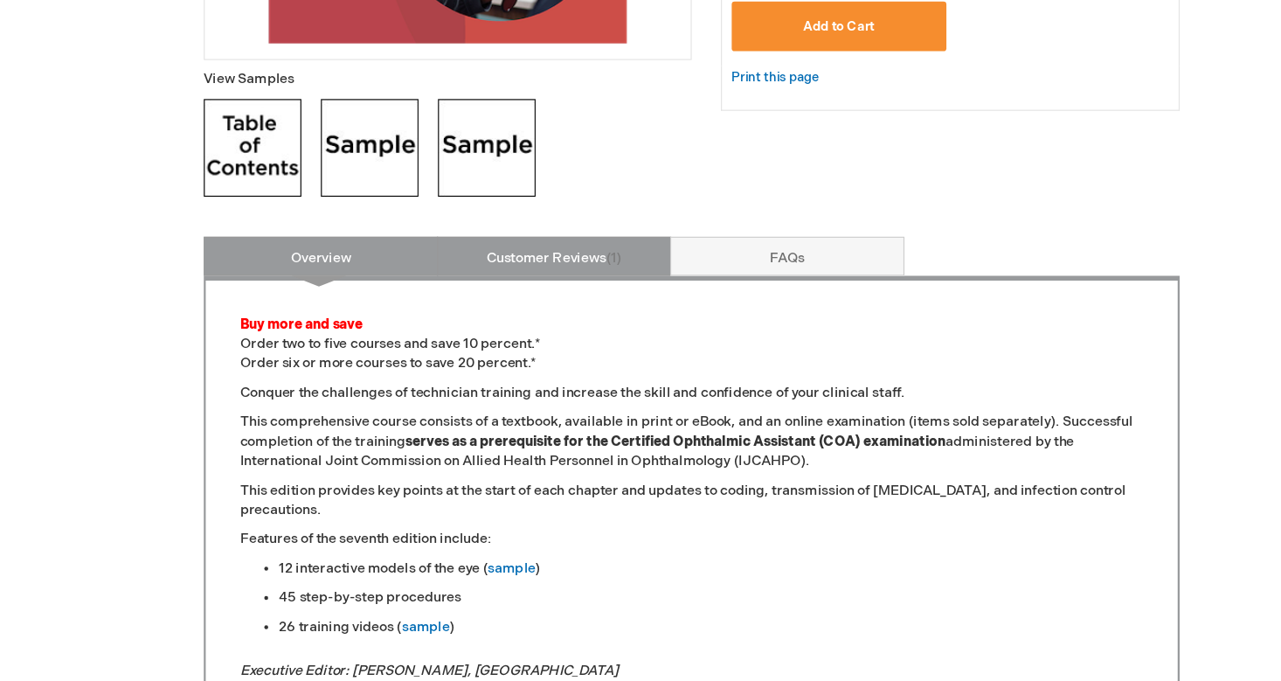
click at [477, 283] on link "Customer Reviews 1" at bounding box center [517, 300] width 210 height 35
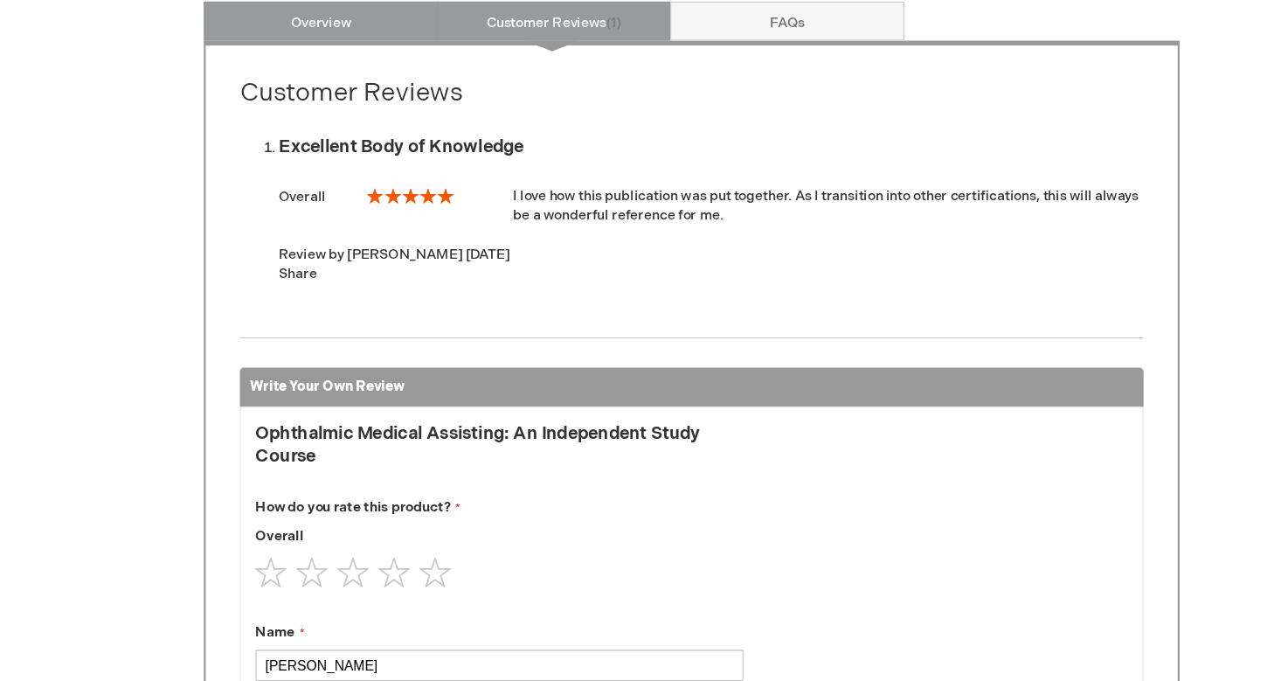
click at [352, 73] on link "Overview" at bounding box center [309, 90] width 210 height 35
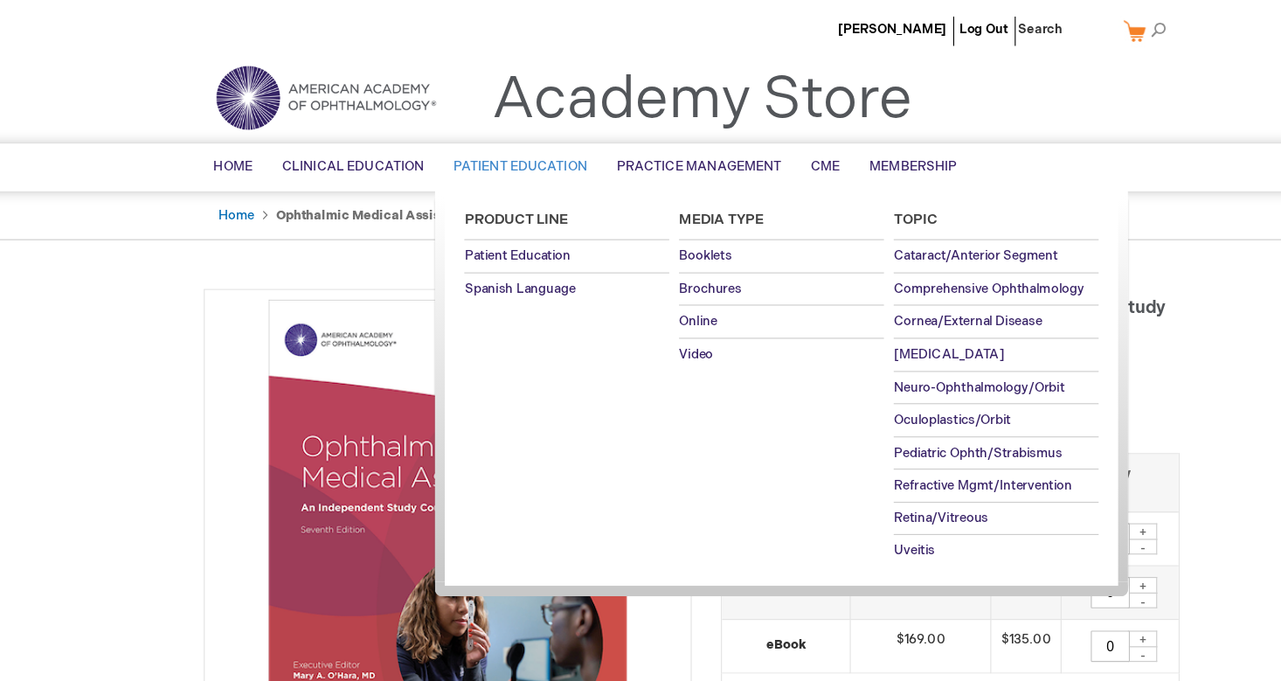
scroll to position [0, 0]
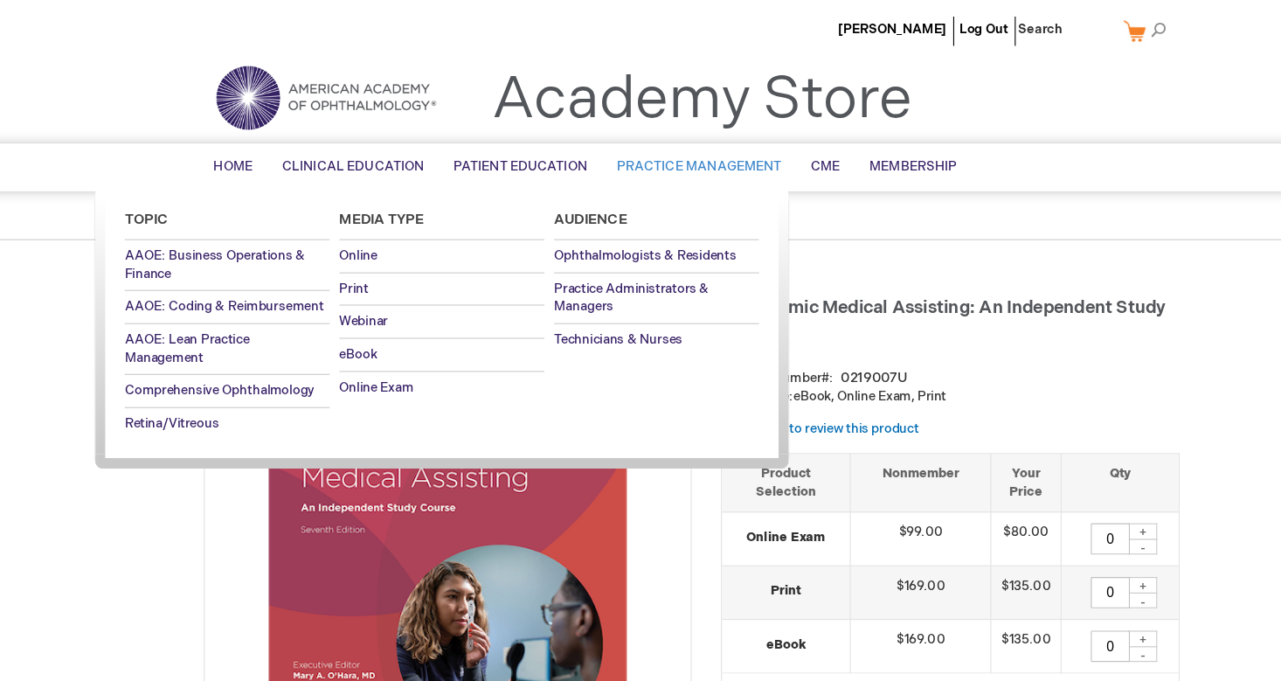
click at [628, 143] on span "Practice Management" at bounding box center [647, 149] width 148 height 14
